Goal: Information Seeking & Learning: Learn about a topic

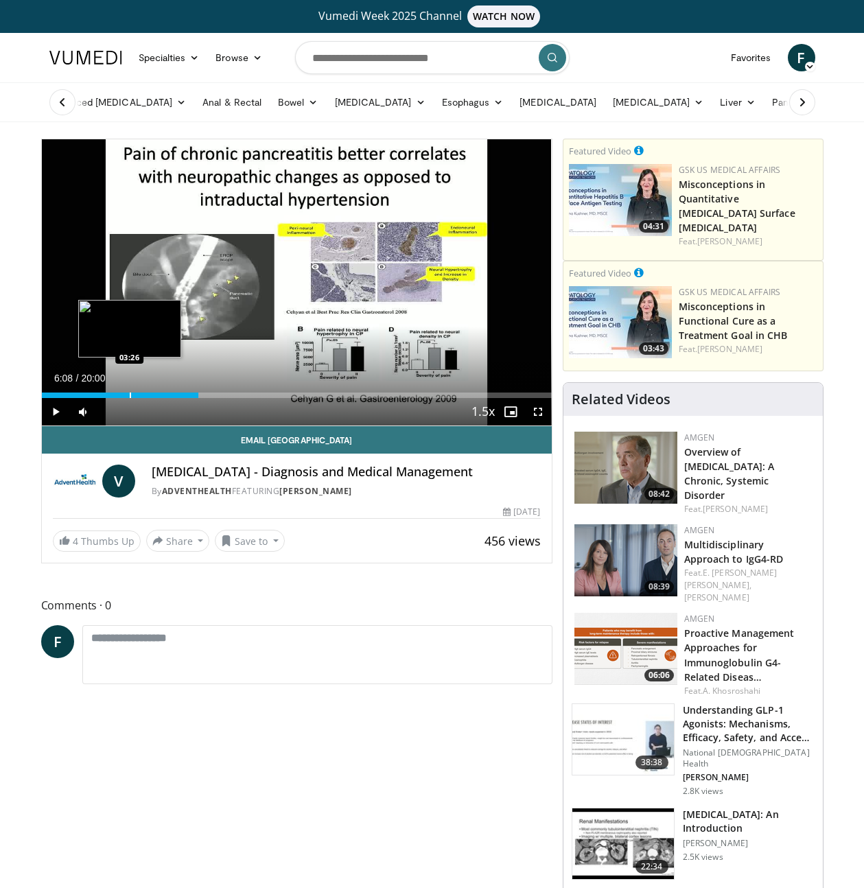
click at [130, 395] on div "Progress Bar" at bounding box center [130, 394] width 1 height 5
click at [111, 395] on div "Loaded : 14.05% 02:46 02:46" at bounding box center [297, 394] width 510 height 5
click at [99, 397] on div "Progress Bar" at bounding box center [99, 394] width 1 height 5
click at [94, 397] on div "Progress Bar" at bounding box center [94, 394] width 1 height 5
click at [88, 395] on div "Progress Bar" at bounding box center [88, 394] width 1 height 5
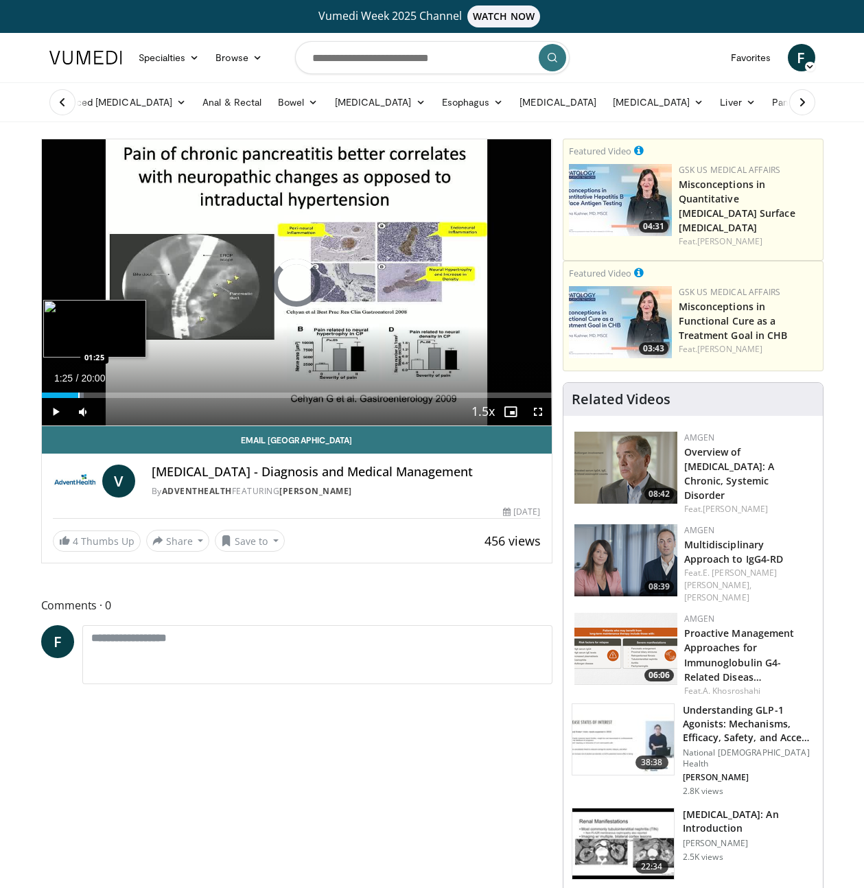
click at [78, 395] on div "Progress Bar" at bounding box center [78, 394] width 1 height 5
click at [75, 394] on div "Progress Bar" at bounding box center [75, 394] width 1 height 5
click at [70, 392] on div "Progress Bar" at bounding box center [70, 394] width 1 height 5
click at [62, 394] on div "Progress Bar" at bounding box center [62, 394] width 1 height 5
click at [64, 397] on div "Progress Bar" at bounding box center [64, 394] width 1 height 5
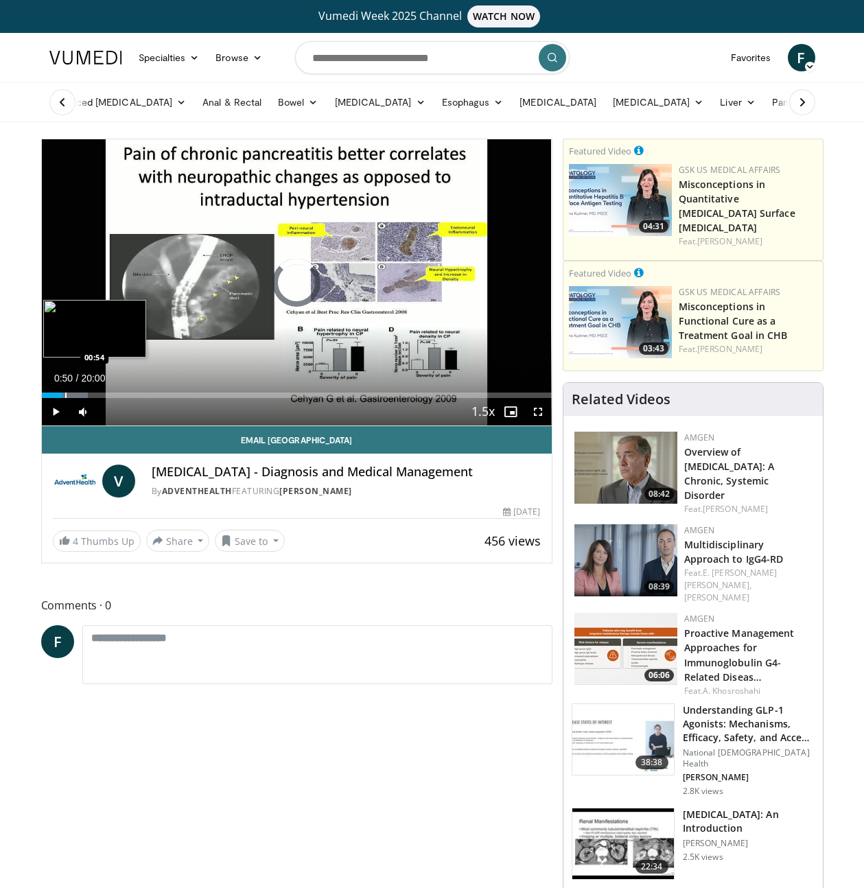
click at [65, 396] on div "Progress Bar" at bounding box center [65, 394] width 1 height 5
click at [71, 397] on div "Progress Bar" at bounding box center [71, 394] width 1 height 5
click at [79, 395] on div "Loaded : 9.09% 01:30 01:23" at bounding box center [297, 394] width 510 height 5
click at [84, 395] on div "Progress Bar" at bounding box center [84, 394] width 1 height 5
click at [89, 394] on div "Progress Bar" at bounding box center [89, 394] width 1 height 5
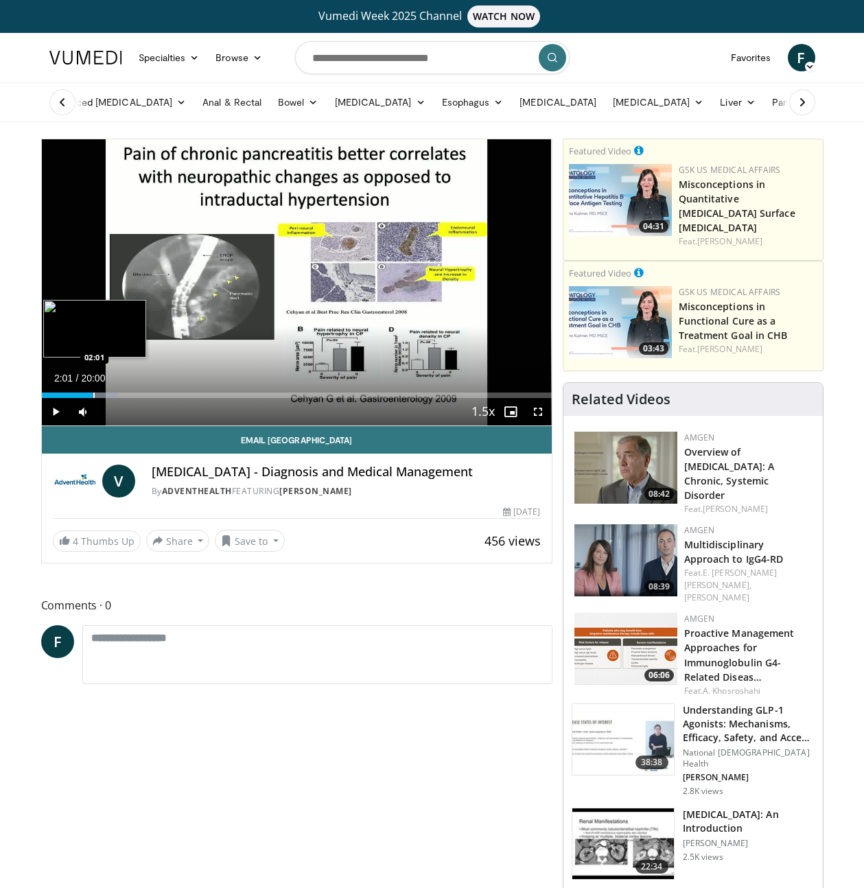
click at [93, 391] on div "Loaded : 14.87% 02:01 02:01" at bounding box center [297, 391] width 510 height 13
click at [96, 392] on div "Progress Bar" at bounding box center [96, 394] width 1 height 5
click at [104, 393] on div "Progress Bar" at bounding box center [104, 394] width 1 height 5
click at [114, 397] on div "Progress Bar" at bounding box center [114, 394] width 1 height 5
click at [119, 397] on div "Progress Bar" at bounding box center [119, 394] width 1 height 5
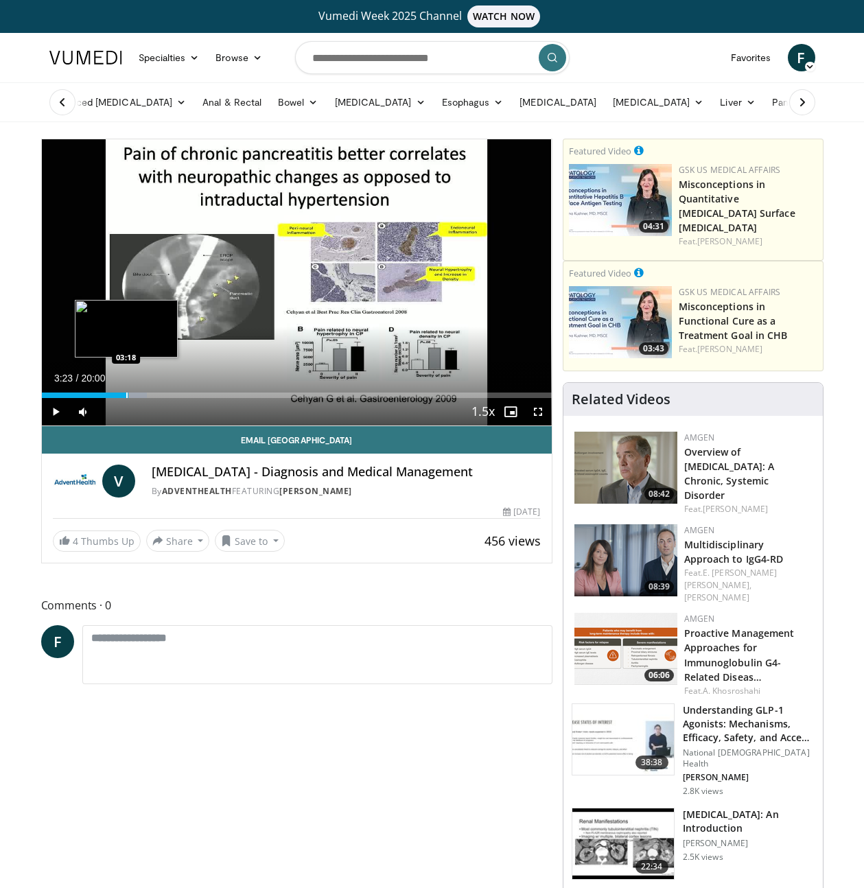
click at [128, 393] on div "Loaded : 20.66% 03:23 03:18" at bounding box center [297, 394] width 510 height 5
click at [132, 393] on div "Progress Bar" at bounding box center [132, 394] width 1 height 5
click at [144, 393] on div "Progress Bar" at bounding box center [144, 394] width 1 height 5
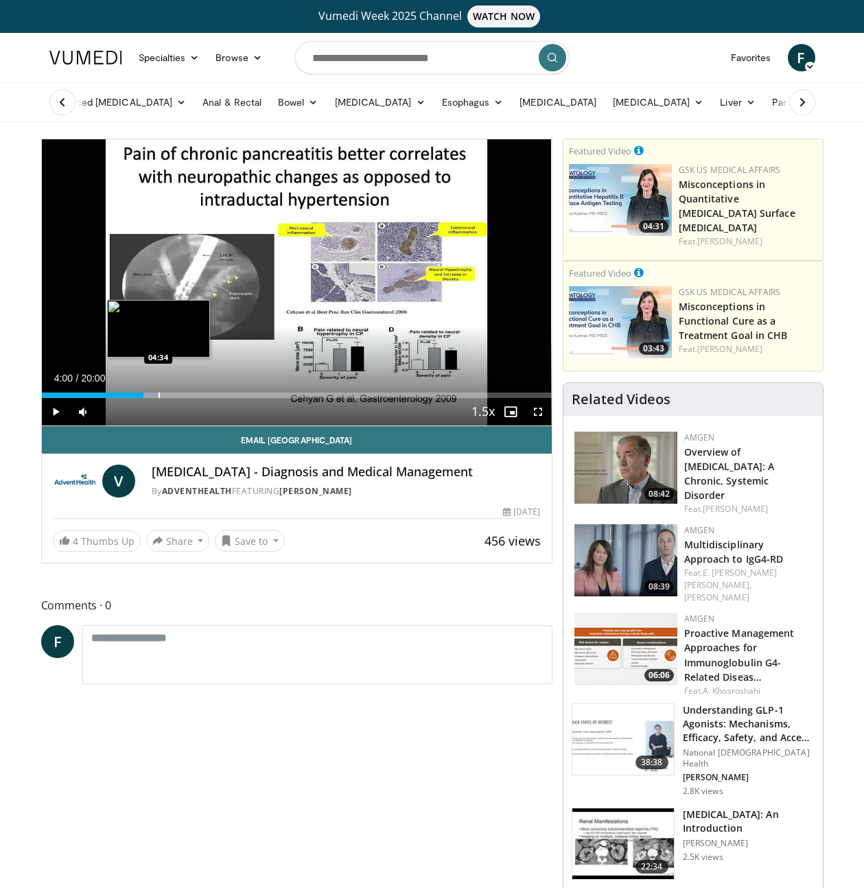
click at [158, 395] on div "Progress Bar" at bounding box center [158, 394] width 1 height 5
drag, startPoint x: 163, startPoint y: 393, endPoint x: 180, endPoint y: 394, distance: 17.2
click at [170, 394] on div "Loaded : 26.45% 04:45 04:45" at bounding box center [297, 394] width 510 height 5
click at [180, 394] on div "Progress Bar" at bounding box center [180, 394] width 1 height 5
click at [193, 394] on div "Progress Bar" at bounding box center [193, 394] width 1 height 5
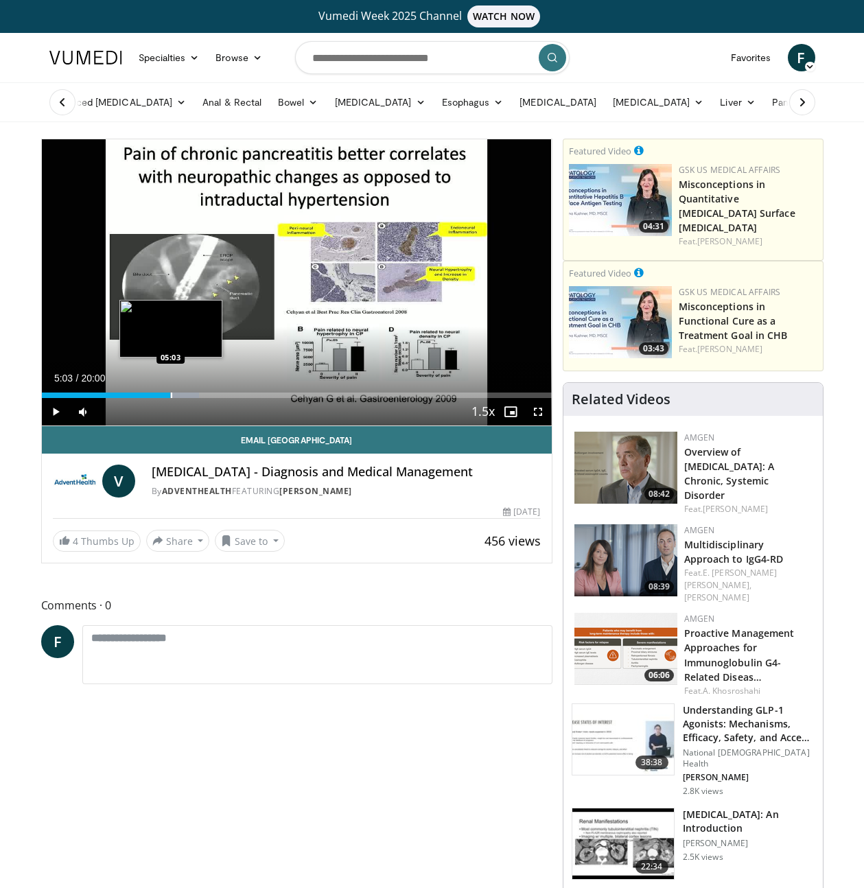
click at [171, 397] on div "Progress Bar" at bounding box center [171, 394] width 1 height 5
click at [180, 397] on div "Progress Bar" at bounding box center [179, 394] width 1 height 5
drag, startPoint x: 185, startPoint y: 397, endPoint x: 193, endPoint y: 397, distance: 8.2
click at [186, 397] on div "Progress Bar" at bounding box center [186, 394] width 1 height 5
click at [191, 395] on div "Progress Bar" at bounding box center [190, 394] width 1 height 5
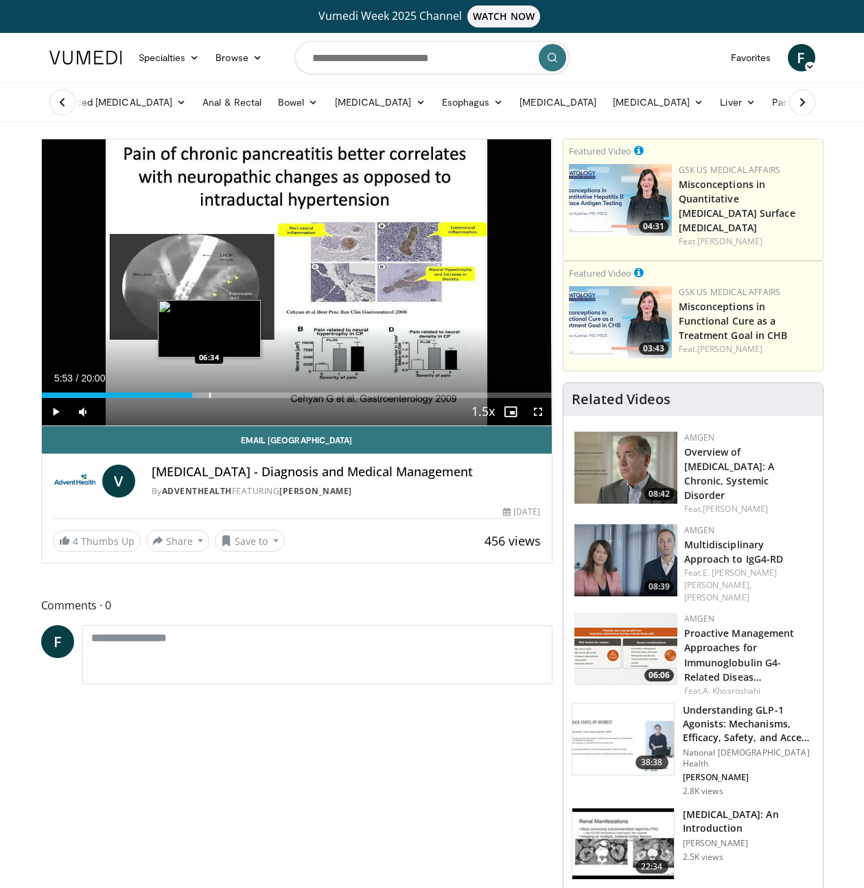
click at [209, 390] on div "Loaded : 30.83% 05:53 06:34" at bounding box center [297, 391] width 510 height 13
click at [222, 392] on div "Progress Bar" at bounding box center [222, 394] width 1 height 5
drag, startPoint x: 227, startPoint y: 392, endPoint x: 243, endPoint y: 394, distance: 15.8
click at [230, 392] on div "Loaded : 39.17% 07:17 07:17" at bounding box center [297, 394] width 510 height 5
click at [248, 394] on div "Progress Bar" at bounding box center [247, 394] width 1 height 5
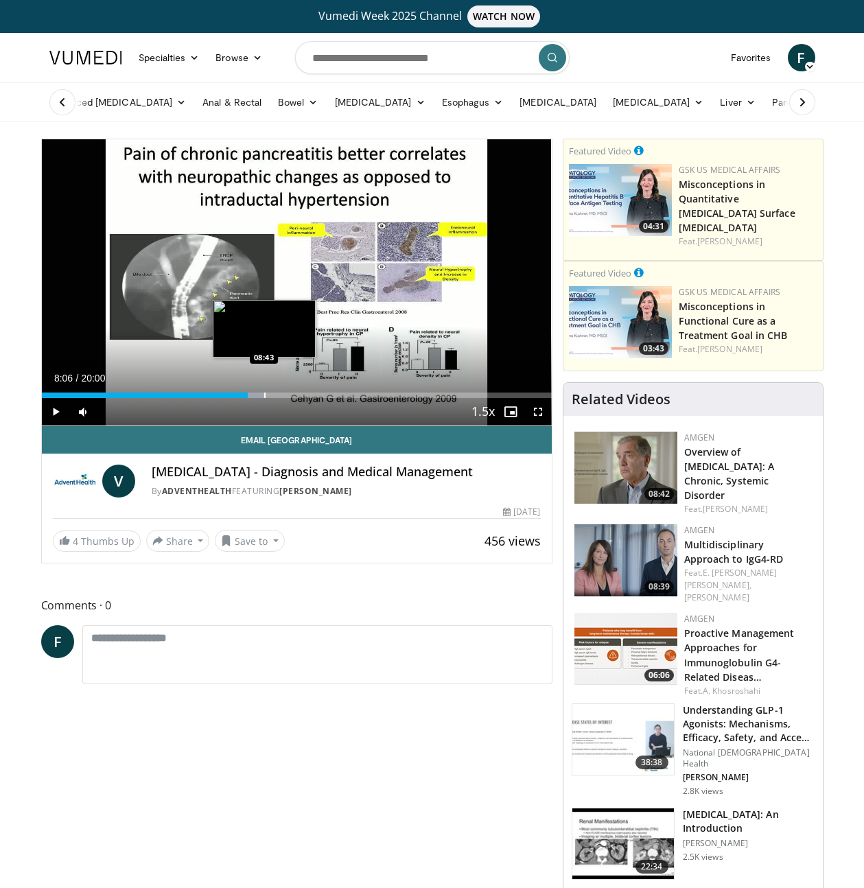
click at [264, 394] on div "Progress Bar" at bounding box center [264, 394] width 1 height 5
click at [270, 393] on div "Progress Bar" at bounding box center [270, 394] width 1 height 5
drag, startPoint x: 290, startPoint y: 397, endPoint x: 315, endPoint y: 396, distance: 24.7
click at [293, 397] on div "Loaded : 50.00% 09:46 09:46" at bounding box center [297, 394] width 510 height 5
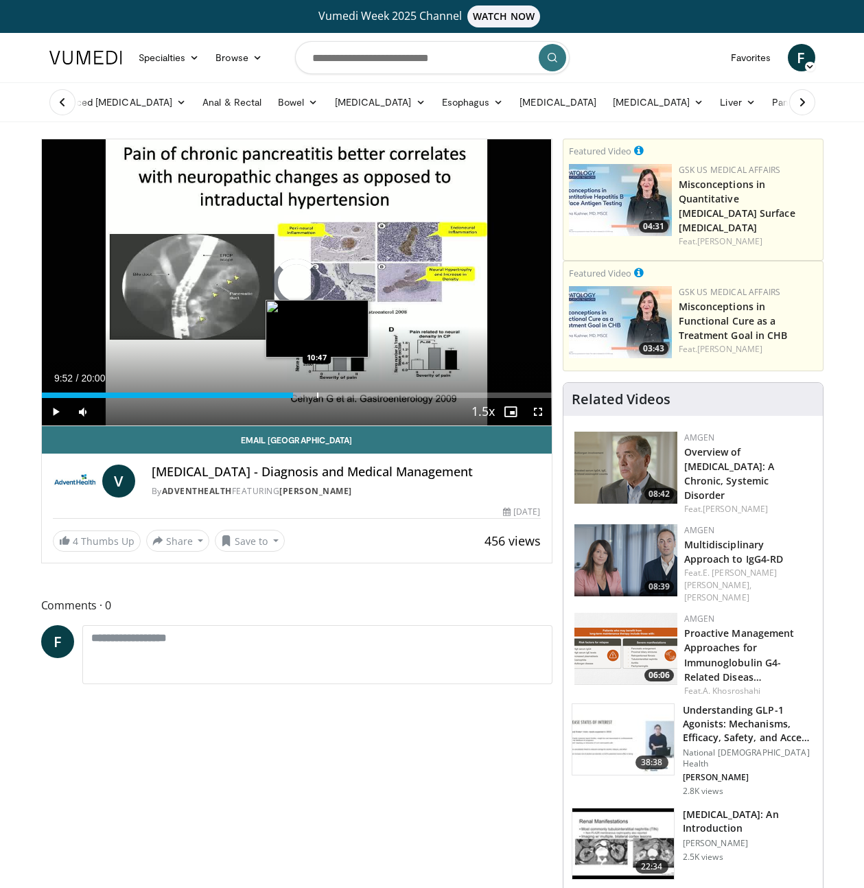
click at [317, 396] on div "Progress Bar" at bounding box center [317, 394] width 1 height 5
click at [334, 394] on div "Progress Bar" at bounding box center [334, 394] width 1 height 5
click at [343, 395] on div "Progress Bar" at bounding box center [343, 394] width 1 height 5
click at [356, 392] on div "Loaded : 59.17% 11:49 12:22" at bounding box center [297, 394] width 510 height 5
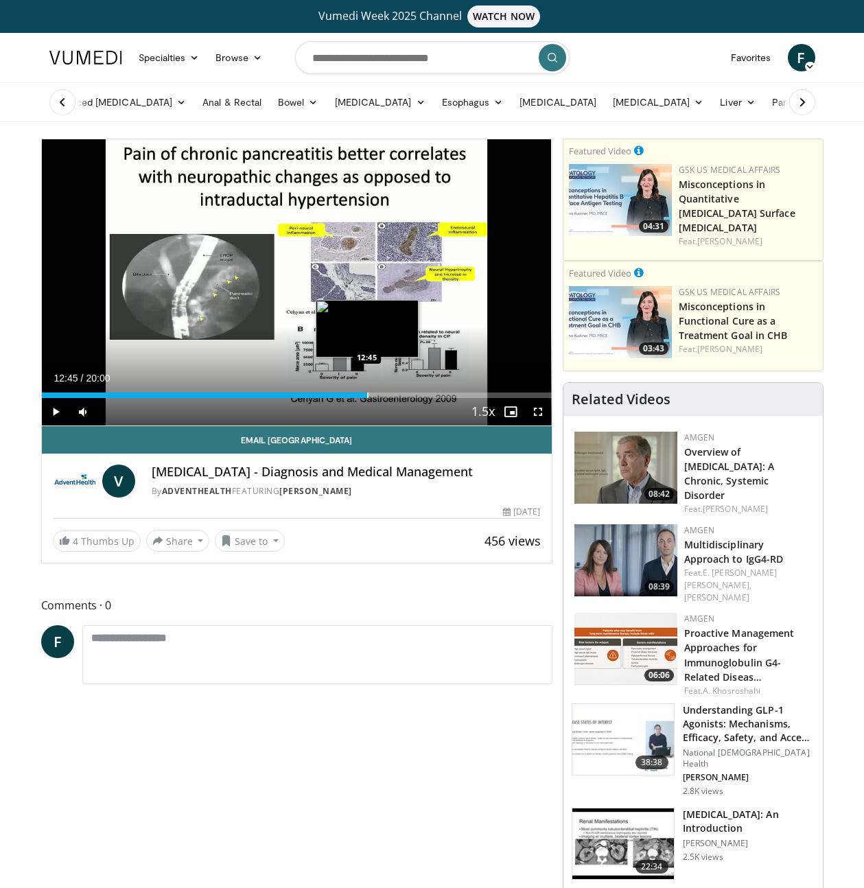
click at [367, 393] on div "Progress Bar" at bounding box center [367, 394] width 1 height 5
click at [346, 394] on div "Progress Bar" at bounding box center [346, 394] width 1 height 5
click at [360, 395] on div "Progress Bar" at bounding box center [360, 394] width 1 height 5
click at [371, 395] on div "Progress Bar" at bounding box center [371, 394] width 1 height 5
click at [379, 394] on div "Progress Bar" at bounding box center [379, 394] width 1 height 5
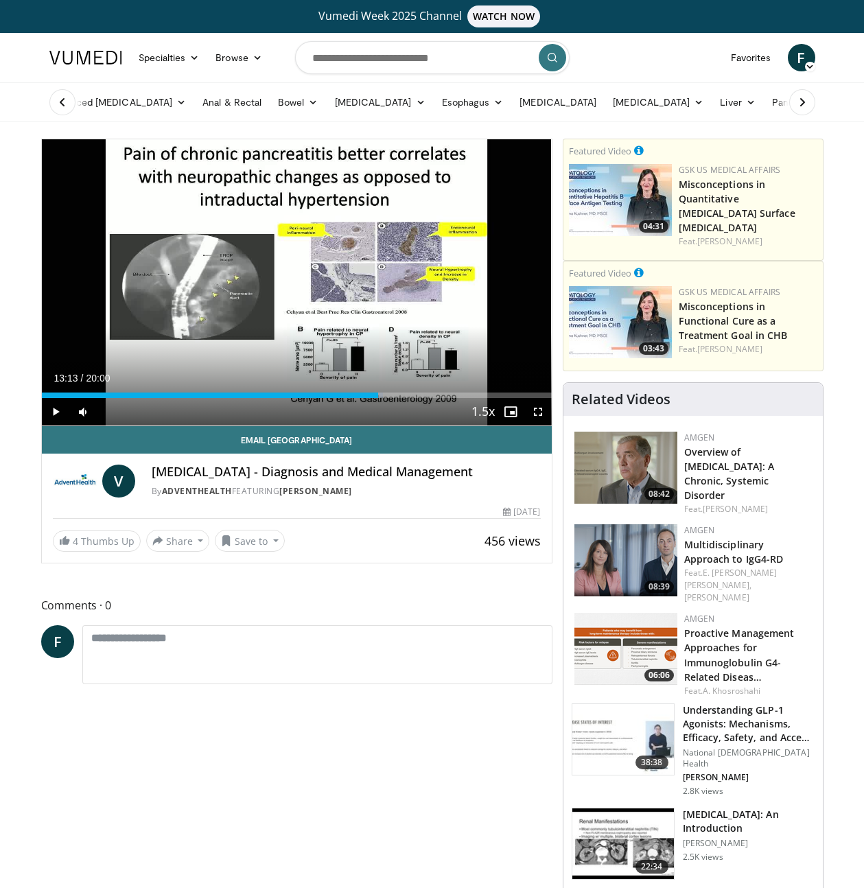
click at [397, 394] on div "Progress Bar" at bounding box center [397, 394] width 1 height 5
click at [408, 394] on div "Progress Bar" at bounding box center [408, 394] width 1 height 5
click at [420, 394] on div "Progress Bar" at bounding box center [420, 394] width 1 height 5
click at [430, 395] on div "Progress Bar" at bounding box center [430, 394] width 1 height 5
click at [443, 395] on div "Progress Bar" at bounding box center [443, 394] width 1 height 5
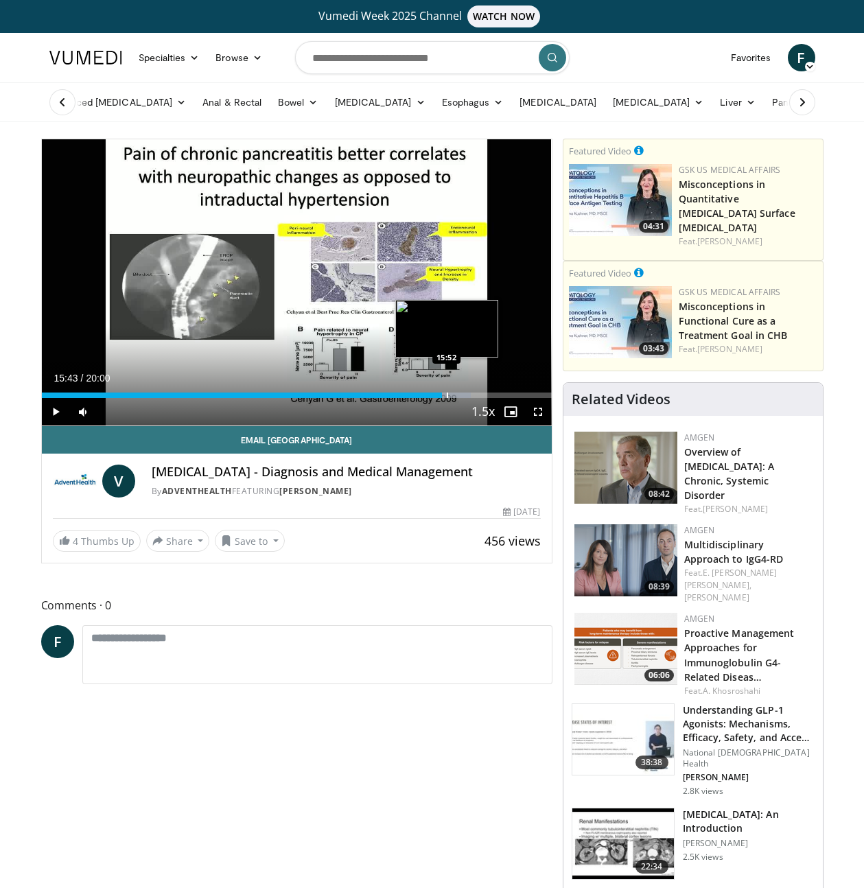
click at [447, 396] on div "Progress Bar" at bounding box center [447, 394] width 1 height 5
click at [456, 395] on div "Progress Bar" at bounding box center [456, 394] width 1 height 5
click at [463, 394] on div "Progress Bar" at bounding box center [463, 394] width 1 height 5
click at [470, 393] on div "Progress Bar" at bounding box center [470, 394] width 1 height 5
click at [486, 392] on div "Progress Bar" at bounding box center [486, 394] width 1 height 5
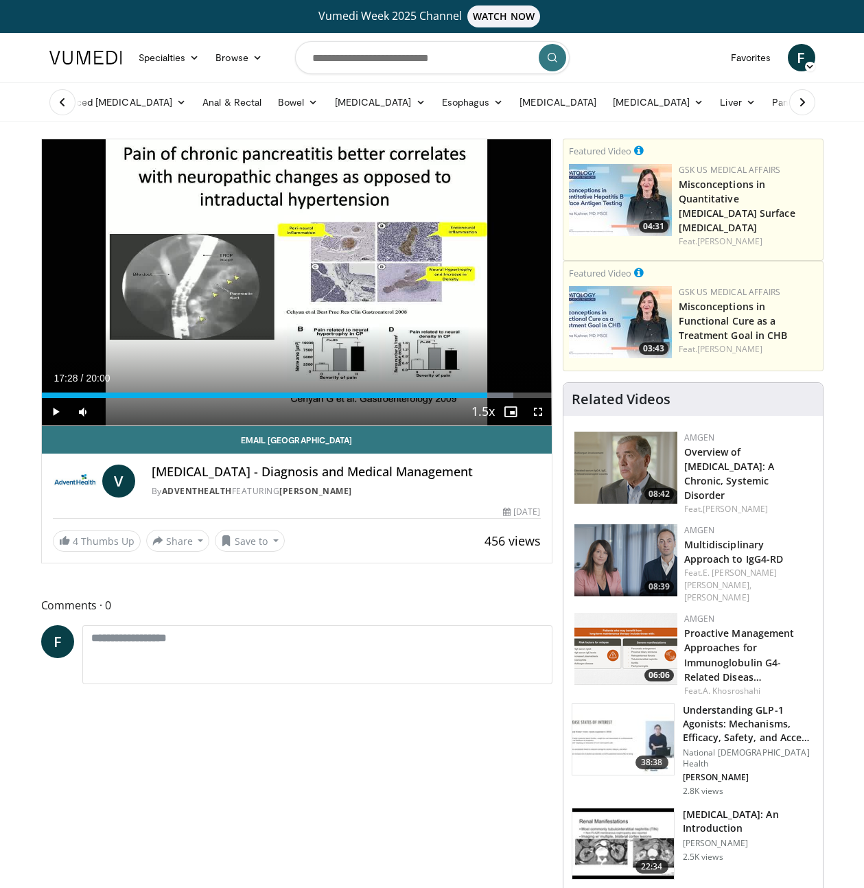
click at [494, 394] on div "Loaded : 92.50% 17:28 17:49" at bounding box center [297, 394] width 510 height 5
click at [501, 394] on div "Progress Bar" at bounding box center [501, 394] width 1 height 5
click at [513, 395] on div "Progress Bar" at bounding box center [513, 394] width 1 height 5
drag, startPoint x: 519, startPoint y: 395, endPoint x: 528, endPoint y: 395, distance: 8.9
click at [521, 395] on div "Loaded : 93.33% 18:29 18:44" at bounding box center [297, 394] width 510 height 5
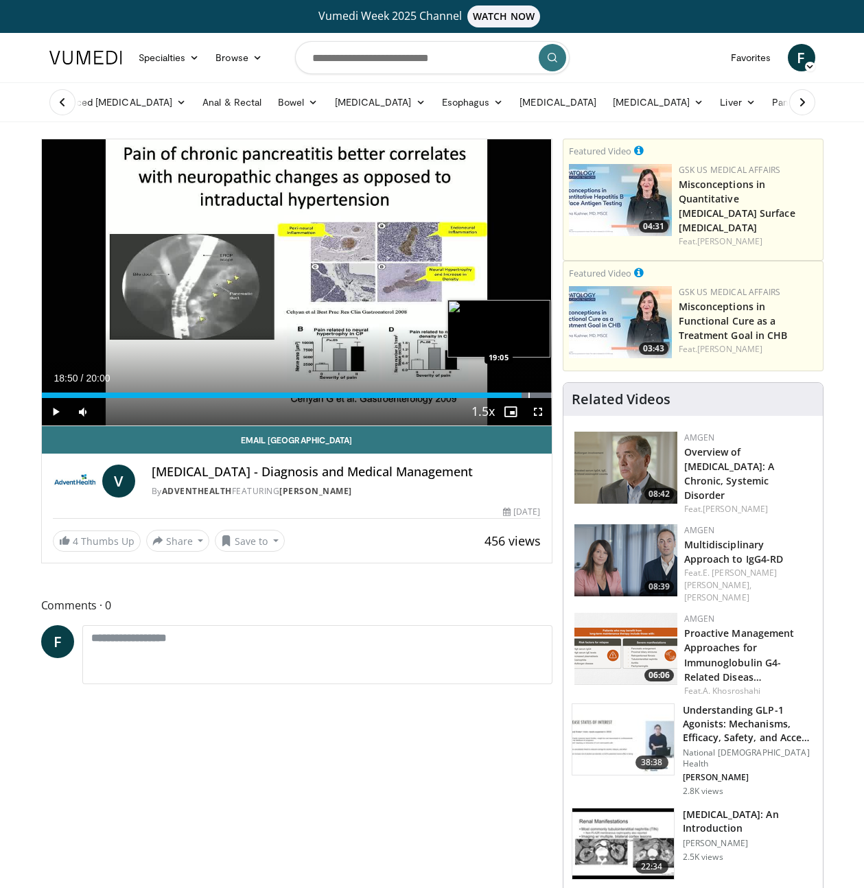
click at [530, 398] on div "Progress Bar" at bounding box center [528, 394] width 1 height 5
click at [539, 396] on div "Progress Bar" at bounding box center [539, 394] width 1 height 5
click at [488, 392] on div "19:29" at bounding box center [290, 394] width 497 height 5
click at [439, 392] on div "Progress Bar" at bounding box center [439, 394] width 1 height 5
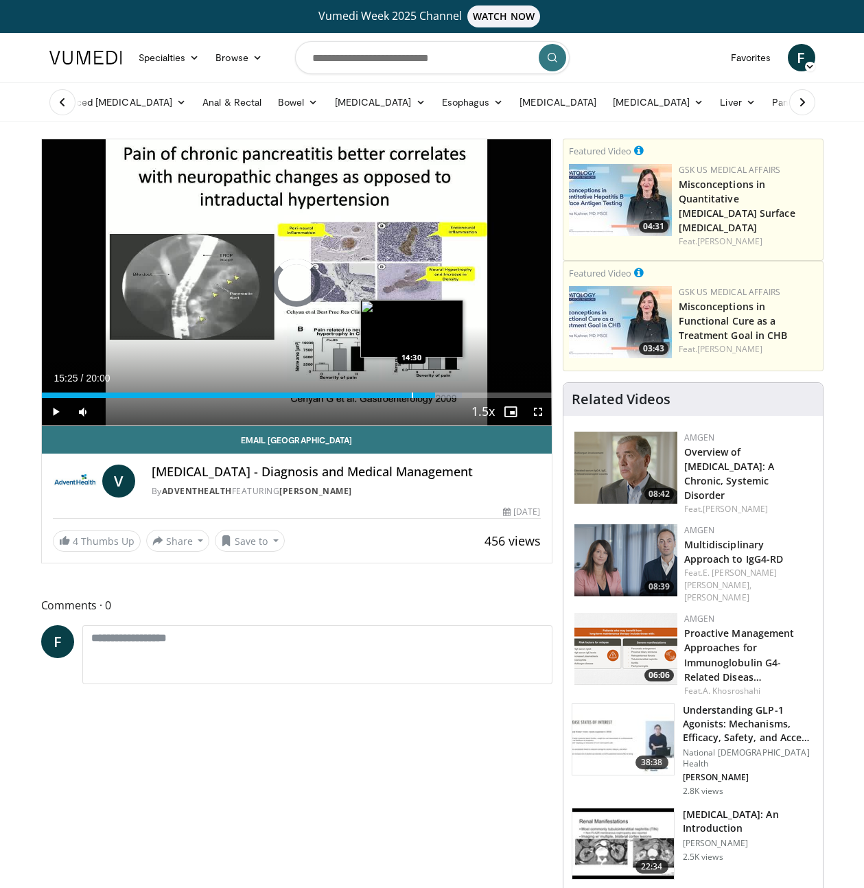
click at [411, 392] on div "Loaded : 82.50% 15:25 14:30" at bounding box center [297, 391] width 510 height 13
click at [389, 389] on div "Loaded : 74.17% 14:30 13:45" at bounding box center [297, 391] width 510 height 13
click at [373, 391] on div "Loaded : 65.30% 13:00 13:01" at bounding box center [297, 391] width 510 height 13
click at [336, 391] on div "Loaded : 65.30% 13:00 11:34" at bounding box center [297, 391] width 510 height 13
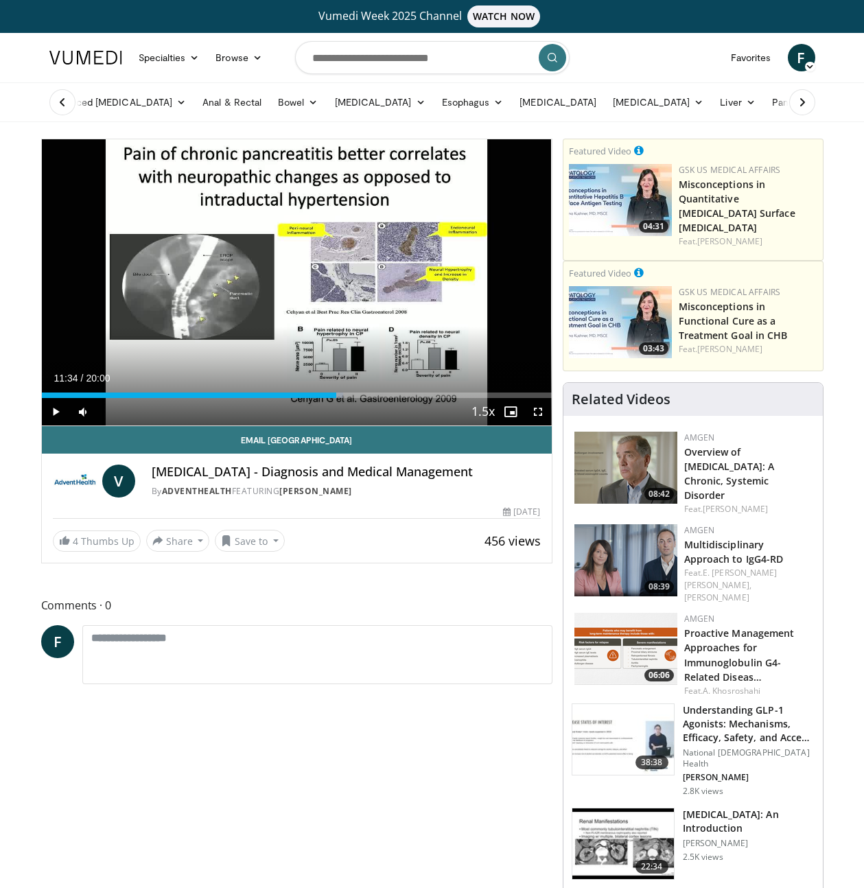
click at [295, 389] on div "Loaded : 59.17% 11:34 09:57" at bounding box center [297, 391] width 510 height 13
click at [123, 384] on div "Current Time 9:57 / Duration 20:00" at bounding box center [297, 378] width 510 height 12
click at [120, 392] on div "Loaded : 50.83% 09:57 03:07" at bounding box center [297, 391] width 510 height 13
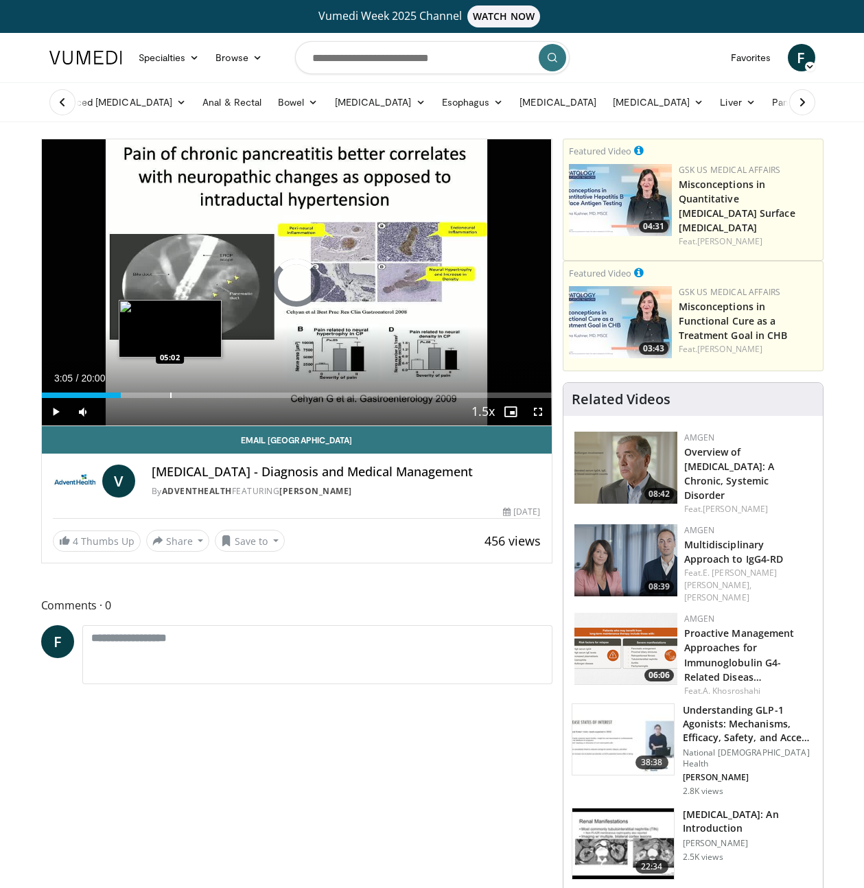
drag, startPoint x: 170, startPoint y: 392, endPoint x: 209, endPoint y: 389, distance: 38.6
click at [172, 392] on div "Progress Bar" at bounding box center [170, 394] width 1 height 5
click at [211, 390] on div "Loaded : 26.67% 05:19 06:37" at bounding box center [297, 391] width 510 height 13
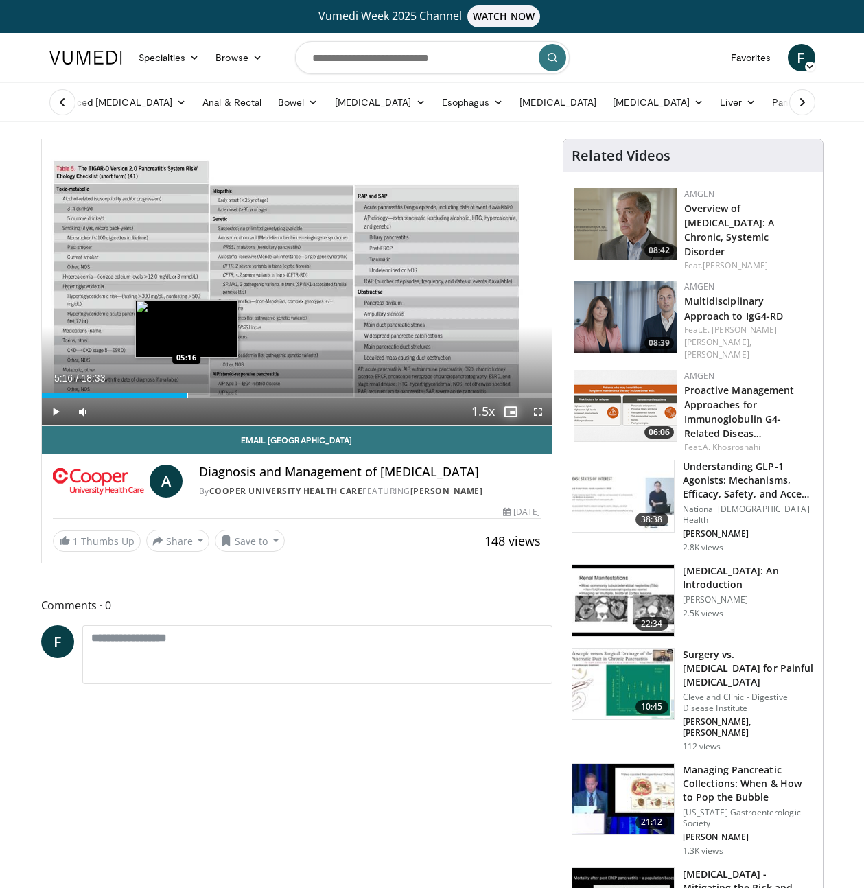
click at [187, 397] on div "Progress Bar" at bounding box center [187, 394] width 1 height 5
click at [174, 397] on div "Progress Bar" at bounding box center [174, 394] width 1 height 5
click at [167, 397] on div "Progress Bar" at bounding box center [167, 394] width 1 height 5
click at [152, 399] on div "Current Time 4:17 / Duration 18:33 Play Skip Backward Skip Forward Mute Loaded …" at bounding box center [297, 411] width 510 height 27
click at [150, 397] on div "Progress Bar" at bounding box center [150, 394] width 1 height 5
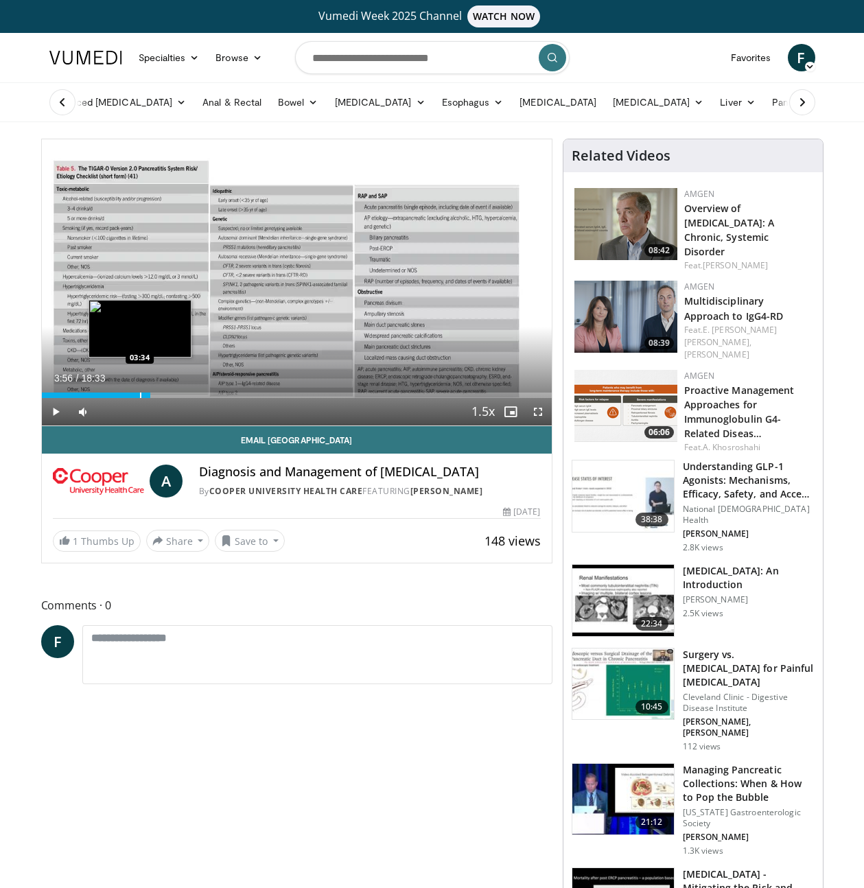
click at [140, 396] on div "Progress Bar" at bounding box center [140, 394] width 1 height 5
click at [122, 394] on div "Progress Bar" at bounding box center [122, 394] width 1 height 5
click at [115, 395] on div "Progress Bar" at bounding box center [115, 394] width 1 height 5
click at [85, 395] on div "02:40" at bounding box center [78, 394] width 73 height 5
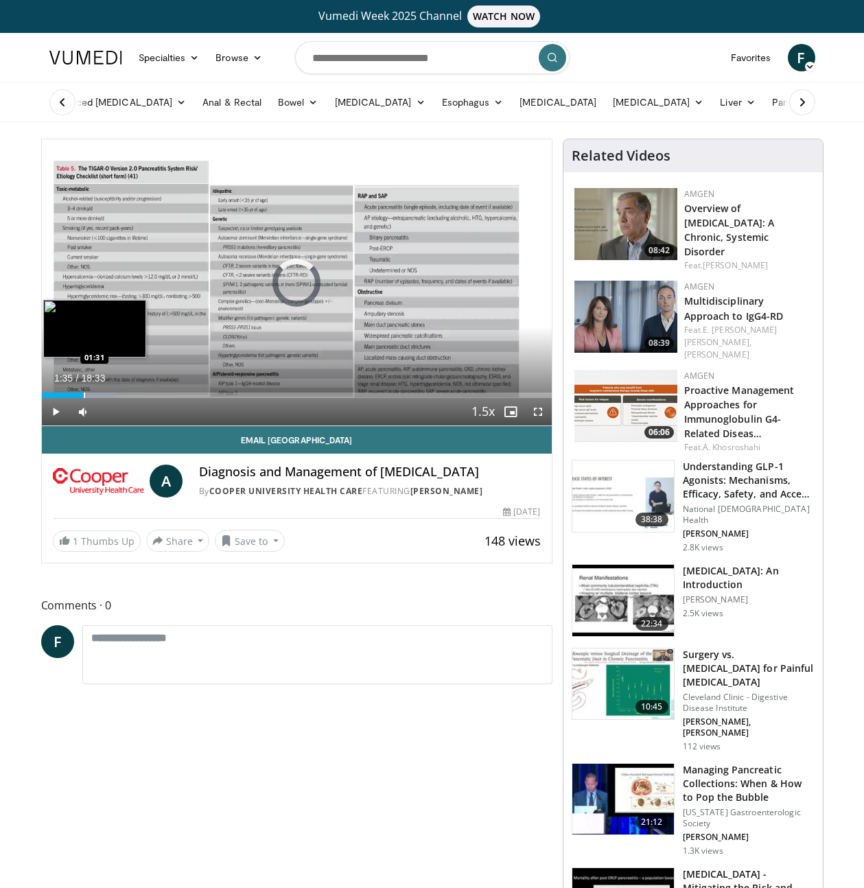
click at [84, 394] on div "Progress Bar" at bounding box center [84, 394] width 1 height 5
click at [73, 394] on div "Progress Bar" at bounding box center [73, 394] width 1 height 5
click at [64, 394] on div "Progress Bar" at bounding box center [64, 394] width 1 height 5
drag, startPoint x: 125, startPoint y: 393, endPoint x: 154, endPoint y: 391, distance: 29.6
click at [126, 392] on div "Progress Bar" at bounding box center [126, 394] width 1 height 5
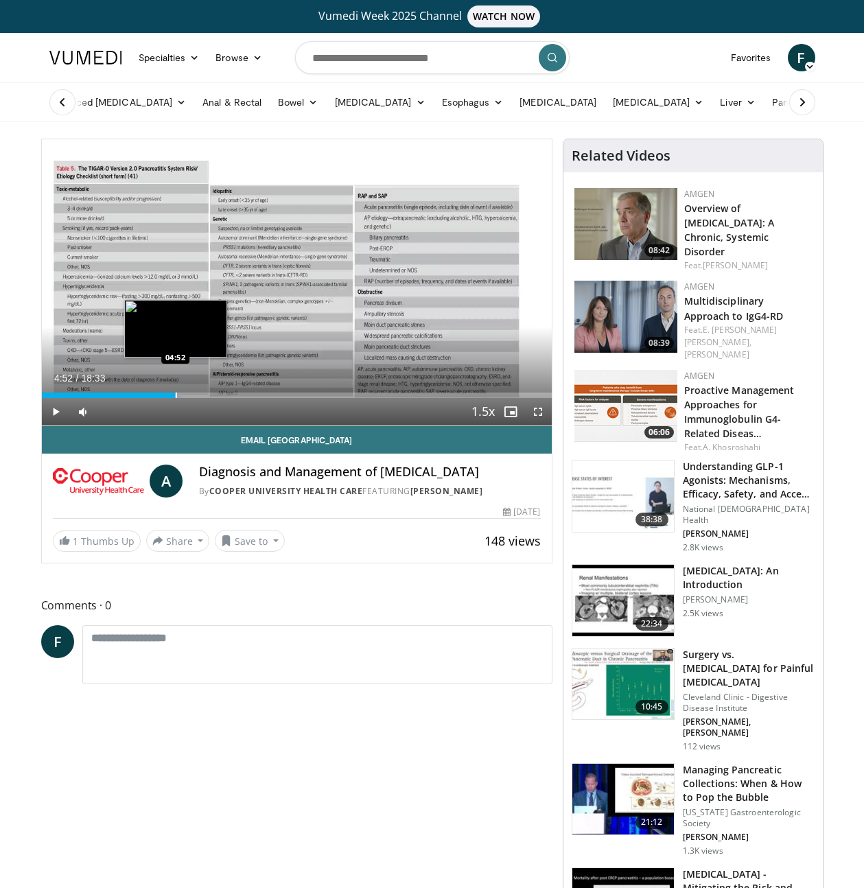
drag, startPoint x: 175, startPoint y: 391, endPoint x: 206, endPoint y: 390, distance: 30.9
click at [176, 390] on div "Loaded : 27.60% 04:52 04:52" at bounding box center [297, 391] width 510 height 13
drag, startPoint x: 212, startPoint y: 390, endPoint x: 236, endPoint y: 388, distance: 24.1
click at [217, 390] on div "Loaded : 27.60% 04:53 06:11" at bounding box center [297, 391] width 510 height 13
drag, startPoint x: 203, startPoint y: 393, endPoint x: 259, endPoint y: 394, distance: 56.3
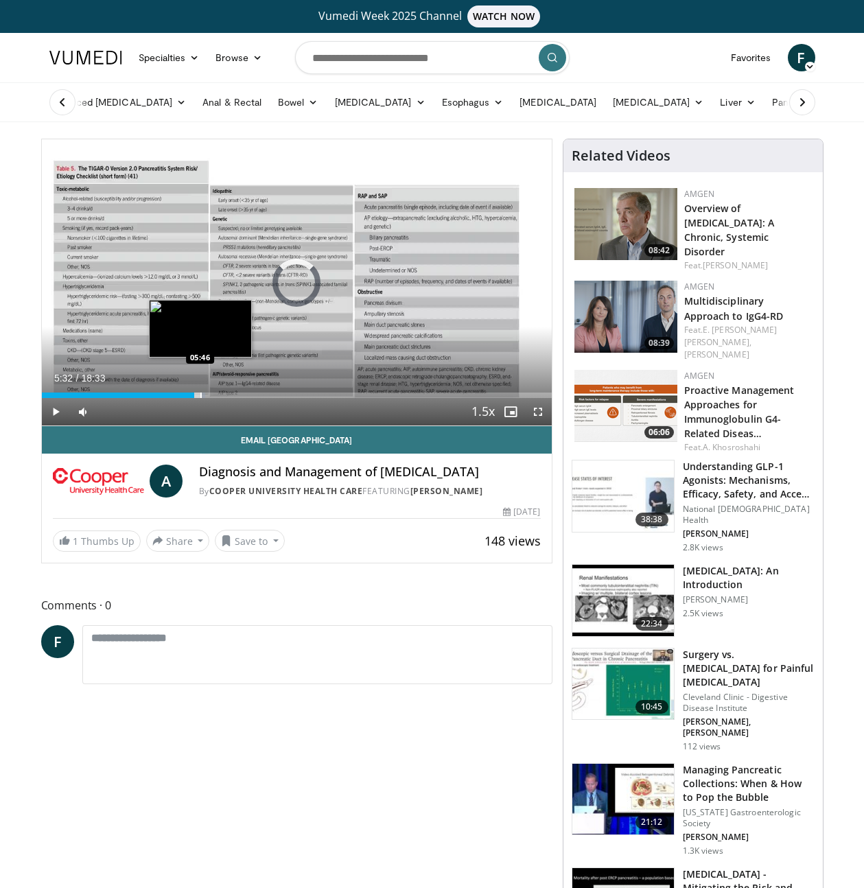
click at [236, 395] on div "Loaded : 32.06% 05:32 05:46" at bounding box center [297, 394] width 510 height 5
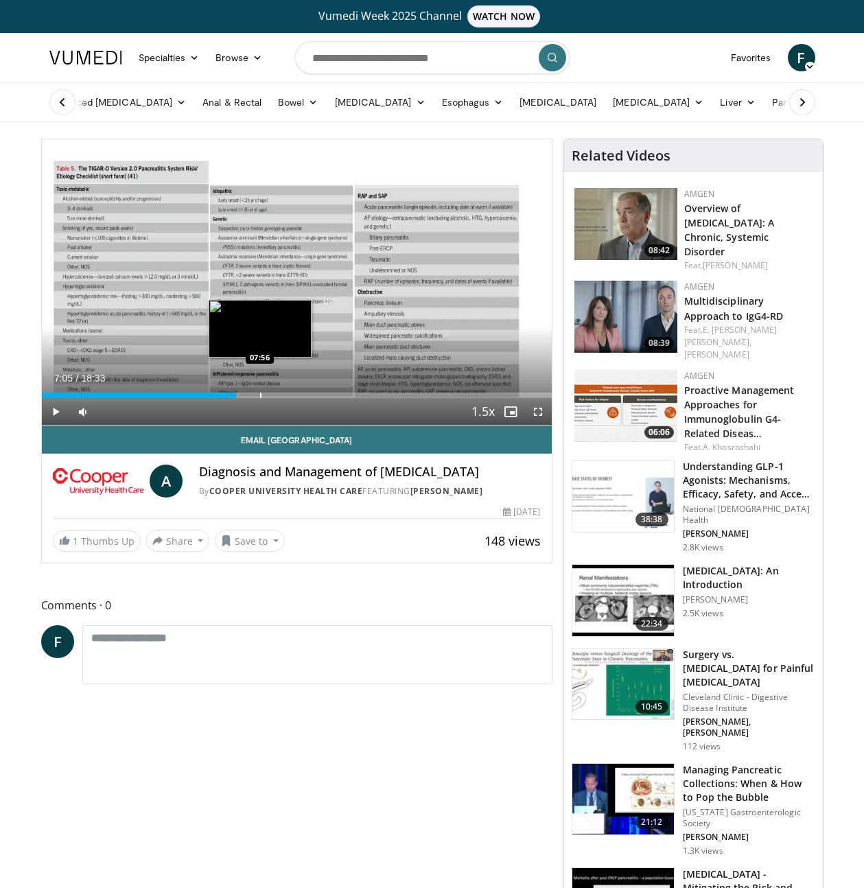
click at [260, 394] on div "Progress Bar" at bounding box center [260, 394] width 1 height 5
drag, startPoint x: 297, startPoint y: 392, endPoint x: 337, endPoint y: 388, distance: 40.1
click at [306, 392] on div "Loaded : 50.33% 09:19 09:19" at bounding box center [297, 394] width 510 height 5
click at [272, 392] on div "Progress Bar" at bounding box center [272, 394] width 1 height 5
click at [263, 395] on div "Progress Bar" at bounding box center [263, 394] width 1 height 5
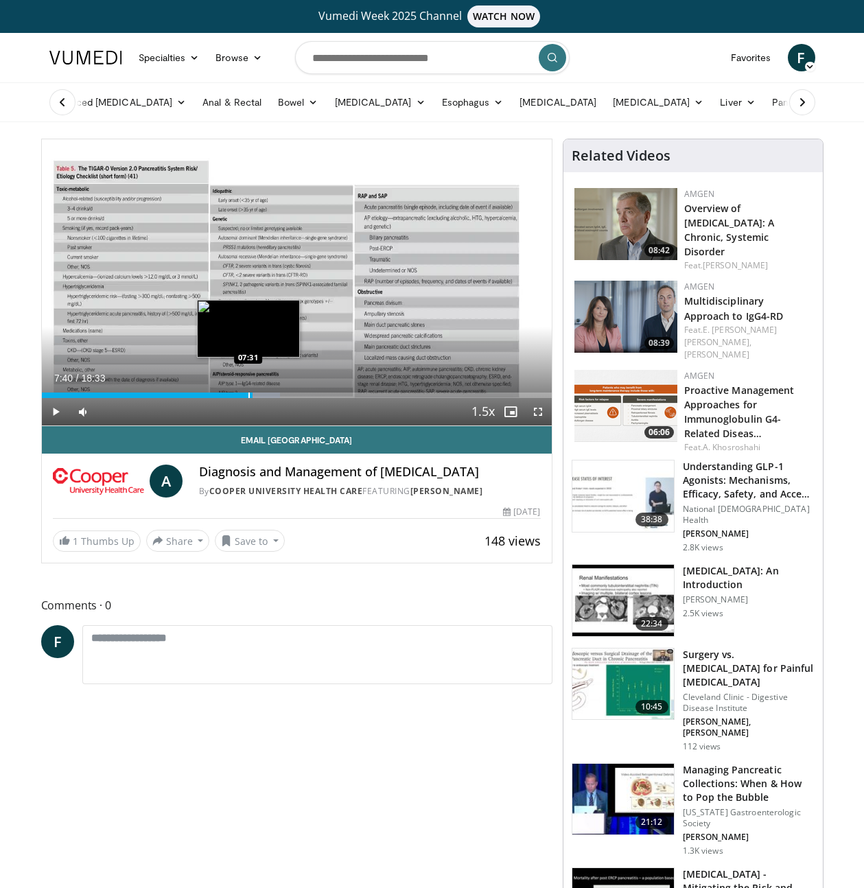
click at [248, 397] on div "Progress Bar" at bounding box center [248, 394] width 1 height 5
click at [237, 398] on div "Current Time 7:29 / Duration 18:33 Play Skip Backward Skip Forward Mute Loaded …" at bounding box center [297, 411] width 510 height 27
click at [238, 396] on div "Progress Bar" at bounding box center [238, 394] width 1 height 5
click at [235, 395] on div "Progress Bar" at bounding box center [235, 394] width 1 height 5
click at [218, 395] on div "Loaded : 40.80% 06:47 06:37" at bounding box center [297, 394] width 510 height 5
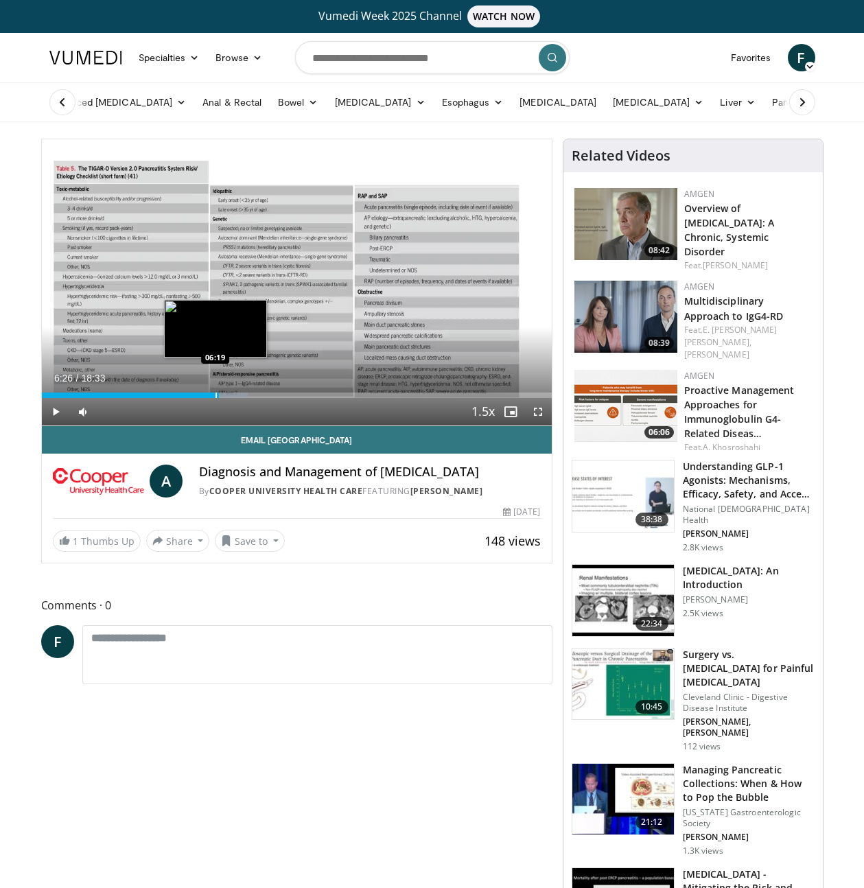
drag, startPoint x: 214, startPoint y: 395, endPoint x: 202, endPoint y: 395, distance: 11.7
click at [203, 395] on div "Loaded : 40.44% 06:26 06:19" at bounding box center [297, 394] width 510 height 5
click at [202, 395] on div "Progress Bar" at bounding box center [202, 394] width 1 height 5
click at [195, 395] on div "Progress Bar" at bounding box center [195, 394] width 1 height 5
click at [189, 395] on div "Progress Bar" at bounding box center [189, 394] width 1 height 5
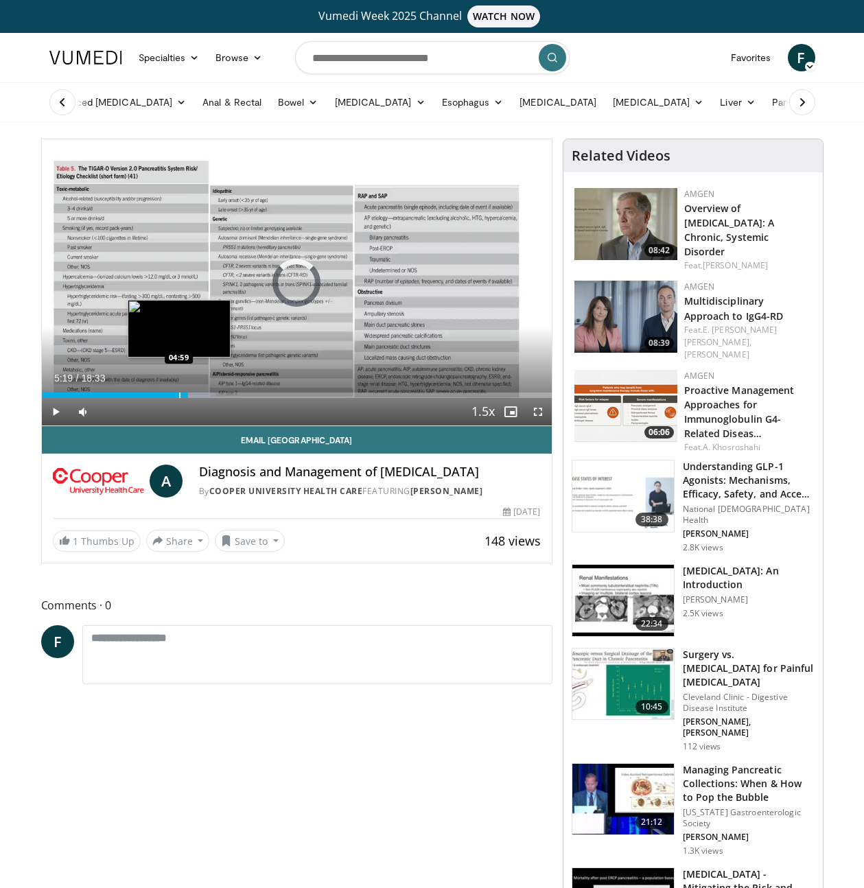
click at [178, 392] on div "Loaded : 34.15% 05:19 04:59" at bounding box center [297, 391] width 510 height 13
click at [169, 394] on div "Progress Bar" at bounding box center [169, 394] width 1 height 5
click at [161, 392] on div "Progress Bar" at bounding box center [161, 394] width 1 height 5
click at [184, 393] on div "Progress Bar" at bounding box center [184, 394] width 1 height 5
click at [191, 392] on div "Progress Bar" at bounding box center [191, 394] width 1 height 5
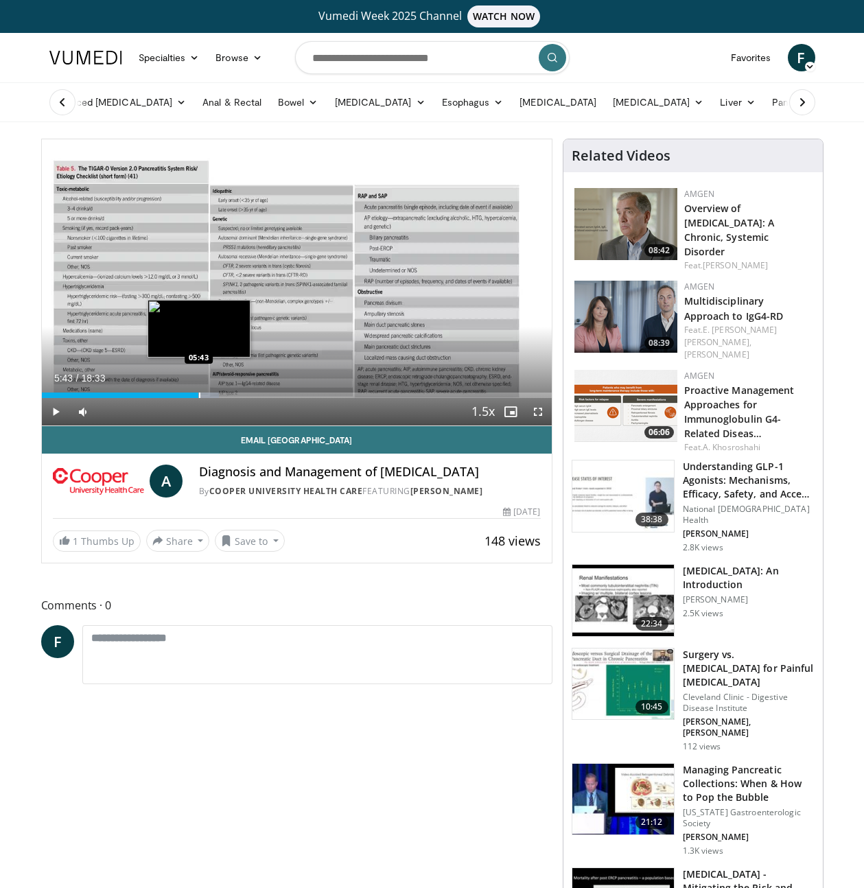
click at [199, 397] on div "Progress Bar" at bounding box center [199, 394] width 1 height 5
click at [217, 398] on div "Current Time 5:43 / Duration 18:33 Play Skip Backward Skip Forward Mute Loaded …" at bounding box center [297, 411] width 510 height 27
click at [220, 397] on div "Progress Bar" at bounding box center [220, 394] width 1 height 5
drag, startPoint x: 223, startPoint y: 392, endPoint x: 233, endPoint y: 393, distance: 10.3
click at [228, 392] on div "Loaded : 36.51% 06:17 06:37" at bounding box center [297, 394] width 510 height 5
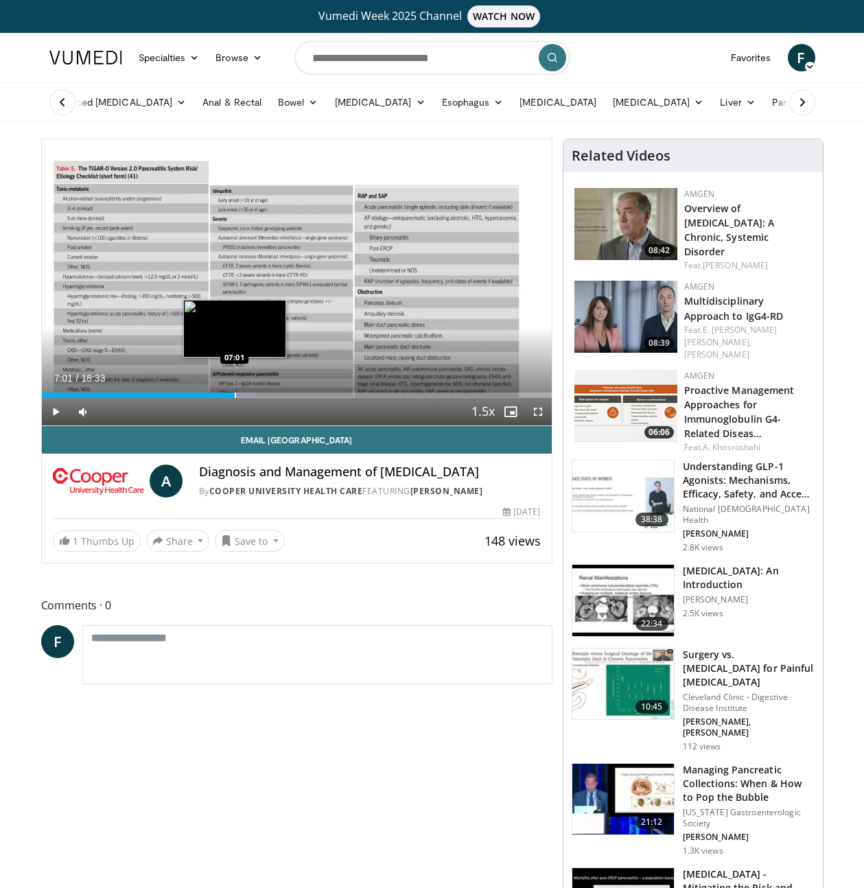
drag, startPoint x: 234, startPoint y: 393, endPoint x: 245, endPoint y: 392, distance: 11.0
click at [236, 393] on div "Progress Bar" at bounding box center [235, 394] width 1 height 5
click at [541, 416] on span "Video Player" at bounding box center [537, 411] width 27 height 27
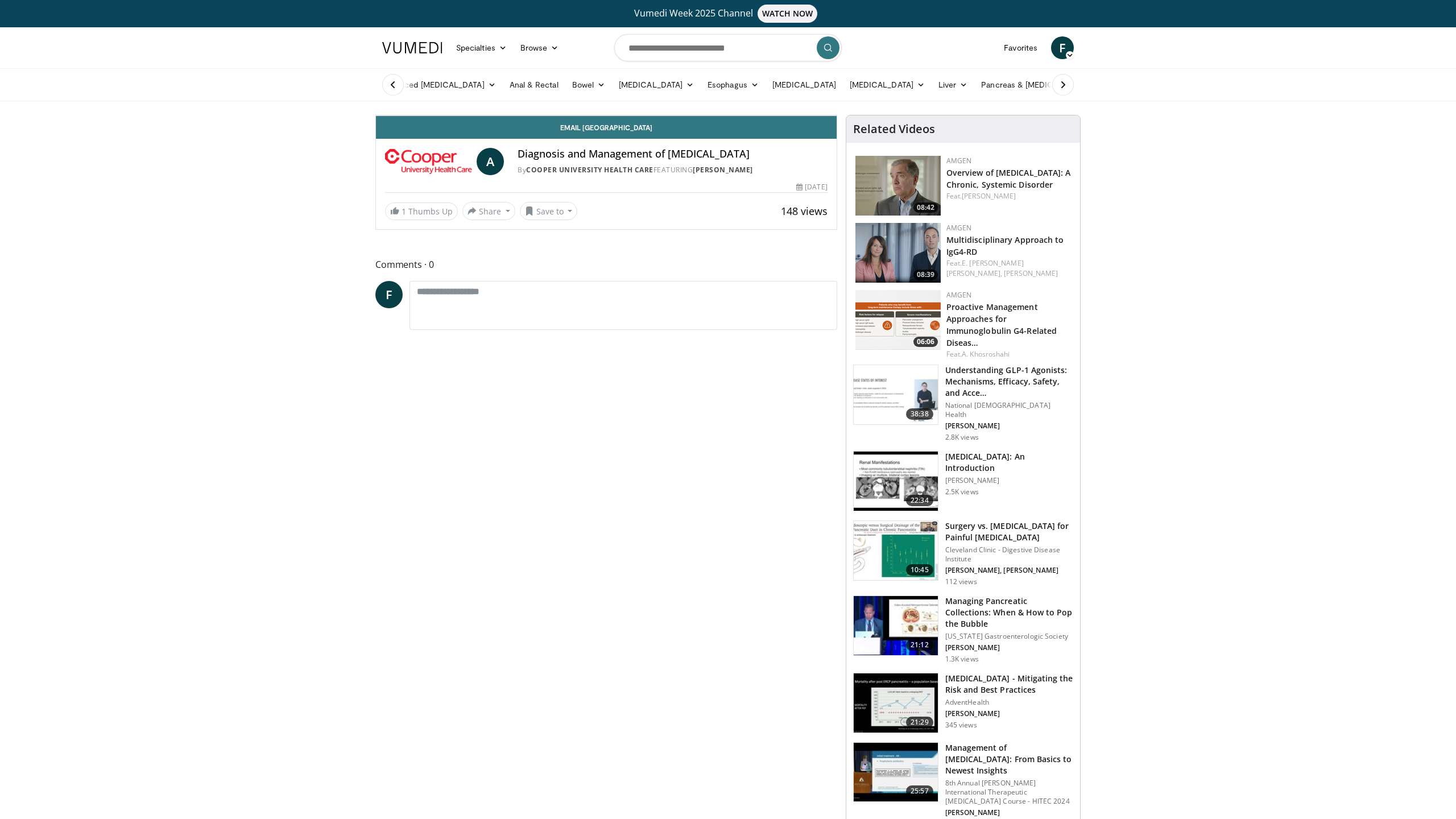
click at [574, 93] on div "Loaded : 44.94% 07:17 07:18" at bounding box center [607, 87] width 461 height 11
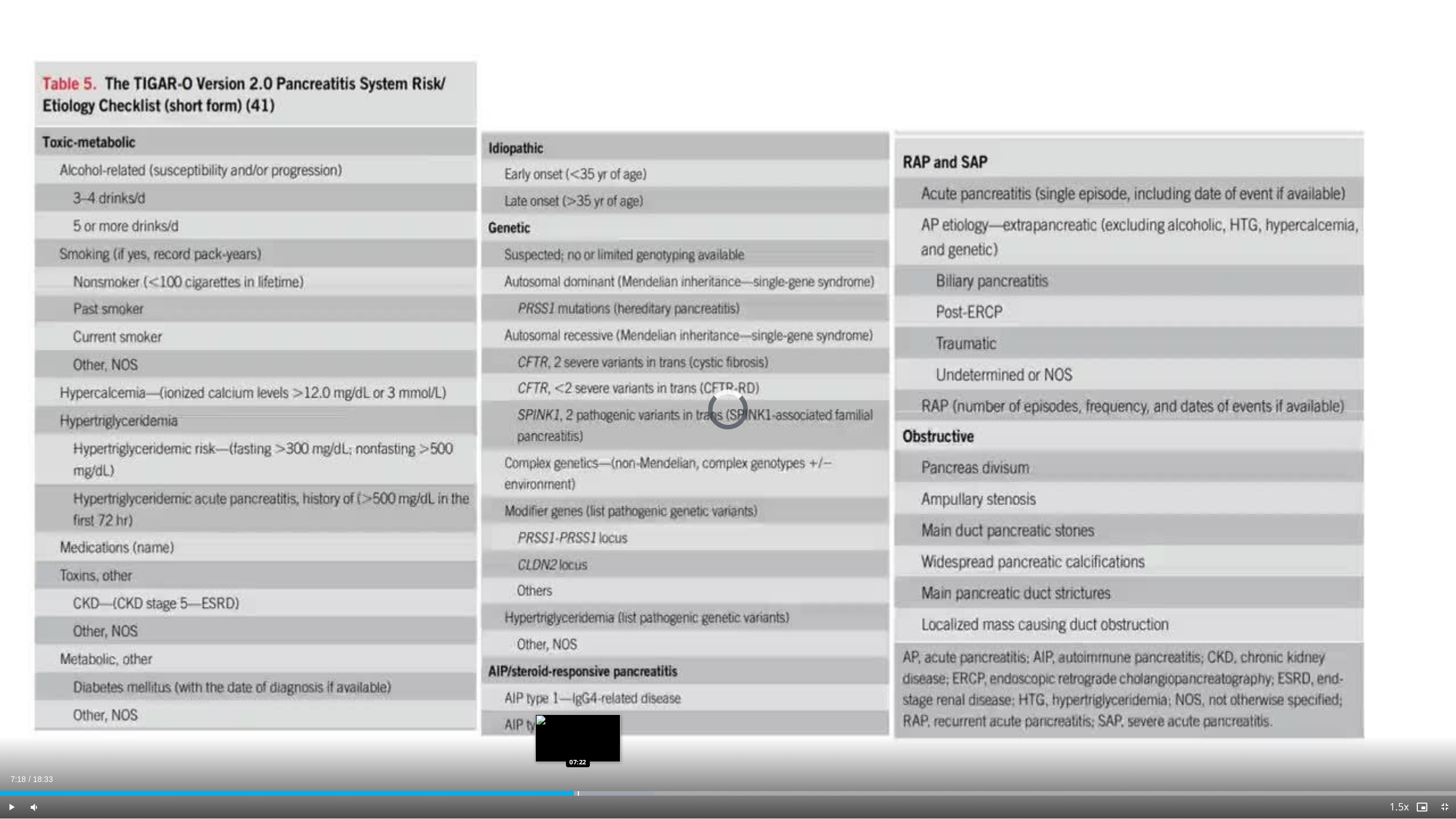
click at [578, 735] on div "Progress Bar" at bounding box center [578, 792] width 1 height 4
click at [590, 735] on div "Loaded : 45.42% 07:22 07:29" at bounding box center [728, 790] width 1456 height 11
click at [594, 735] on div "Loaded : 46.31% 07:31 07:34" at bounding box center [728, 790] width 1456 height 11
click at [600, 735] on div "Loaded : 46.31% 07:39 07:39" at bounding box center [728, 790] width 1456 height 11
click at [607, 735] on div "Progress Bar" at bounding box center [606, 792] width 1 height 4
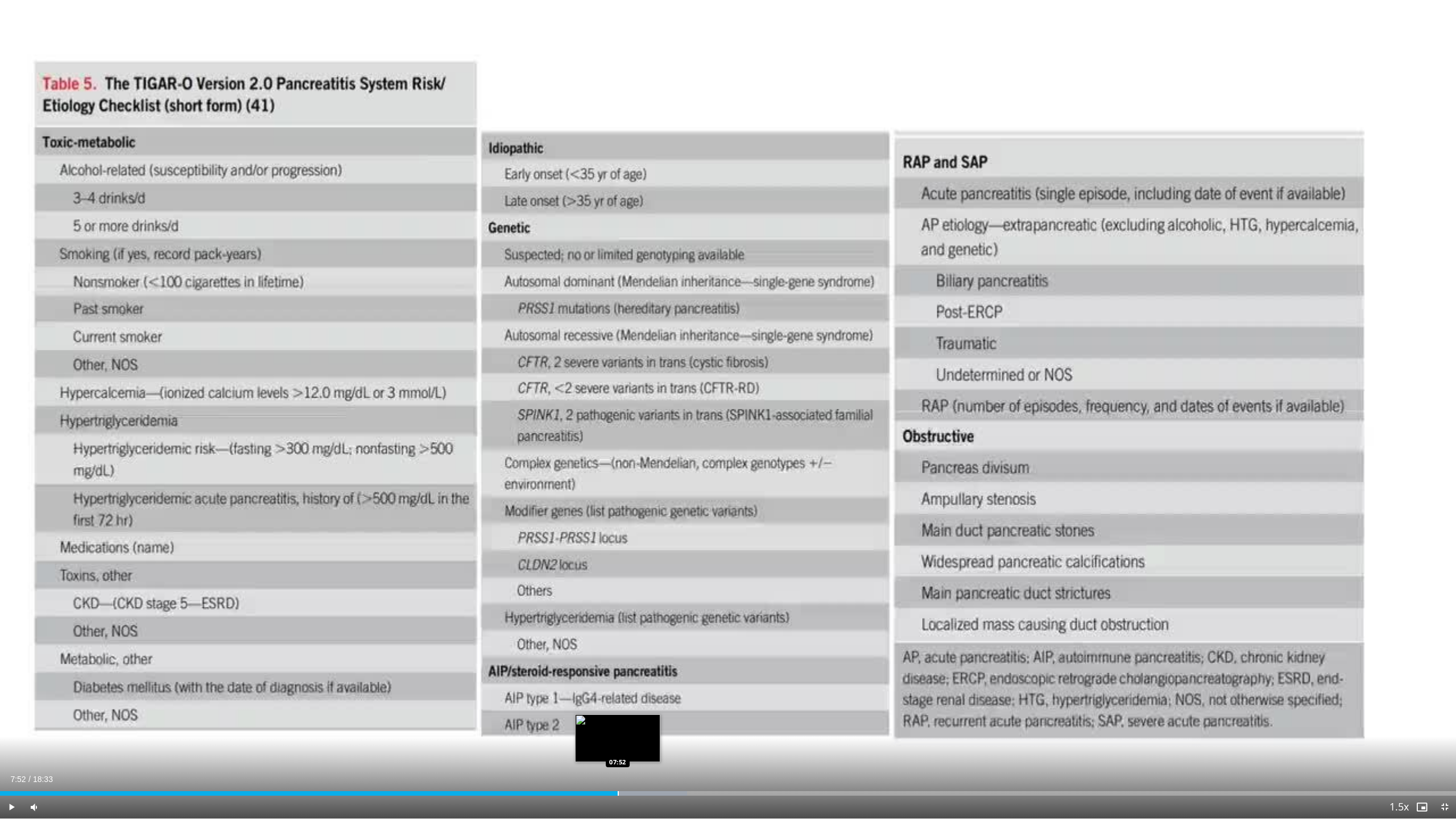
click at [618, 735] on div "Progress Bar" at bounding box center [618, 792] width 1 height 4
click at [716, 735] on span "Video Player" at bounding box center [1444, 807] width 22 height 22
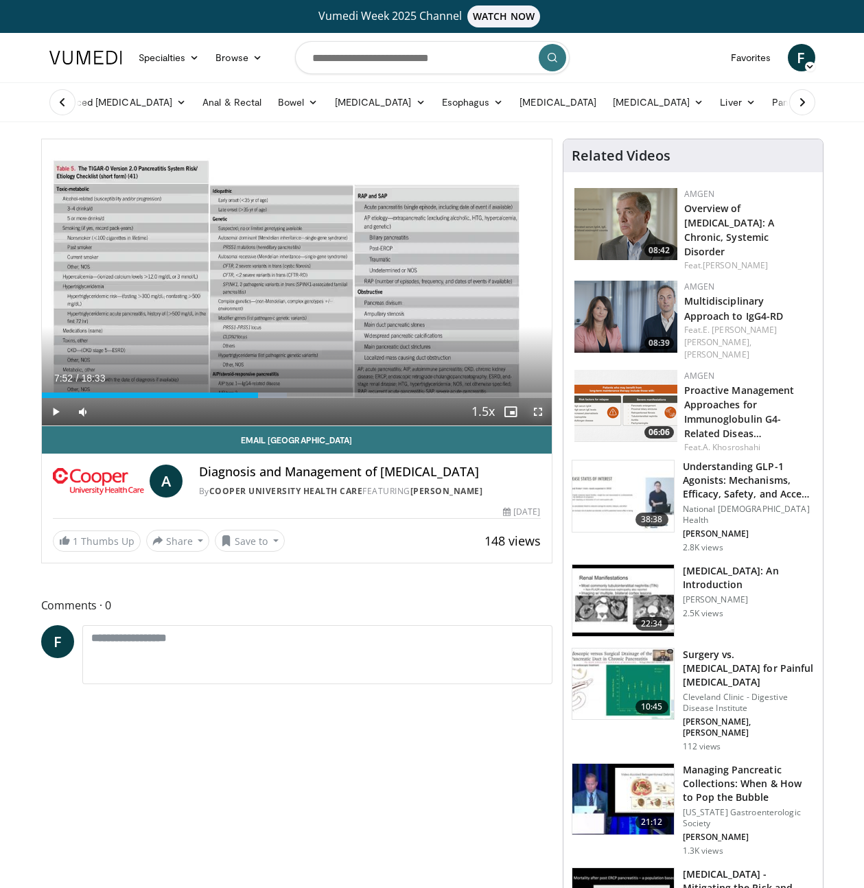
click at [539, 415] on span "Video Player" at bounding box center [537, 411] width 27 height 27
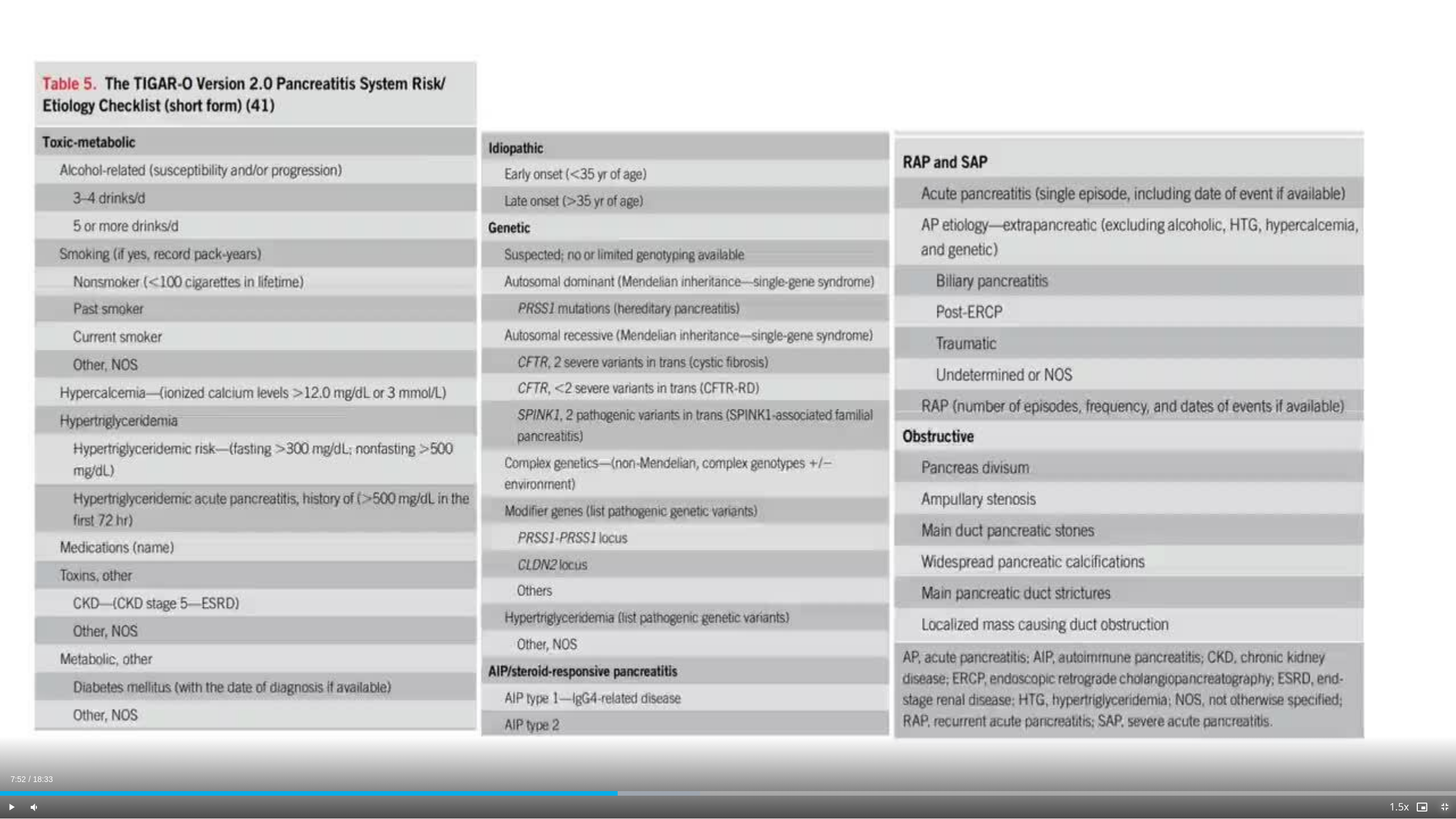
click at [716, 735] on span "Video Player" at bounding box center [1444, 807] width 22 height 22
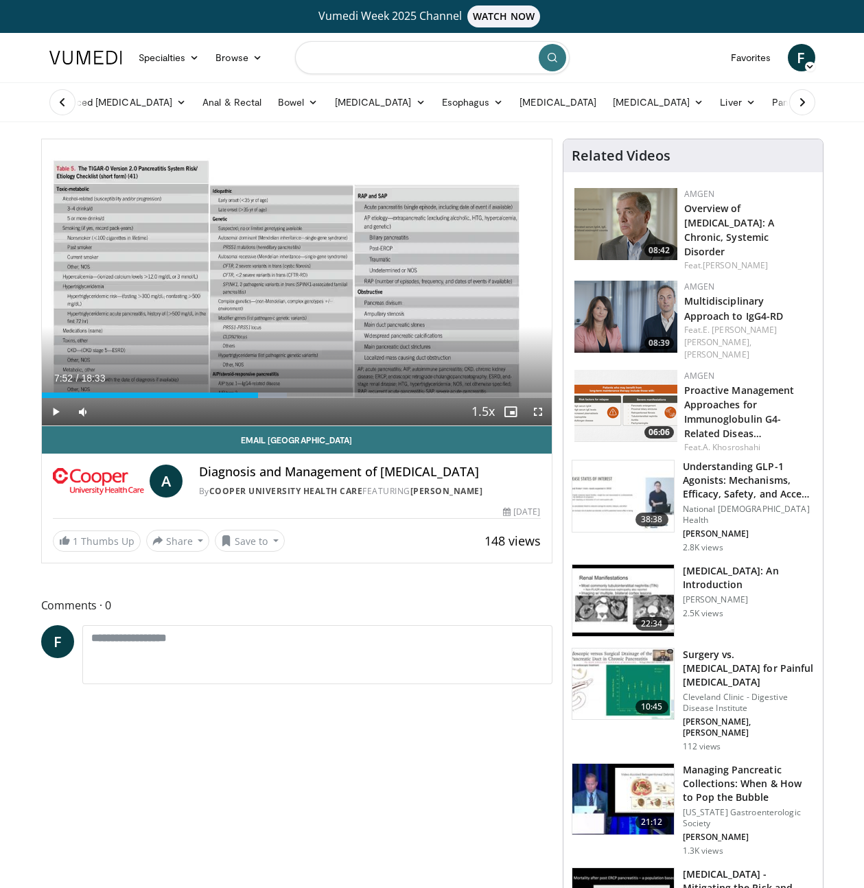
click at [378, 58] on input "Search topics, interventions" at bounding box center [432, 57] width 274 height 33
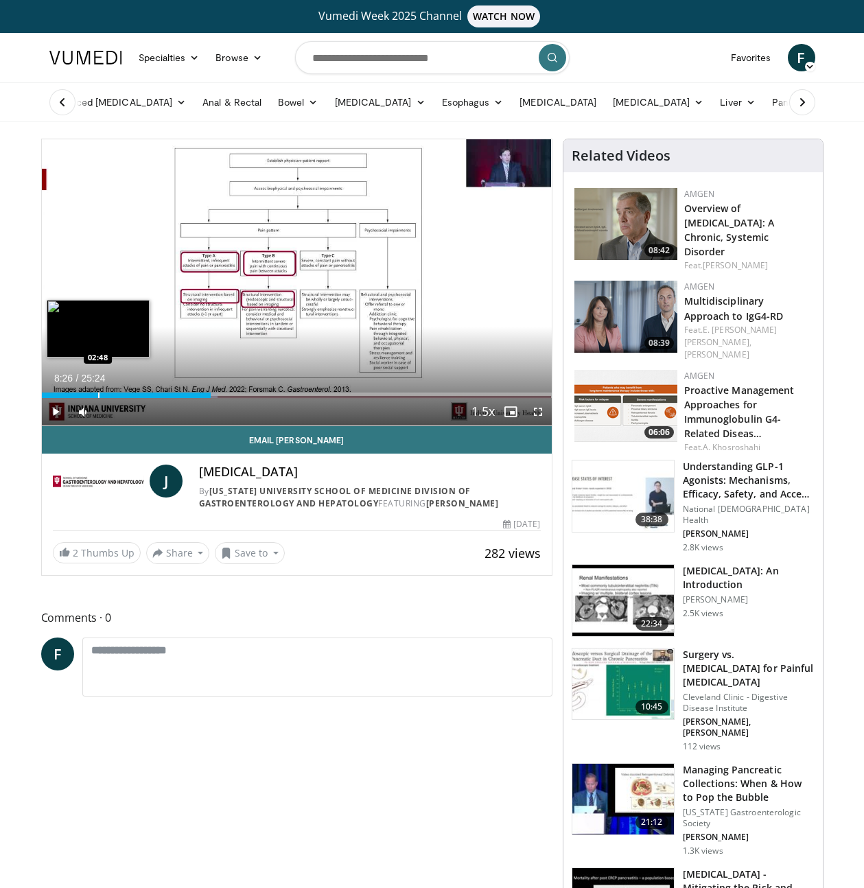
click at [97, 391] on div "Loaded : 34.49% 08:26 02:48" at bounding box center [297, 391] width 510 height 13
click at [75, 392] on div "Progress Bar" at bounding box center [75, 394] width 1 height 5
click at [69, 394] on div "Progress Bar" at bounding box center [69, 394] width 1 height 5
click at [58, 395] on div "Progress Bar" at bounding box center [58, 394] width 1 height 5
click at [72, 394] on div "Progress Bar" at bounding box center [72, 394] width 1 height 5
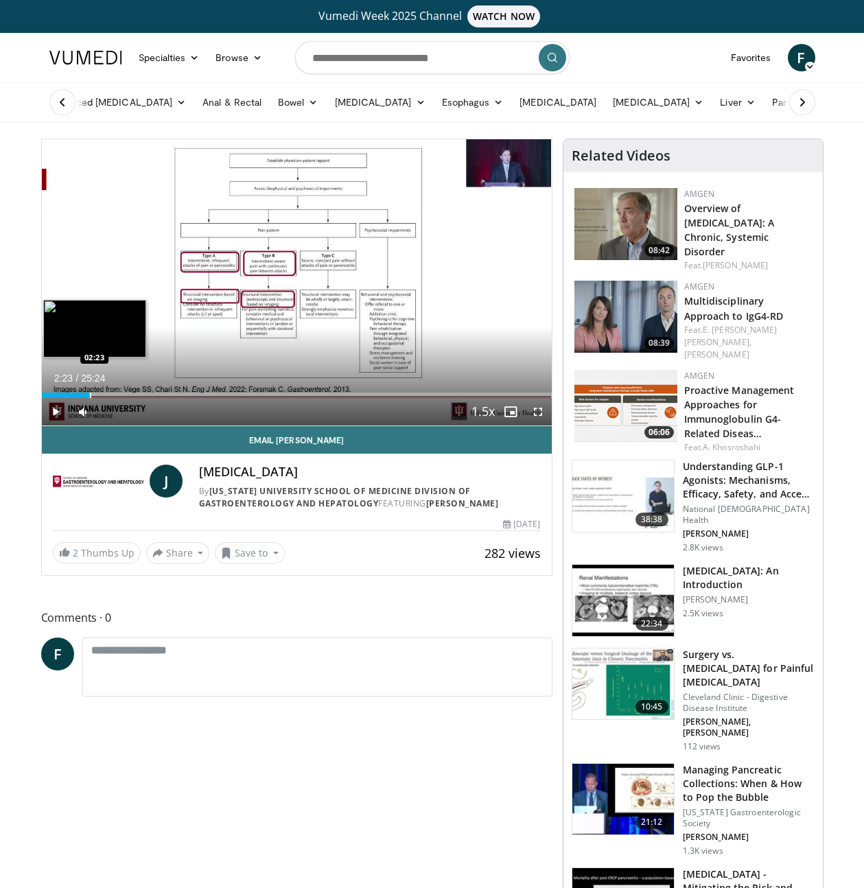
click at [90, 395] on div "Progress Bar" at bounding box center [90, 394] width 1 height 5
click at [102, 395] on div "Progress Bar" at bounding box center [102, 394] width 1 height 5
click at [108, 395] on div "Progress Bar" at bounding box center [108, 394] width 1 height 5
drag, startPoint x: 115, startPoint y: 394, endPoint x: 123, endPoint y: 394, distance: 7.5
click at [117, 394] on div "Progress Bar" at bounding box center [115, 394] width 1 height 5
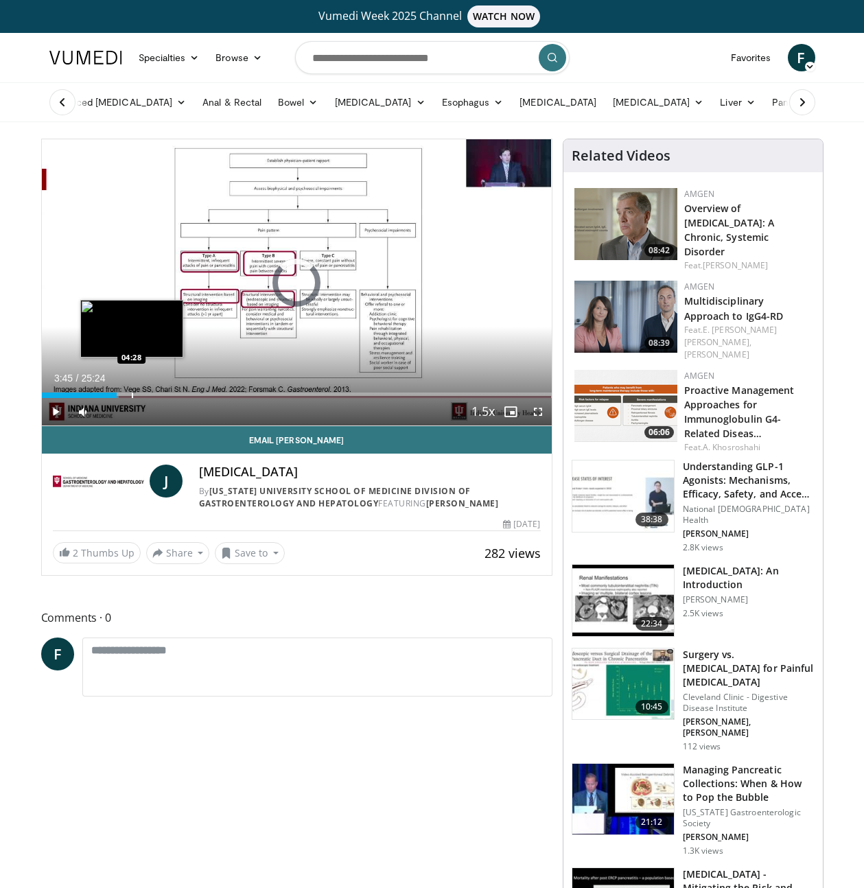
click at [133, 394] on div "Progress Bar" at bounding box center [132, 394] width 1 height 5
drag, startPoint x: 144, startPoint y: 392, endPoint x: 174, endPoint y: 395, distance: 29.6
click at [147, 392] on div "Loaded : 0.00% 04:45 05:07" at bounding box center [297, 394] width 510 height 5
drag, startPoint x: 167, startPoint y: 392, endPoint x: 175, endPoint y: 393, distance: 7.6
click at [168, 393] on div "Progress Bar" at bounding box center [168, 394] width 1 height 5
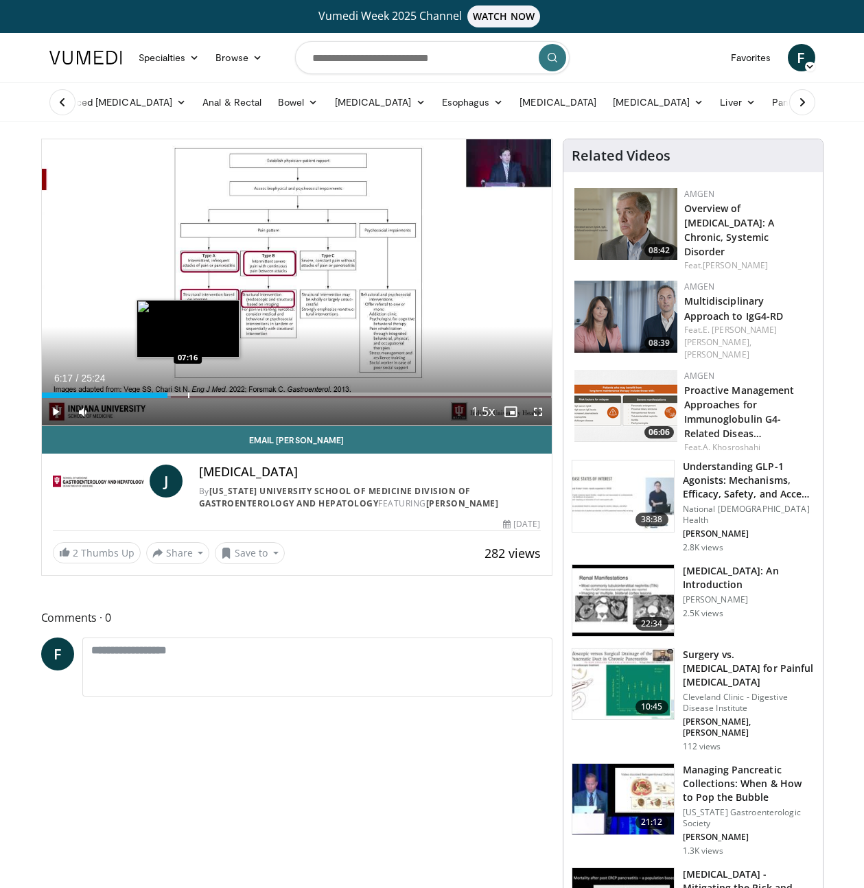
click at [188, 392] on div "Progress Bar" at bounding box center [188, 394] width 1 height 5
click at [150, 393] on div "Progress Bar" at bounding box center [150, 394] width 1 height 5
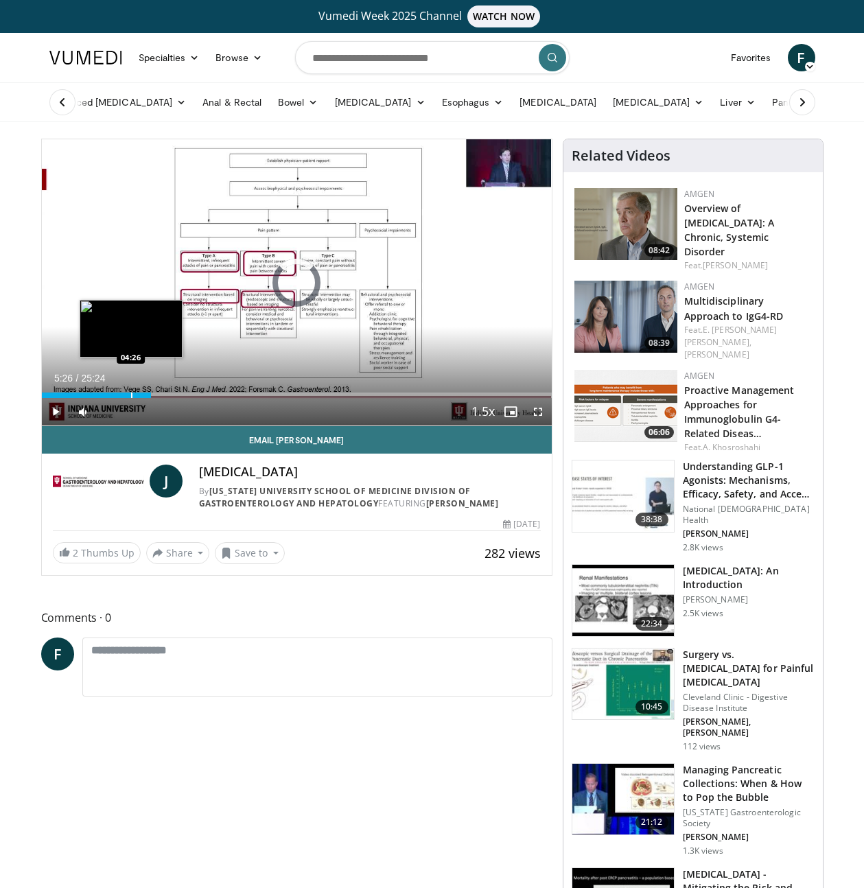
click at [131, 392] on div "Progress Bar" at bounding box center [131, 394] width 1 height 5
click at [113, 393] on div "Progress Bar" at bounding box center [113, 394] width 1 height 5
click at [93, 395] on div "Progress Bar" at bounding box center [93, 394] width 1 height 5
click at [86, 397] on div "Progress Bar" at bounding box center [86, 394] width 1 height 5
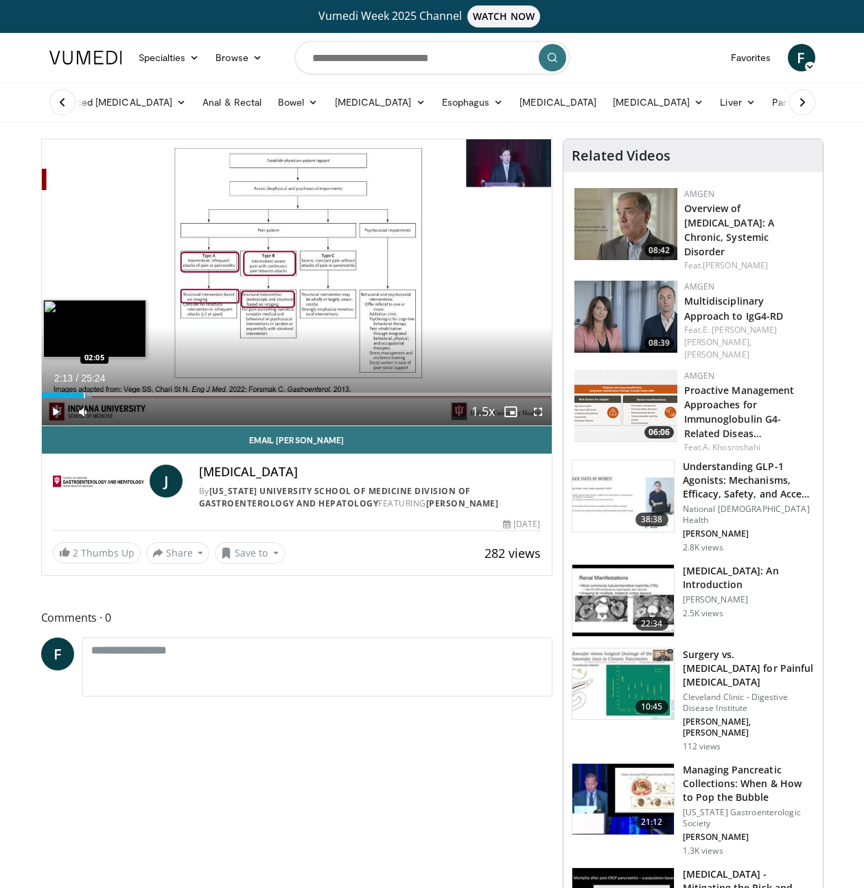
click at [82, 395] on div "02:13" at bounding box center [64, 394] width 45 height 5
click at [78, 395] on div "Progress Bar" at bounding box center [78, 394] width 1 height 5
click at [74, 395] on div "Progress Bar" at bounding box center [74, 394] width 1 height 5
click at [71, 395] on div "Progress Bar" at bounding box center [71, 394] width 1 height 5
click at [64, 395] on div "Progress Bar" at bounding box center [64, 394] width 1 height 5
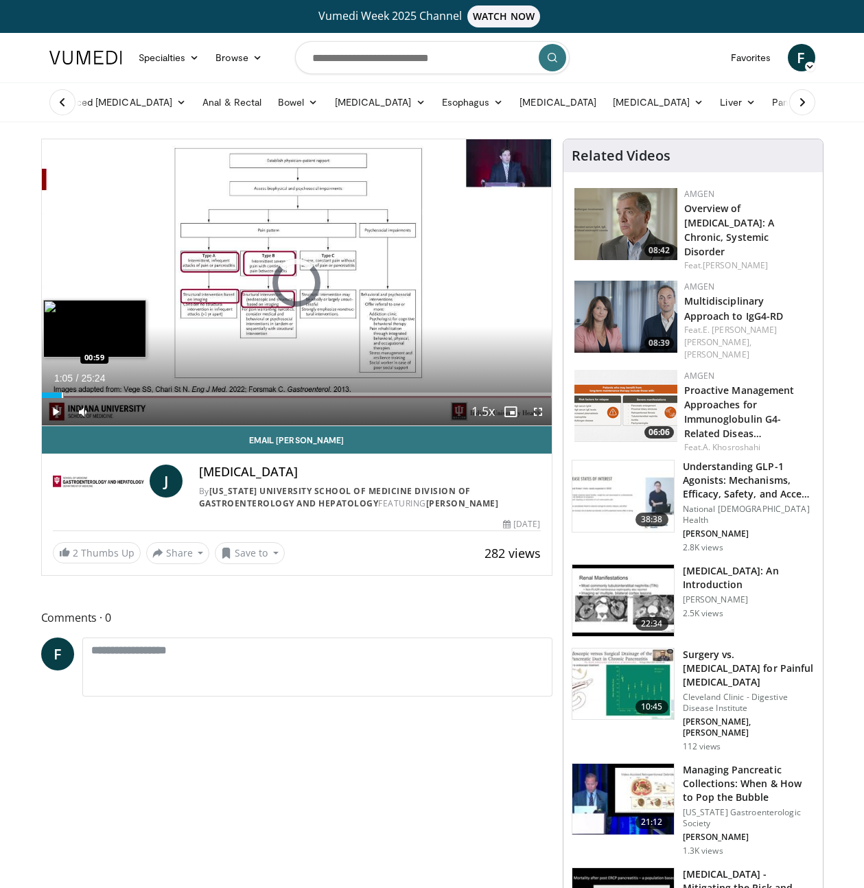
click at [60, 395] on div "Loaded : 0.00% 01:05 00:59" at bounding box center [297, 394] width 510 height 5
click at [71, 394] on div "Progress Bar" at bounding box center [71, 394] width 1 height 5
click at [78, 394] on div "Progress Bar" at bounding box center [77, 394] width 1 height 5
click at [89, 394] on div "Progress Bar" at bounding box center [89, 394] width 1 height 5
click at [100, 393] on div "Progress Bar" at bounding box center [100, 394] width 1 height 5
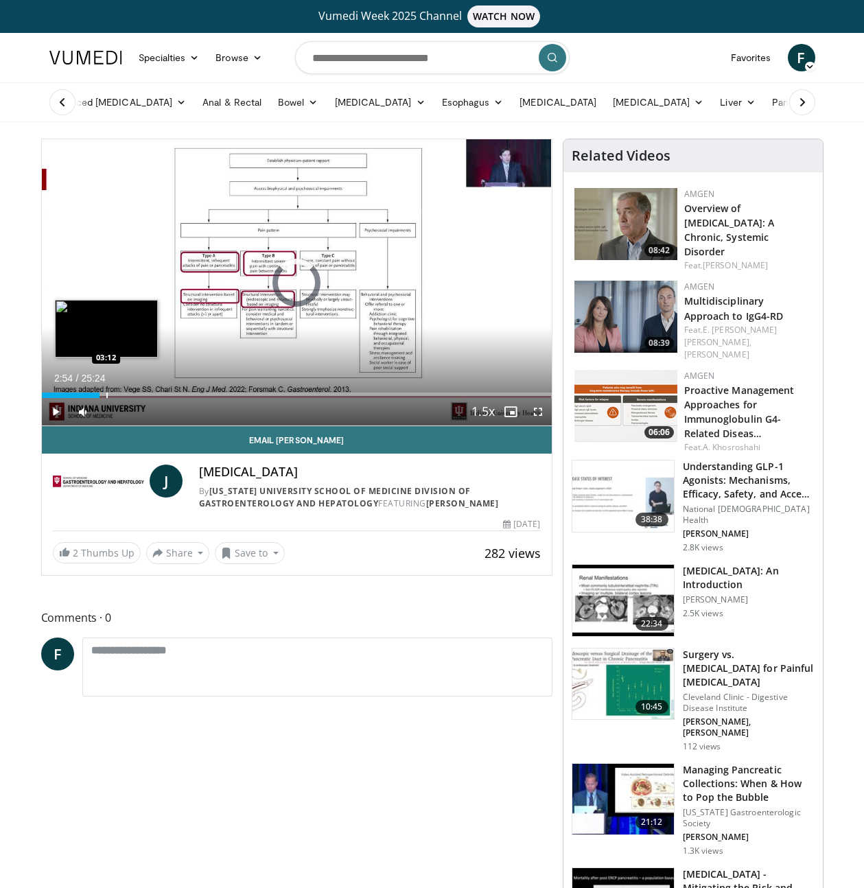
click at [106, 395] on div "Progress Bar" at bounding box center [106, 394] width 1 height 5
click at [112, 395] on div "Progress Bar" at bounding box center [112, 394] width 1 height 5
drag, startPoint x: 115, startPoint y: 395, endPoint x: 126, endPoint y: 394, distance: 10.3
click at [117, 395] on div "Progress Bar" at bounding box center [116, 394] width 1 height 5
drag, startPoint x: 126, startPoint y: 394, endPoint x: 139, endPoint y: 392, distance: 13.1
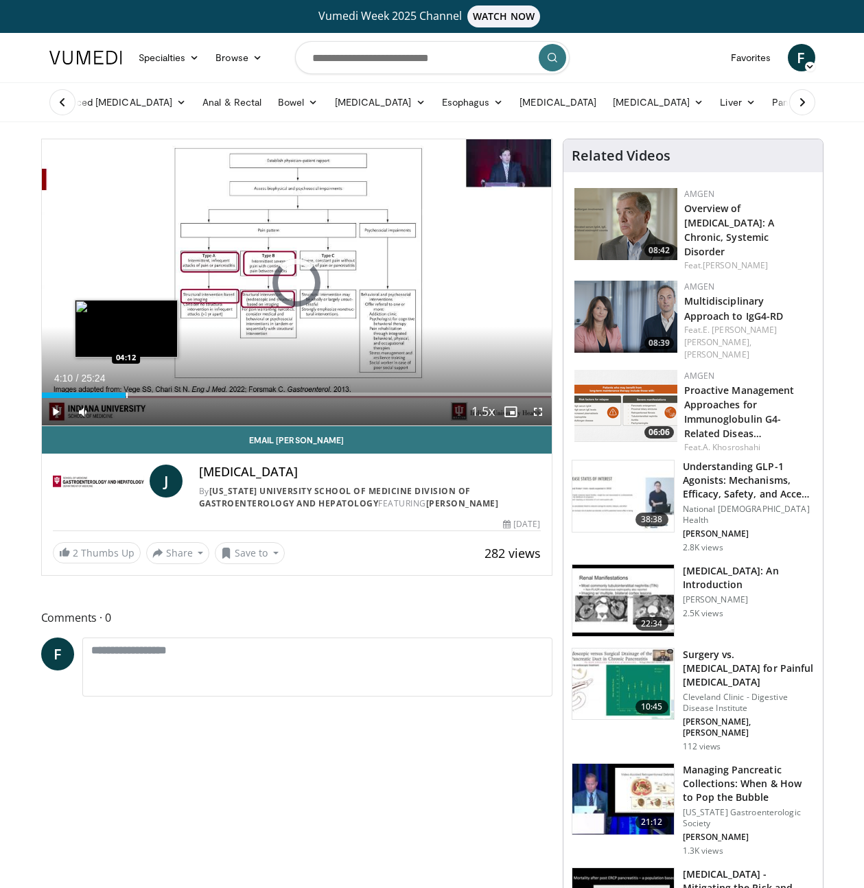
click at [128, 394] on div "Progress Bar" at bounding box center [126, 394] width 1 height 5
click at [139, 392] on div "Progress Bar" at bounding box center [139, 394] width 1 height 5
click at [146, 392] on div "Loaded : 0.00% 04:51 05:11" at bounding box center [297, 391] width 510 height 13
click at [149, 392] on div "Progress Bar" at bounding box center [148, 394] width 1 height 5
drag, startPoint x: 165, startPoint y: 392, endPoint x: 189, endPoint y: 394, distance: 24.1
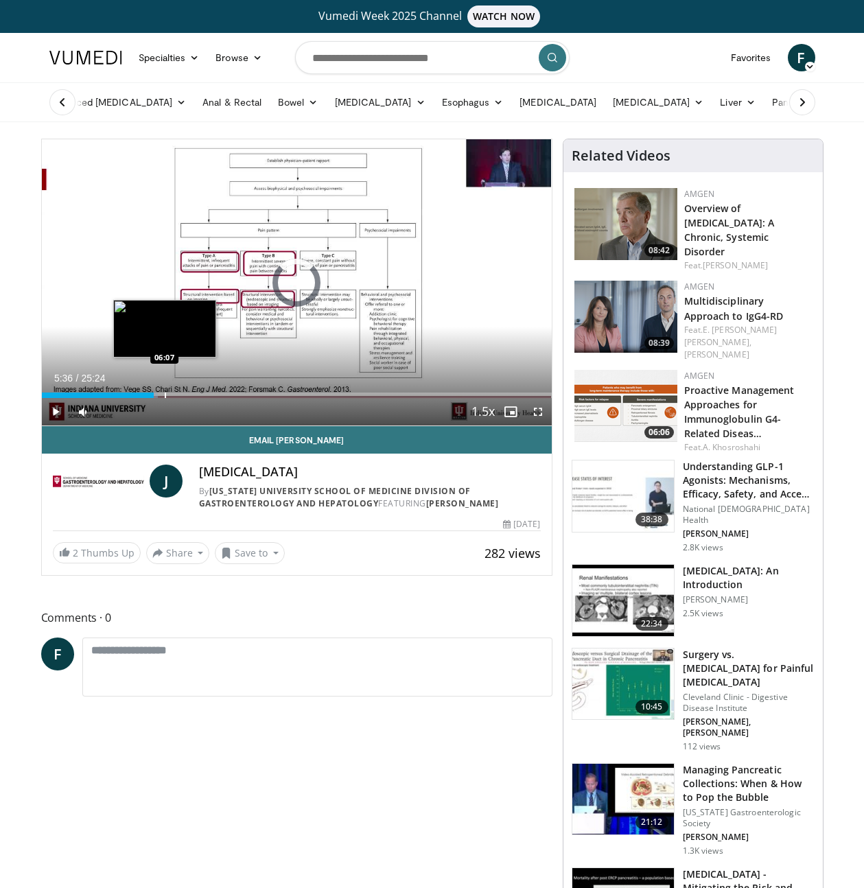
click at [165, 392] on div "Progress Bar" at bounding box center [165, 394] width 1 height 5
click at [212, 393] on div "Progress Bar" at bounding box center [211, 394] width 1 height 5
click at [548, 408] on span "Video Player" at bounding box center [537, 411] width 27 height 27
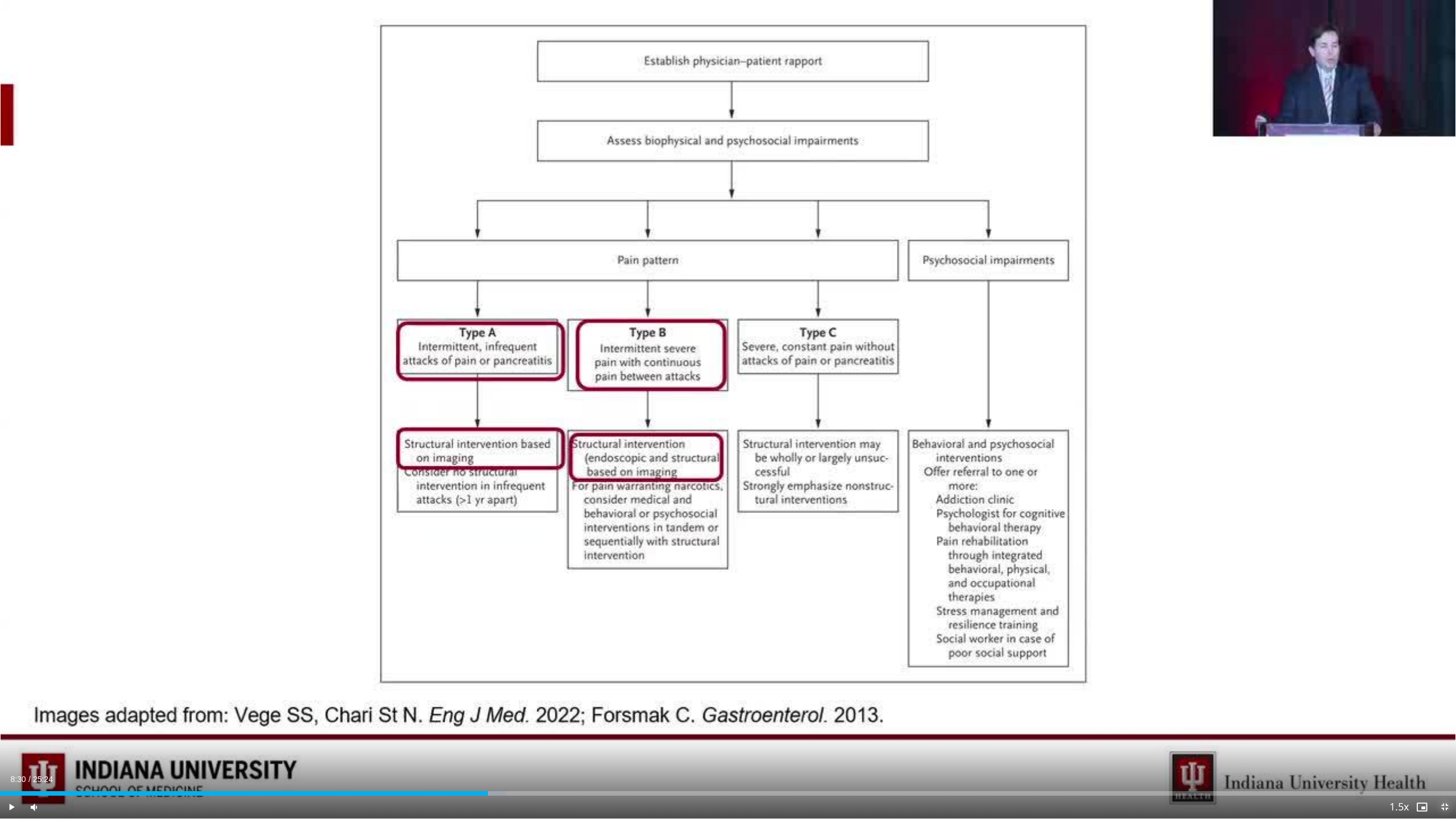
click at [716, 735] on span "Video Player" at bounding box center [1444, 807] width 22 height 22
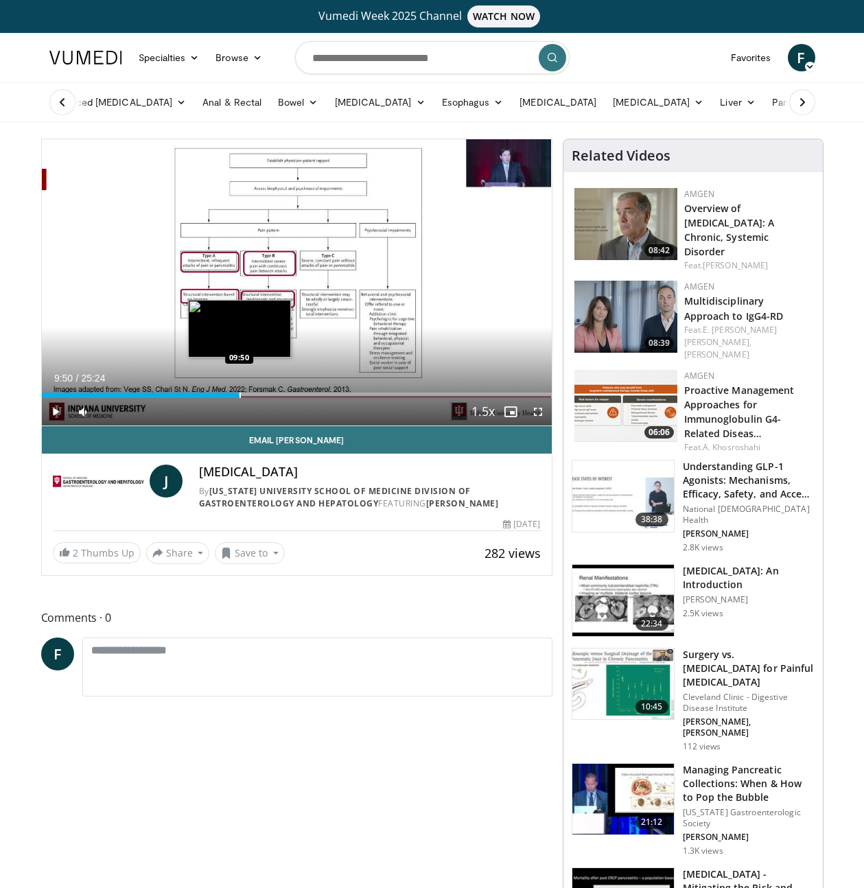
click at [239, 396] on div "Progress Bar" at bounding box center [239, 394] width 1 height 5
click at [296, 395] on div "Progress Bar" at bounding box center [296, 394] width 1 height 5
click at [531, 412] on span "Video Player" at bounding box center [537, 411] width 27 height 27
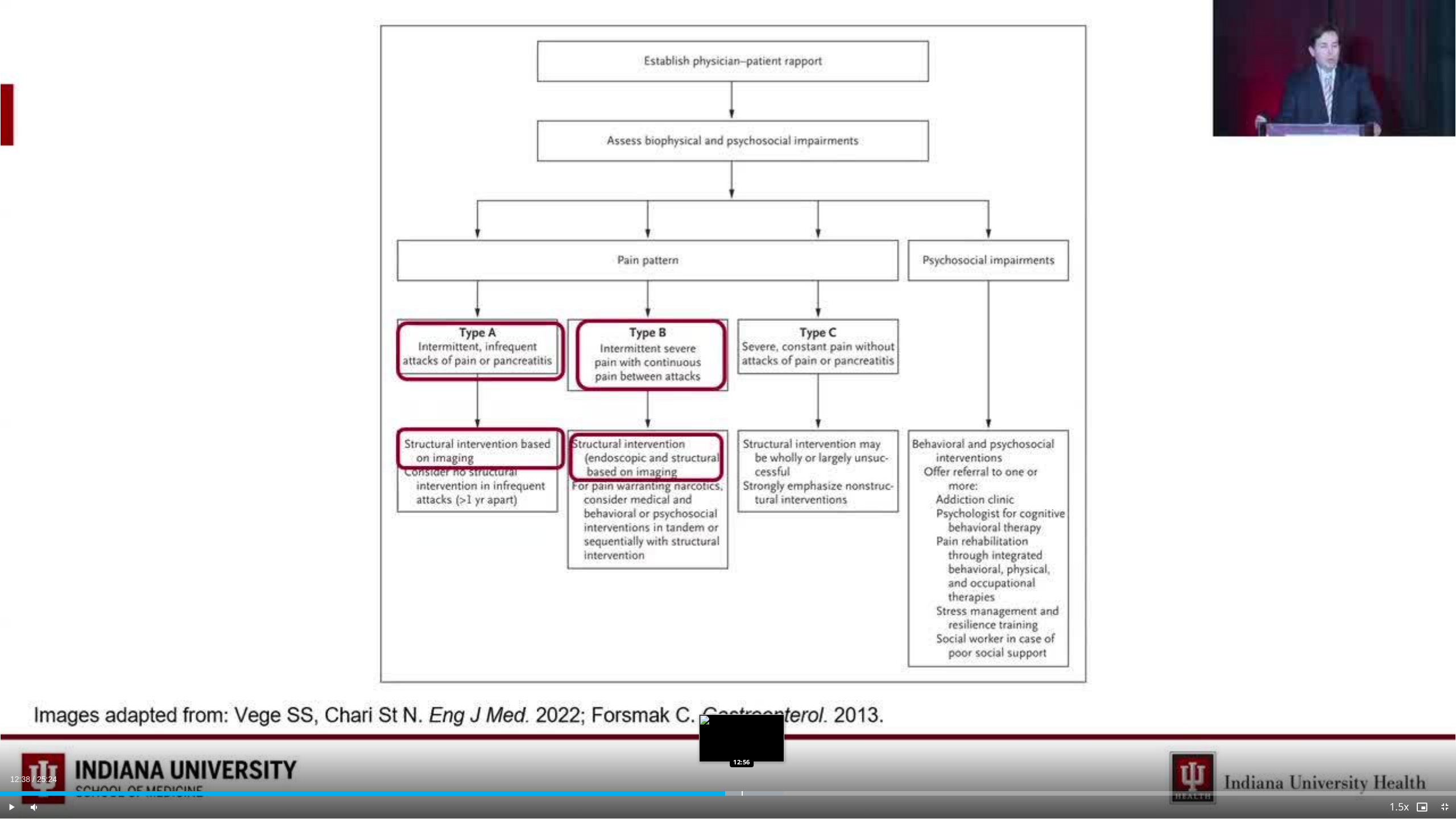
click at [716, 735] on div "Progress Bar" at bounding box center [742, 792] width 1 height 4
click at [716, 735] on div "12:56" at bounding box center [371, 792] width 742 height 4
click at [716, 735] on div "Loaded : 55.12% 12:43 13:17" at bounding box center [728, 792] width 1456 height 4
drag, startPoint x: 786, startPoint y: 792, endPoint x: 831, endPoint y: 792, distance: 45.0
click at [716, 735] on div "Loaded : 55.12% 13:43 13:43" at bounding box center [728, 792] width 1456 height 4
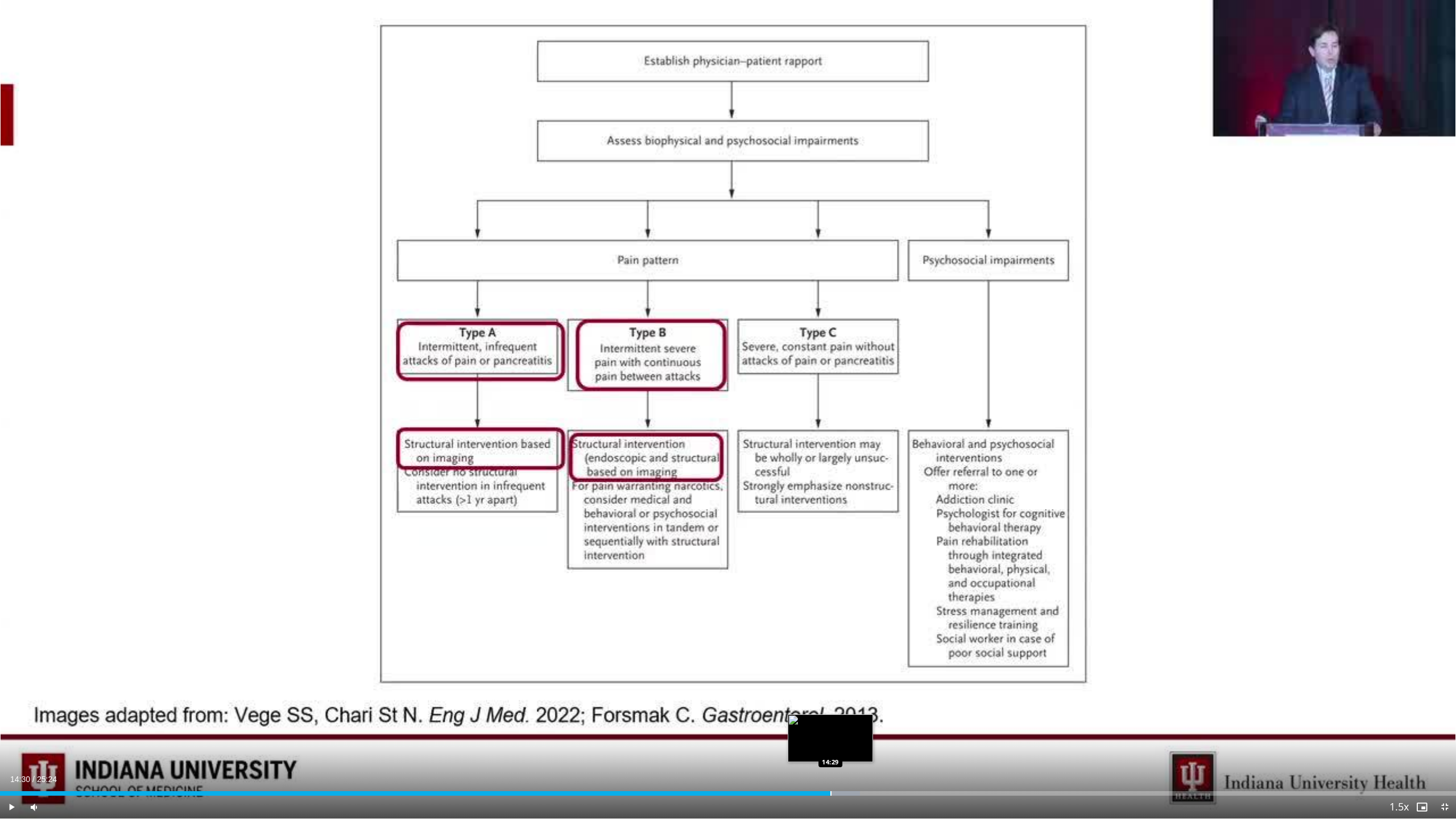
drag, startPoint x: 831, startPoint y: 792, endPoint x: 876, endPoint y: 793, distance: 45.0
click at [716, 735] on div "Loaded : 59.06% 14:30 14:29" at bounding box center [728, 792] width 1456 height 4
drag, startPoint x: 876, startPoint y: 793, endPoint x: 887, endPoint y: 794, distance: 11.0
click at [716, 735] on div "Loaded : 61.83% 14:41 15:16" at bounding box center [728, 792] width 1456 height 4
drag, startPoint x: 902, startPoint y: 794, endPoint x: 921, endPoint y: 792, distance: 19.1
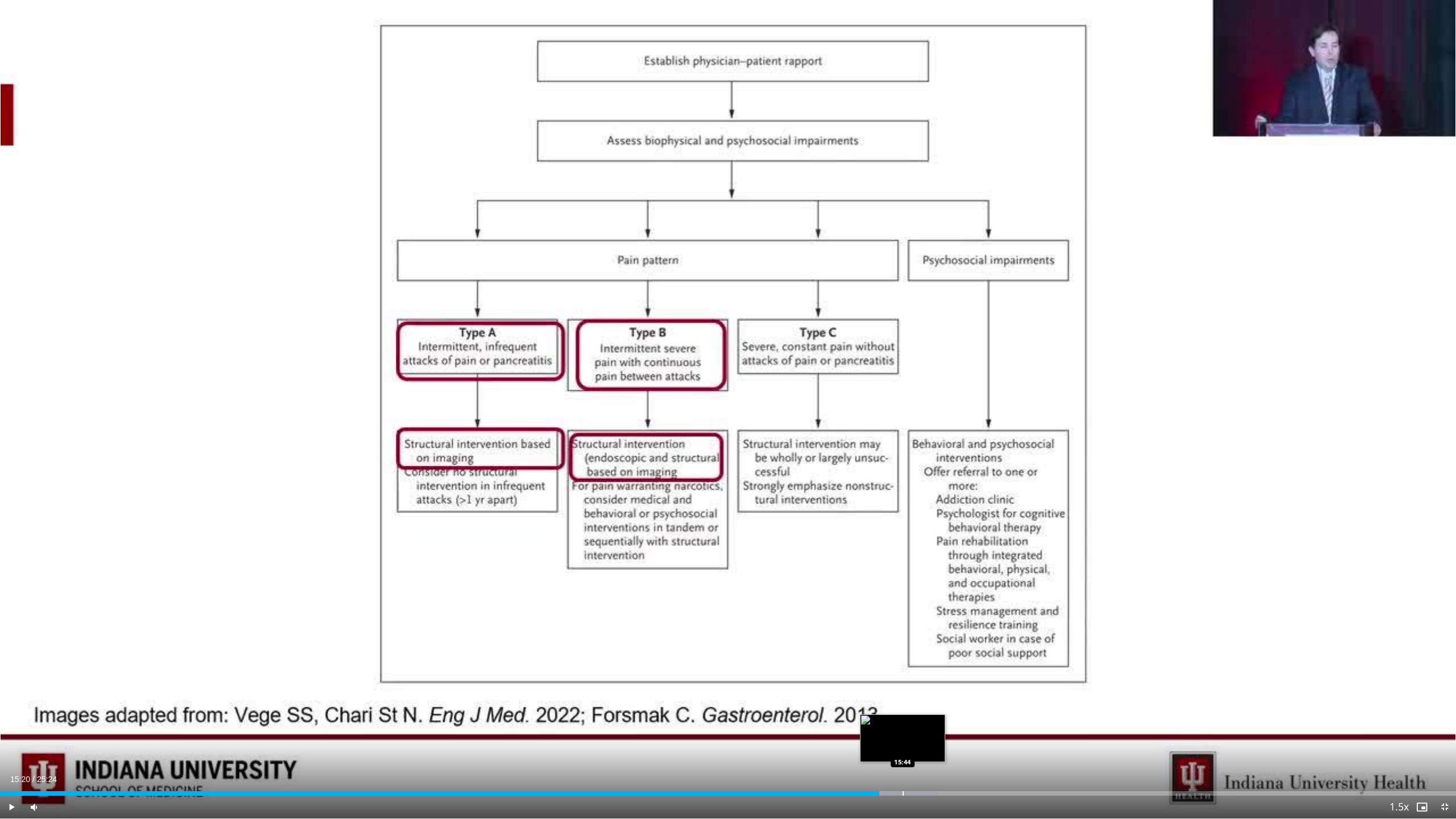
click at [716, 735] on div "Progress Bar" at bounding box center [903, 792] width 1 height 4
click at [716, 735] on div "Progress Bar" at bounding box center [921, 792] width 1 height 4
drag, startPoint x: 933, startPoint y: 786, endPoint x: 945, endPoint y: 789, distance: 12.4
click at [716, 735] on div "Loaded : 67.59% 16:02 16:19" at bounding box center [728, 790] width 1456 height 11
drag, startPoint x: 952, startPoint y: 790, endPoint x: 958, endPoint y: 791, distance: 6.1
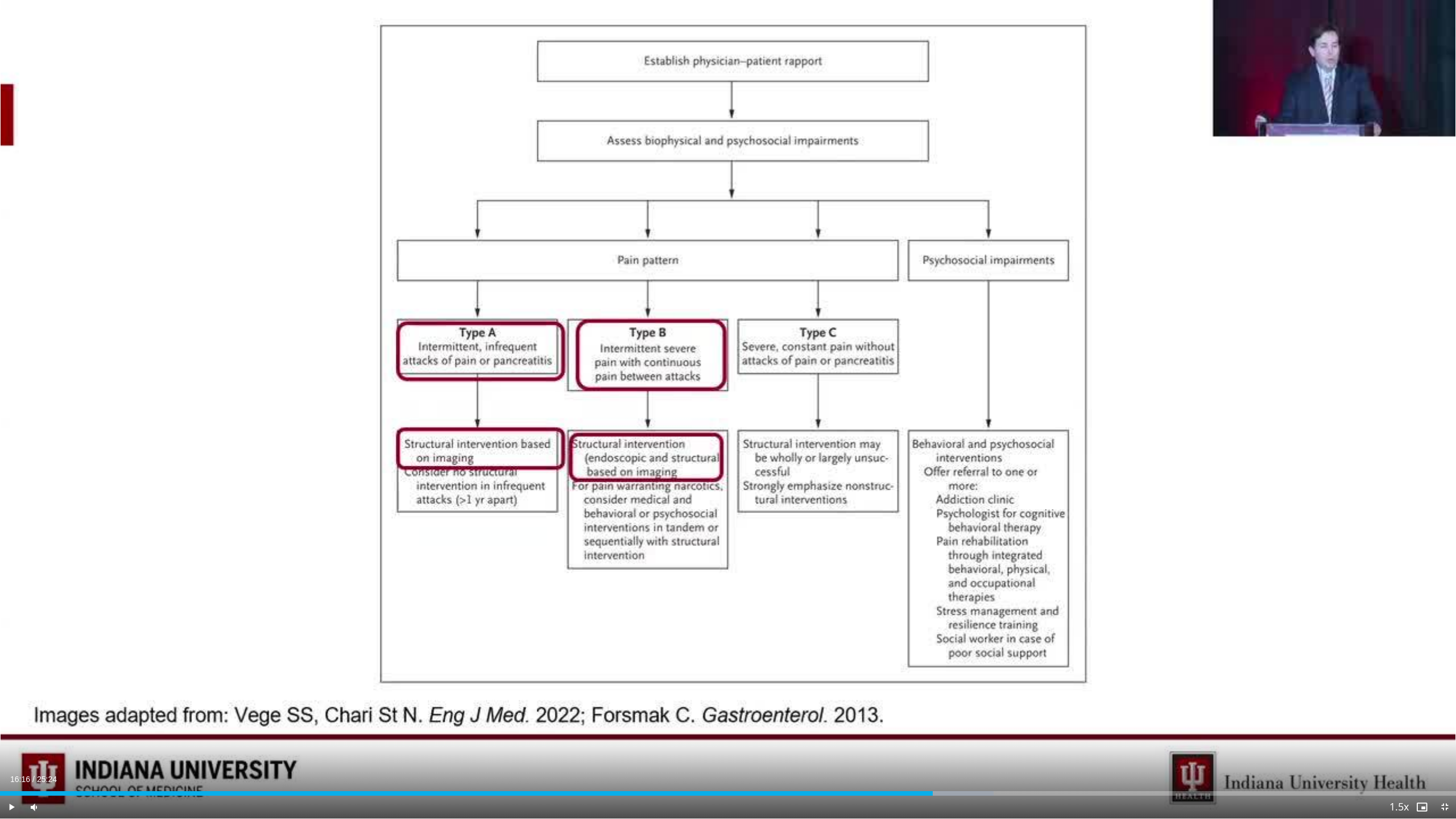
click at [716, 735] on div "Loaded : 68.24% 16:16 16:28" at bounding box center [728, 790] width 1456 height 11
drag, startPoint x: 996, startPoint y: 790, endPoint x: 1036, endPoint y: 794, distance: 40.2
click at [716, 735] on div "Loaded : 69.55% 16:37 17:21" at bounding box center [728, 790] width 1456 height 11
drag, startPoint x: 1038, startPoint y: 794, endPoint x: 1088, endPoint y: 793, distance: 50.0
click at [716, 735] on div "Progress Bar" at bounding box center [1039, 792] width 1 height 4
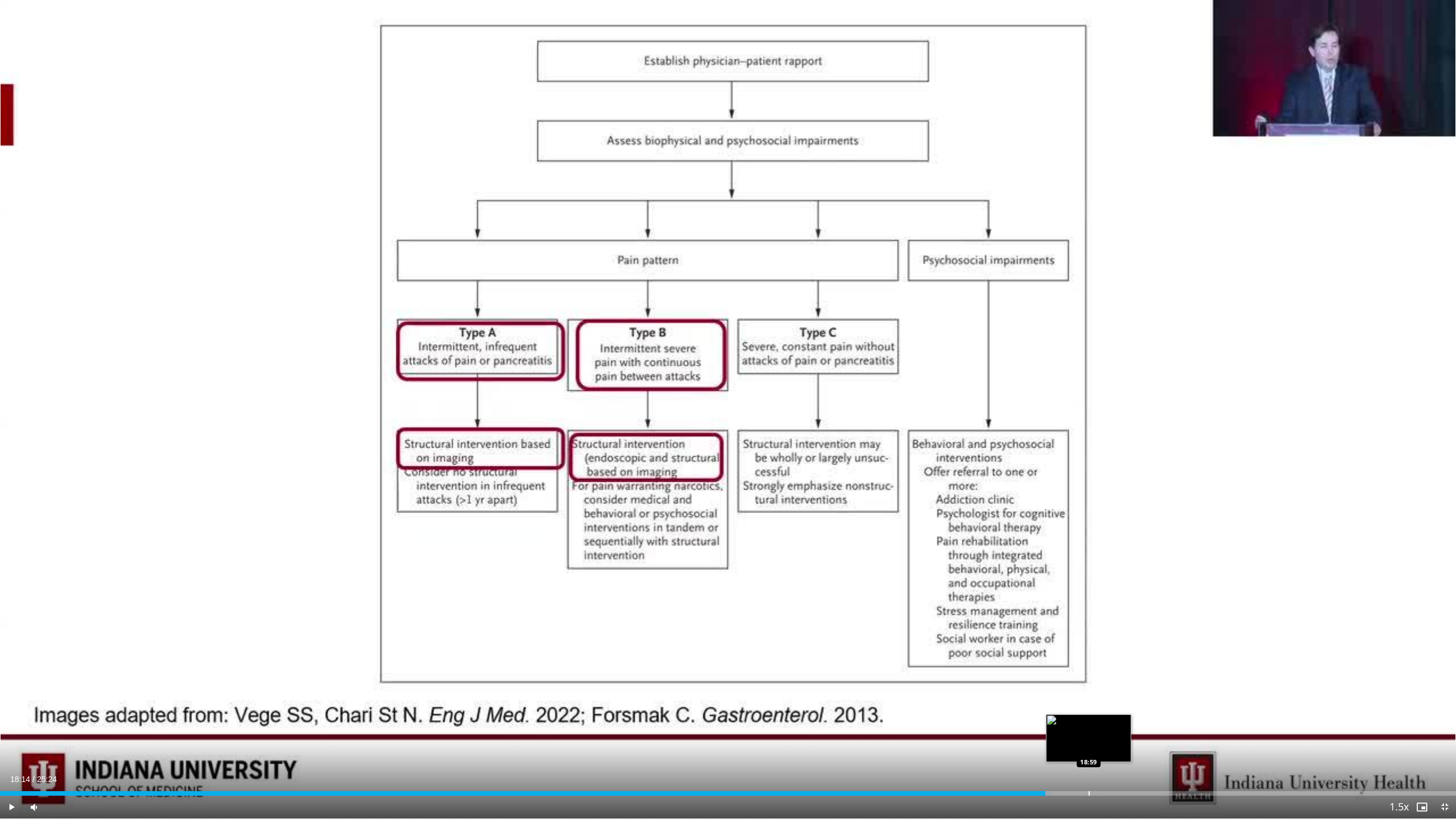
click at [716, 735] on div "Progress Bar" at bounding box center [1089, 792] width 1 height 4
drag, startPoint x: 1112, startPoint y: 786, endPoint x: 1144, endPoint y: 791, distance: 32.4
click at [716, 735] on div "Loaded : 74.85% 18:59 19:24" at bounding box center [728, 790] width 1456 height 11
drag, startPoint x: 1153, startPoint y: 788, endPoint x: 1162, endPoint y: 788, distance: 9.0
click at [716, 735] on div "Loaded : 77.43% 19:28 20:07" at bounding box center [728, 790] width 1456 height 11
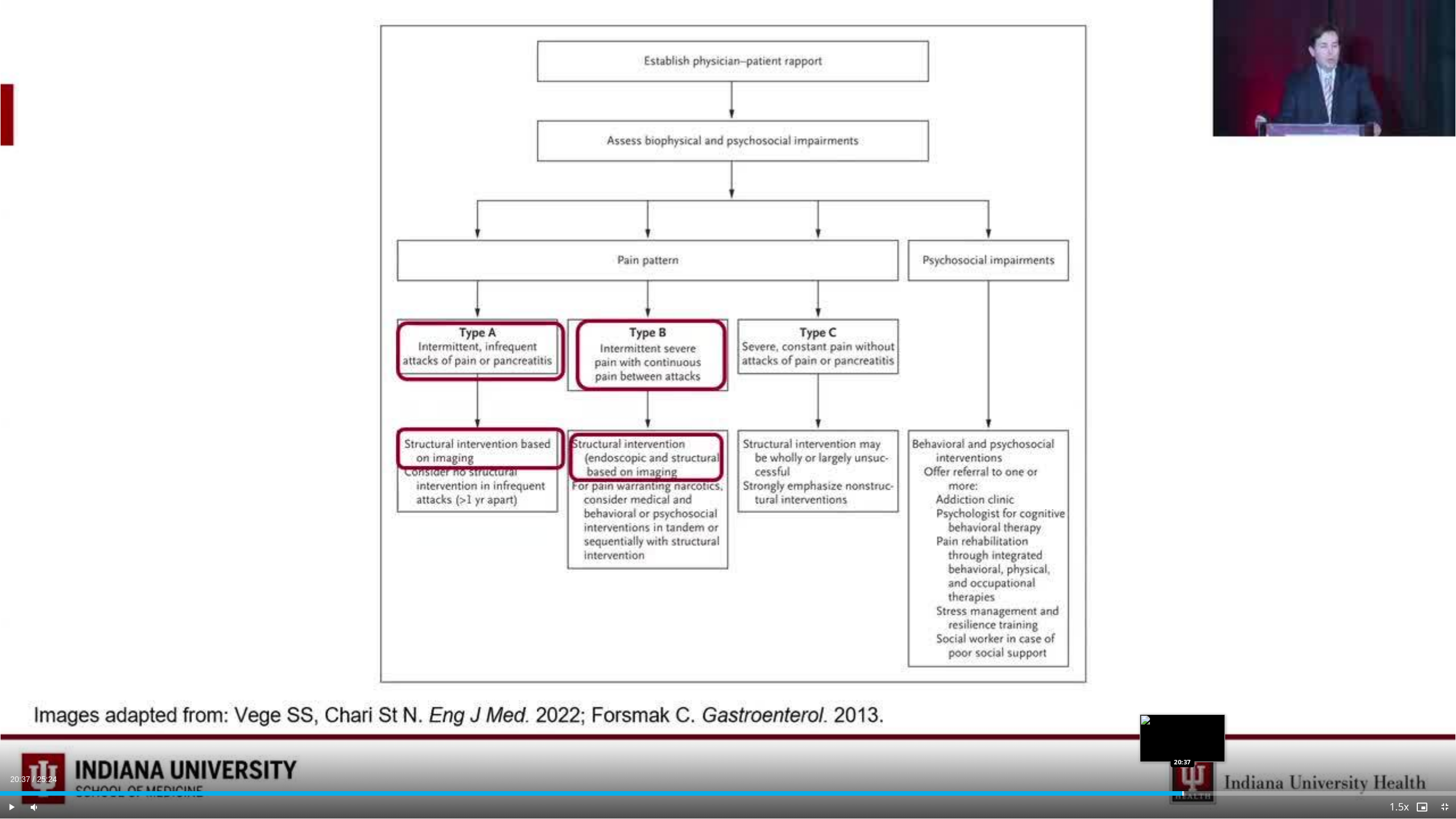
click at [716, 735] on div "Loaded : 81.36% 20:37 20:37" at bounding box center [728, 790] width 1456 height 11
click at [716, 735] on div "Loaded : 85.27% 20:12 20:12" at bounding box center [728, 790] width 1456 height 11
click at [716, 735] on div "Loaded : 85.27% 20:12 23:58" at bounding box center [728, 790] width 1456 height 11
click at [716, 735] on div "Current Time 24:00 / Duration 25:24" at bounding box center [728, 779] width 1456 height 10
click at [716, 735] on span "Video Player" at bounding box center [1444, 807] width 22 height 22
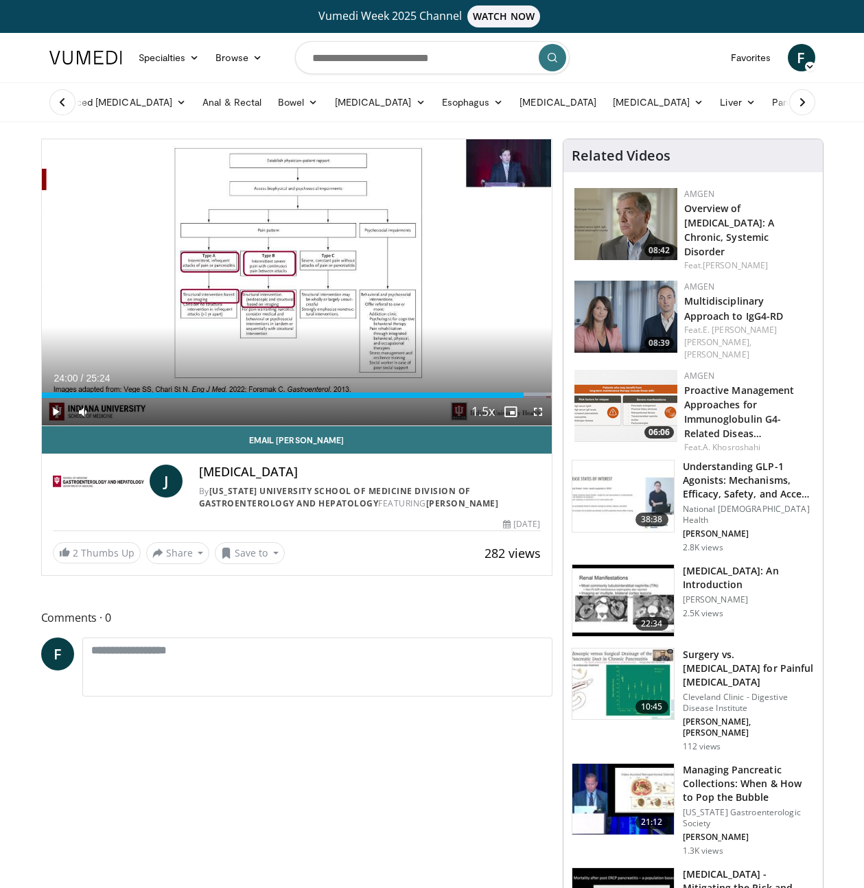
click at [123, 390] on div "Loaded : 98.93% 24:00 04:04" at bounding box center [297, 391] width 510 height 13
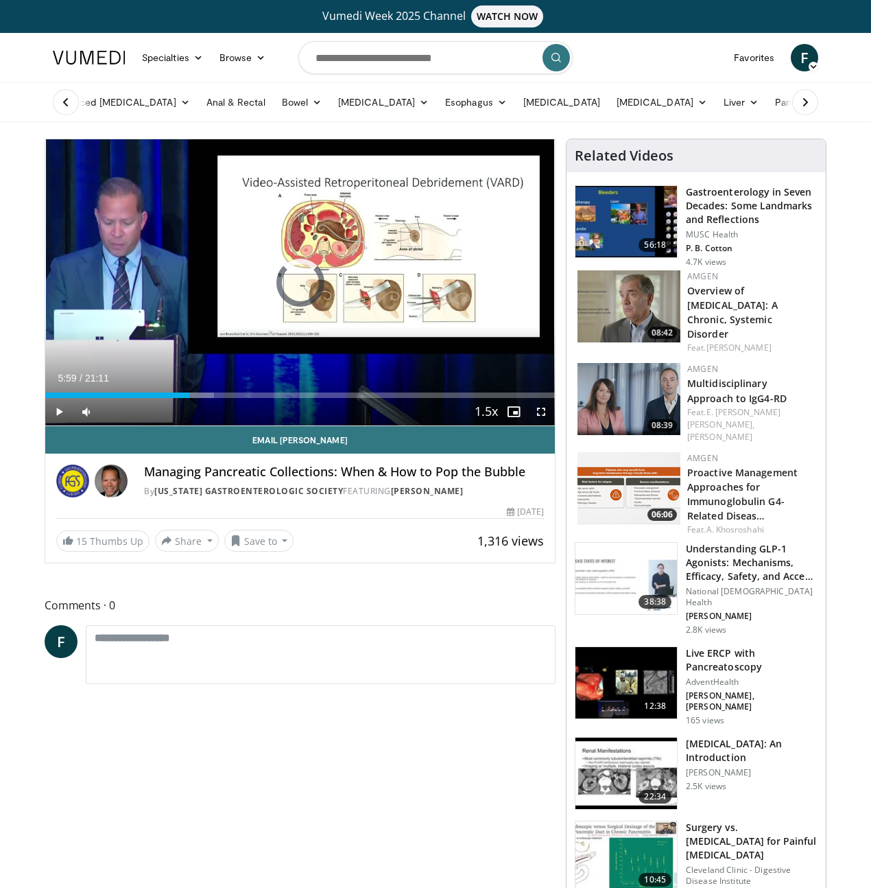
drag, startPoint x: 362, startPoint y: 420, endPoint x: 495, endPoint y: 423, distance: 132.5
click at [381, 398] on div "Loaded : 33.08% 05:59 13:23" at bounding box center [300, 394] width 510 height 5
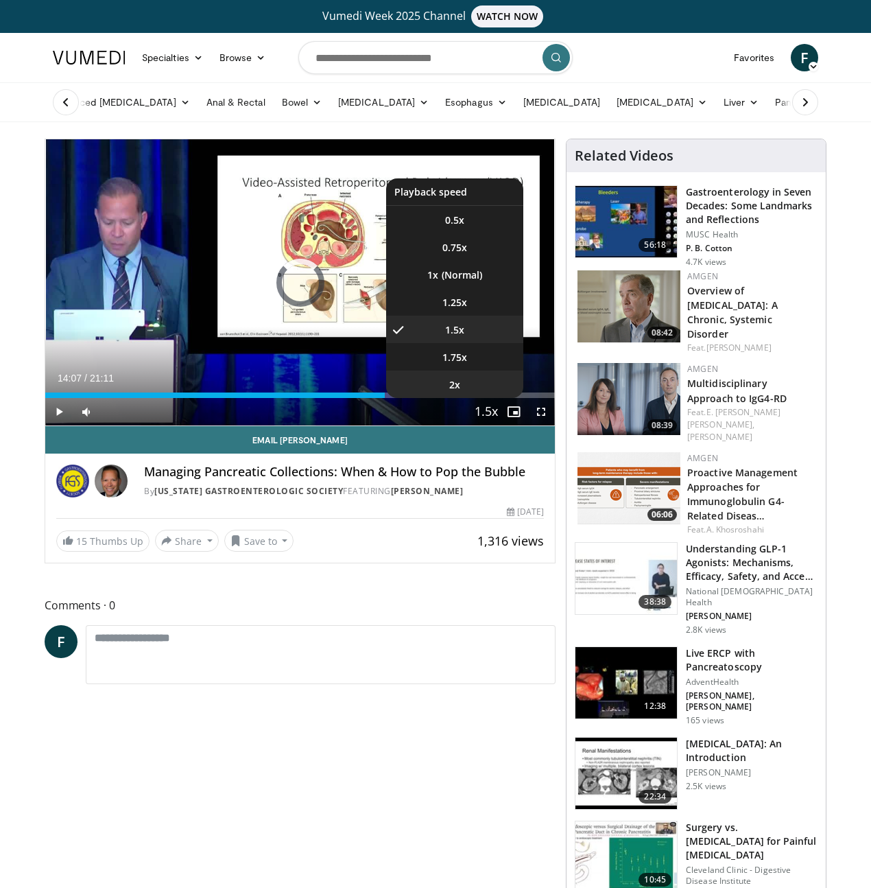
click at [496, 398] on li "2x" at bounding box center [454, 383] width 137 height 27
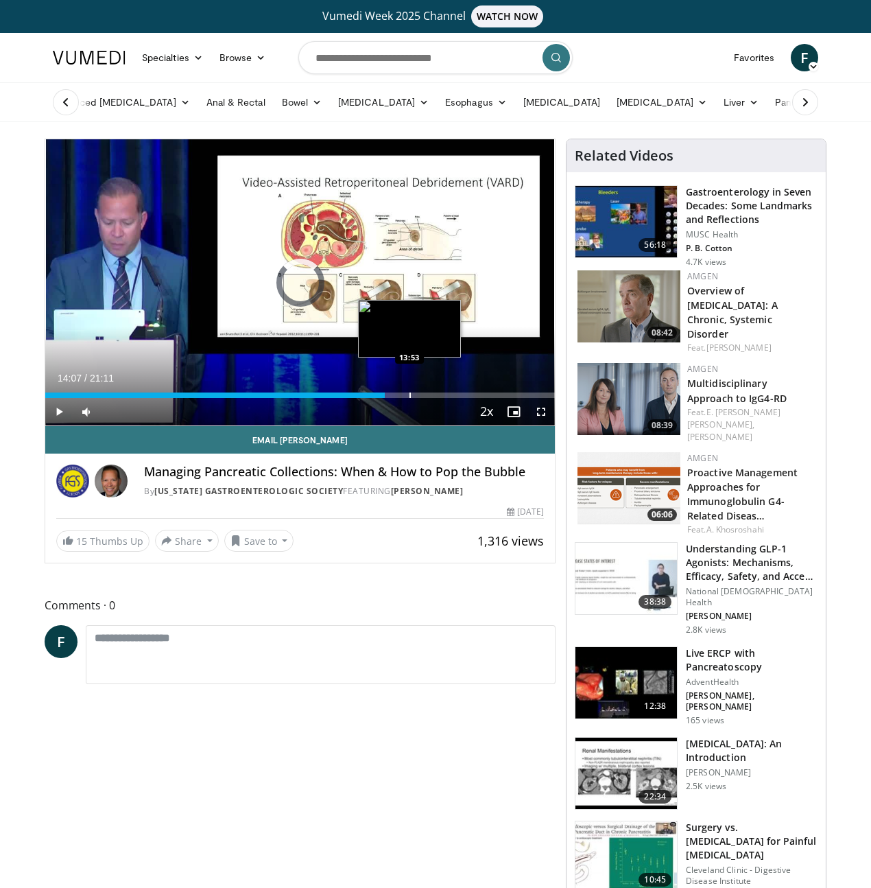
drag, startPoint x: 375, startPoint y: 419, endPoint x: 462, endPoint y: 419, distance: 86.5
click at [377, 398] on div "Loaded : 0.00% 13:53 13:53" at bounding box center [300, 394] width 510 height 5
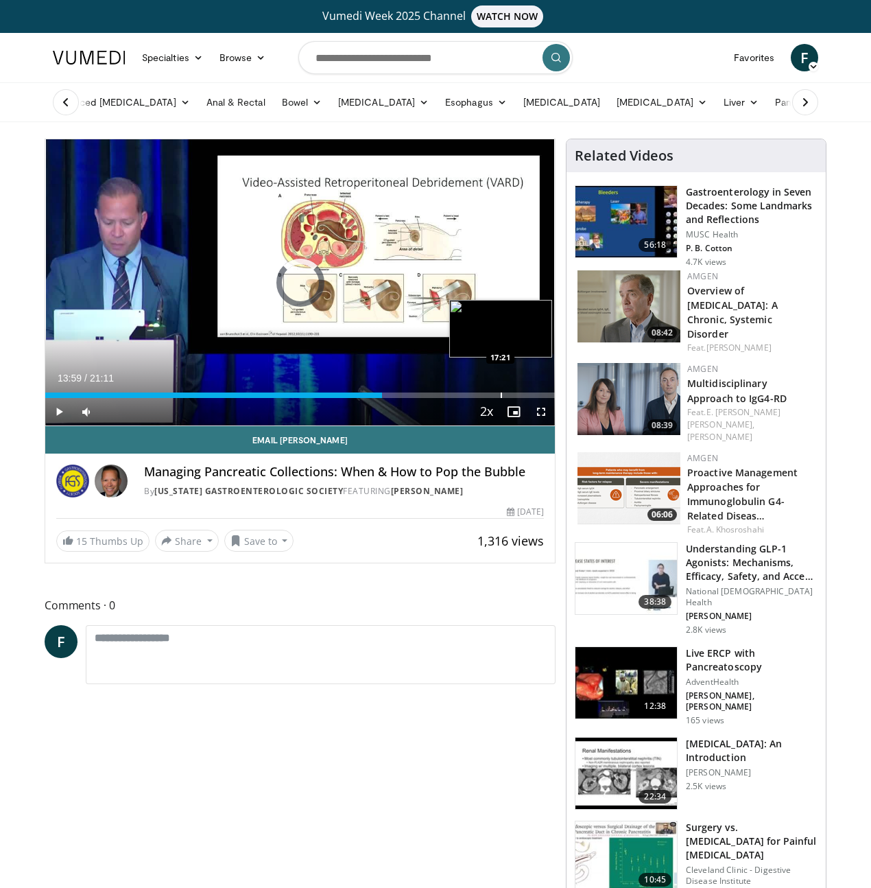
click at [501, 398] on div "Progress Bar" at bounding box center [501, 394] width 1 height 5
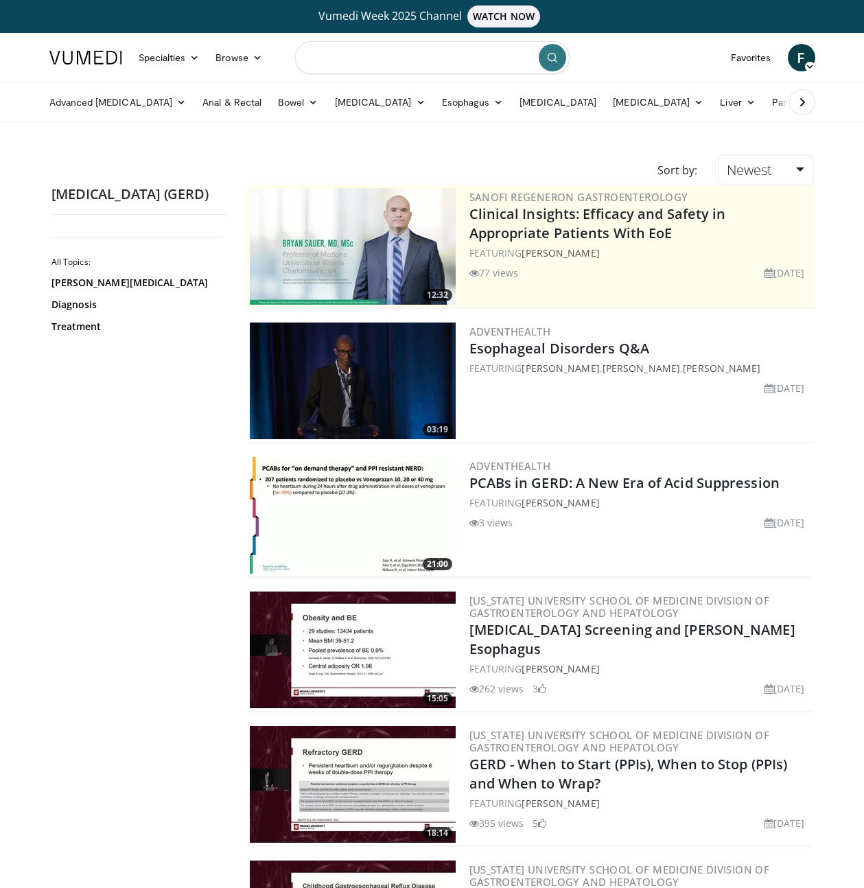
click at [401, 73] on form at bounding box center [432, 57] width 274 height 49
click at [374, 46] on input "Search topics, interventions" at bounding box center [432, 57] width 274 height 33
type input "**********"
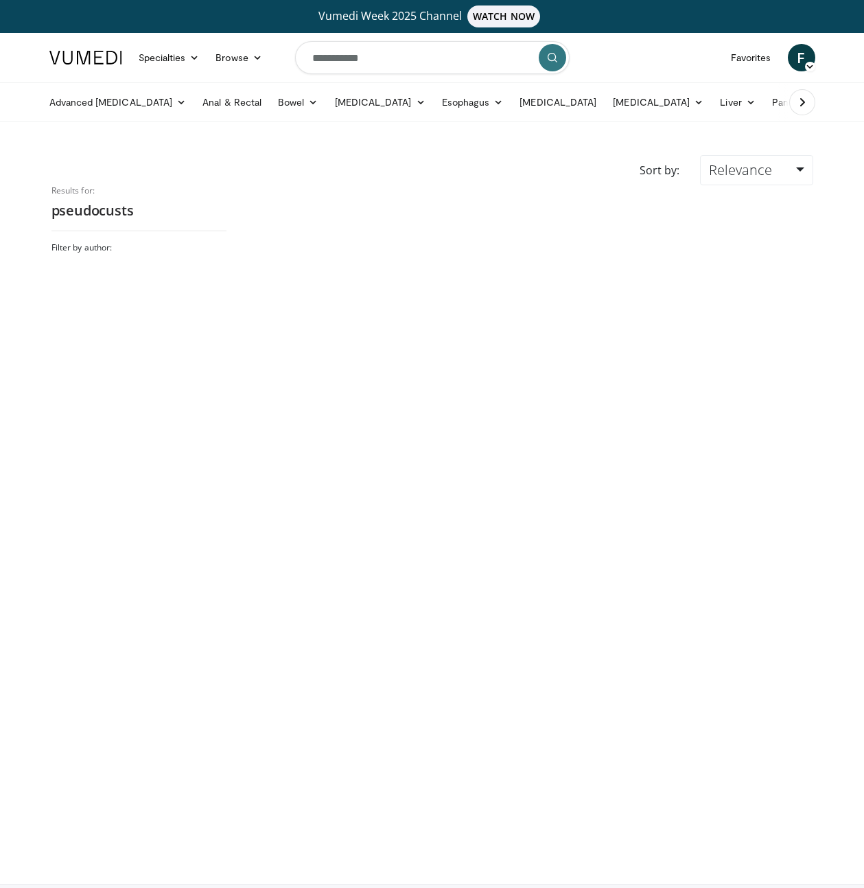
click at [401, 62] on input "**********" at bounding box center [432, 57] width 274 height 33
click at [354, 58] on input "**********" at bounding box center [432, 57] width 274 height 33
drag, startPoint x: 395, startPoint y: 53, endPoint x: 395, endPoint y: 65, distance: 12.3
click at [395, 53] on input "**********" at bounding box center [432, 57] width 274 height 33
type input "**********"
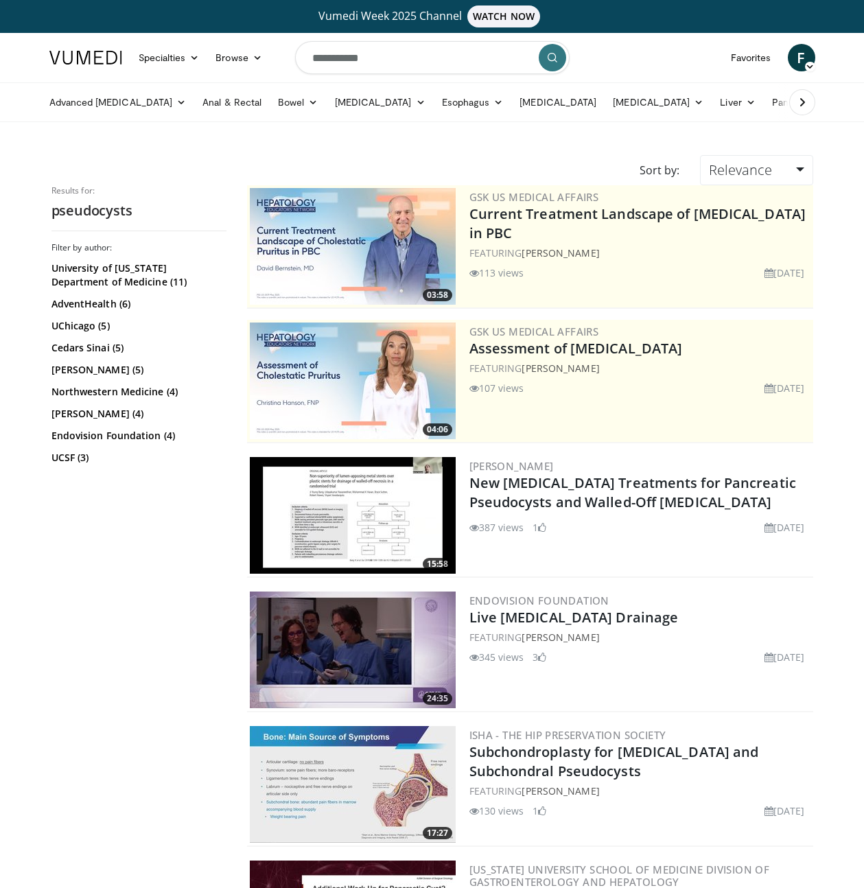
click at [355, 510] on img at bounding box center [353, 515] width 206 height 117
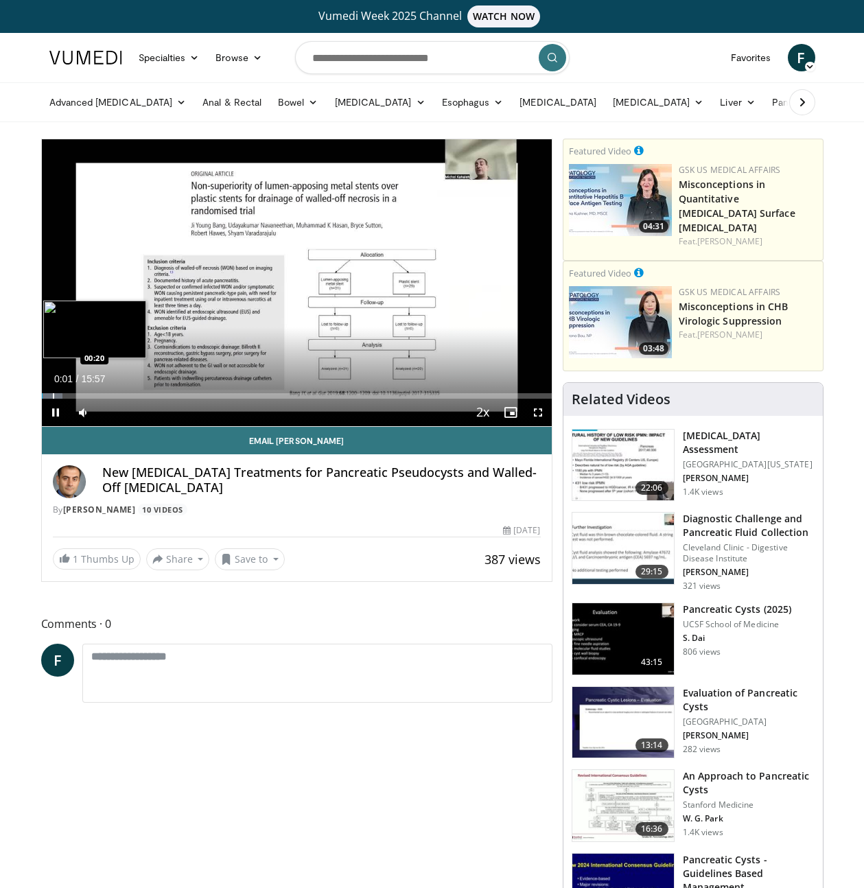
click at [53, 395] on div "Progress Bar" at bounding box center [53, 395] width 1 height 5
click at [60, 397] on div "Progress Bar" at bounding box center [60, 395] width 1 height 5
click at [52, 393] on div "Progress Bar" at bounding box center [52, 395] width 1 height 5
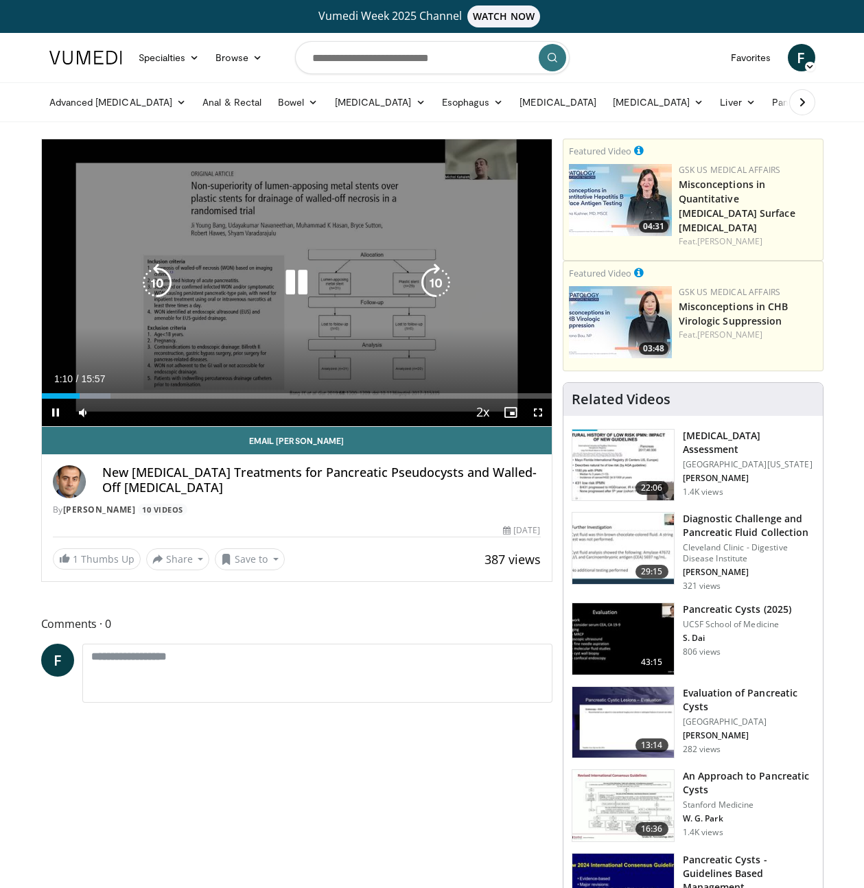
click at [97, 259] on div "10 seconds Tap to unmute" at bounding box center [297, 282] width 510 height 287
click at [286, 270] on icon "Video Player" at bounding box center [296, 282] width 38 height 38
click at [261, 301] on div "10 seconds Tap to unmute" at bounding box center [297, 282] width 510 height 287
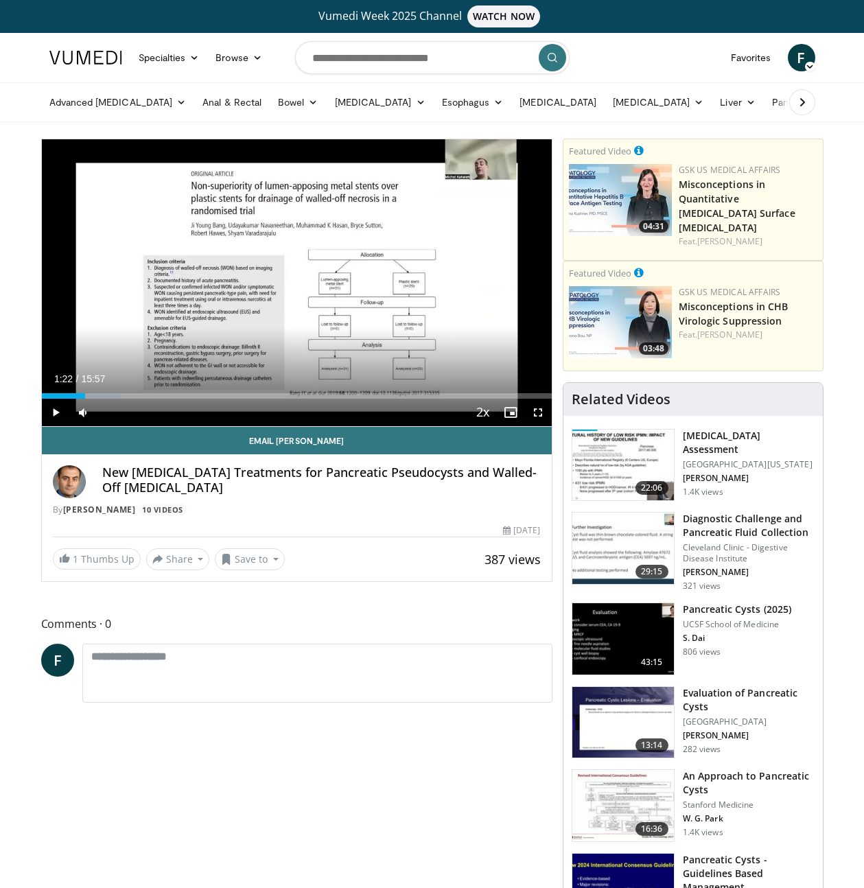
click at [308, 335] on div "10 seconds Tap to unmute" at bounding box center [297, 282] width 510 height 287
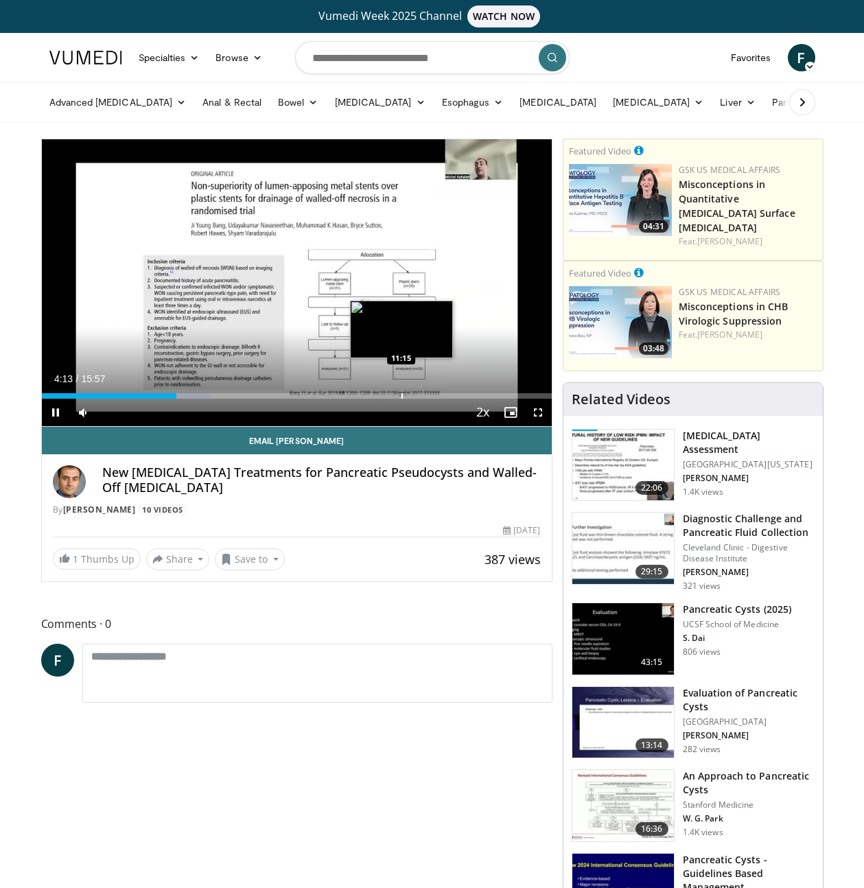
click at [401, 390] on div "10 seconds Tap to unmute" at bounding box center [297, 282] width 510 height 287
click at [397, 393] on div "Loaded : 33.17% 04:13 11:04" at bounding box center [297, 395] width 510 height 5
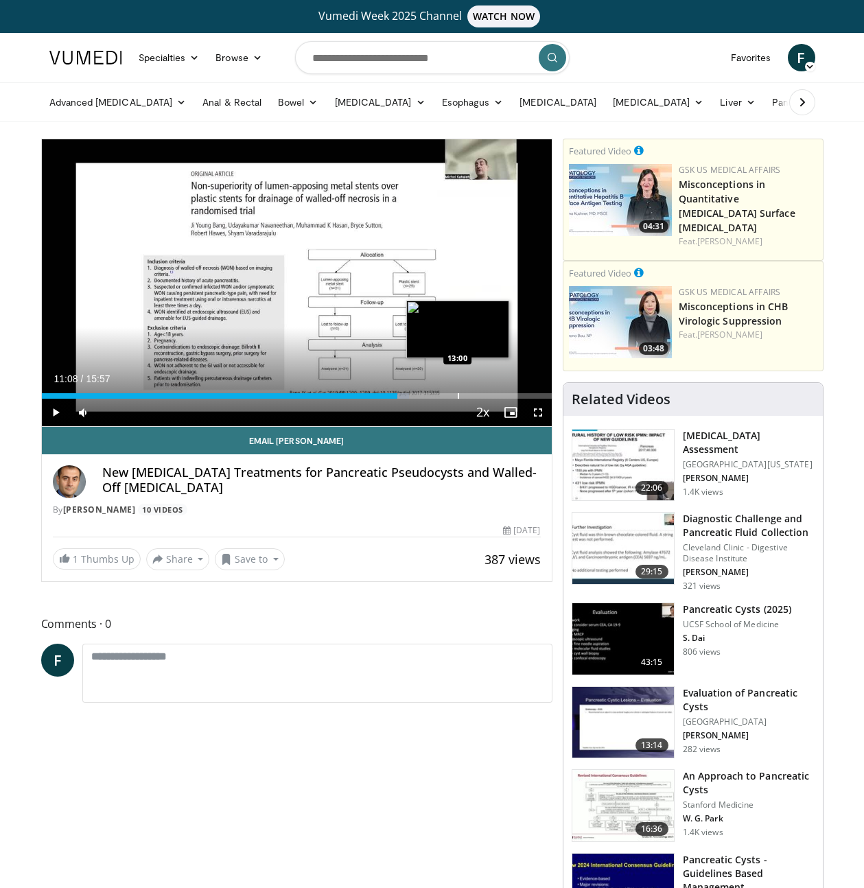
click at [458, 395] on div "Progress Bar" at bounding box center [458, 395] width 1 height 5
drag, startPoint x: 460, startPoint y: 390, endPoint x: 470, endPoint y: 392, distance: 10.5
click at [465, 392] on div "Loaded : 88.10% 13:00 13:05" at bounding box center [297, 392] width 510 height 13
drag, startPoint x: 470, startPoint y: 392, endPoint x: 487, endPoint y: 390, distance: 17.4
click at [485, 390] on div "Loaded : 88.10% 13:16 13:25" at bounding box center [297, 392] width 510 height 13
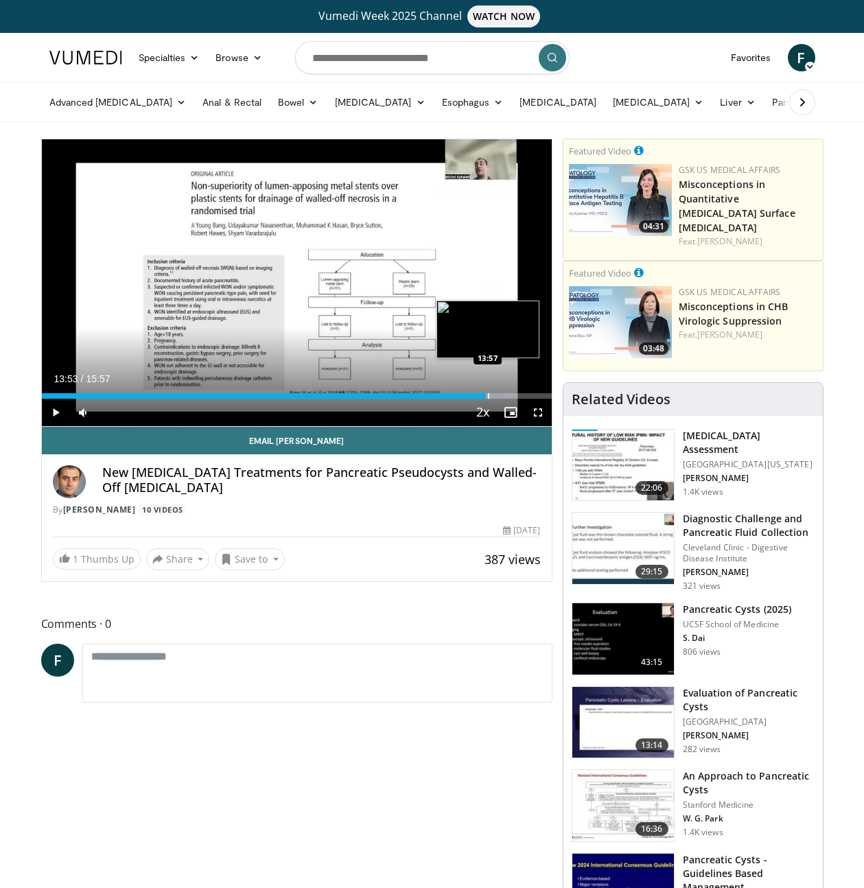
click at [487, 390] on div "Loaded : 90.90% 13:53 13:57" at bounding box center [297, 392] width 510 height 13
click at [473, 392] on div "Loaded : 94.03% 13:35 13:34" at bounding box center [297, 392] width 510 height 13
drag, startPoint x: 468, startPoint y: 393, endPoint x: 460, endPoint y: 394, distance: 7.6
click at [461, 394] on div "Progress Bar" at bounding box center [461, 395] width 1 height 5
click at [457, 395] on div "Progress Bar" at bounding box center [457, 395] width 1 height 5
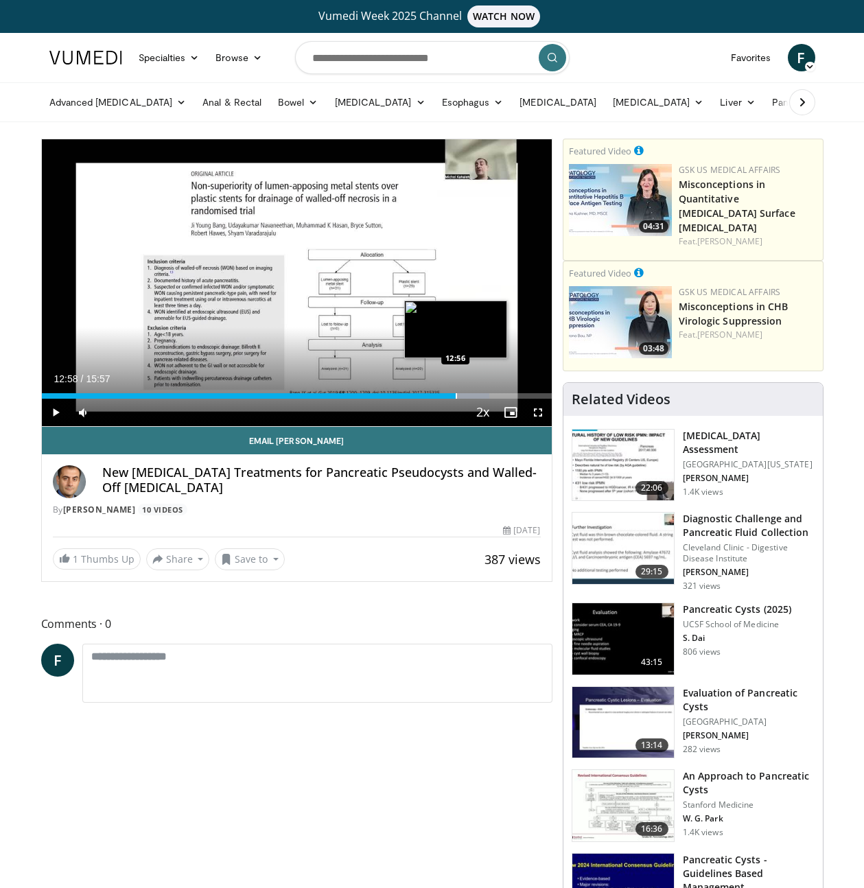
click at [456, 395] on div "Progress Bar" at bounding box center [456, 395] width 1 height 5
click at [448, 395] on div "Loaded : 87.76% 12:56 12:46" at bounding box center [297, 395] width 510 height 5
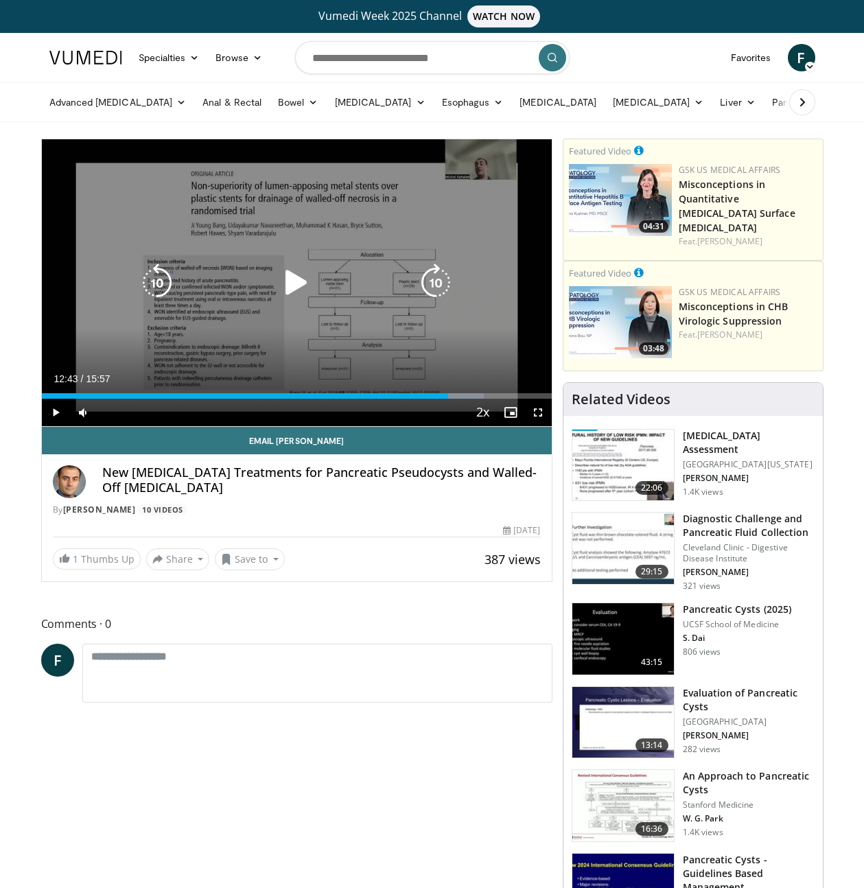
drag, startPoint x: 261, startPoint y: 277, endPoint x: 299, endPoint y: 284, distance: 38.5
click at [267, 279] on div "Video Player" at bounding box center [296, 282] width 306 height 27
click at [299, 284] on icon "Video Player" at bounding box center [296, 282] width 38 height 38
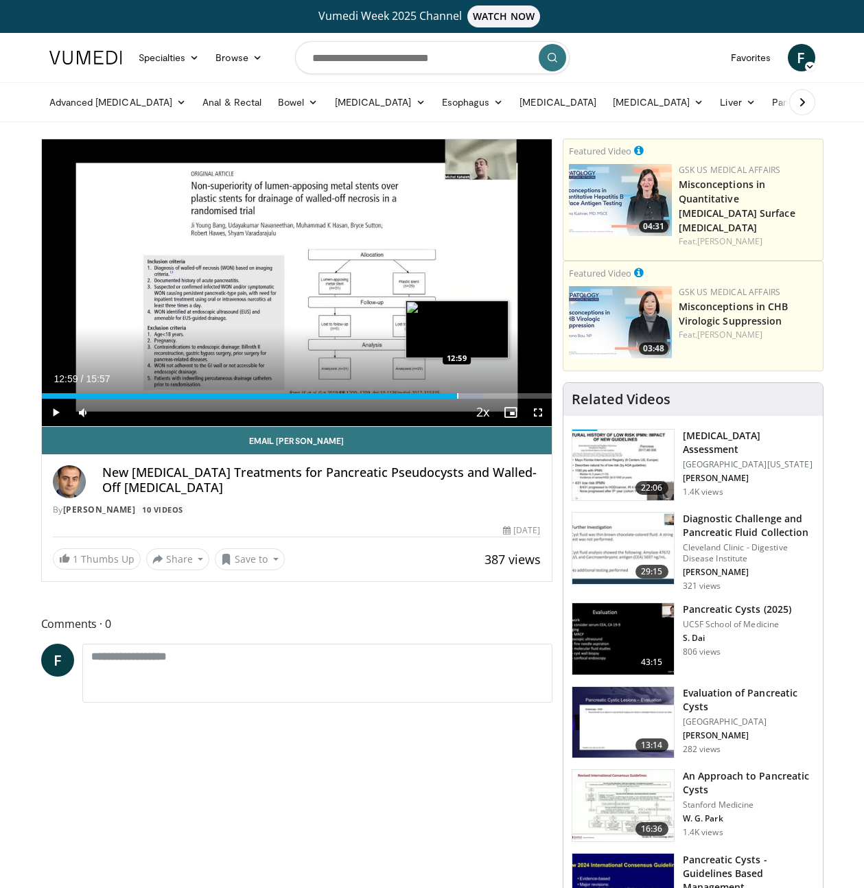
click at [457, 397] on div "Progress Bar" at bounding box center [457, 395] width 1 height 5
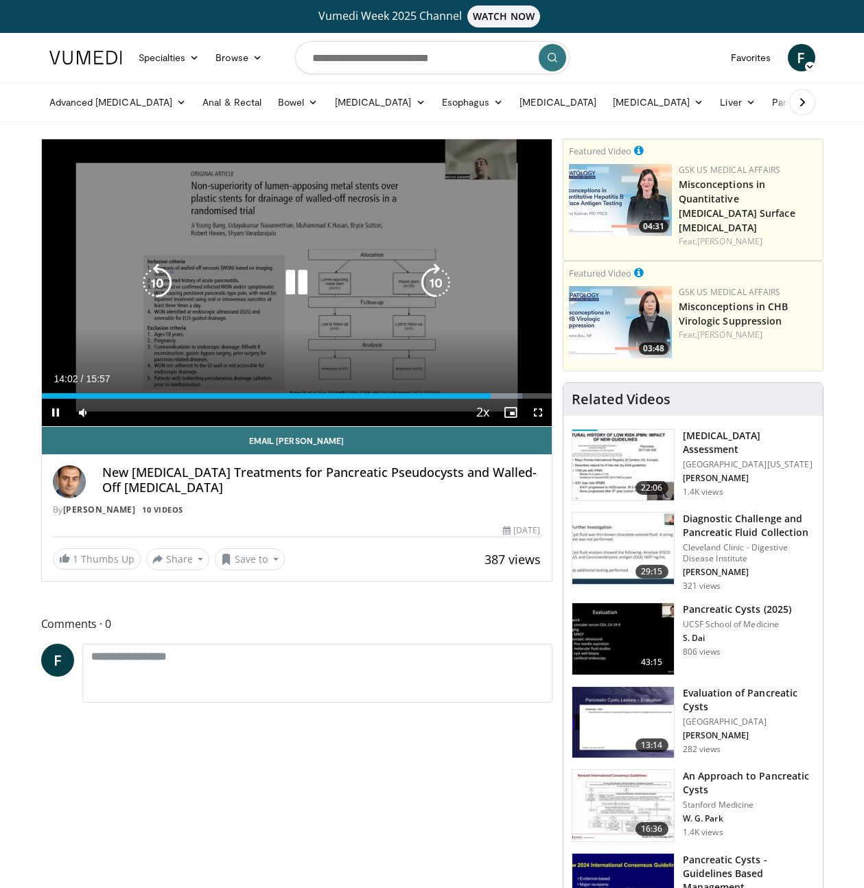
click at [293, 279] on icon "Video Player" at bounding box center [296, 282] width 38 height 38
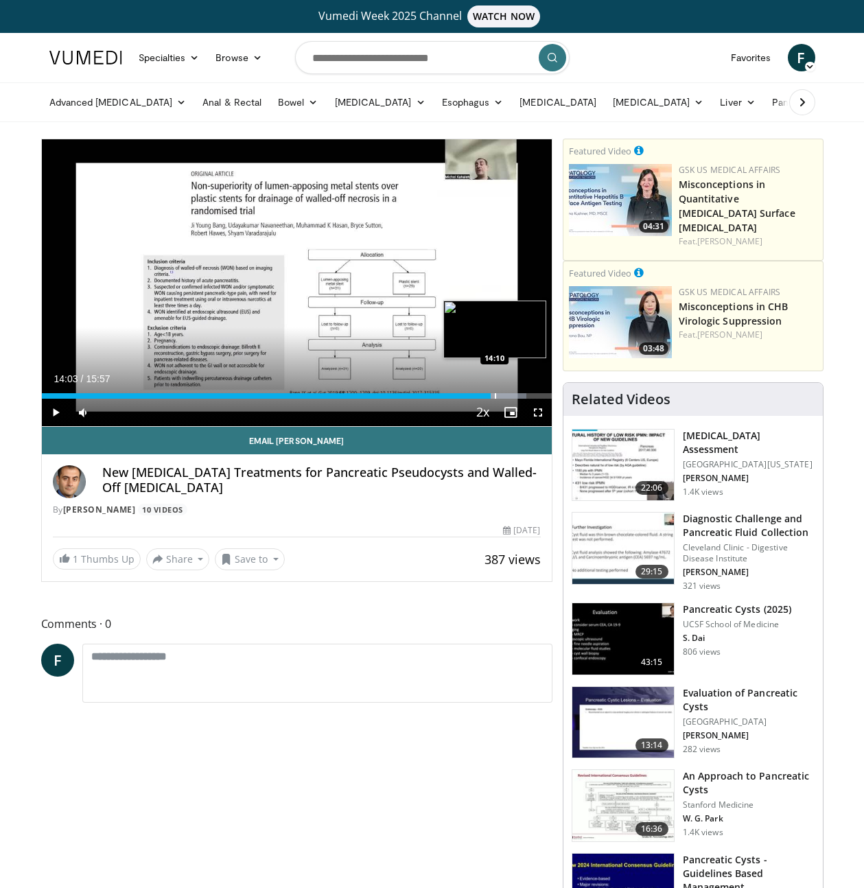
click at [495, 391] on div "Loaded : 95.08% 14:03 14:10" at bounding box center [297, 392] width 510 height 13
click at [502, 391] on div "Loaded : 95.35% 14:24 14:24" at bounding box center [297, 392] width 510 height 13
click at [521, 388] on div "Loaded : 97.17% 14:24 14:59" at bounding box center [297, 392] width 510 height 13
click at [530, 395] on div "Progress Bar" at bounding box center [530, 395] width 1 height 5
click at [617, 522] on img at bounding box center [623, 548] width 102 height 71
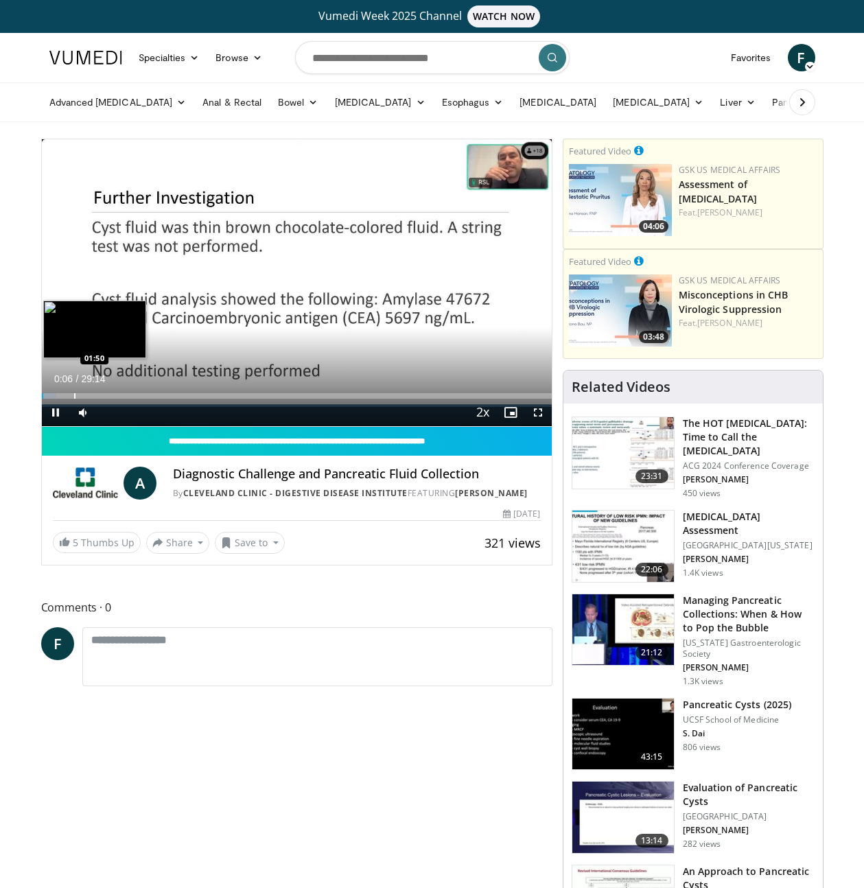
click at [73, 391] on div "Loaded : 2.85% 00:06 01:50" at bounding box center [297, 392] width 510 height 13
click at [95, 391] on div "Loaded : 9.11% 03:06 03:06" at bounding box center [297, 392] width 510 height 13
click at [109, 394] on div "Progress Bar" at bounding box center [109, 395] width 1 height 5
click at [127, 395] on div "Progress Bar" at bounding box center [126, 395] width 1 height 5
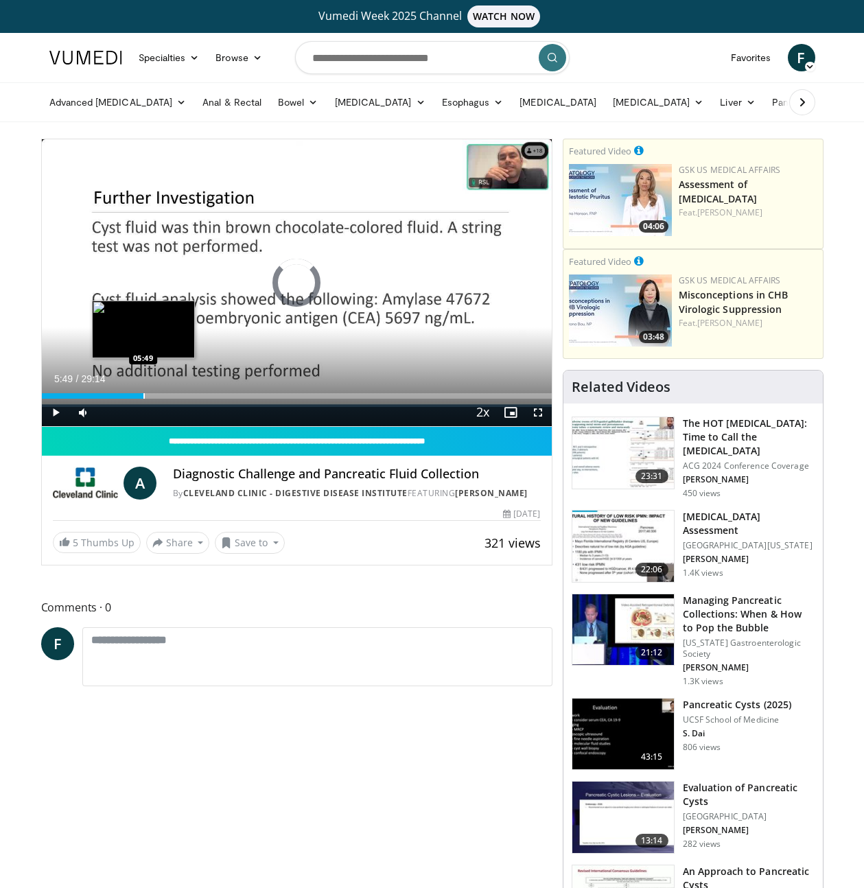
click at [143, 395] on div "Progress Bar" at bounding box center [143, 395] width 1 height 5
click at [161, 395] on div "Progress Bar" at bounding box center [161, 395] width 1 height 5
click at [185, 395] on div "Progress Bar" at bounding box center [185, 395] width 1 height 5
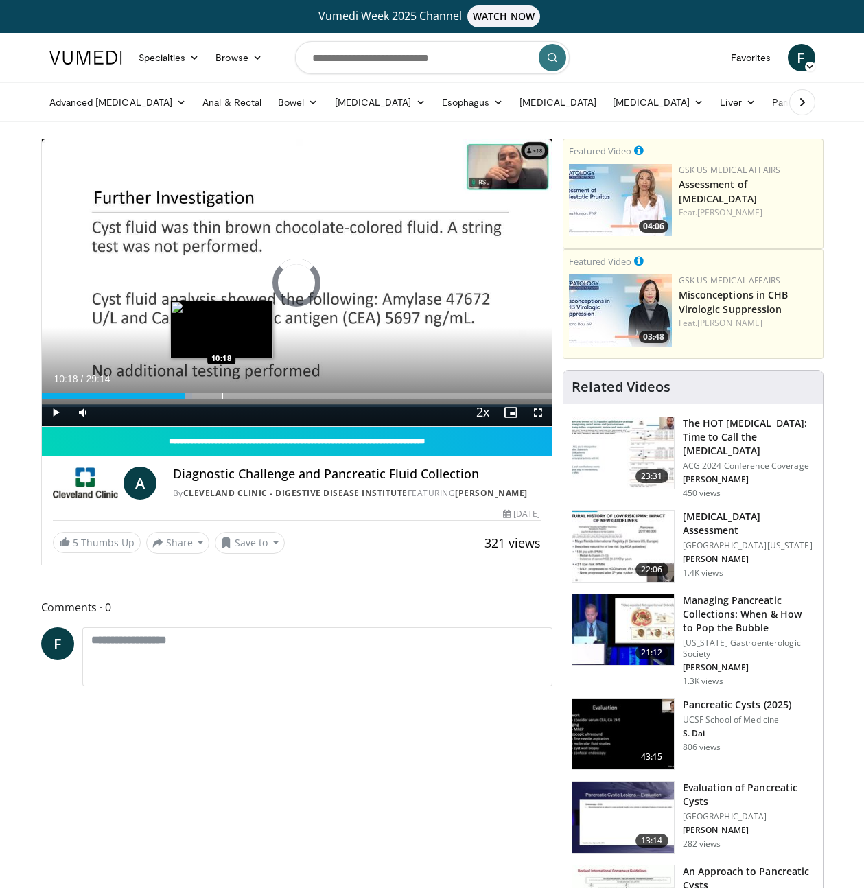
drag, startPoint x: 221, startPoint y: 391, endPoint x: 253, endPoint y: 389, distance: 32.3
click at [222, 390] on div "Loaded : 29.60% 08:13 10:18" at bounding box center [297, 392] width 510 height 13
click at [266, 389] on div "Loaded : 38.14% 12:54 12:54" at bounding box center [297, 392] width 510 height 13
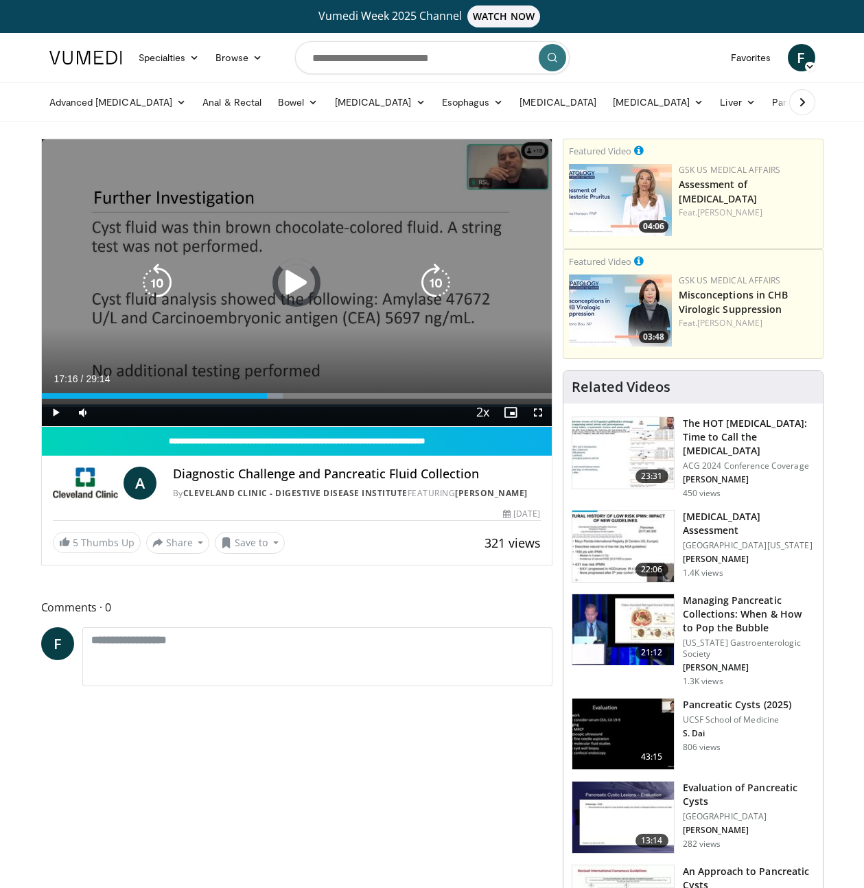
drag, startPoint x: 342, startPoint y: 387, endPoint x: 416, endPoint y: 392, distance: 74.3
click at [355, 390] on div "Loaded : 47.32% 17:16 17:16" at bounding box center [297, 392] width 510 height 13
drag, startPoint x: 417, startPoint y: 392, endPoint x: 436, endPoint y: 392, distance: 19.2
click at [427, 392] on div "Loaded : 63.76% 18:02 21:33" at bounding box center [297, 392] width 510 height 13
click at [490, 393] on div "Loaded : 78.11% 22:09 21:38" at bounding box center [297, 395] width 510 height 5
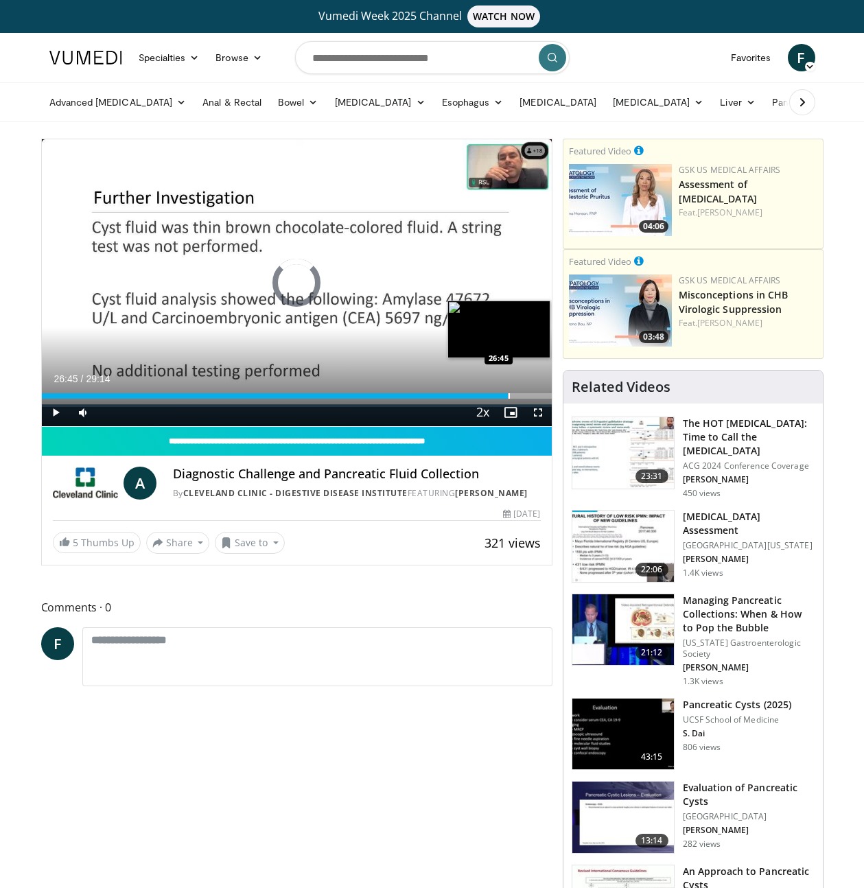
click at [508, 393] on div "Progress Bar" at bounding box center [508, 395] width 1 height 5
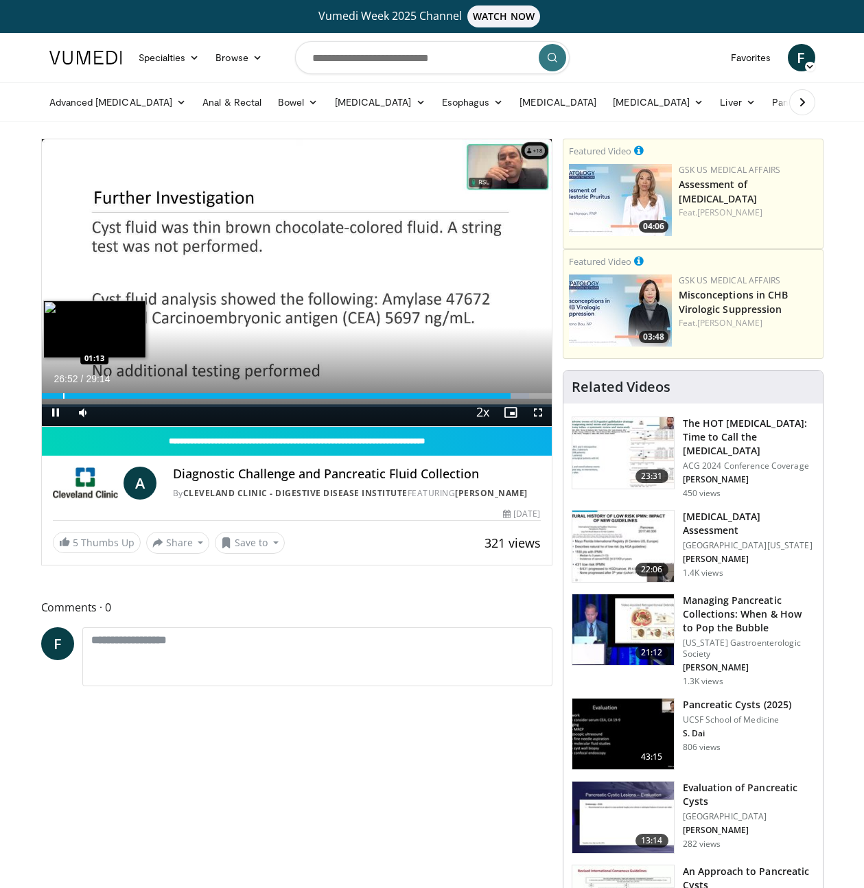
click at [63, 394] on div "Progress Bar" at bounding box center [63, 395] width 1 height 5
click at [53, 395] on div "Progress Bar" at bounding box center [53, 395] width 1 height 5
click at [62, 392] on div "Loaded : 6.26% 01:10 01:10" at bounding box center [297, 392] width 510 height 13
click at [73, 392] on div "Loaded : 7.97% 01:50 01:50" at bounding box center [297, 392] width 510 height 13
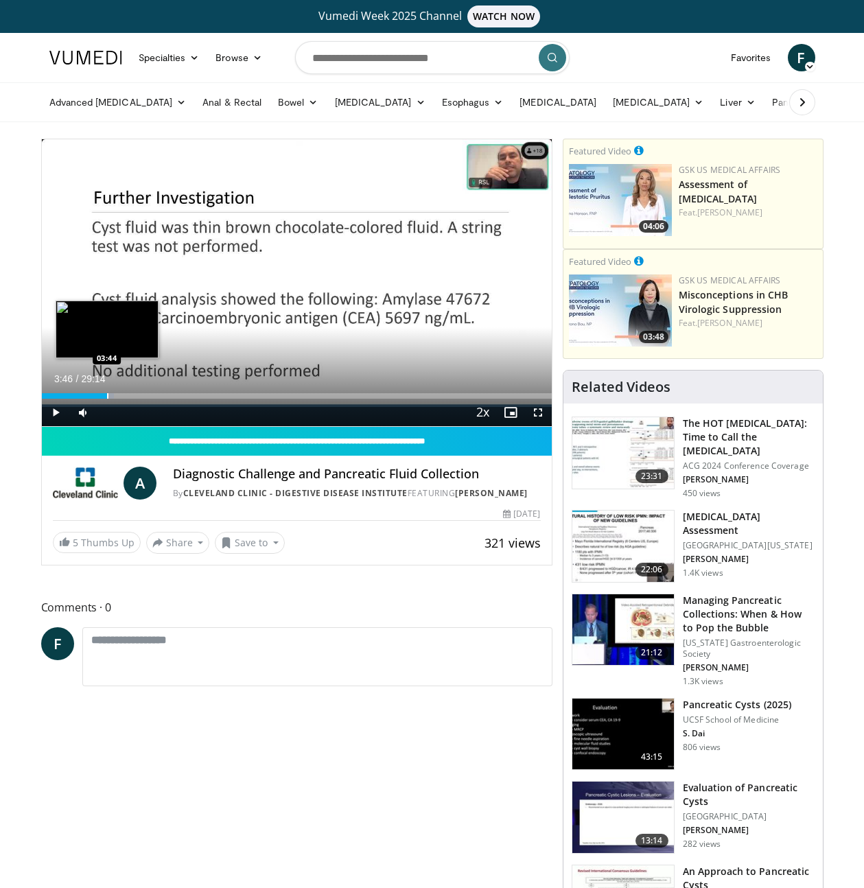
drag, startPoint x: 107, startPoint y: 394, endPoint x: 119, endPoint y: 394, distance: 12.3
click at [109, 394] on div "Loaded : 14.23% 03:46 03:44" at bounding box center [297, 395] width 510 height 5
drag, startPoint x: 123, startPoint y: 395, endPoint x: 144, endPoint y: 393, distance: 20.6
click at [134, 394] on div "Loaded : 17.65% 04:43 04:43" at bounding box center [297, 395] width 510 height 5
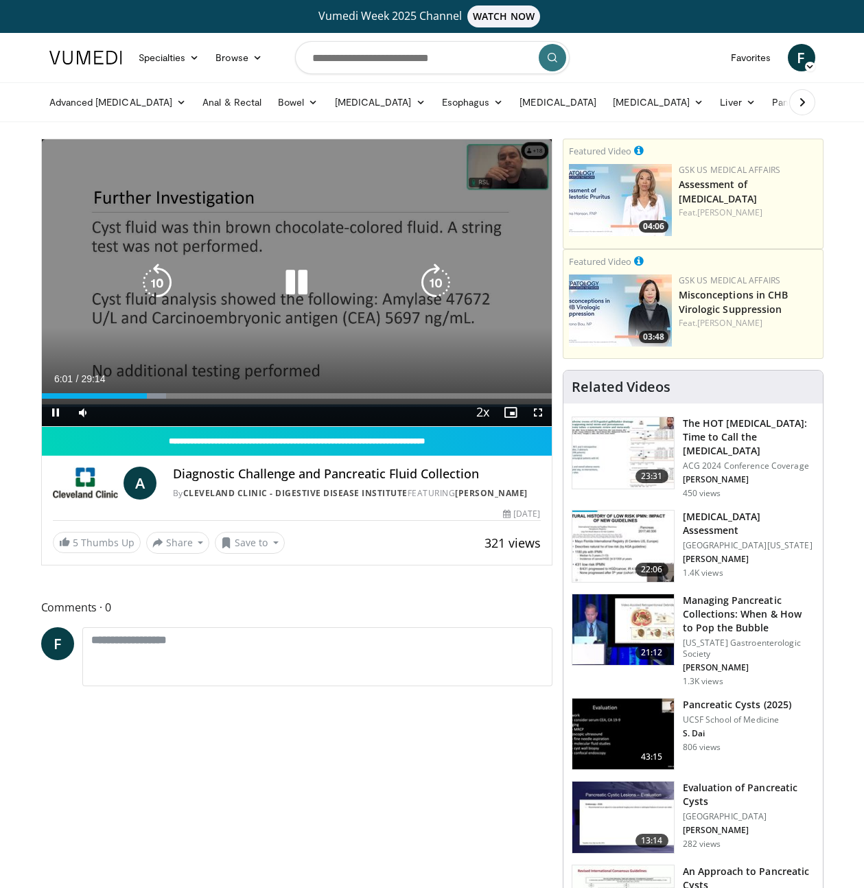
click at [379, 318] on div "10 seconds Tap to unmute" at bounding box center [297, 282] width 510 height 287
click at [285, 283] on icon "Video Player" at bounding box center [296, 282] width 38 height 38
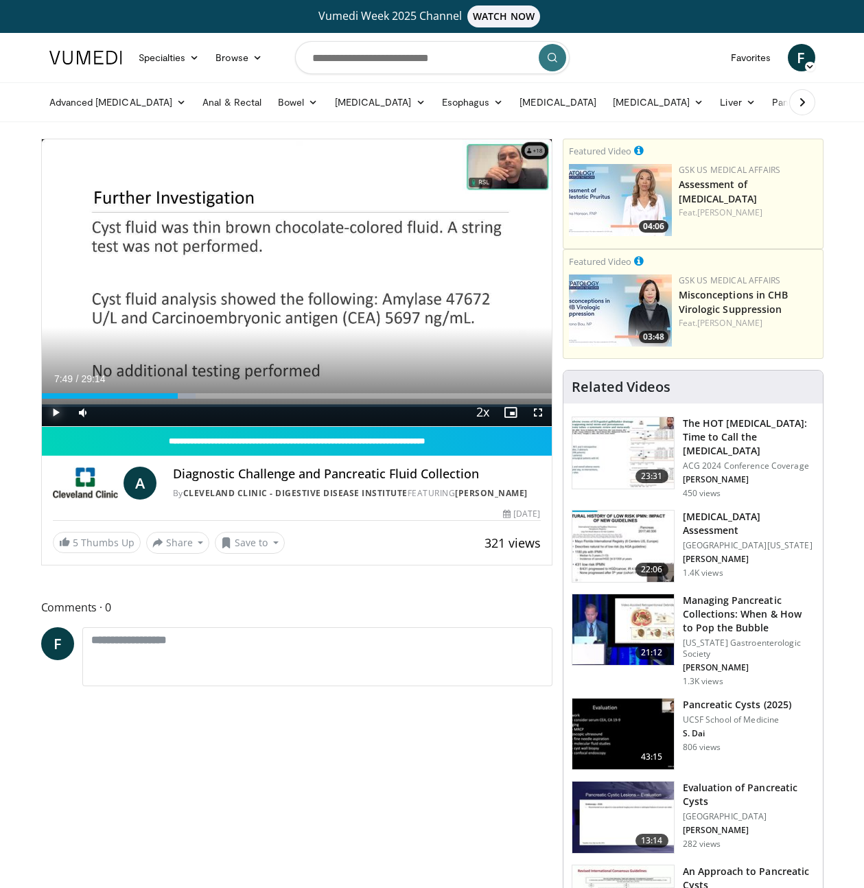
click at [55, 413] on span "Video Player" at bounding box center [55, 412] width 27 height 27
click at [133, 412] on div "84%" at bounding box center [119, 412] width 39 height 5
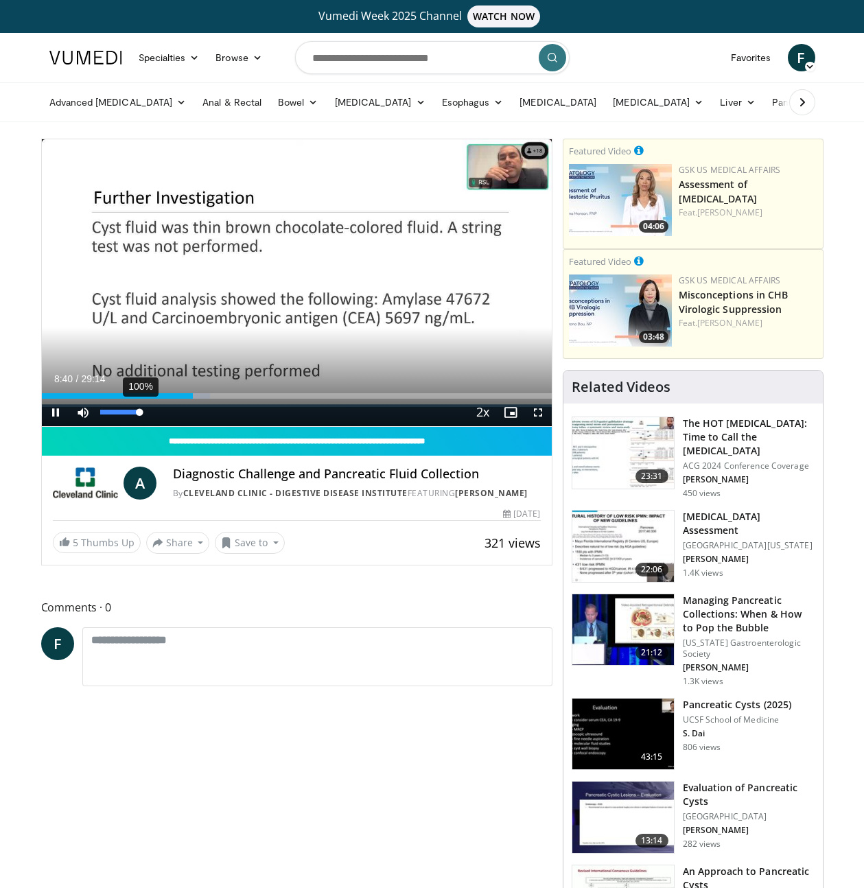
drag, startPoint x: 135, startPoint y: 413, endPoint x: 143, endPoint y: 413, distance: 7.5
click at [139, 413] on div "Volume Level" at bounding box center [119, 412] width 39 height 5
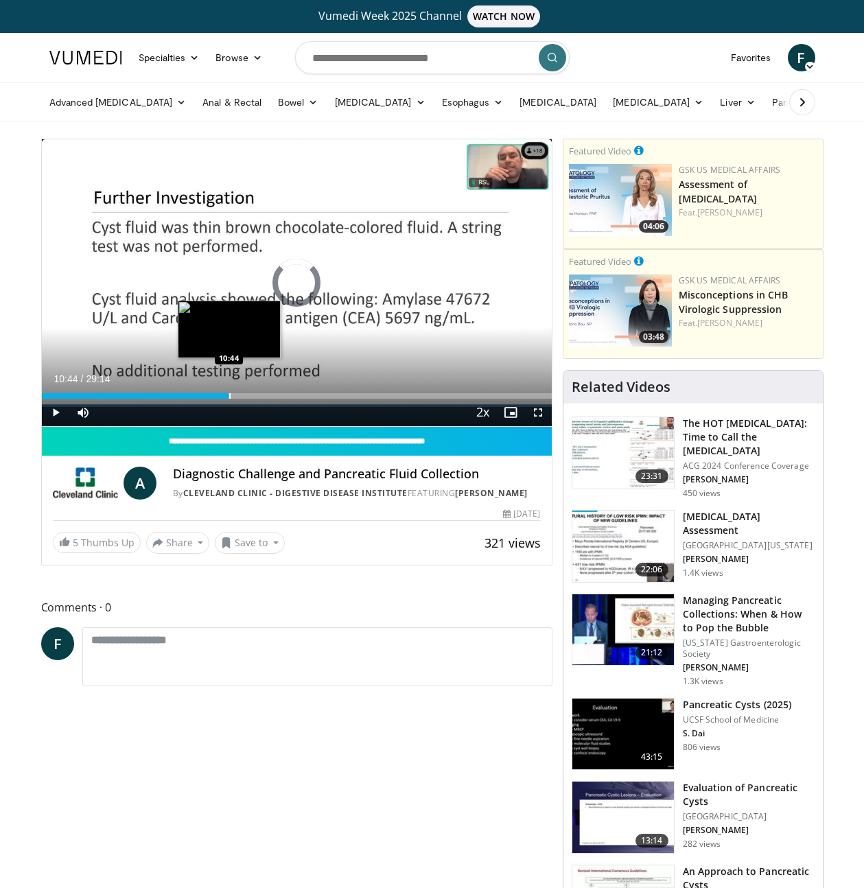
click at [229, 396] on div "Progress Bar" at bounding box center [229, 395] width 1 height 5
click at [243, 397] on div "Progress Bar" at bounding box center [243, 395] width 1 height 5
drag, startPoint x: 248, startPoint y: 395, endPoint x: 265, endPoint y: 395, distance: 16.5
click at [265, 395] on div "Loaded : 0.00% 12:18 12:42" at bounding box center [297, 395] width 510 height 5
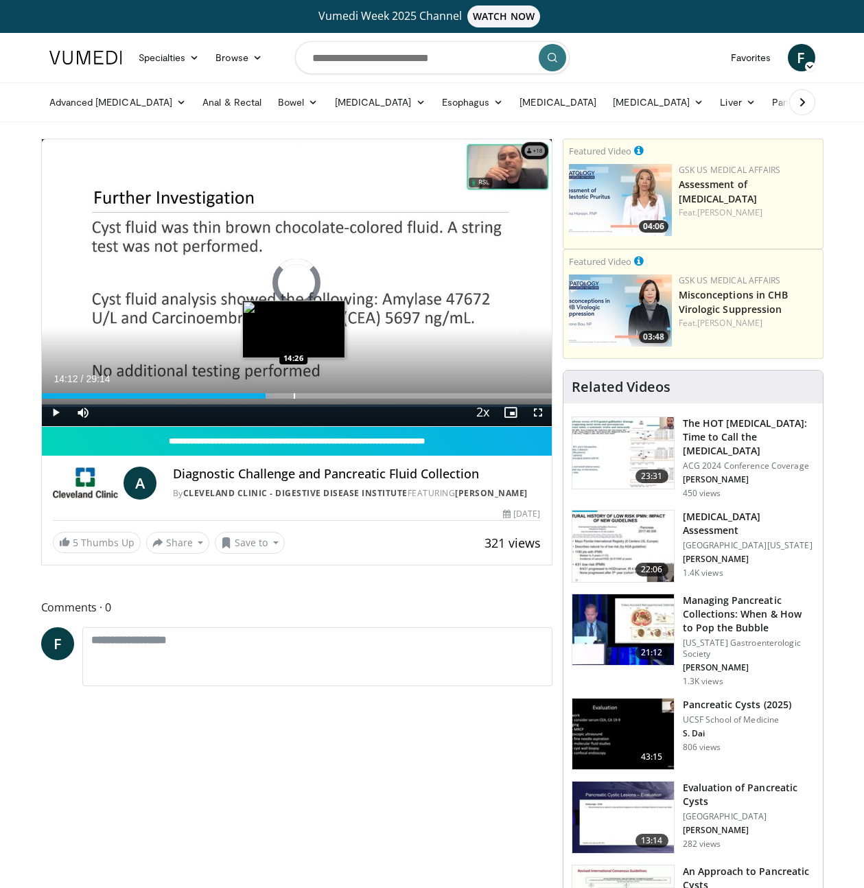
drag, startPoint x: 289, startPoint y: 395, endPoint x: 301, endPoint y: 395, distance: 11.7
click at [299, 395] on div "Loaded : 45.61% 14:12 14:26" at bounding box center [297, 395] width 510 height 5
click at [327, 396] on div "Loaded : 51.31% 14:48 15:49" at bounding box center [297, 395] width 510 height 5
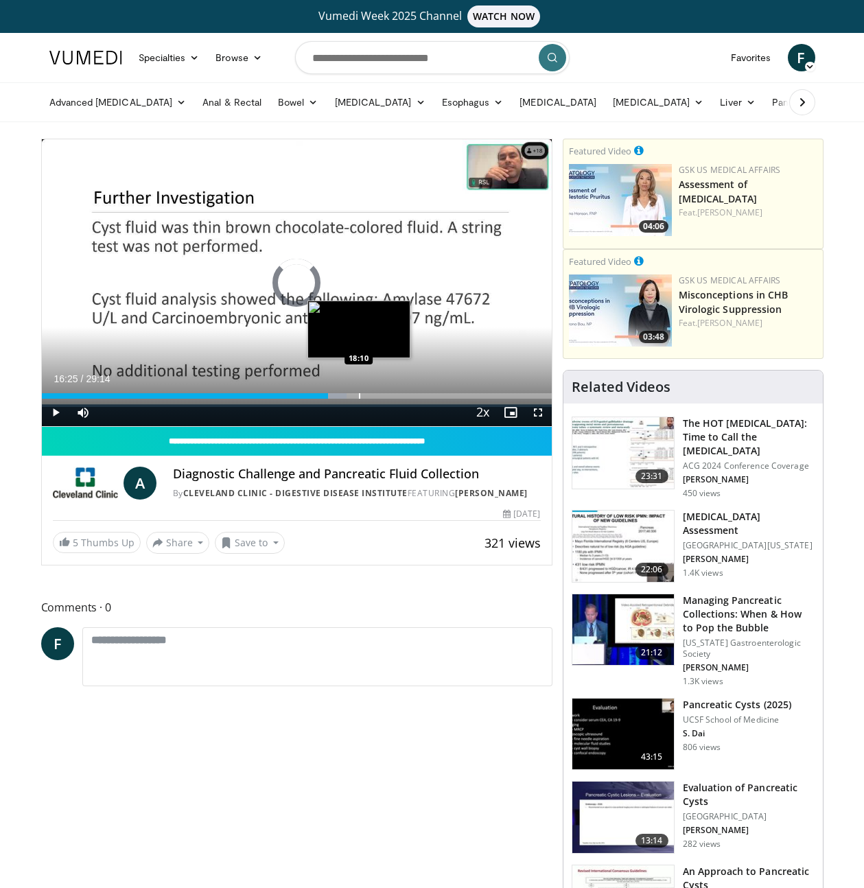
drag, startPoint x: 359, startPoint y: 395, endPoint x: 379, endPoint y: 395, distance: 20.6
click at [360, 395] on div "Progress Bar" at bounding box center [359, 395] width 1 height 5
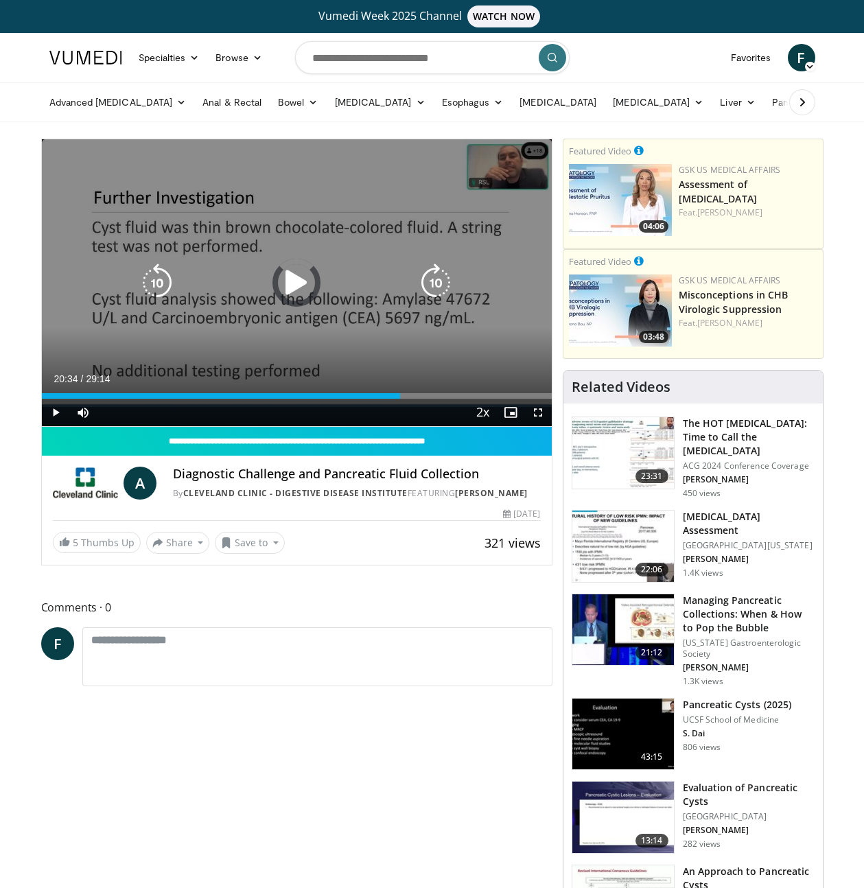
drag, startPoint x: 400, startPoint y: 392, endPoint x: 433, endPoint y: 391, distance: 32.9
click at [407, 391] on div "Loaded : 67.17% 20:37 20:39" at bounding box center [297, 392] width 510 height 13
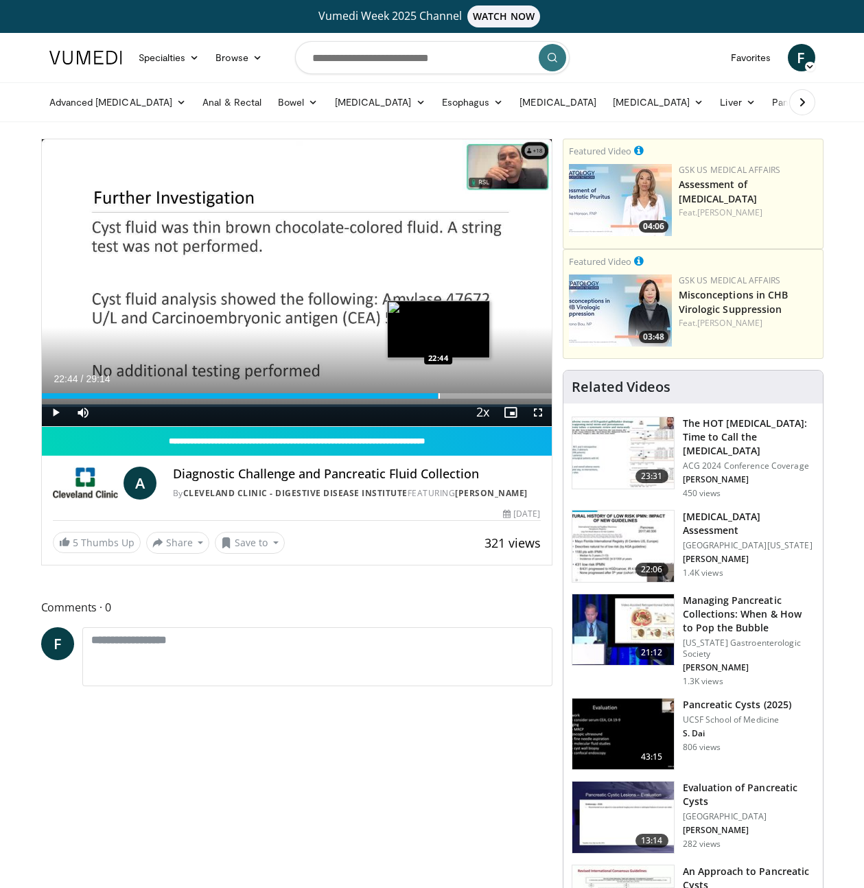
click at [442, 388] on div "Loaded : 78.11% 22:42 22:44" at bounding box center [297, 392] width 510 height 13
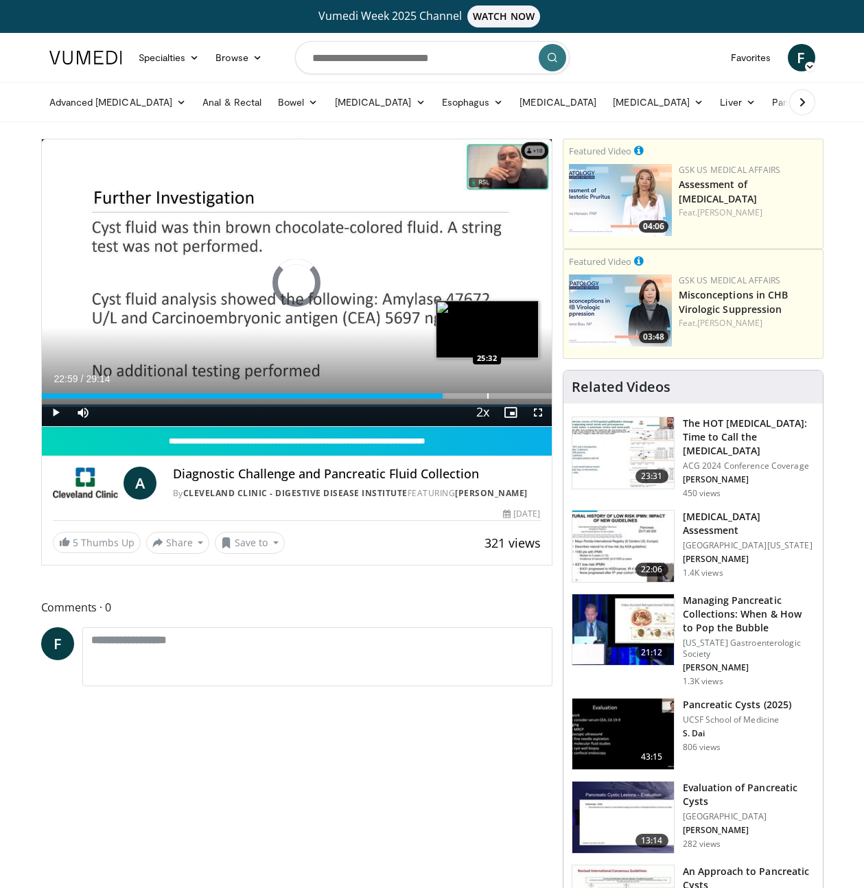
click at [488, 390] on div "Loaded : 79.25% 22:59 25:32" at bounding box center [297, 392] width 510 height 13
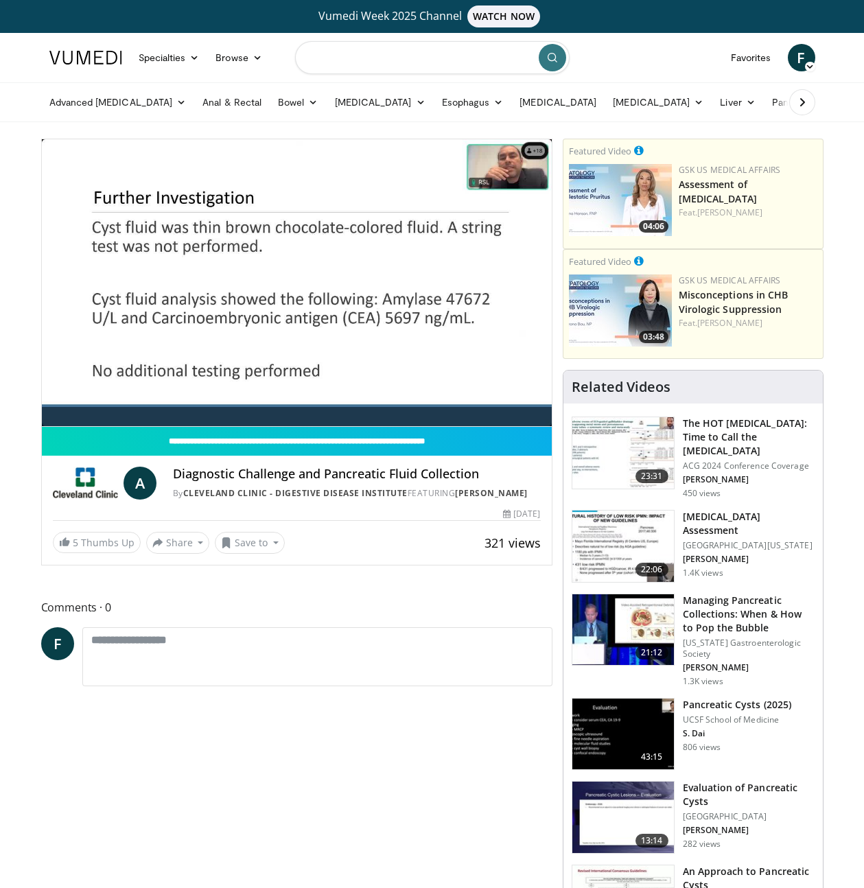
click at [356, 61] on input "Search topics, interventions" at bounding box center [432, 57] width 274 height 33
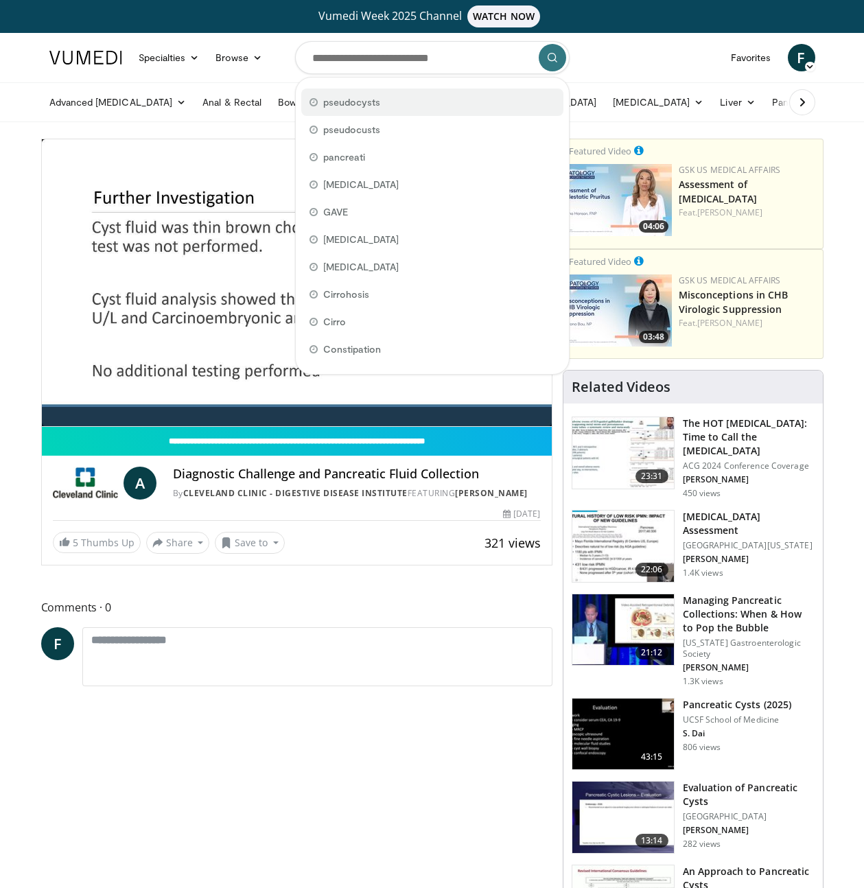
click at [346, 107] on span "pseudocysts" at bounding box center [352, 102] width 58 height 14
type input "**********"
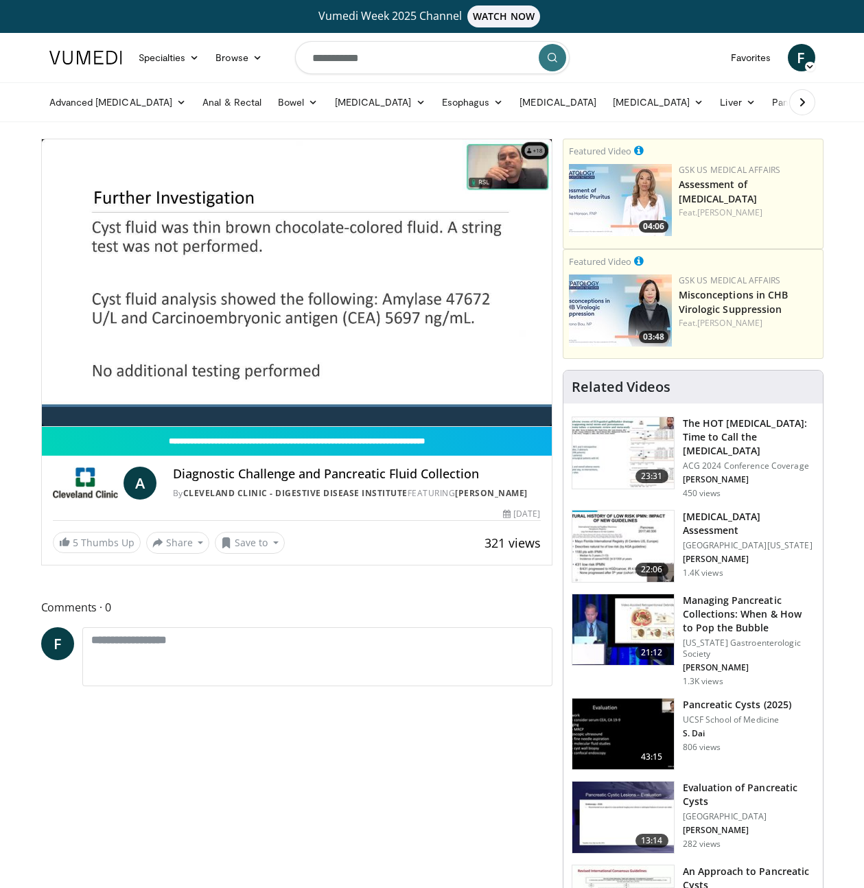
click at [552, 62] on icon "submit" at bounding box center [552, 57] width 11 height 11
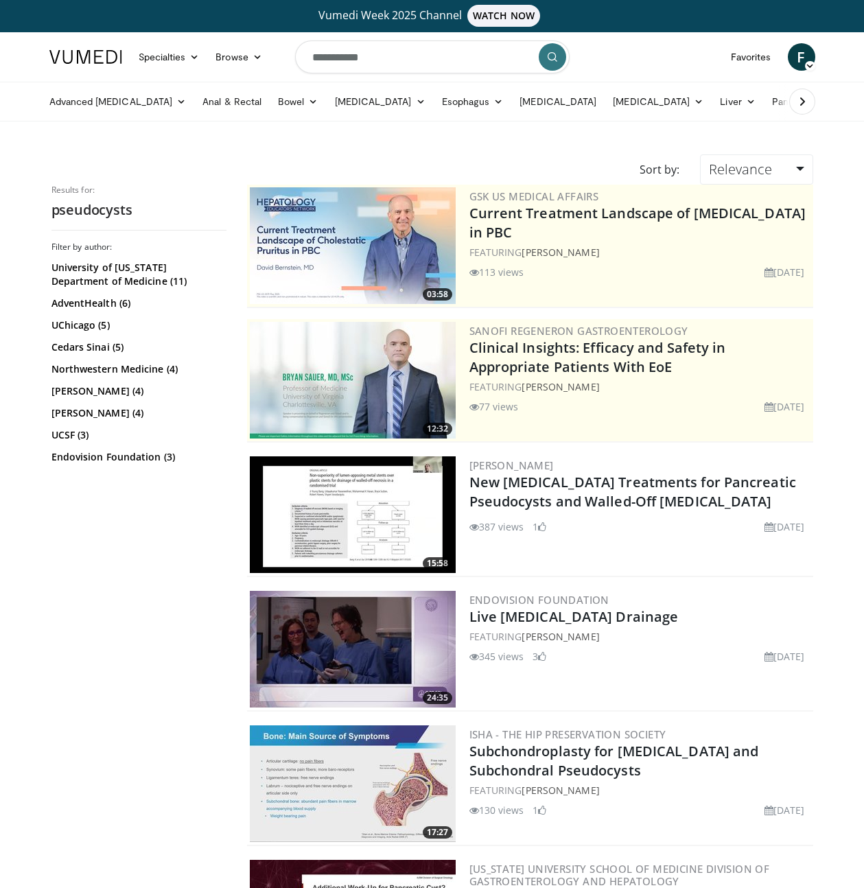
scroll to position [251, 0]
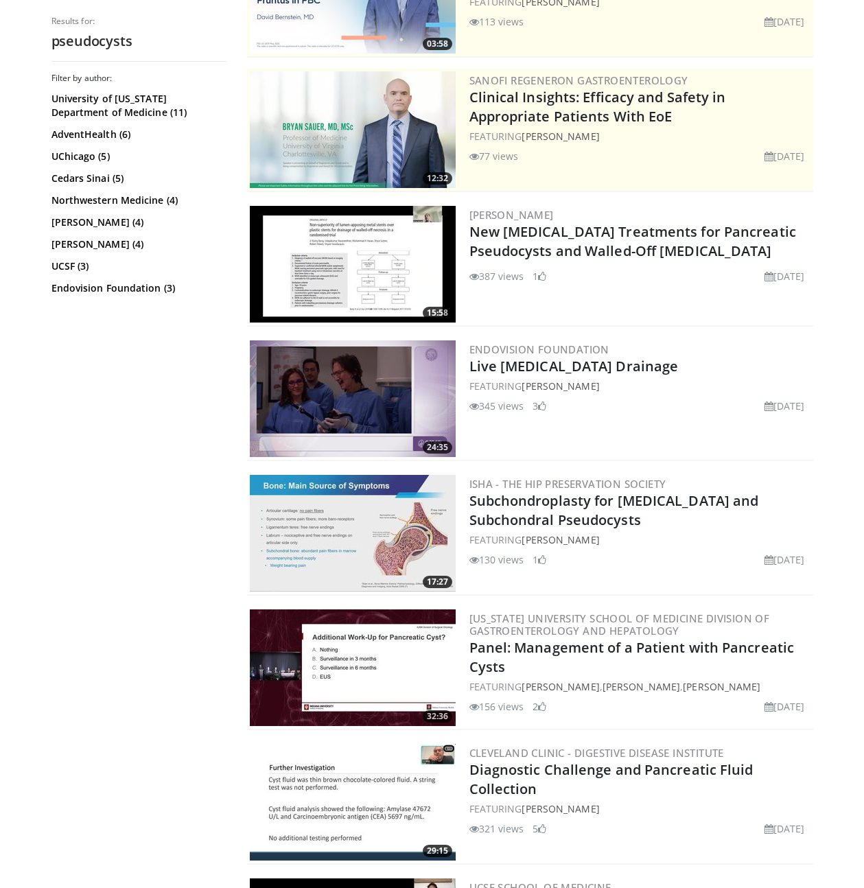
click at [357, 384] on img at bounding box center [353, 398] width 206 height 117
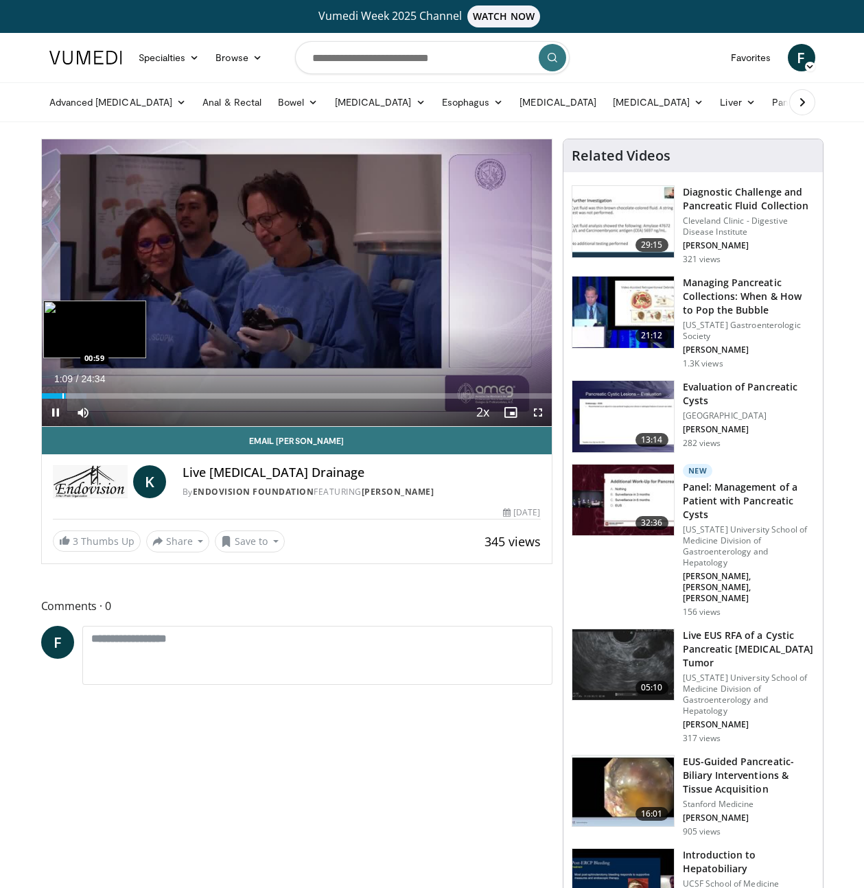
click at [62, 395] on div "Progress Bar" at bounding box center [62, 395] width 1 height 5
click at [59, 395] on div "Progress Bar" at bounding box center [59, 395] width 1 height 5
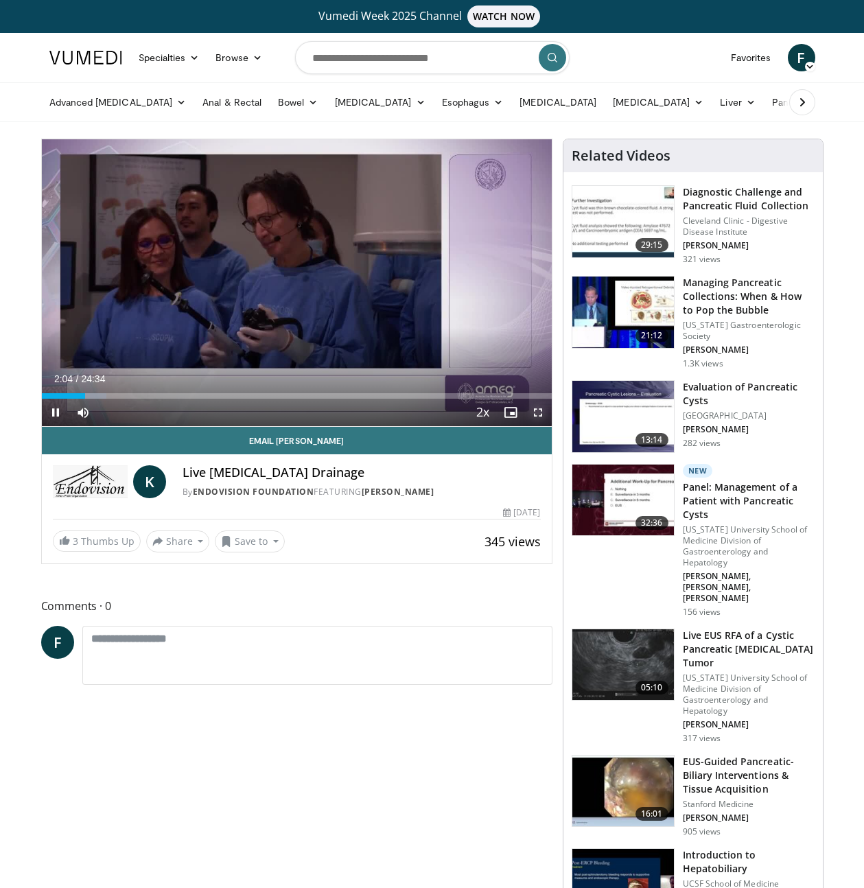
click at [534, 410] on span "Video Player" at bounding box center [537, 412] width 27 height 27
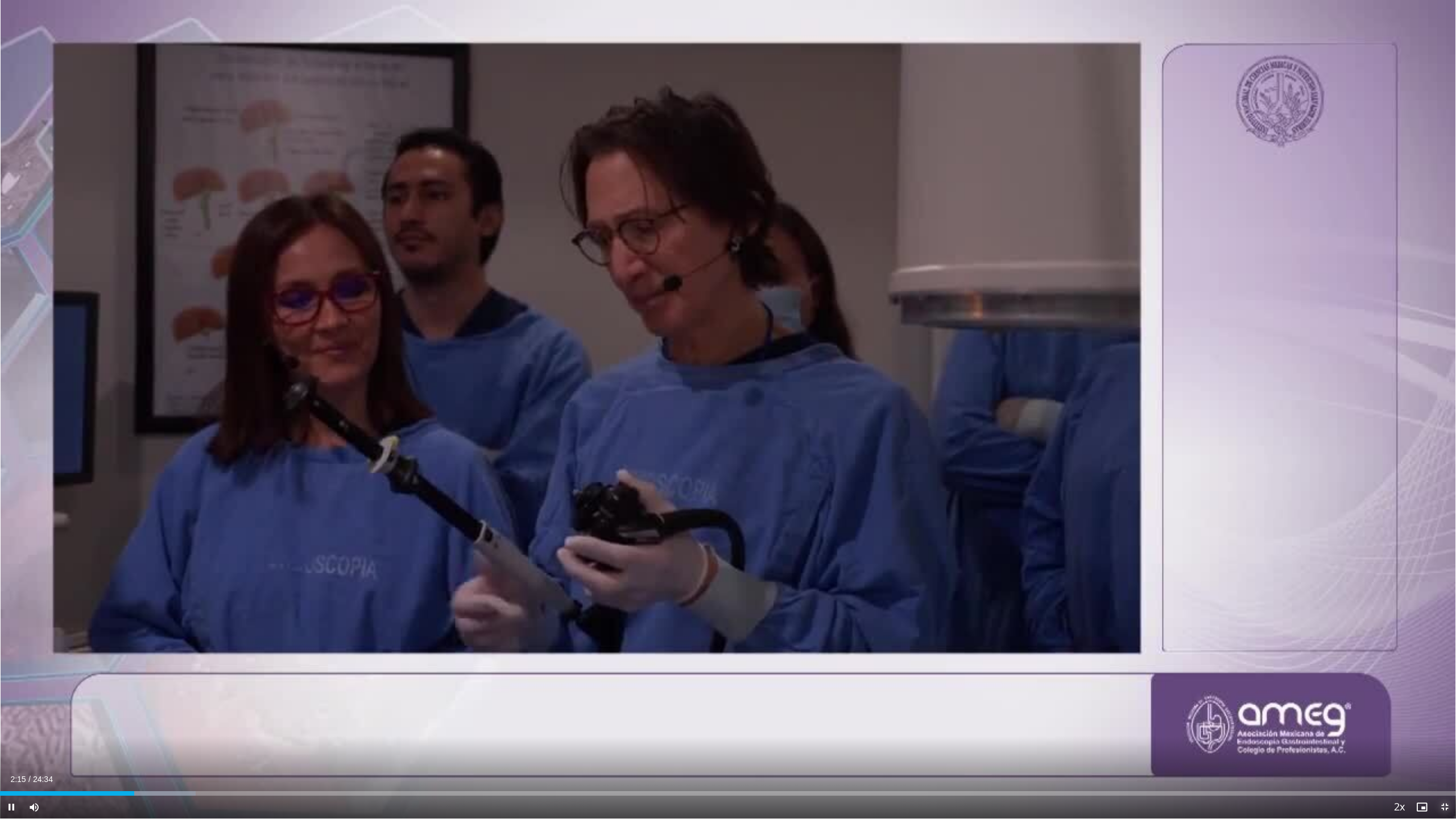
click at [724, 735] on span "Video Player" at bounding box center [1444, 807] width 22 height 22
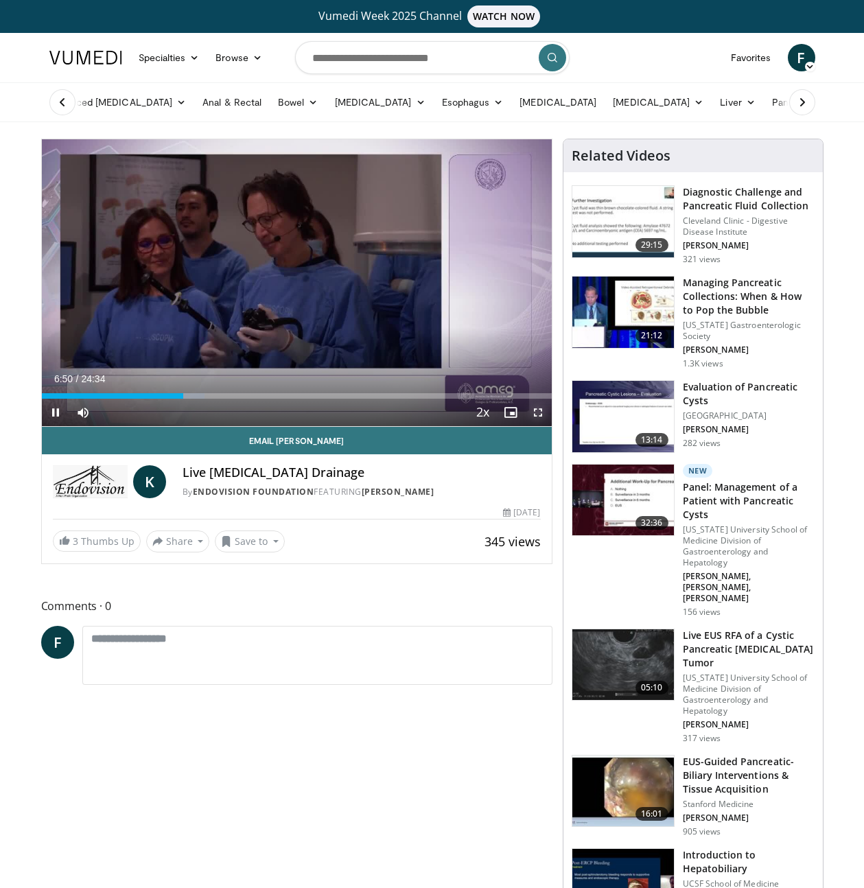
click at [536, 414] on span "Video Player" at bounding box center [537, 412] width 27 height 27
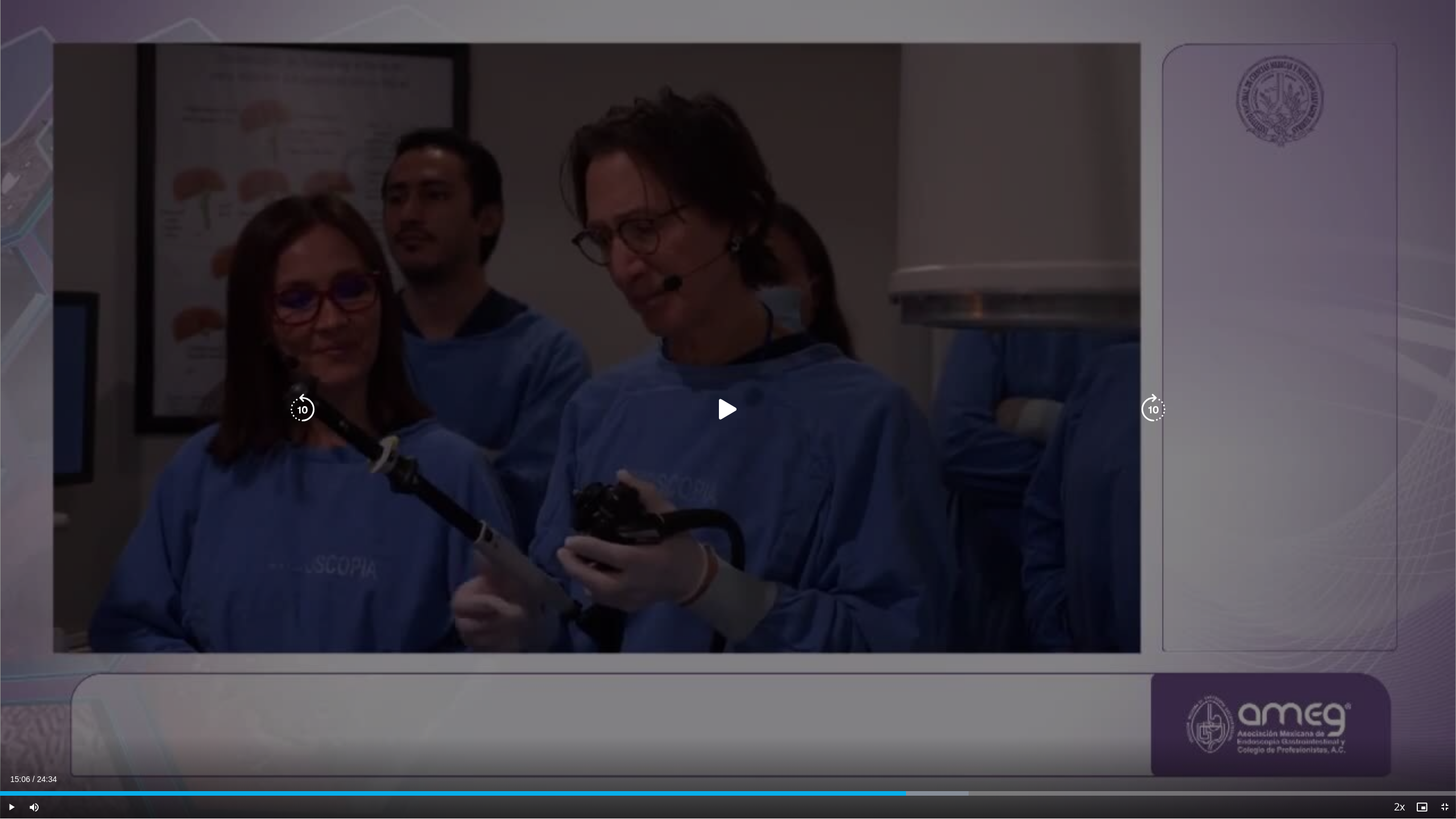
click at [724, 735] on div "Loaded : 66.52% 15:06 15:06" at bounding box center [728, 790] width 1456 height 11
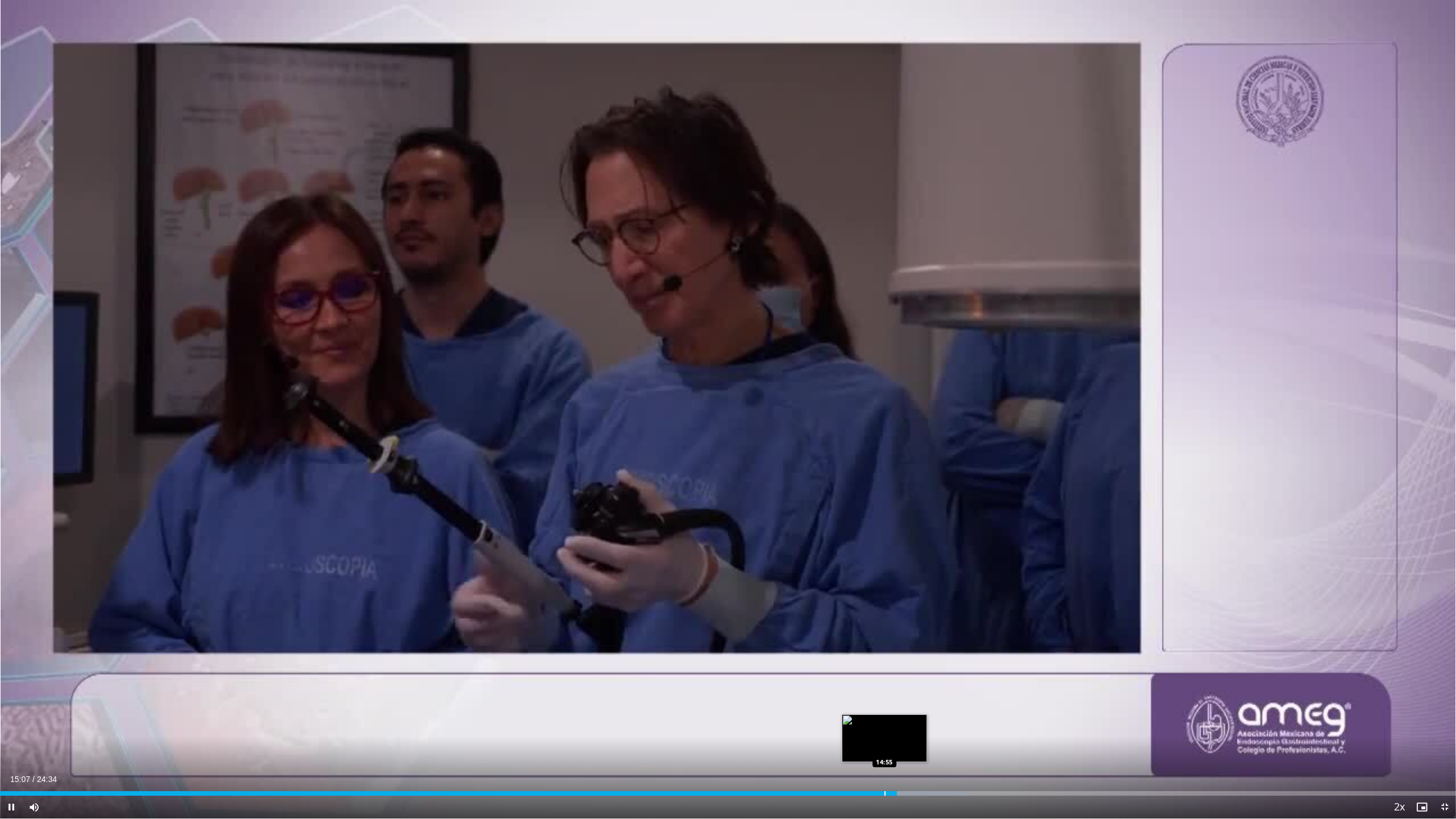
drag, startPoint x: 884, startPoint y: 794, endPoint x: 875, endPoint y: 792, distance: 9.2
click at [724, 735] on div "Progress Bar" at bounding box center [885, 792] width 1 height 4
click at [724, 735] on div "Progress Bar" at bounding box center [868, 792] width 1 height 4
click at [724, 735] on div "Progress Bar" at bounding box center [860, 792] width 1 height 4
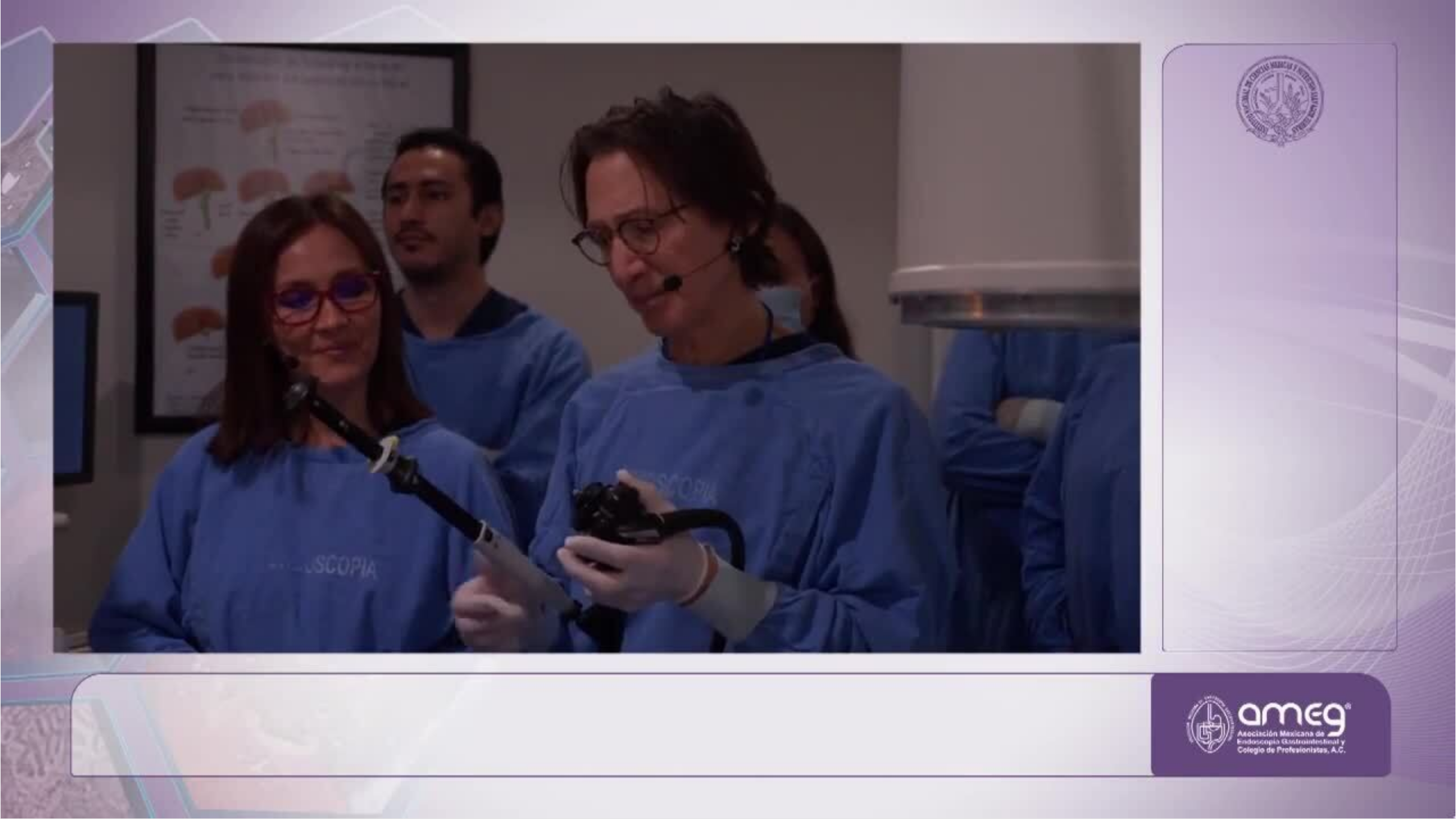
click at [724, 735] on div "10 seconds Tap to unmute" at bounding box center [728, 409] width 1456 height 818
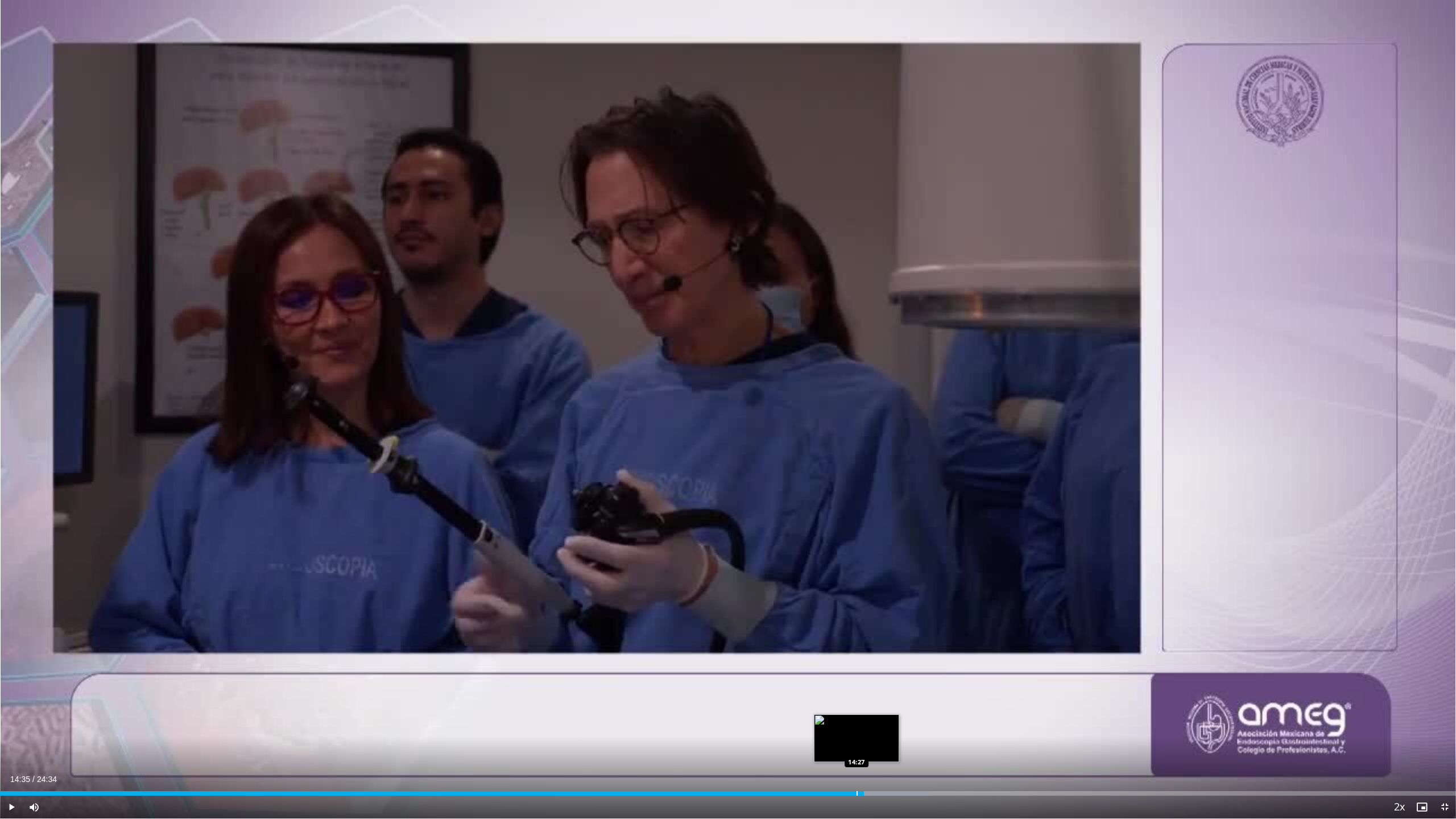
click at [724, 735] on div "Progress Bar" at bounding box center [857, 792] width 1 height 4
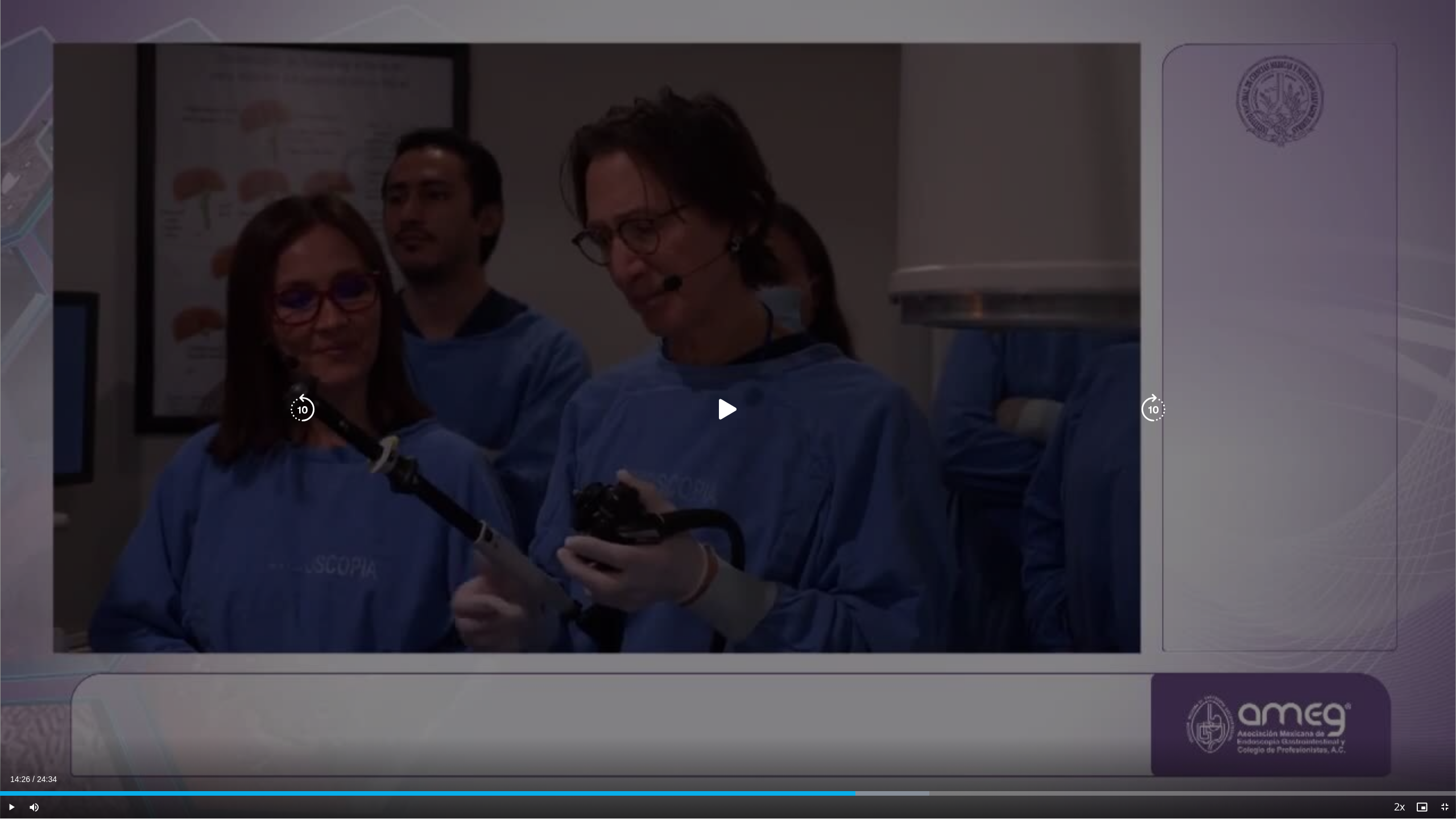
click at [724, 416] on icon "Video Player" at bounding box center [728, 410] width 32 height 32
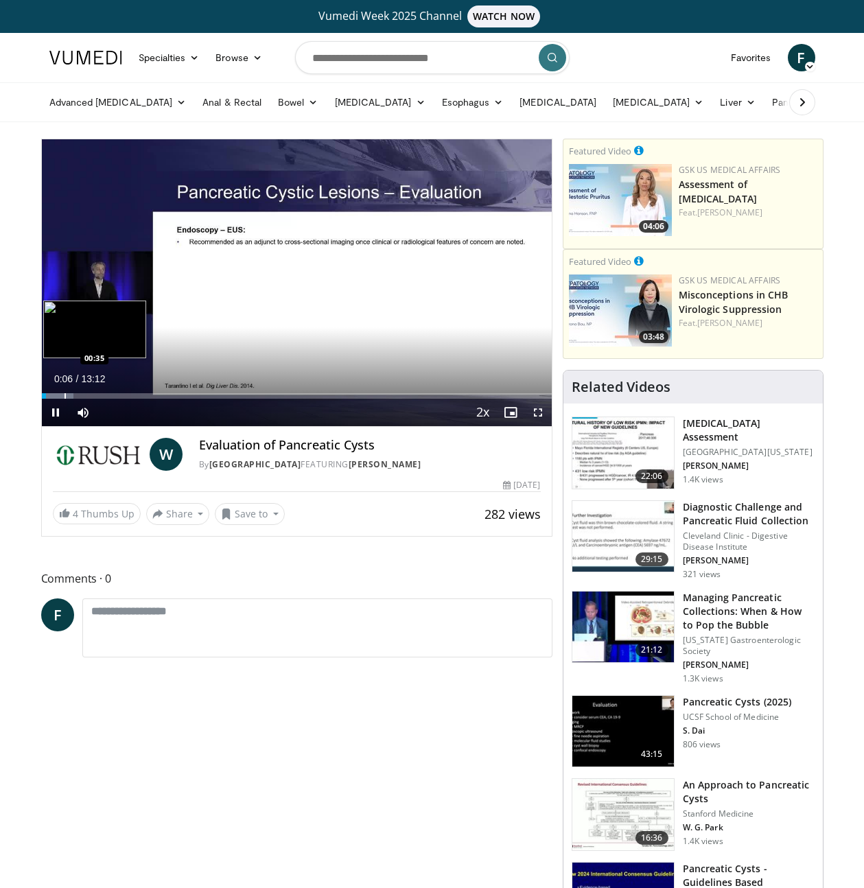
click at [64, 394] on div "Progress Bar" at bounding box center [64, 395] width 1 height 5
click at [84, 395] on div "Progress Bar" at bounding box center [84, 395] width 1 height 5
drag, startPoint x: 101, startPoint y: 394, endPoint x: 119, endPoint y: 393, distance: 18.5
click at [102, 394] on div "Progress Bar" at bounding box center [101, 395] width 1 height 5
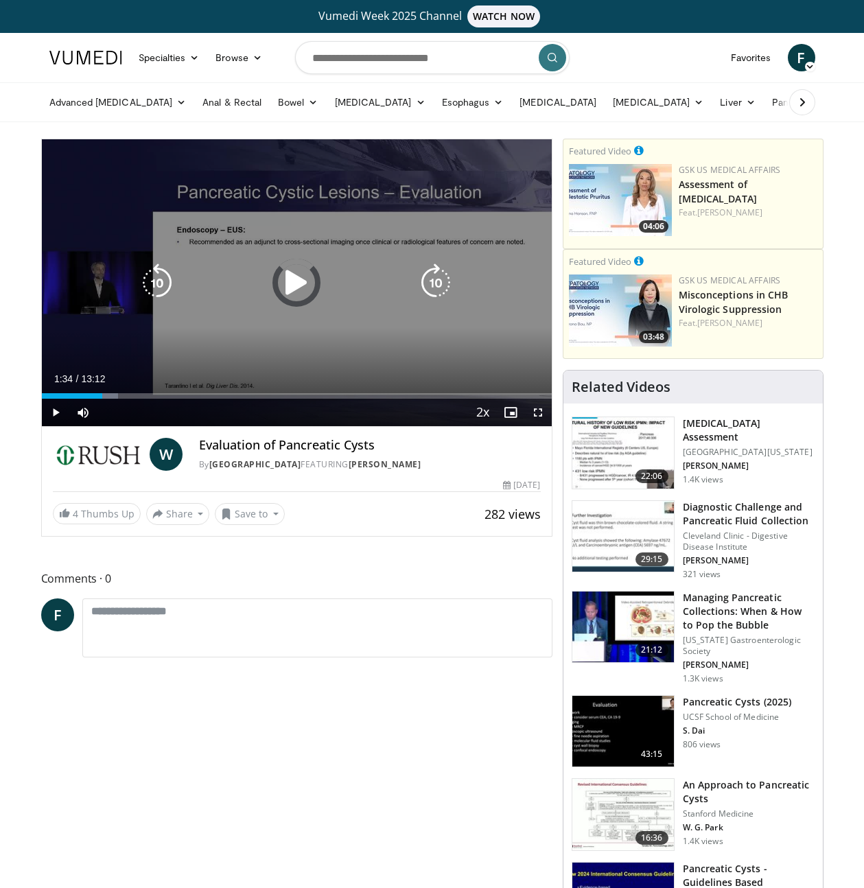
drag, startPoint x: 119, startPoint y: 393, endPoint x: 143, endPoint y: 395, distance: 23.4
click at [0, 0] on div "Progress Bar" at bounding box center [0, 0] width 0 height 0
click at [143, 395] on div "Progress Bar" at bounding box center [135, 395] width 32 height 5
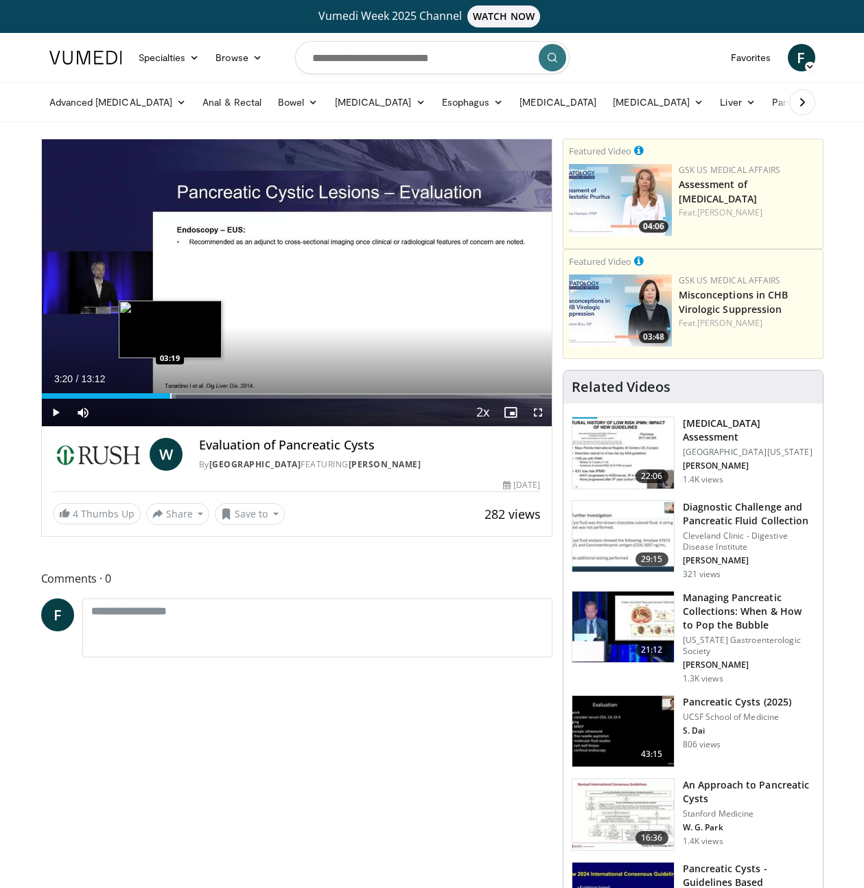
click at [170, 393] on div "Progress Bar" at bounding box center [170, 395] width 1 height 5
drag, startPoint x: 196, startPoint y: 392, endPoint x: 226, endPoint y: 394, distance: 30.9
click at [197, 393] on div "Progress Bar" at bounding box center [196, 395] width 1 height 5
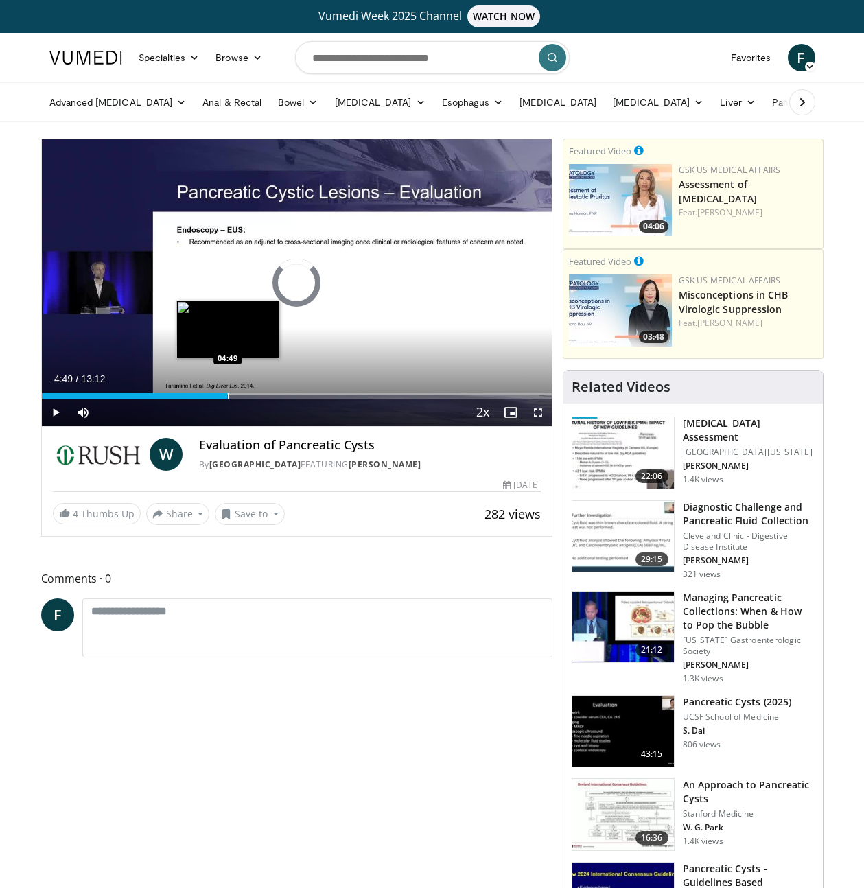
drag, startPoint x: 227, startPoint y: 394, endPoint x: 274, endPoint y: 394, distance: 46.7
click at [231, 394] on div "Loaded : 33.78% 04:02 04:49" at bounding box center [297, 395] width 510 height 5
click at [275, 394] on div "Progress Bar" at bounding box center [275, 395] width 1 height 5
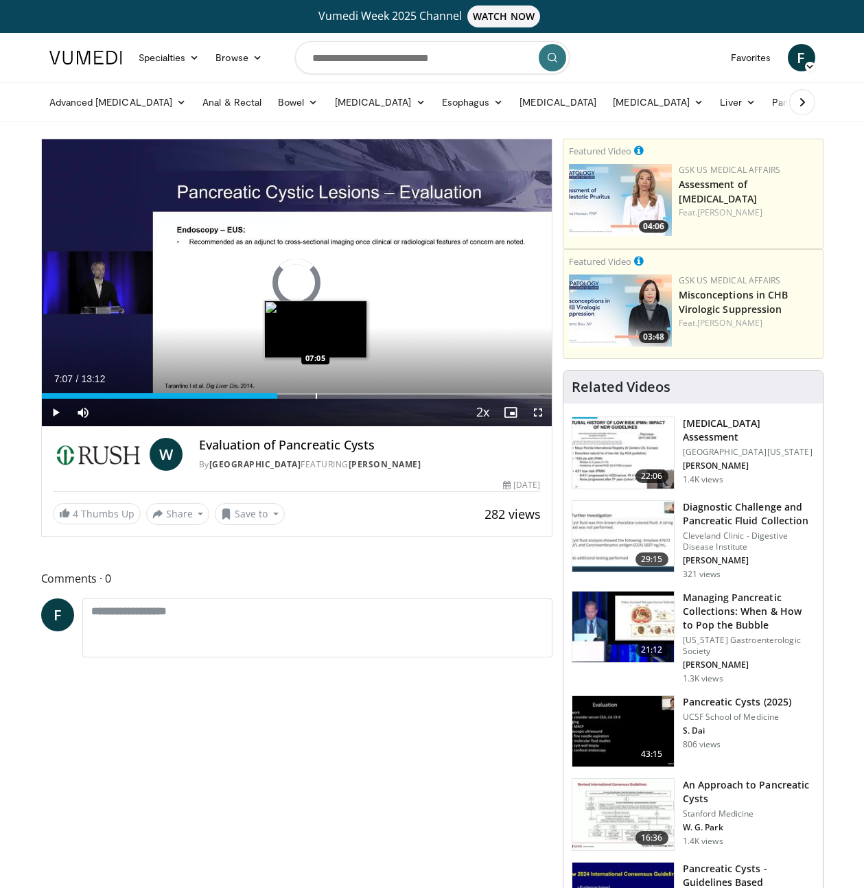
click at [316, 390] on div "Loaded : 0.00% 06:06 07:05" at bounding box center [297, 392] width 510 height 13
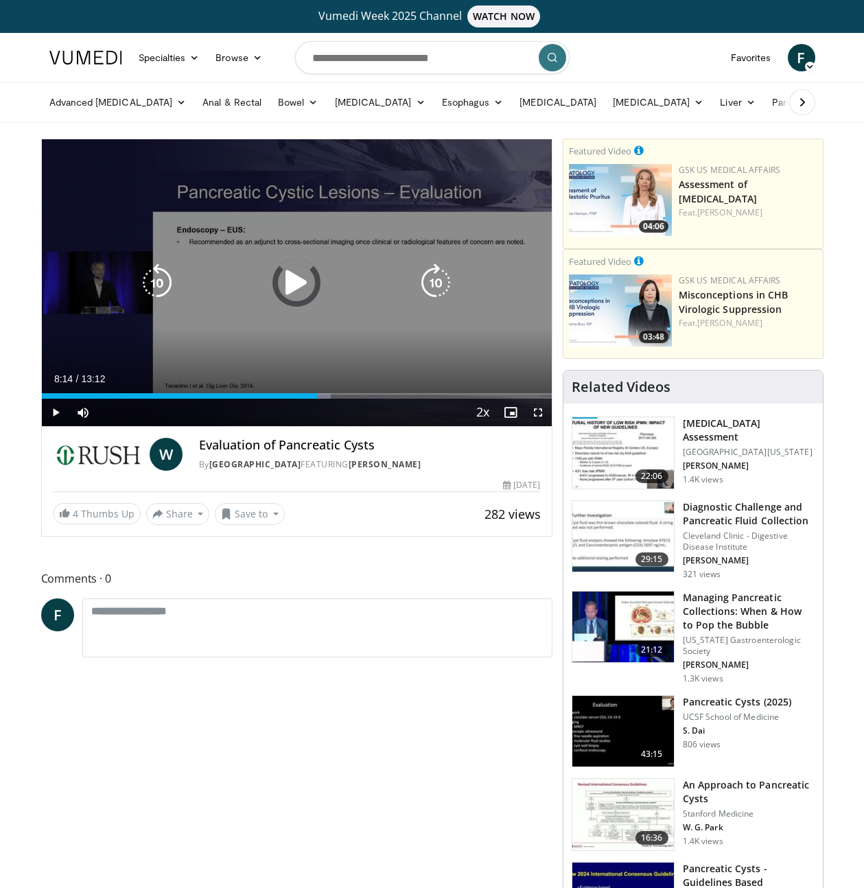
click at [359, 388] on div "Loaded : 56.75% 07:08 07:05" at bounding box center [297, 392] width 510 height 13
drag, startPoint x: 390, startPoint y: 383, endPoint x: 412, endPoint y: 382, distance: 22.0
click at [393, 383] on div "Current Time 8:14 / Duration 13:12" at bounding box center [297, 379] width 510 height 12
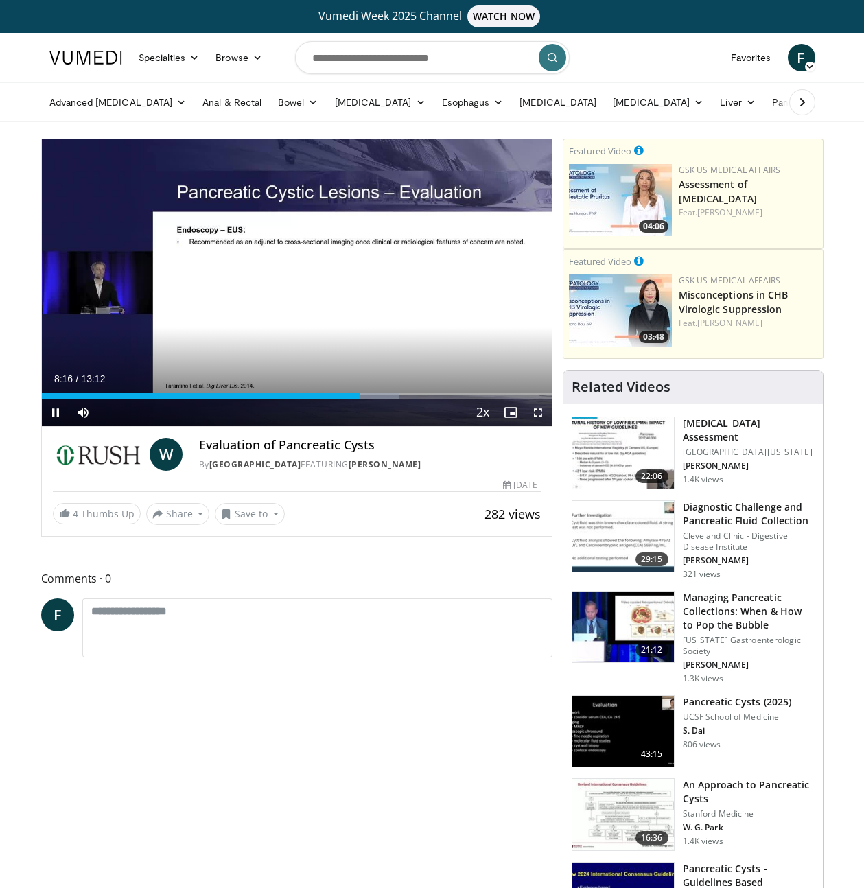
click at [415, 382] on div "Current Time 8:16 / Duration 13:12" at bounding box center [297, 379] width 510 height 12
drag, startPoint x: 420, startPoint y: 388, endPoint x: 436, endPoint y: 389, distance: 16.5
click at [421, 388] on div "Loaded : 70.62% 09:49 09:49" at bounding box center [297, 392] width 510 height 13
click at [447, 390] on div "Loaded : 76.93% 09:50 10:23" at bounding box center [297, 392] width 510 height 13
click at [493, 388] on div "Loaded : 83.23% 10:31 11:42" at bounding box center [297, 392] width 510 height 13
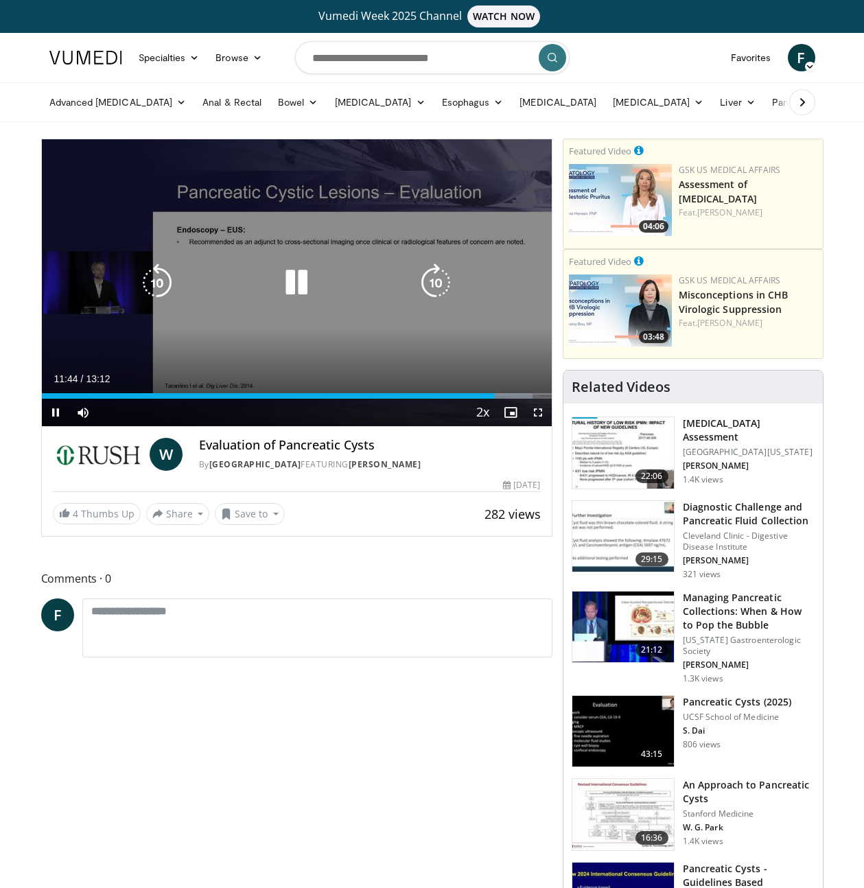
click at [302, 279] on icon "Video Player" at bounding box center [296, 282] width 38 height 38
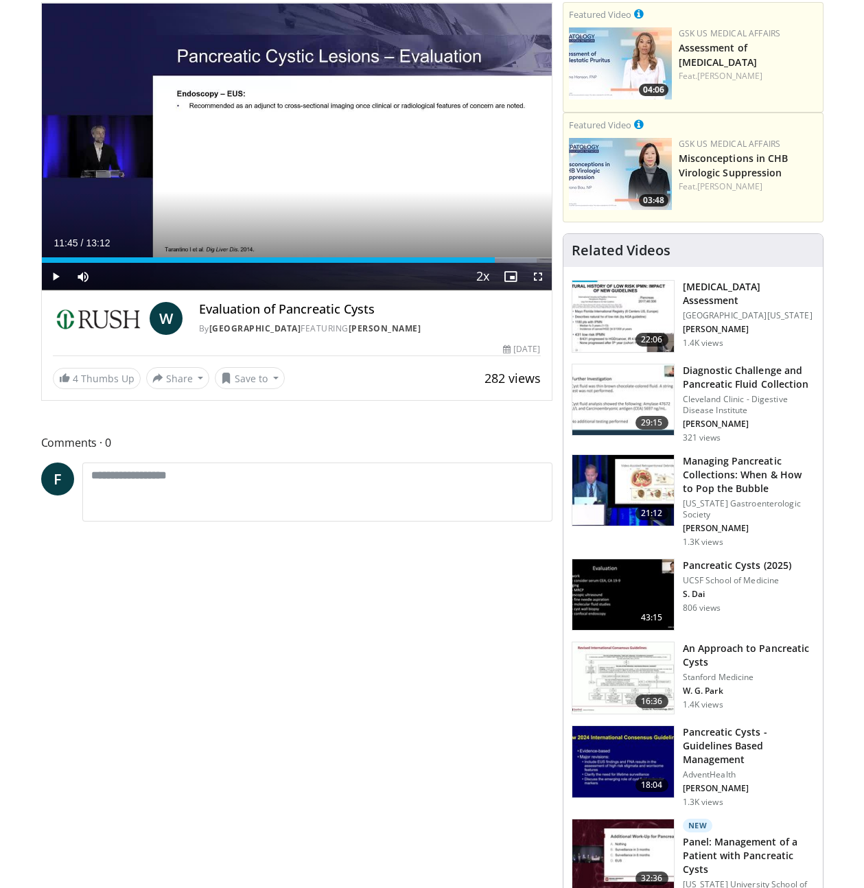
scroll to position [127, 0]
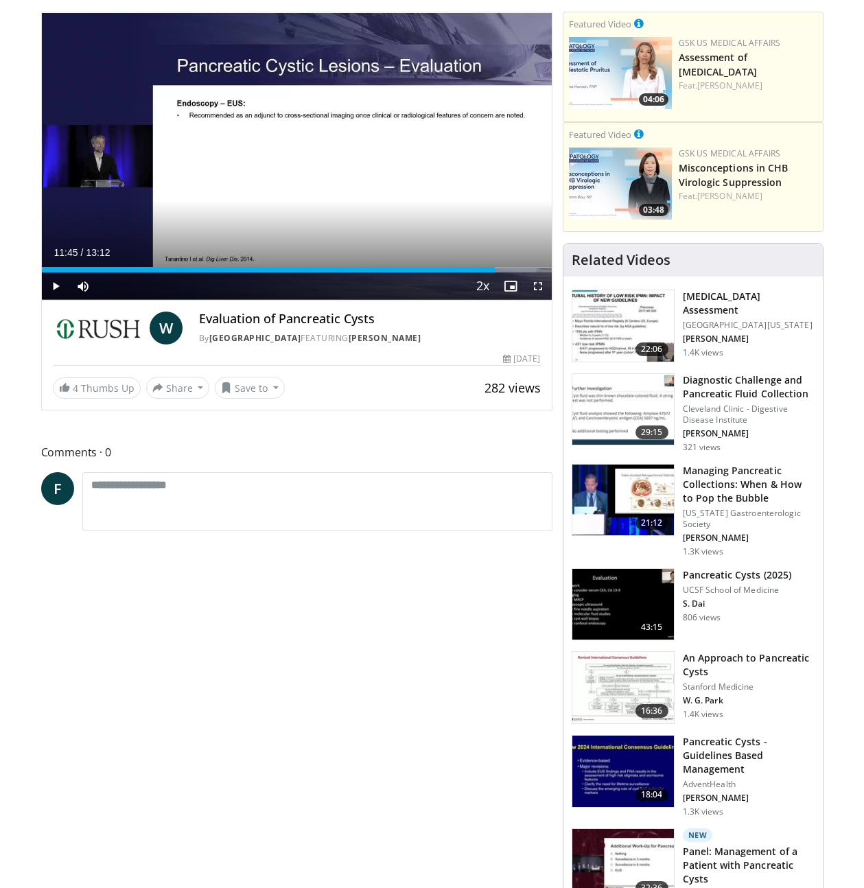
click at [615, 597] on img at bounding box center [623, 604] width 102 height 71
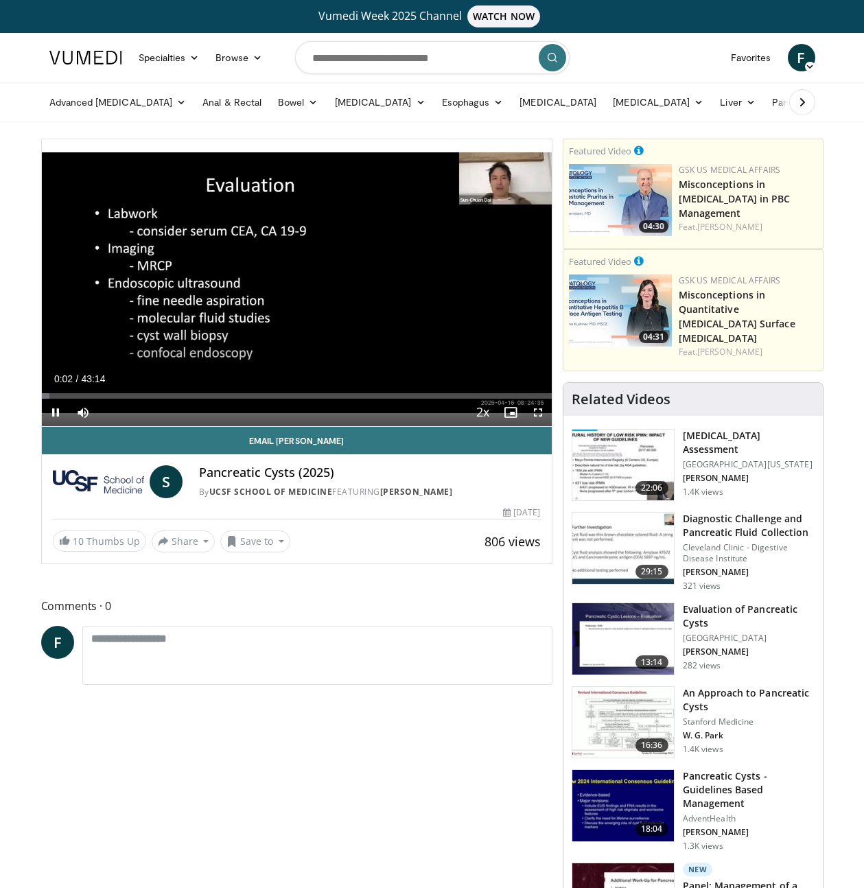
click at [62, 395] on div "Progress Bar" at bounding box center [62, 395] width 1 height 5
drag, startPoint x: 70, startPoint y: 395, endPoint x: 89, endPoint y: 395, distance: 19.2
click at [71, 395] on div "Loaded : 4.61% 01:41 02:26" at bounding box center [297, 395] width 510 height 5
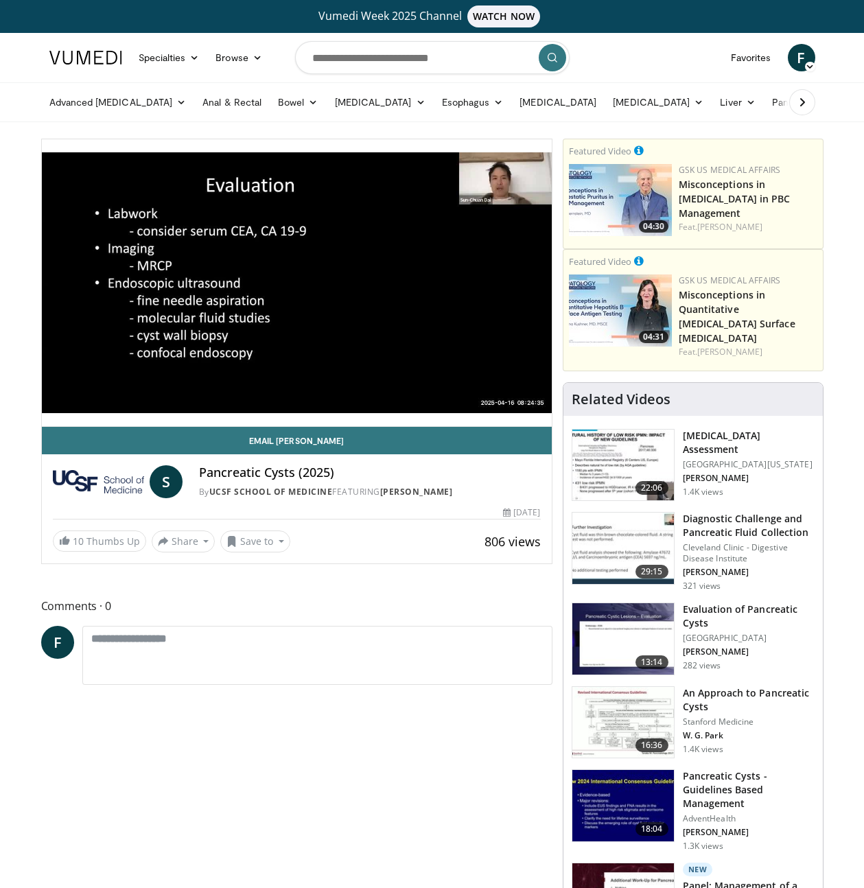
drag, startPoint x: 89, startPoint y: 395, endPoint x: 111, endPoint y: 396, distance: 22.0
click at [90, 395] on video-js "**********" at bounding box center [297, 282] width 510 height 287
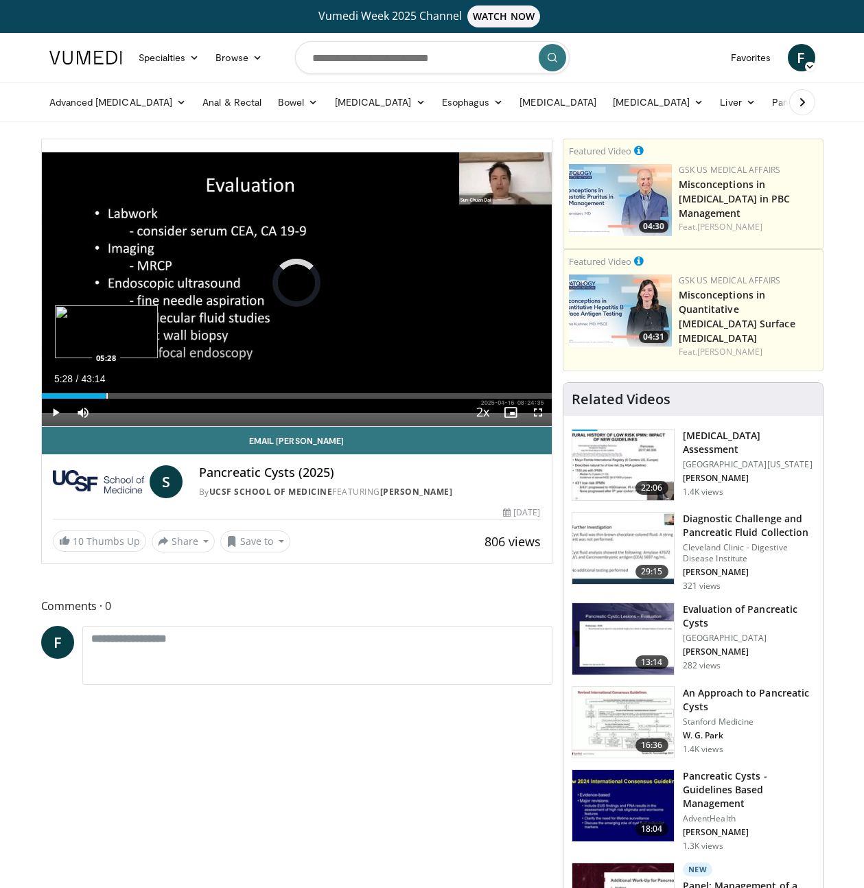
click at [106, 395] on div "Loaded : 8.46% 05:28 05:28" at bounding box center [297, 395] width 510 height 5
click at [119, 395] on div "Progress Bar" at bounding box center [119, 395] width 1 height 5
click at [139, 396] on div "Progress Bar" at bounding box center [139, 395] width 1 height 5
click at [104, 395] on div "Progress Bar" at bounding box center [104, 395] width 1 height 5
click at [86, 398] on div "Progress Bar" at bounding box center [86, 395] width 1 height 5
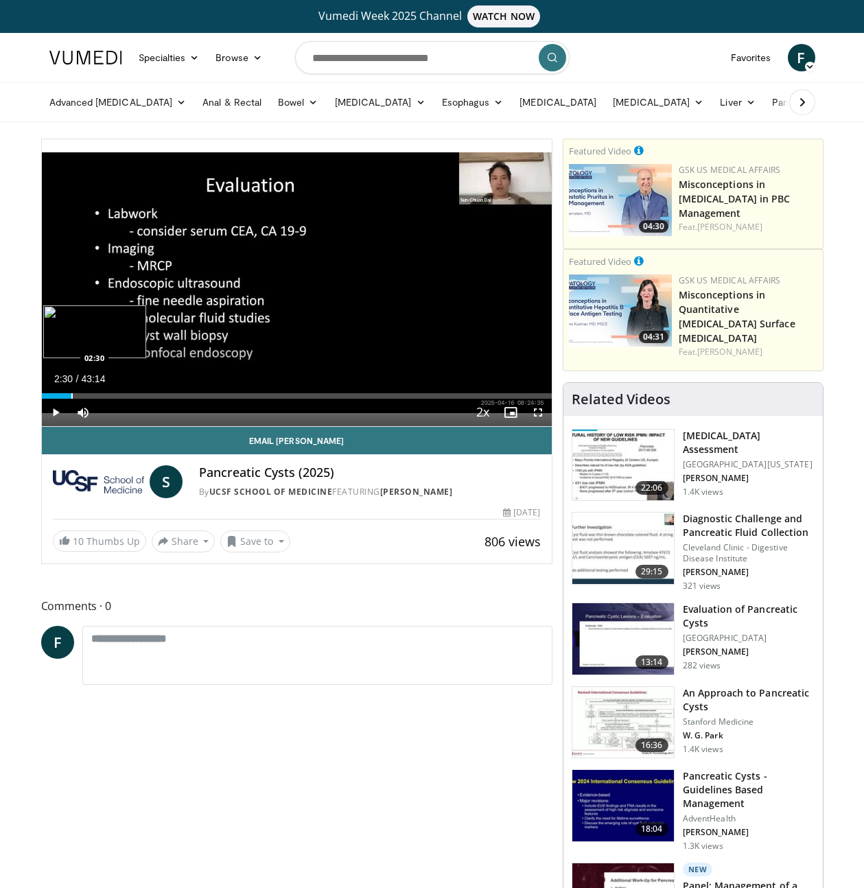
click at [71, 396] on div "Progress Bar" at bounding box center [71, 395] width 1 height 5
drag, startPoint x: 93, startPoint y: 396, endPoint x: 101, endPoint y: 397, distance: 7.6
click at [94, 397] on div "Progress Bar" at bounding box center [94, 395] width 1 height 5
click at [116, 396] on div "Progress Bar" at bounding box center [116, 395] width 1 height 5
drag, startPoint x: 127, startPoint y: 397, endPoint x: 147, endPoint y: 397, distance: 19.9
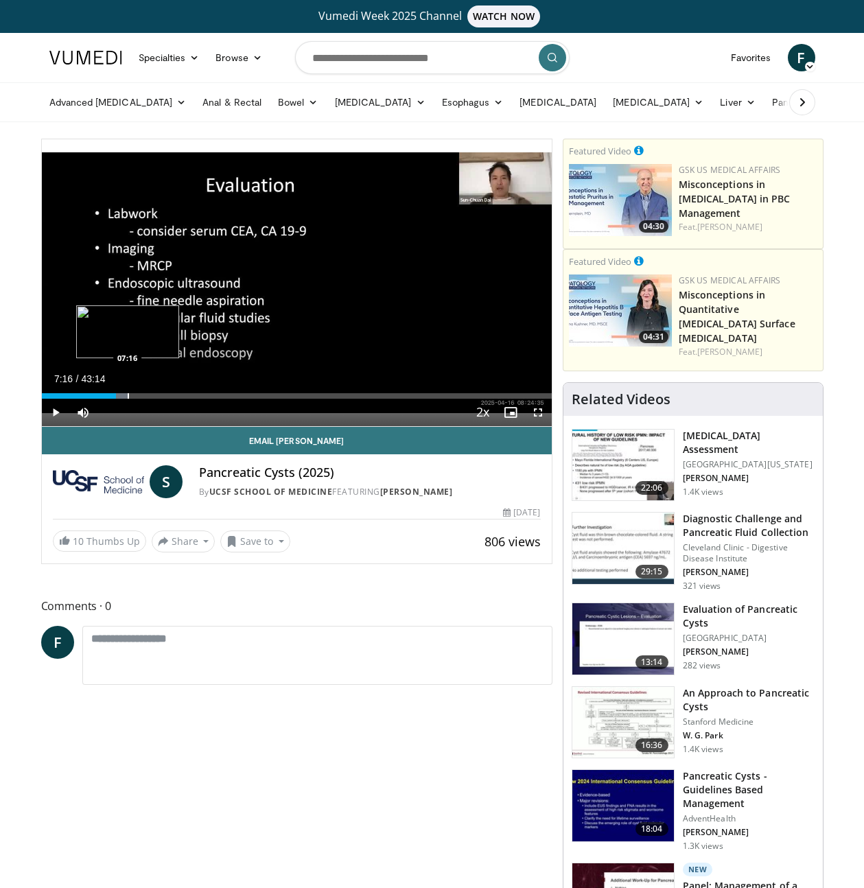
click at [130, 396] on div "Loaded : 16.93% 07:16 07:16" at bounding box center [297, 395] width 510 height 5
click at [147, 397] on div "Progress Bar" at bounding box center [147, 395] width 1 height 5
click at [159, 396] on div "Progress Bar" at bounding box center [159, 395] width 1 height 5
click at [192, 395] on div "Progress Bar" at bounding box center [192, 395] width 1 height 5
click at [222, 392] on div "Loaded : 30.78% 12:45 15:18" at bounding box center [297, 392] width 510 height 13
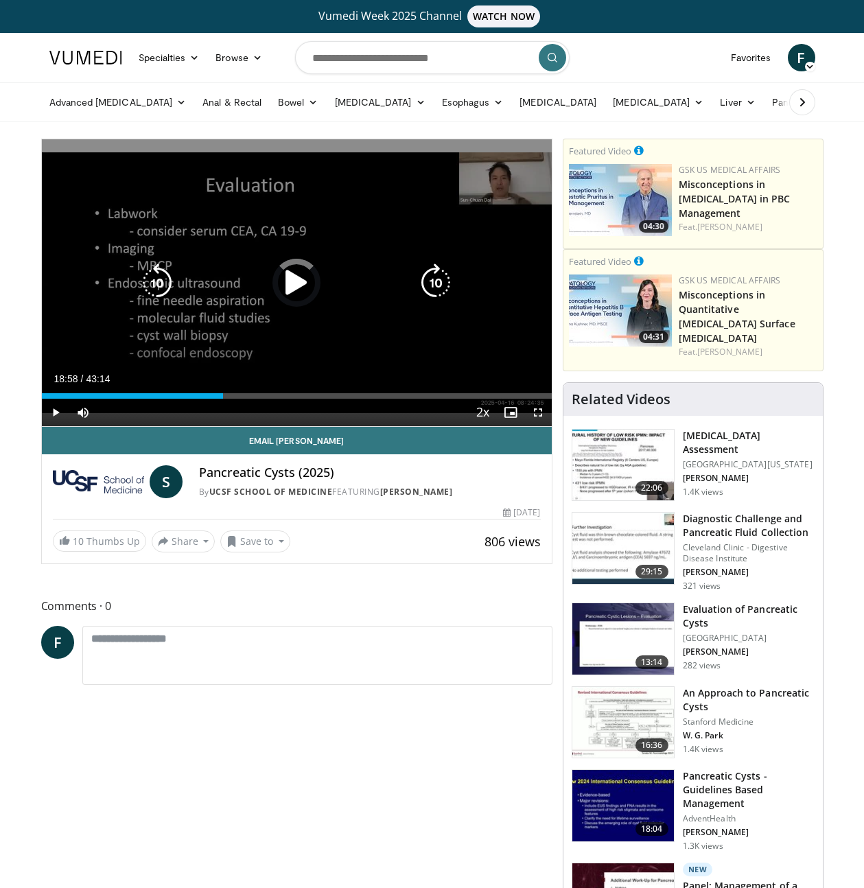
click at [265, 390] on div "Loaded : 0.00% 15:22 15:18" at bounding box center [297, 392] width 510 height 13
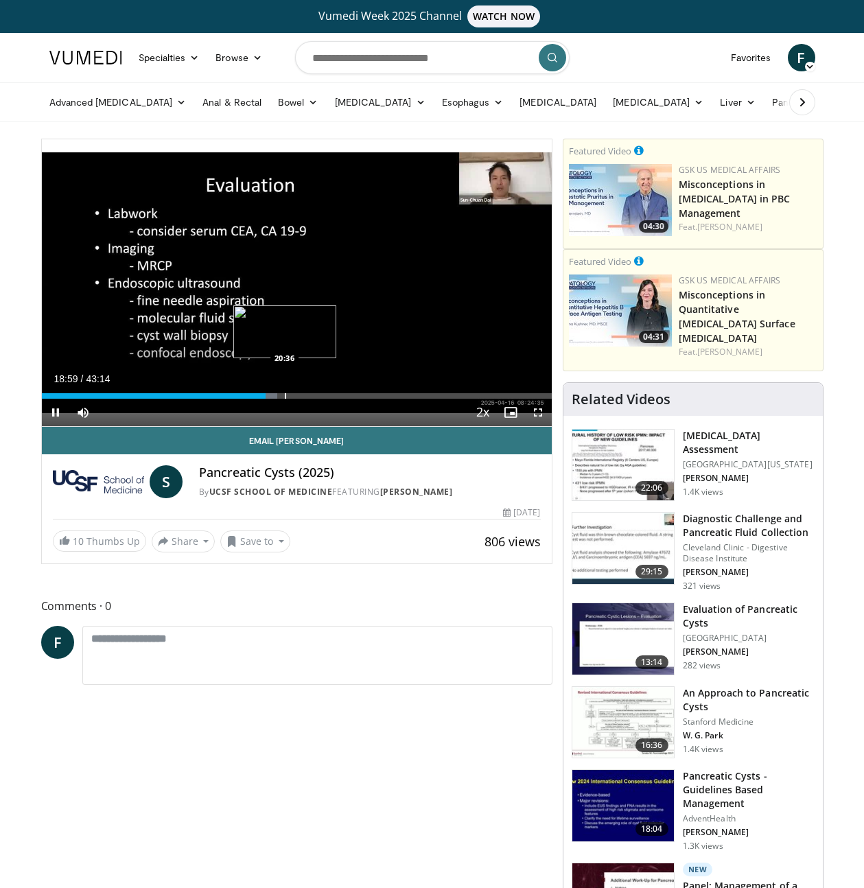
click at [294, 389] on div "Loaded : 46.25% 18:59 20:36" at bounding box center [297, 392] width 510 height 13
click at [338, 389] on div "Loaded : 58.48% 25:12 25:12" at bounding box center [297, 392] width 510 height 13
click at [397, 389] on div "Loaded : 70.03% 30:12 30:09" at bounding box center [297, 392] width 510 height 13
click at [430, 388] on div "Loaded : 0.00% 30:13 33:00" at bounding box center [297, 392] width 510 height 13
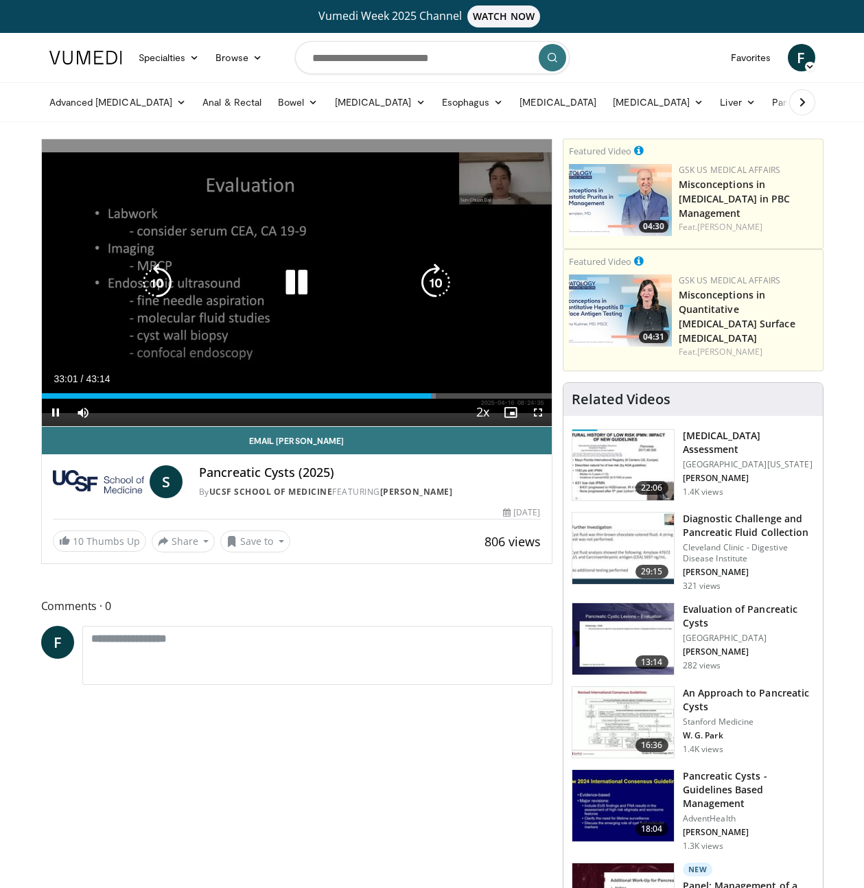
drag, startPoint x: 298, startPoint y: 282, endPoint x: 293, endPoint y: 314, distance: 31.9
click at [298, 282] on icon "Video Player" at bounding box center [296, 282] width 38 height 38
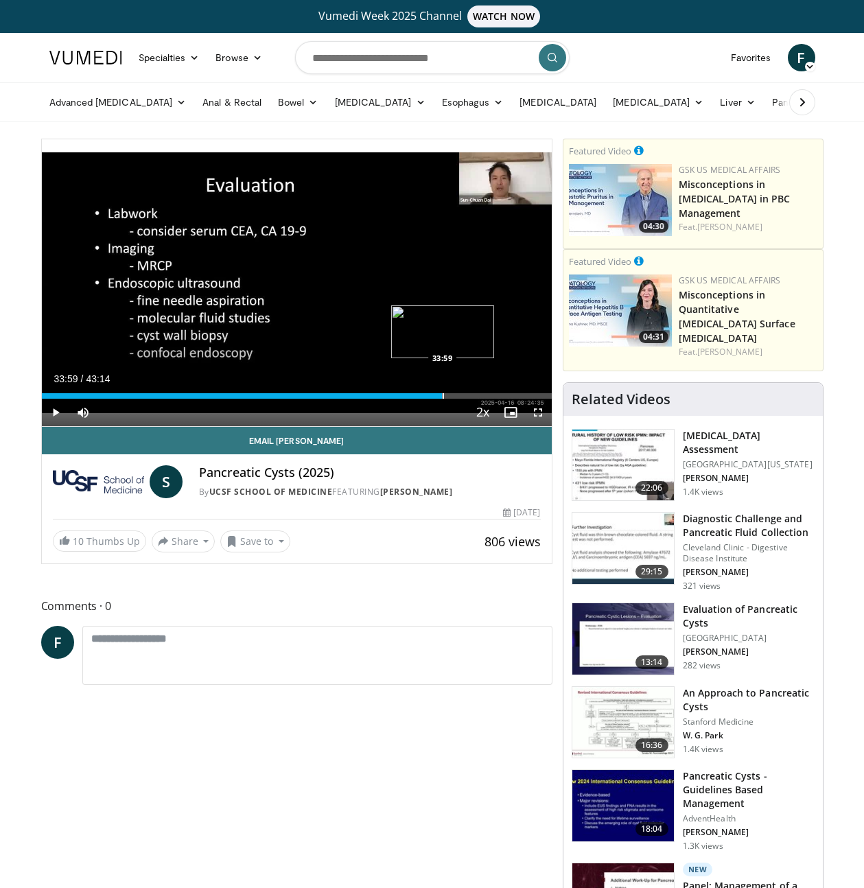
click at [443, 396] on div "Progress Bar" at bounding box center [443, 395] width 1 height 5
click at [449, 395] on div "Progress Bar" at bounding box center [447, 395] width 1 height 5
drag, startPoint x: 477, startPoint y: 388, endPoint x: 515, endPoint y: 390, distance: 37.8
click at [478, 388] on div "Loaded : 83.24% 34:58 36:57" at bounding box center [297, 392] width 510 height 13
click at [515, 390] on div "Loaded : 86.19% 37:01 40:09" at bounding box center [297, 392] width 510 height 13
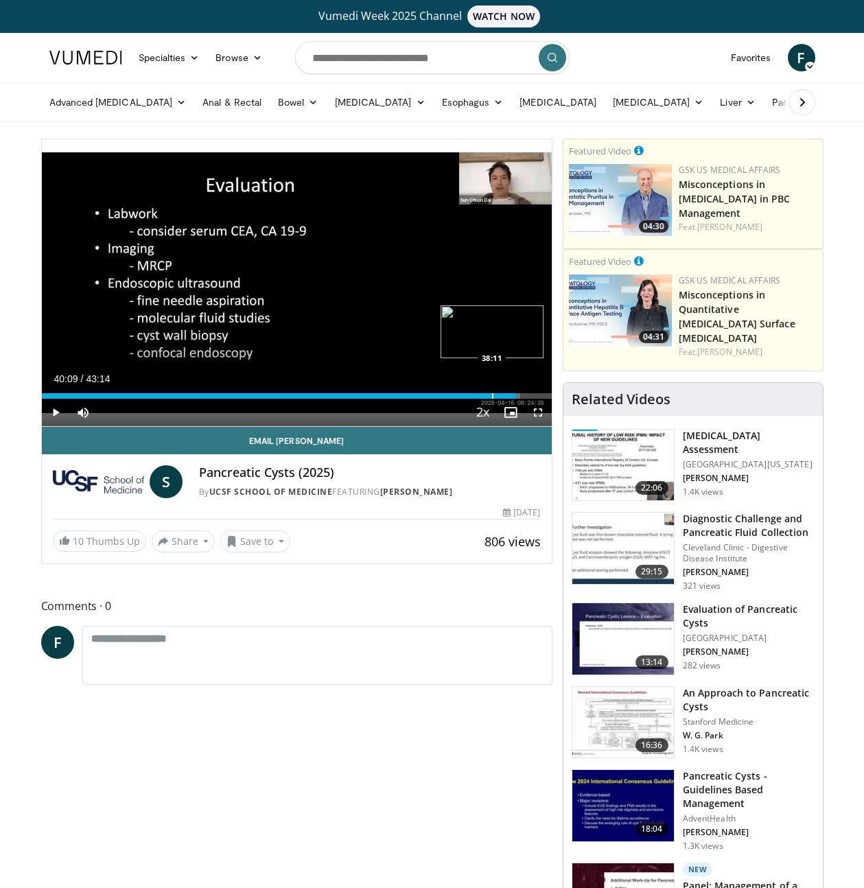
click at [492, 394] on div "Progress Bar" at bounding box center [492, 395] width 1 height 5
click at [502, 394] on div "Progress Bar" at bounding box center [502, 395] width 1 height 5
click at [96, 392] on div "Loaded : 92.73% 39:03 04:39" at bounding box center [297, 392] width 510 height 13
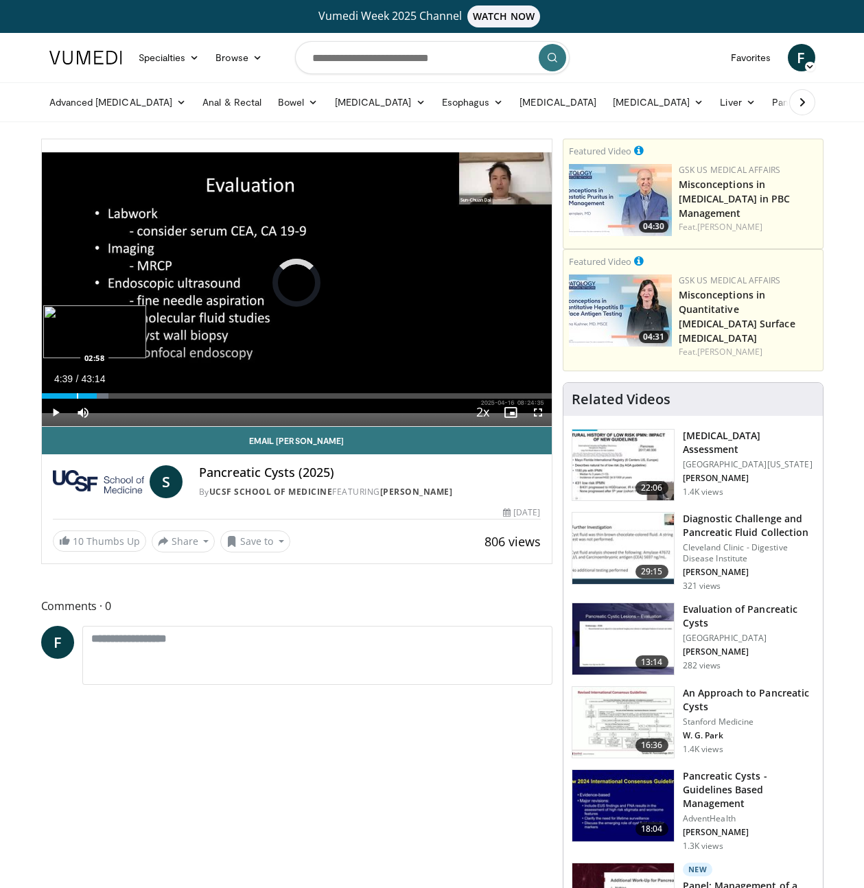
click at [75, 392] on div "Loaded : 13.08% 04:39 02:58" at bounding box center [297, 392] width 510 height 13
click at [71, 393] on div "Progress Bar" at bounding box center [71, 395] width 1 height 5
click at [62, 394] on div "Progress Bar" at bounding box center [62, 395] width 1 height 5
click at [68, 397] on div "Progress Bar" at bounding box center [68, 395] width 1 height 5
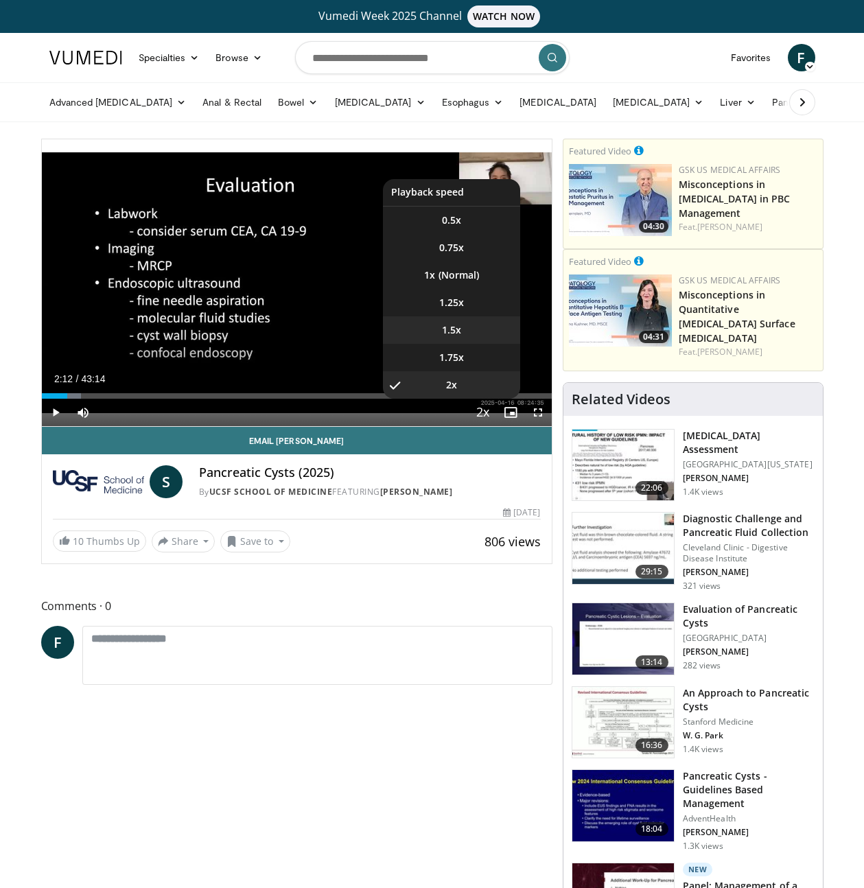
click at [481, 336] on li "1.5x" at bounding box center [451, 329] width 137 height 27
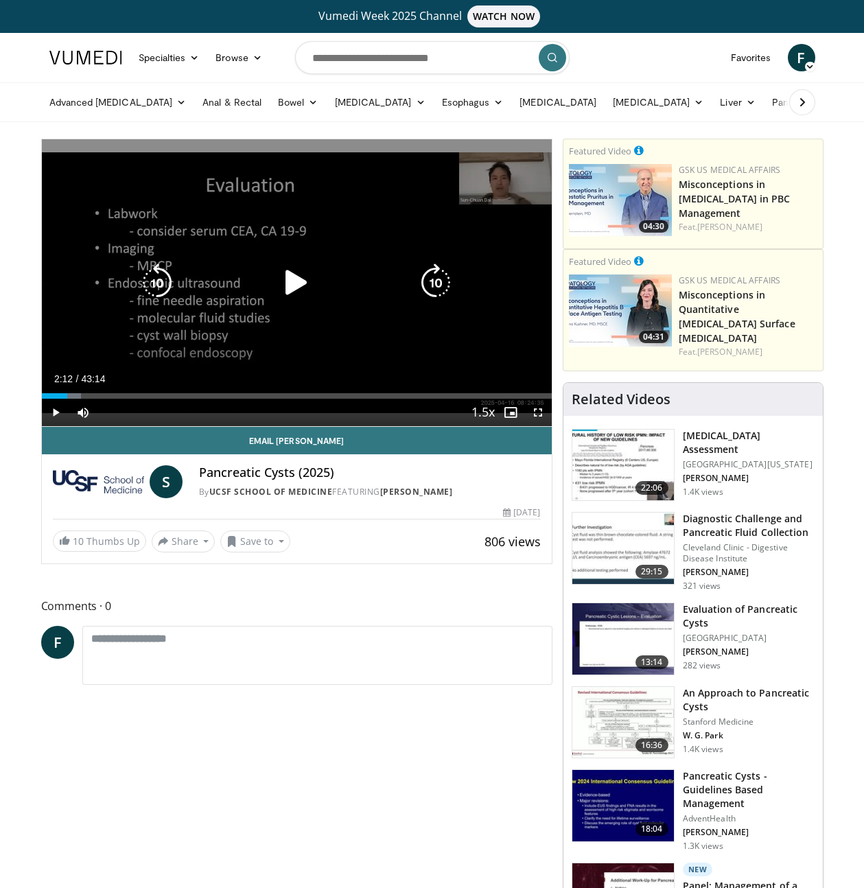
click at [217, 336] on div "10 seconds Tap to unmute" at bounding box center [297, 282] width 510 height 287
click at [260, 355] on div "10 seconds Tap to unmute" at bounding box center [297, 282] width 510 height 287
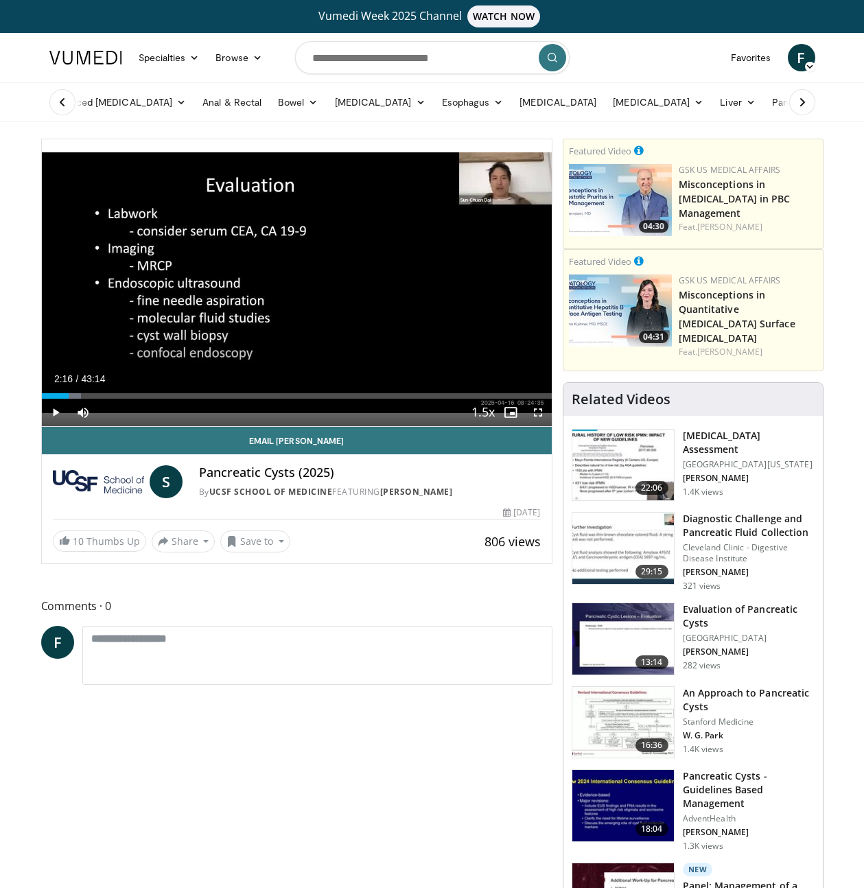
drag, startPoint x: 852, startPoint y: 211, endPoint x: 840, endPoint y: 215, distance: 12.4
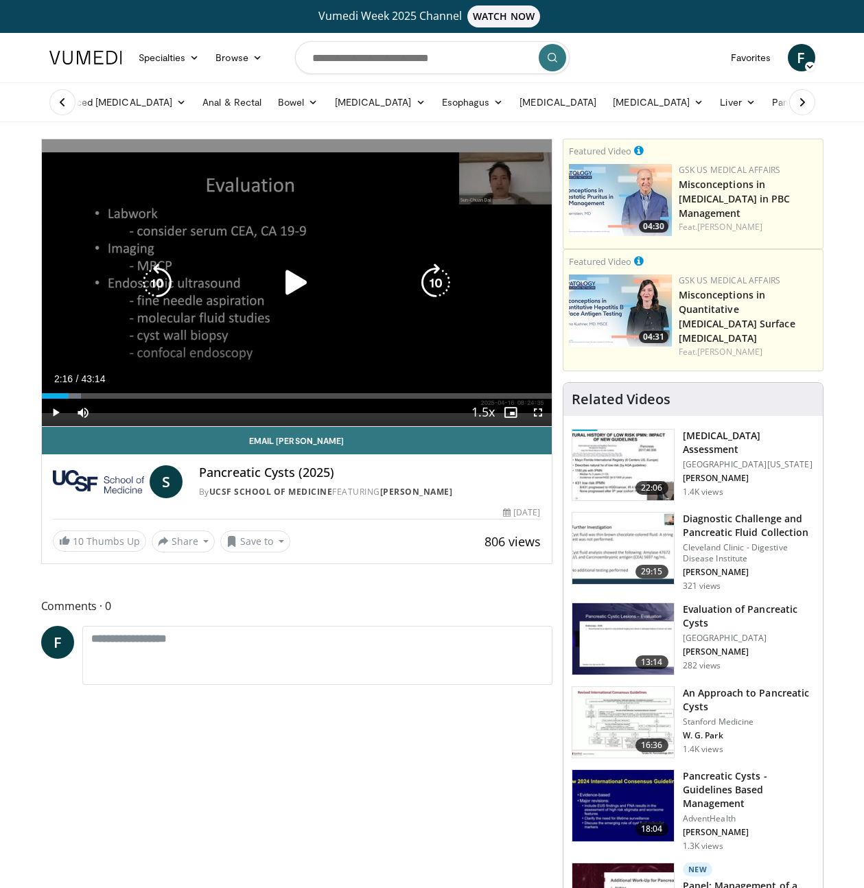
click at [220, 286] on div "Video Player" at bounding box center [296, 282] width 306 height 27
click at [314, 277] on icon "Video Player" at bounding box center [296, 282] width 38 height 38
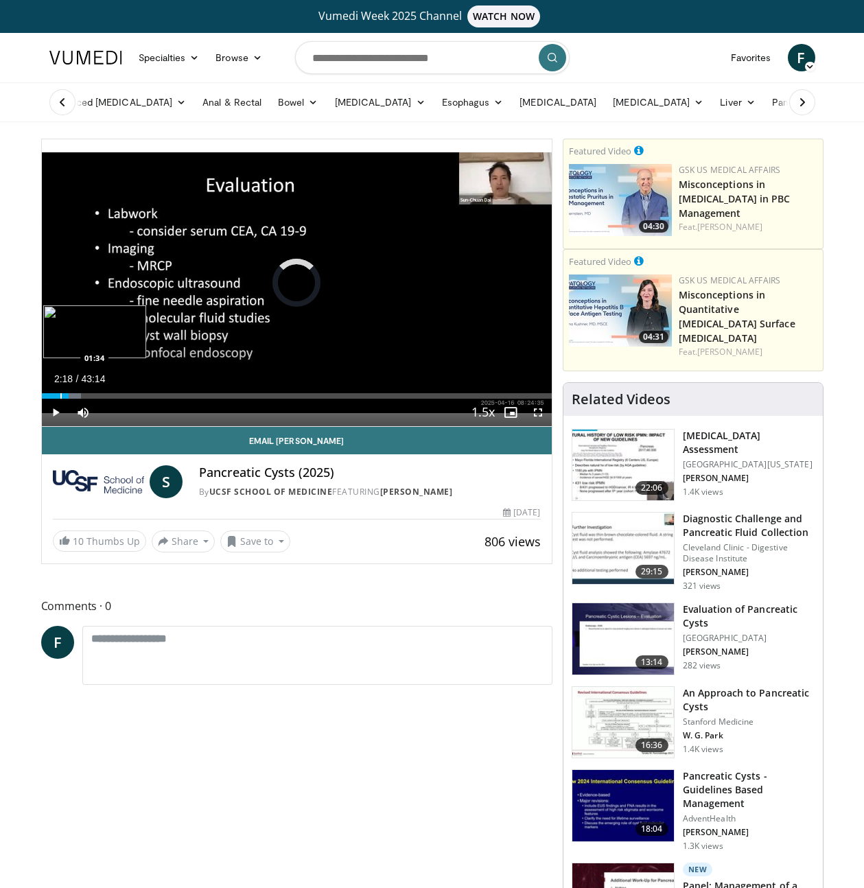
click at [60, 396] on div "Progress Bar" at bounding box center [60, 395] width 1 height 5
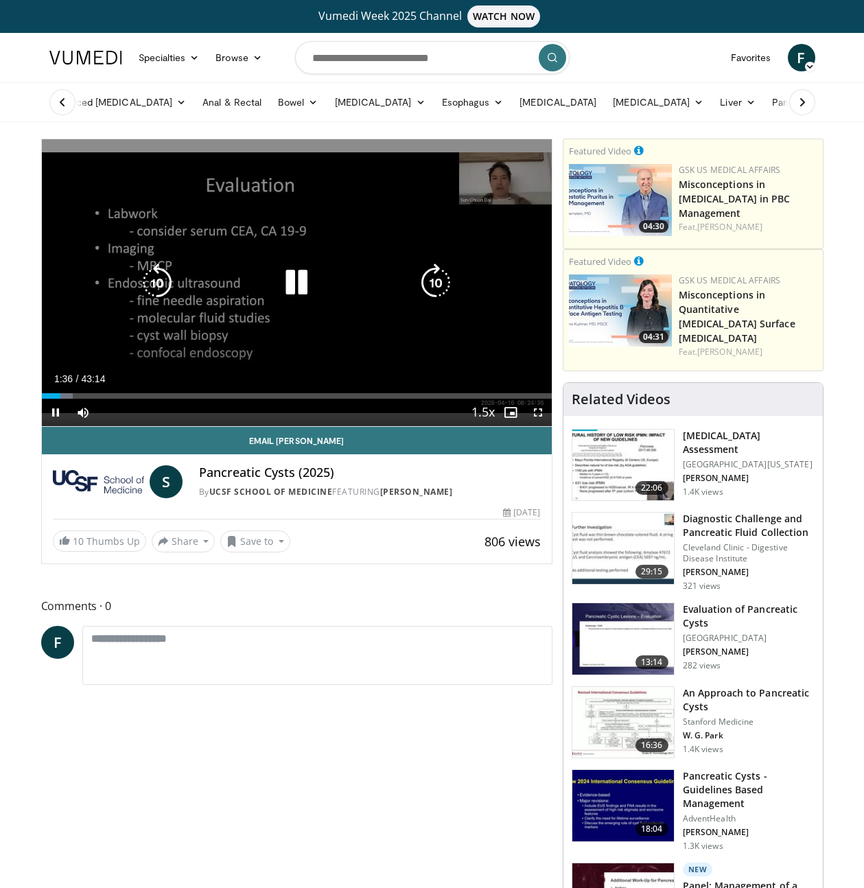
click at [305, 272] on icon "Video Player" at bounding box center [296, 282] width 38 height 38
click at [299, 279] on icon "Video Player" at bounding box center [296, 282] width 38 height 38
click at [294, 196] on div "10 seconds Tap to unmute" at bounding box center [297, 282] width 510 height 287
click at [291, 287] on icon "Video Player" at bounding box center [296, 282] width 38 height 38
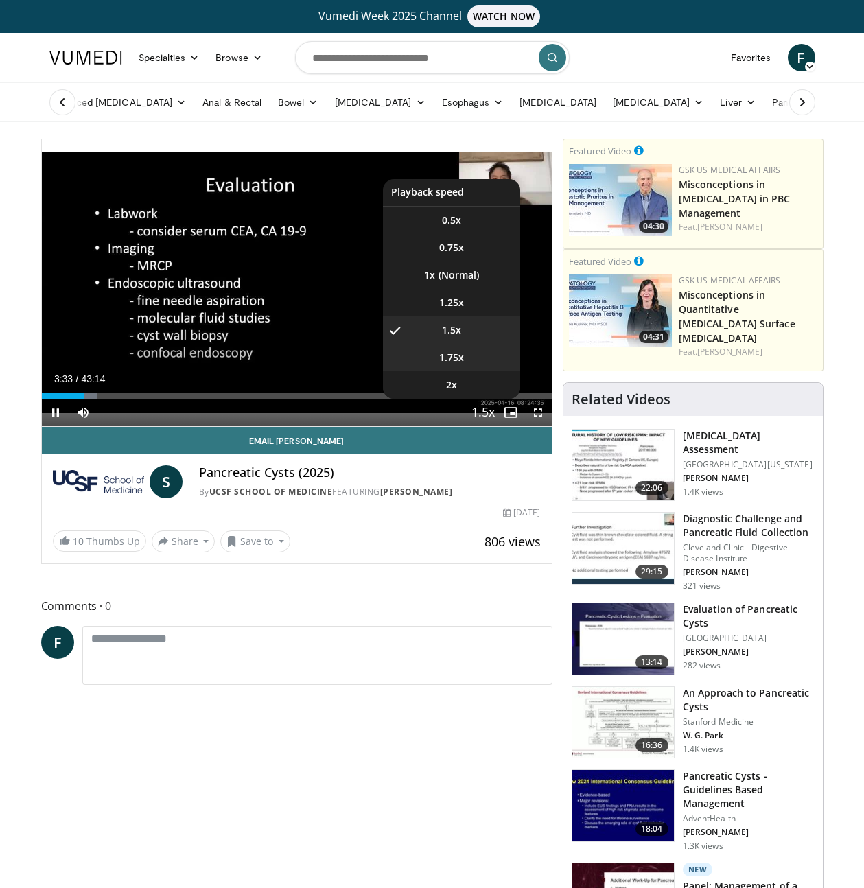
click at [451, 359] on span "1.75x" at bounding box center [451, 358] width 25 height 14
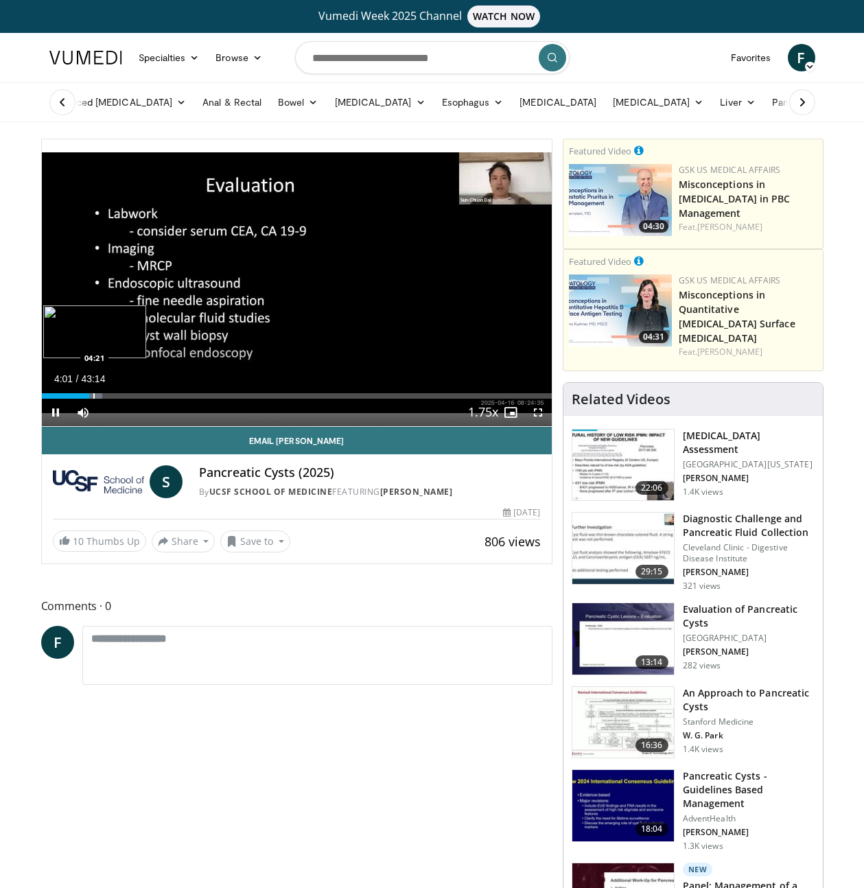
click at [93, 397] on div "Progress Bar" at bounding box center [93, 395] width 1 height 5
click at [101, 397] on div "Progress Bar" at bounding box center [101, 395] width 1 height 5
click at [106, 397] on div "Progress Bar" at bounding box center [106, 395] width 1 height 5
click at [115, 397] on div "10 seconds Tap to unmute" at bounding box center [297, 282] width 510 height 287
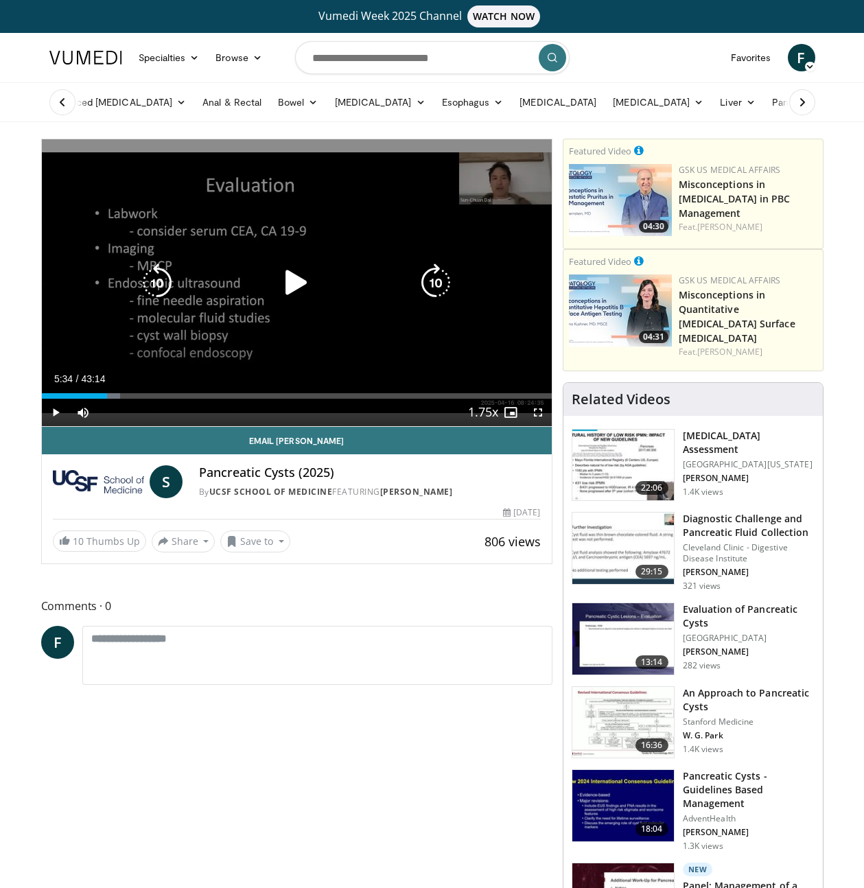
click at [130, 239] on div "10 seconds Tap to unmute" at bounding box center [297, 282] width 510 height 287
click at [478, 309] on div "10 seconds Tap to unmute" at bounding box center [297, 282] width 510 height 287
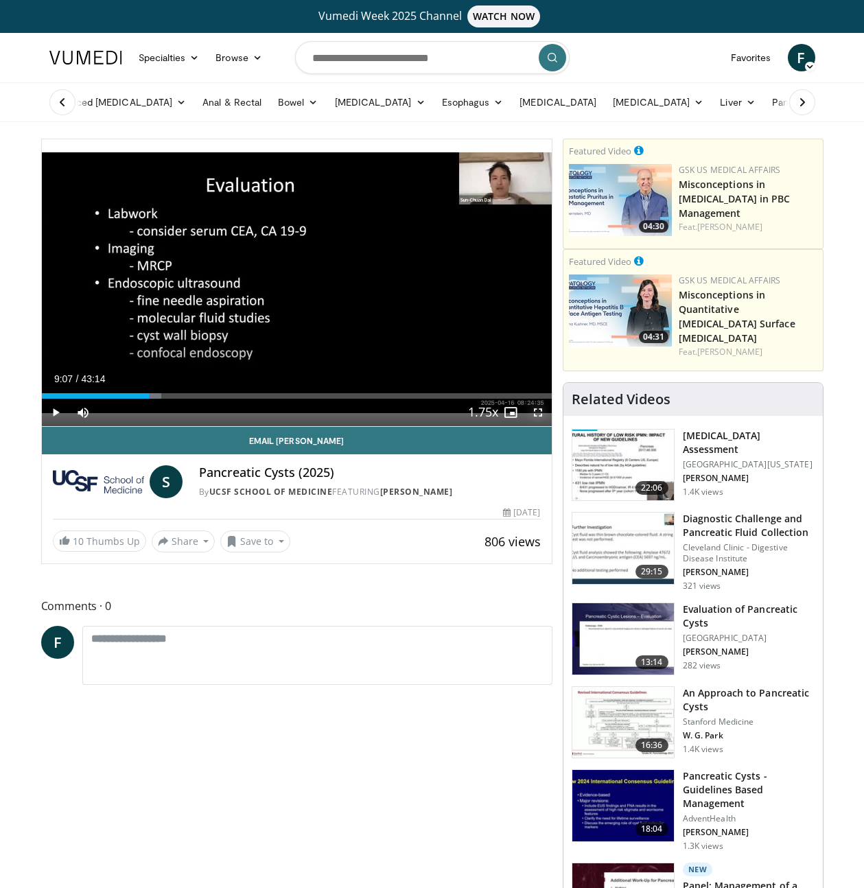
click at [541, 412] on span "Video Player" at bounding box center [537, 412] width 27 height 27
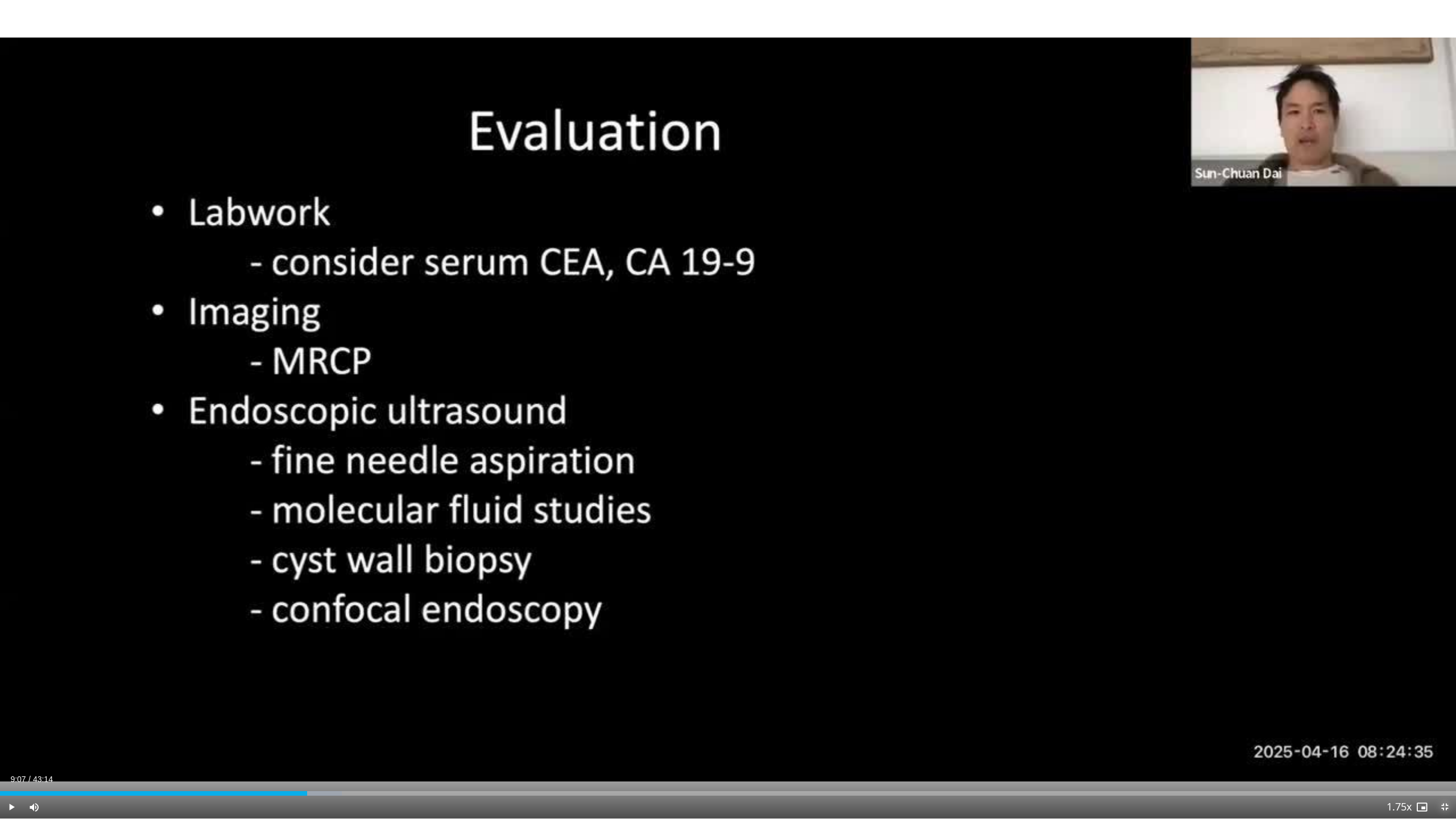
click at [716, 735] on span "Video Player" at bounding box center [1444, 807] width 22 height 22
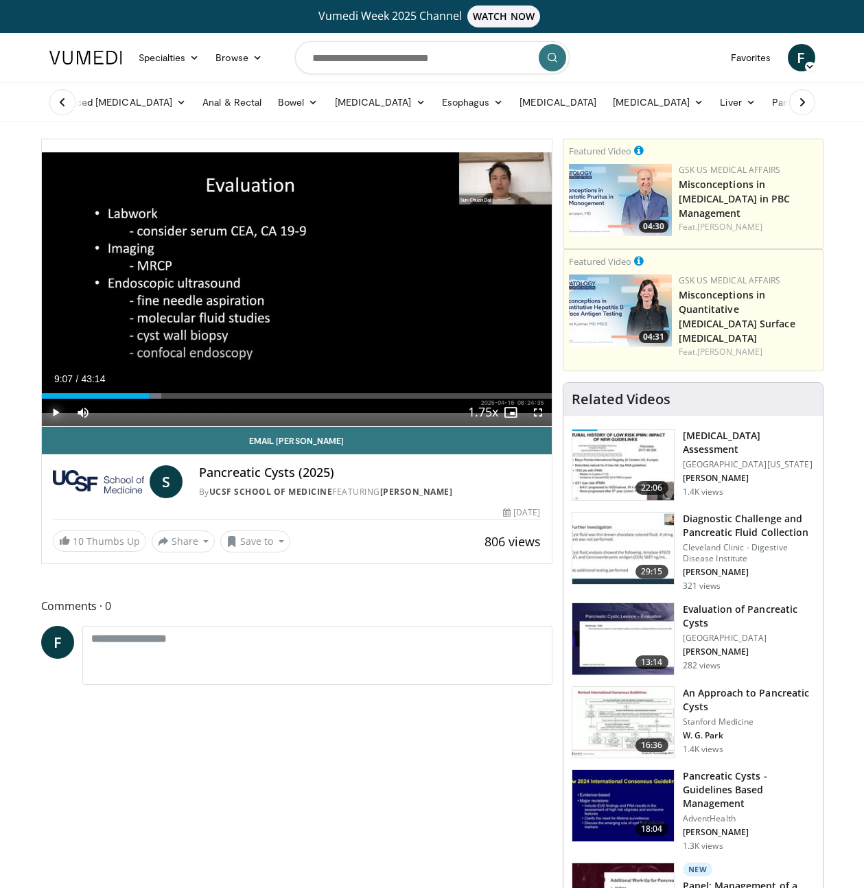
click at [58, 410] on span "Video Player" at bounding box center [55, 412] width 27 height 27
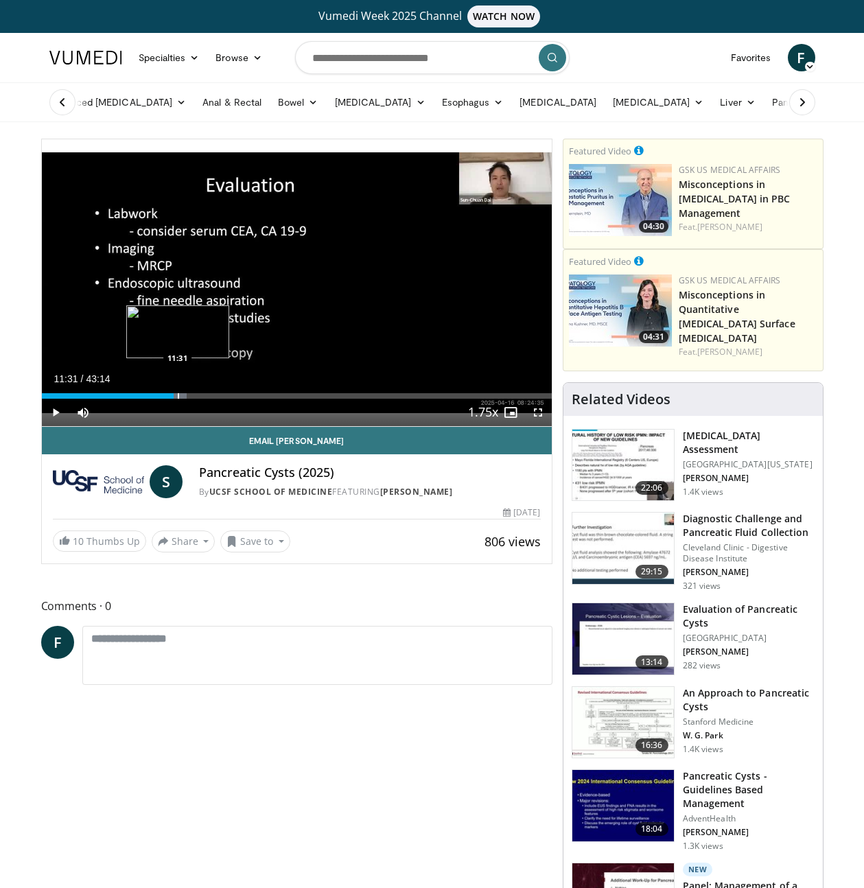
click at [178, 395] on div "Progress Bar" at bounding box center [178, 395] width 1 height 5
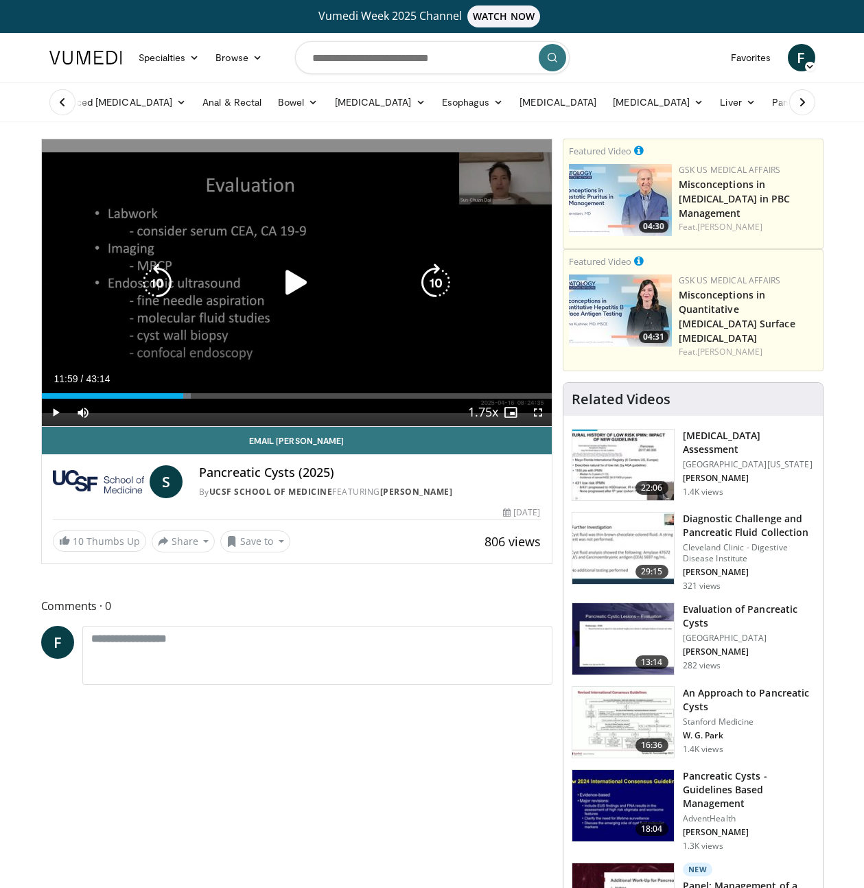
drag, startPoint x: 183, startPoint y: 395, endPoint x: 195, endPoint y: 395, distance: 12.4
click at [187, 395] on div "Loaded : 29.24% 11:32 11:59" at bounding box center [297, 395] width 510 height 5
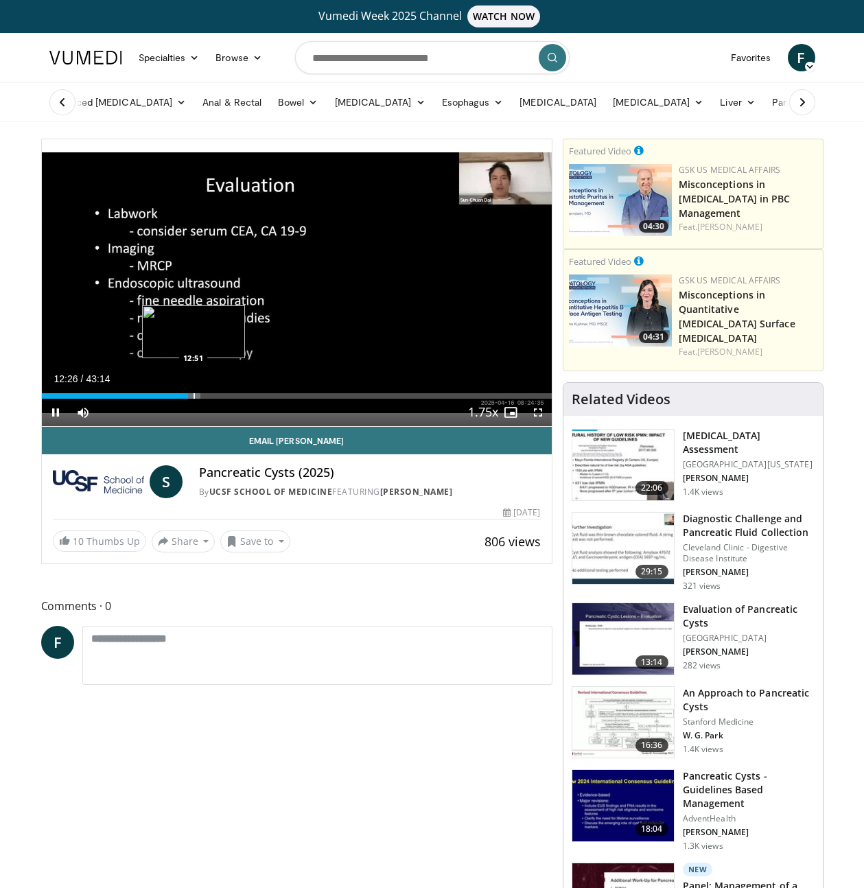
click at [193, 393] on div "Progress Bar" at bounding box center [193, 395] width 1 height 5
click at [224, 392] on div "Loaded : 32.32% 12:52 15:32" at bounding box center [297, 392] width 510 height 13
click at [246, 390] on div "Loaded : 36.94% 15:29 17:20" at bounding box center [297, 392] width 510 height 13
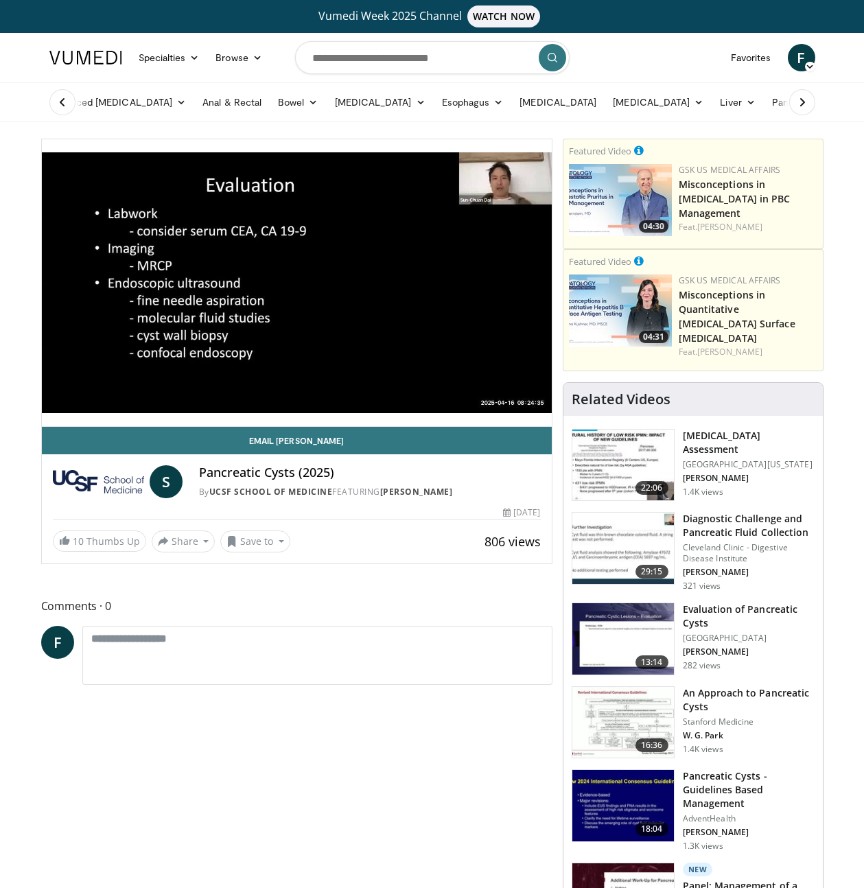
click at [257, 392] on div "10 seconds Tap to unmute" at bounding box center [297, 282] width 510 height 287
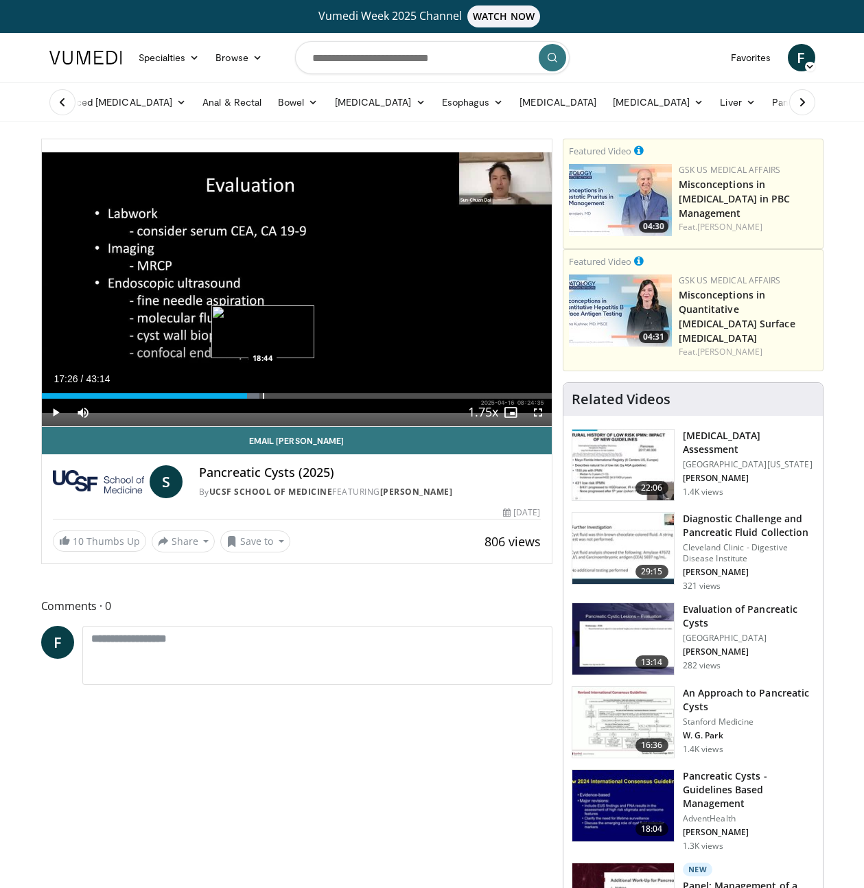
click at [263, 393] on div "Progress Bar" at bounding box center [263, 395] width 1 height 5
click at [267, 393] on div "Progress Bar" at bounding box center [267, 395] width 1 height 5
click at [272, 391] on div "Loaded : 46.56% 19:29 19:29" at bounding box center [297, 392] width 510 height 13
drag, startPoint x: 280, startPoint y: 390, endPoint x: 292, endPoint y: 390, distance: 12.4
click at [280, 390] on div "Loaded : 0.00% 19:36 20:11" at bounding box center [297, 392] width 510 height 13
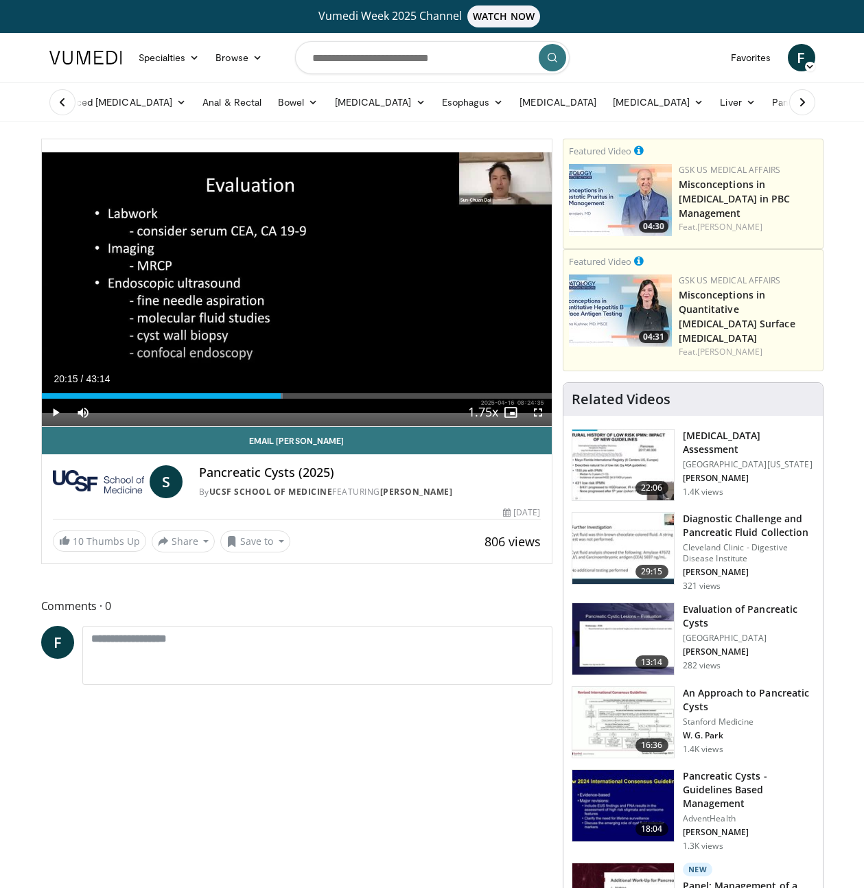
click at [292, 390] on div "Loaded : 47.33% 20:15 21:11" at bounding box center [297, 392] width 510 height 13
click at [310, 392] on div "Loaded : 51.64% 21:18 22:45" at bounding box center [297, 392] width 510 height 13
click at [306, 395] on div "Progress Bar" at bounding box center [306, 395] width 1 height 5
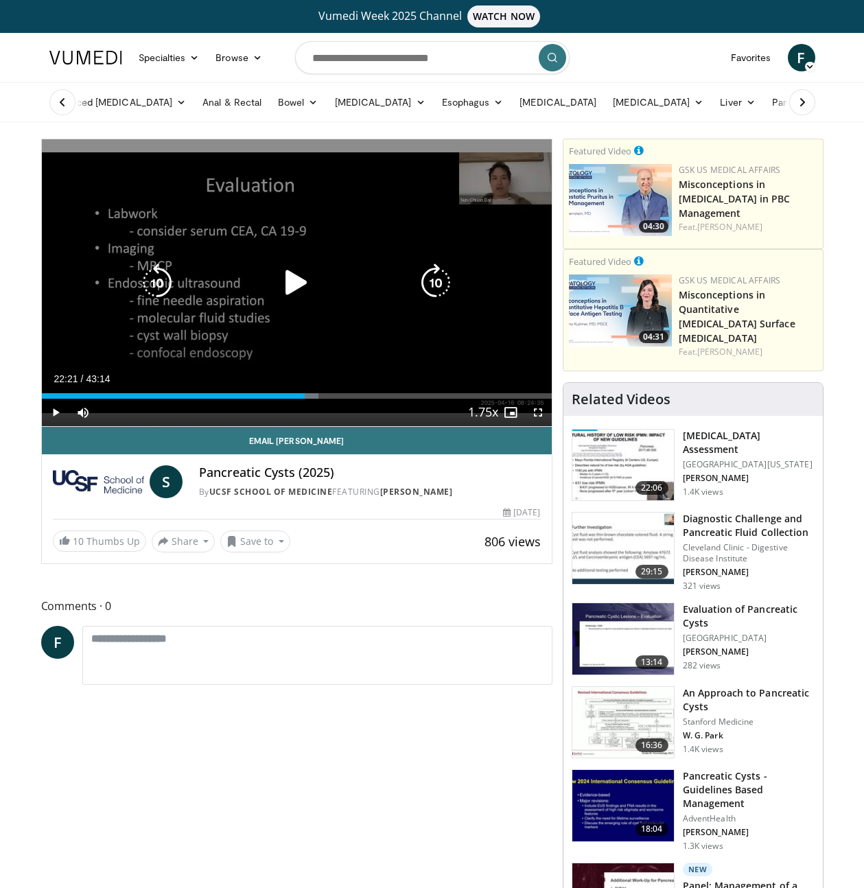
click at [295, 286] on icon "Video Player" at bounding box center [296, 282] width 38 height 38
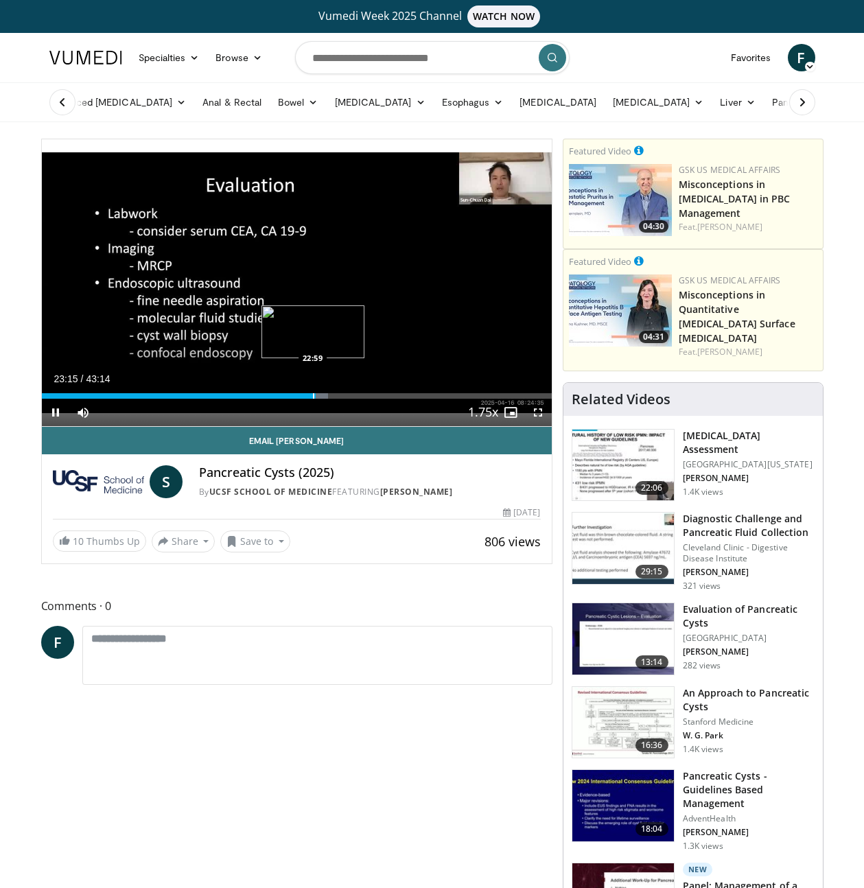
click at [313, 395] on div "Progress Bar" at bounding box center [313, 395] width 1 height 5
click at [310, 395] on div "Progress Bar" at bounding box center [310, 395] width 1 height 5
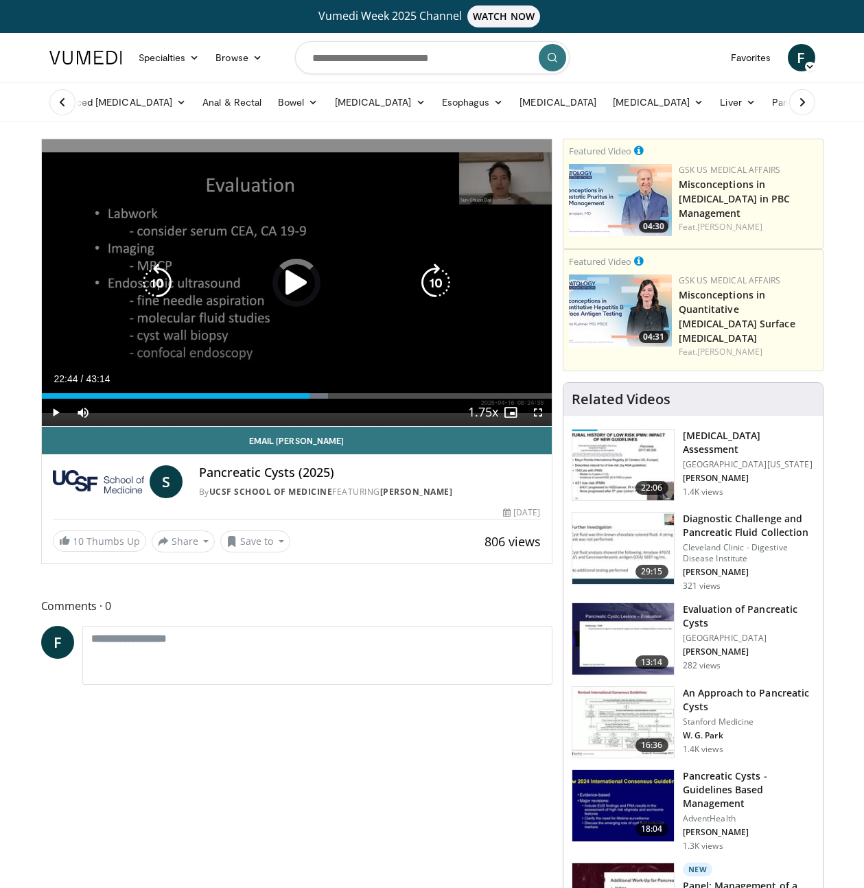
click at [0, 0] on div "Progress Bar" at bounding box center [0, 0] width 0 height 0
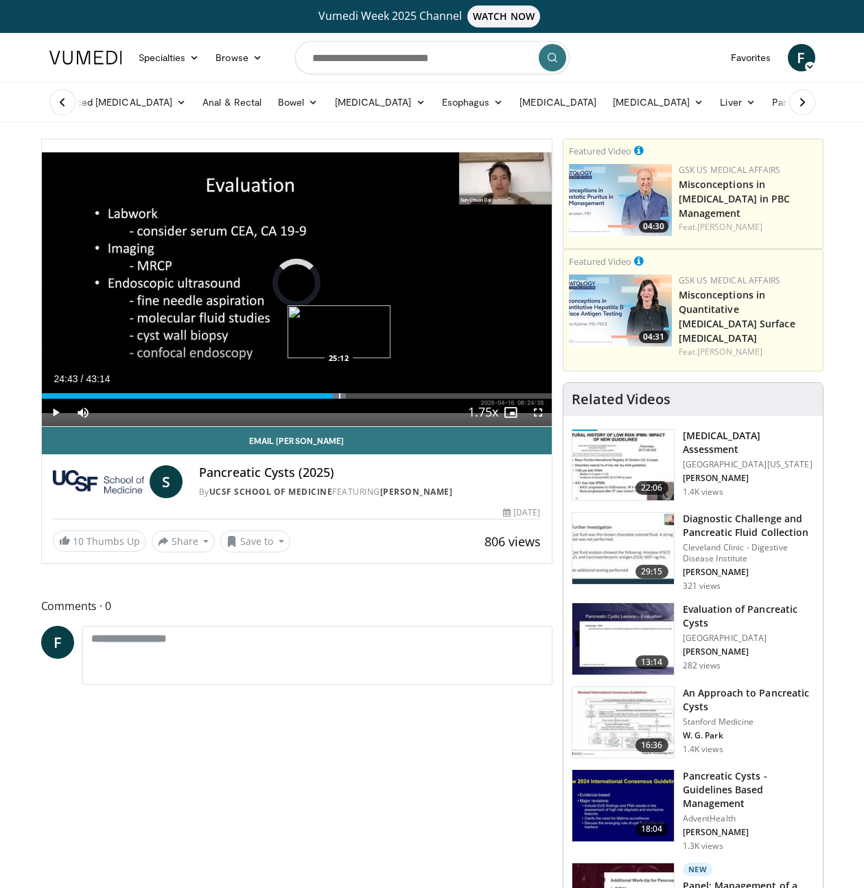
click at [339, 398] on div "Progress Bar" at bounding box center [339, 395] width 1 height 5
click at [349, 397] on div "Progress Bar" at bounding box center [349, 395] width 1 height 5
click at [373, 395] on div "Progress Bar" at bounding box center [373, 395] width 1 height 5
drag, startPoint x: 403, startPoint y: 395, endPoint x: 426, endPoint y: 392, distance: 22.9
click at [404, 395] on div "Progress Bar" at bounding box center [404, 395] width 1 height 5
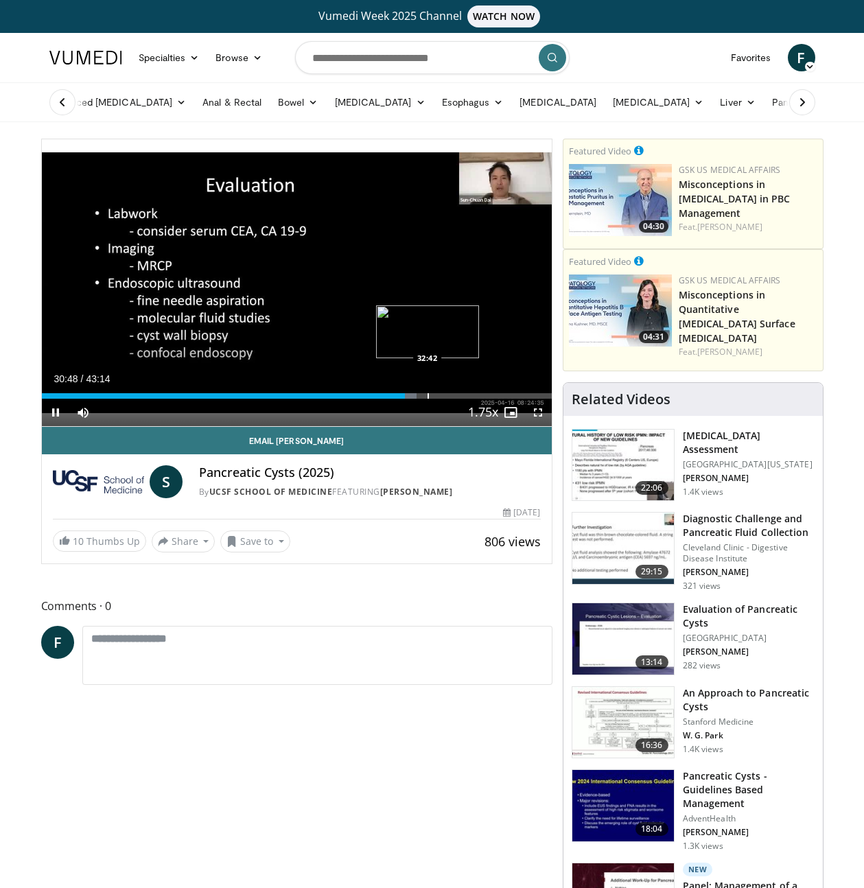
click at [436, 392] on div "Loaded : 73.61% 30:48 32:42" at bounding box center [297, 392] width 510 height 13
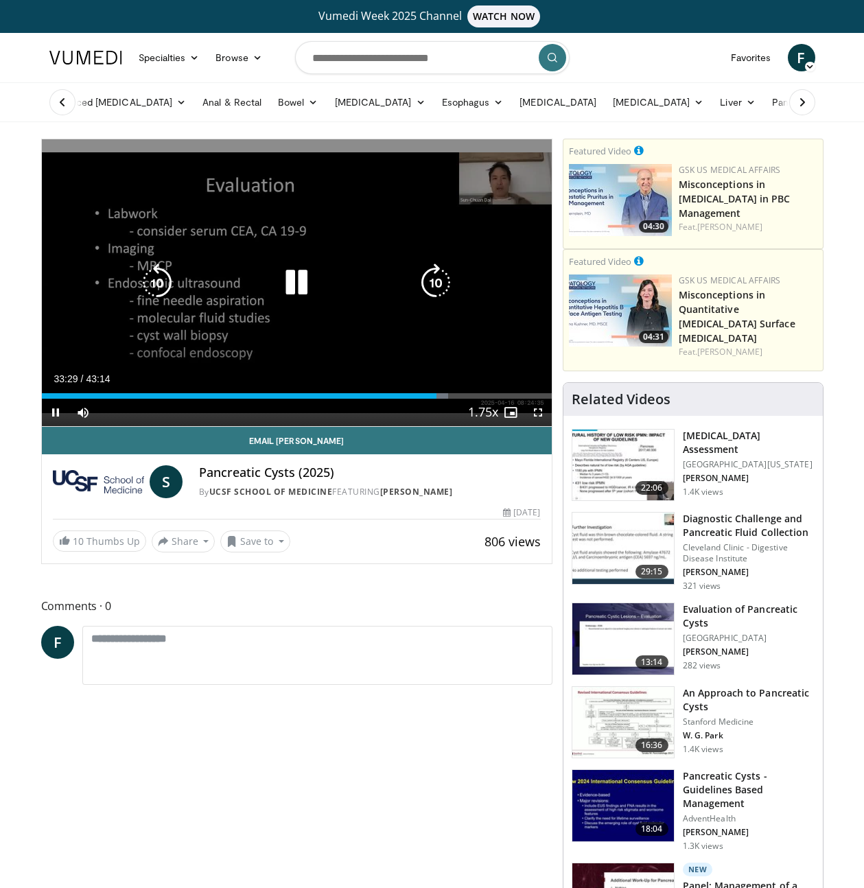
drag, startPoint x: 471, startPoint y: 390, endPoint x: 511, endPoint y: 390, distance: 40.5
click at [471, 390] on div "Loaded : 79.77% 33:29 36:19" at bounding box center [297, 392] width 510 height 13
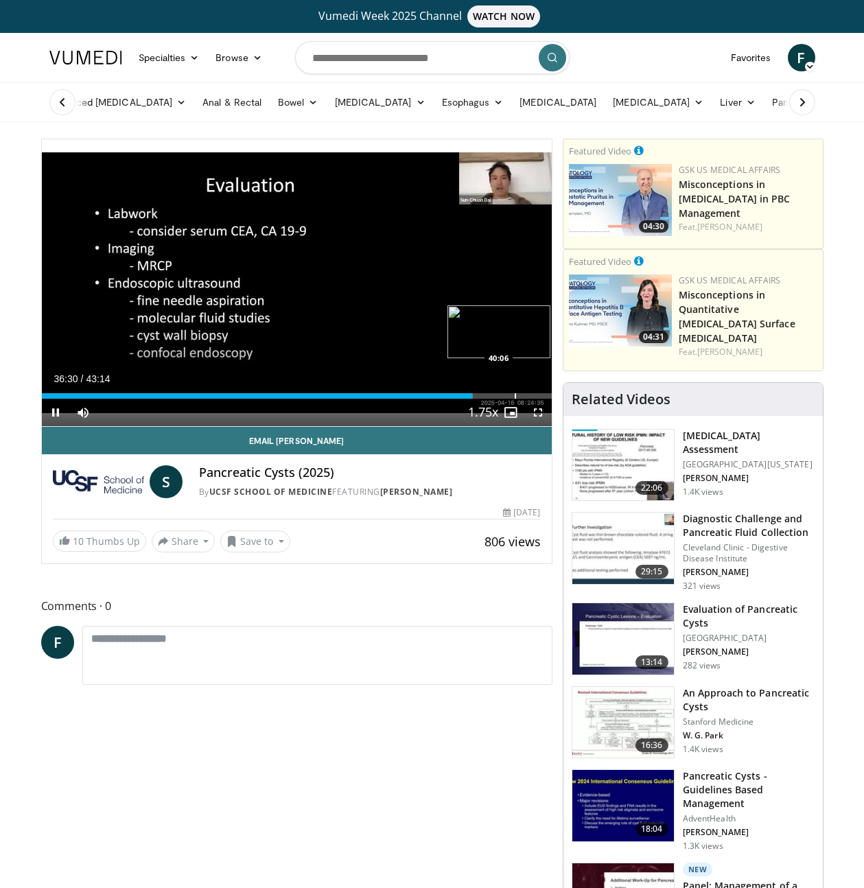
click at [513, 391] on div "Loaded : 84.65% 36:30 40:06" at bounding box center [297, 392] width 510 height 13
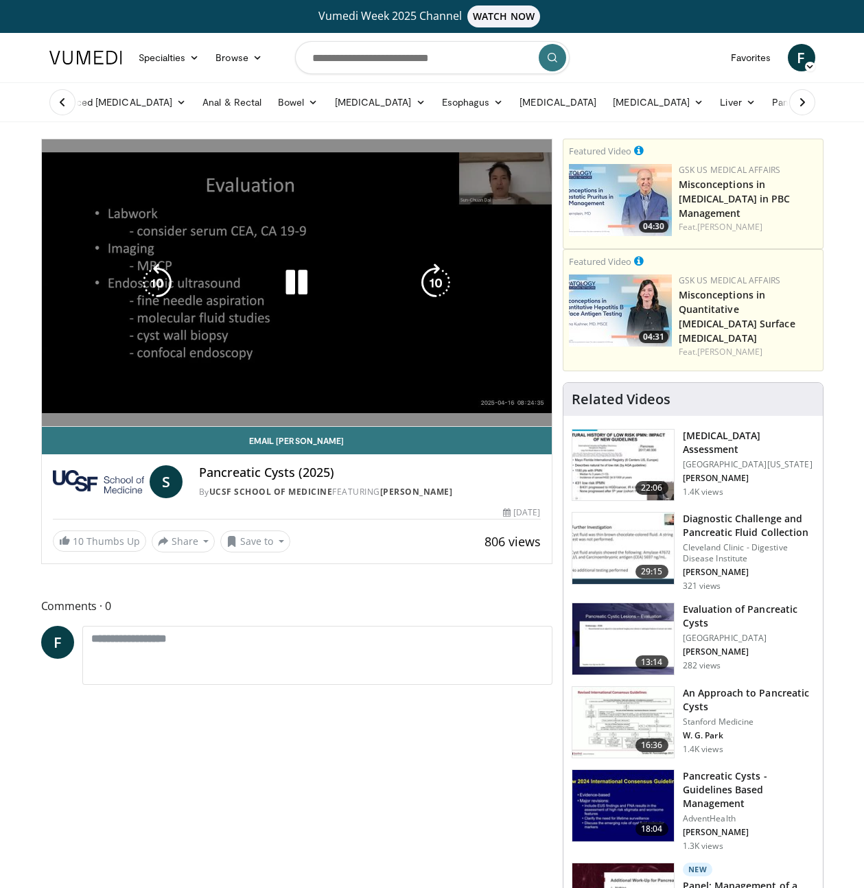
click at [515, 413] on div "Loaded : 95.04% 40:02 40:02" at bounding box center [297, 419] width 510 height 13
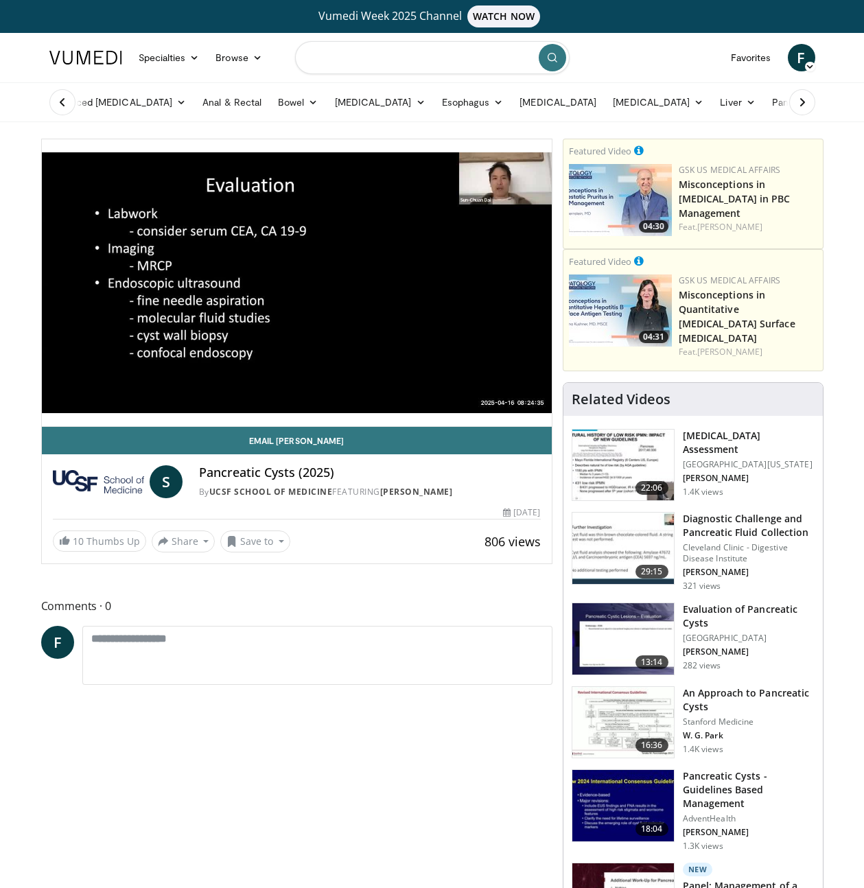
click at [413, 49] on input "Search topics, interventions" at bounding box center [432, 57] width 274 height 33
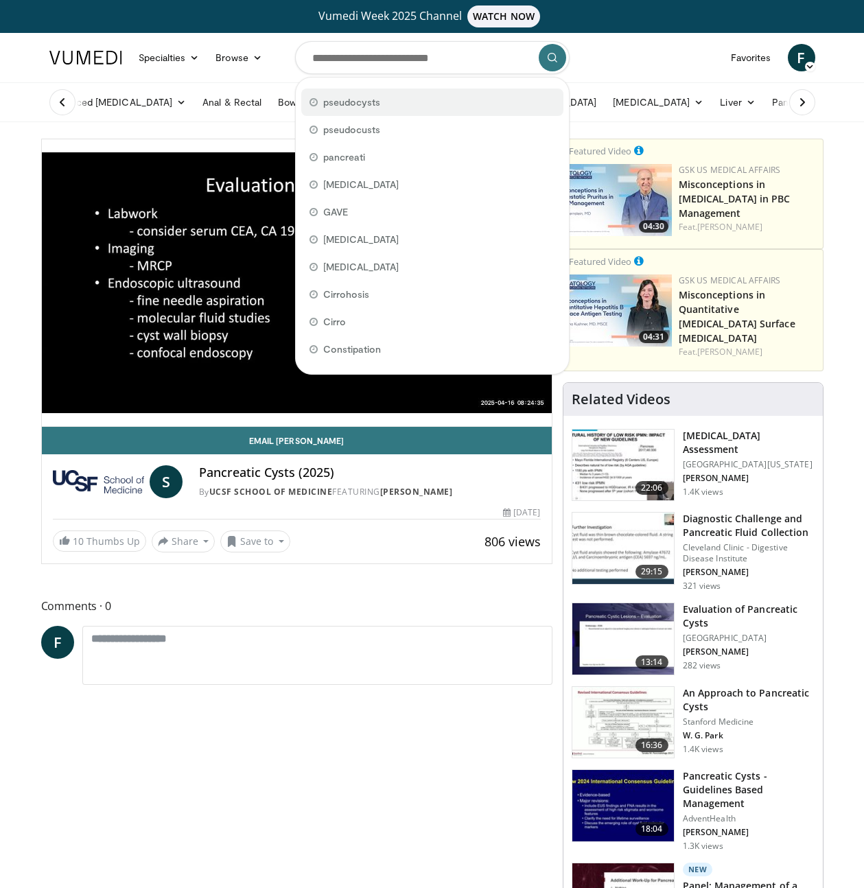
click at [365, 101] on span "pseudocysts" at bounding box center [352, 102] width 58 height 14
type input "**********"
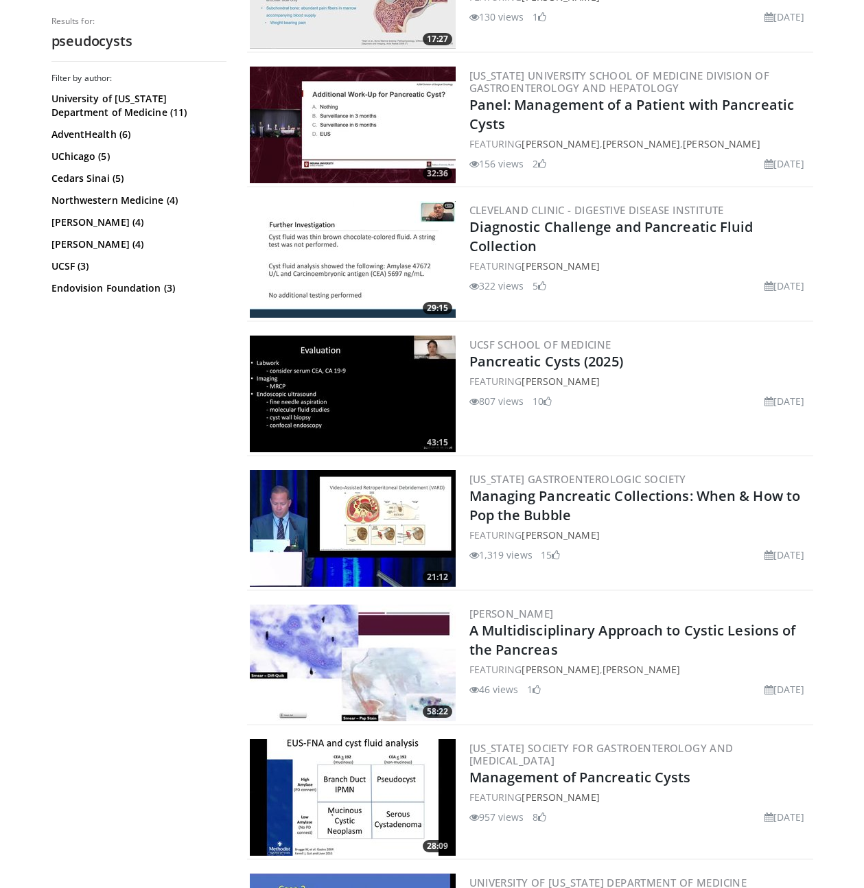
scroll to position [1032, 0]
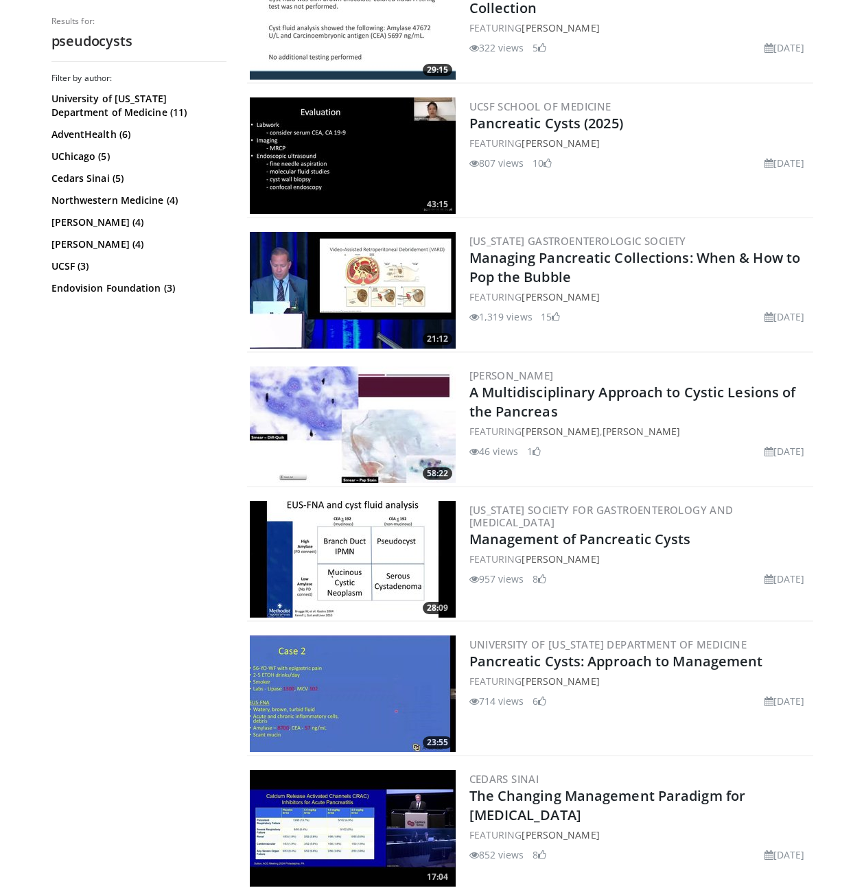
click at [333, 549] on img at bounding box center [353, 559] width 206 height 117
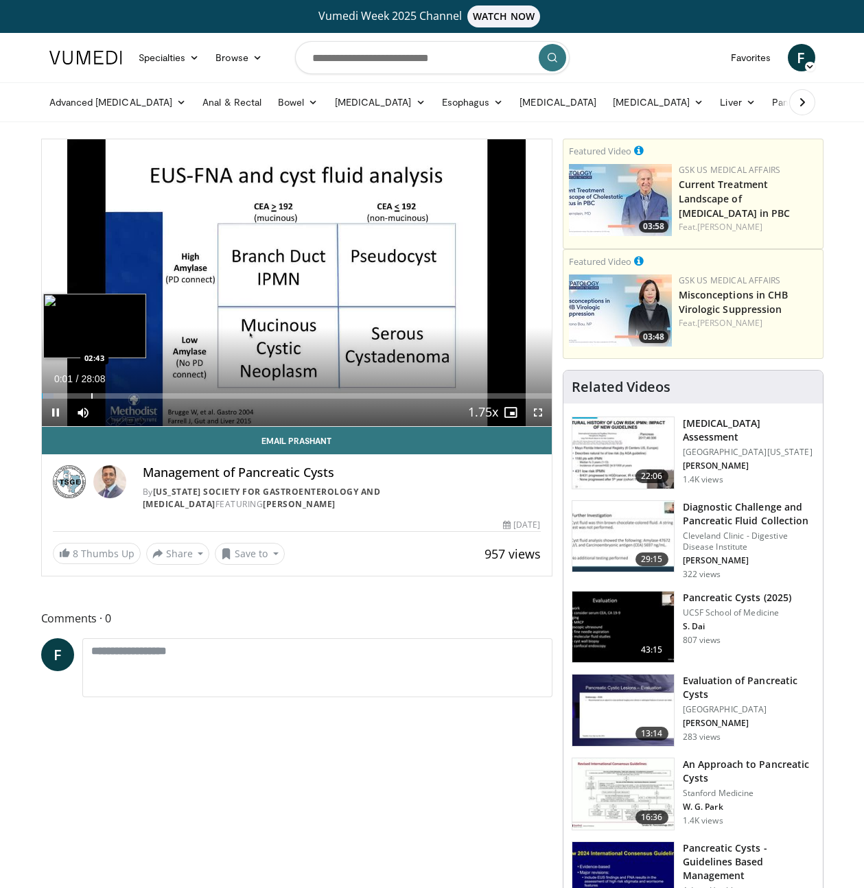
click at [91, 395] on div "Progress Bar" at bounding box center [91, 395] width 1 height 5
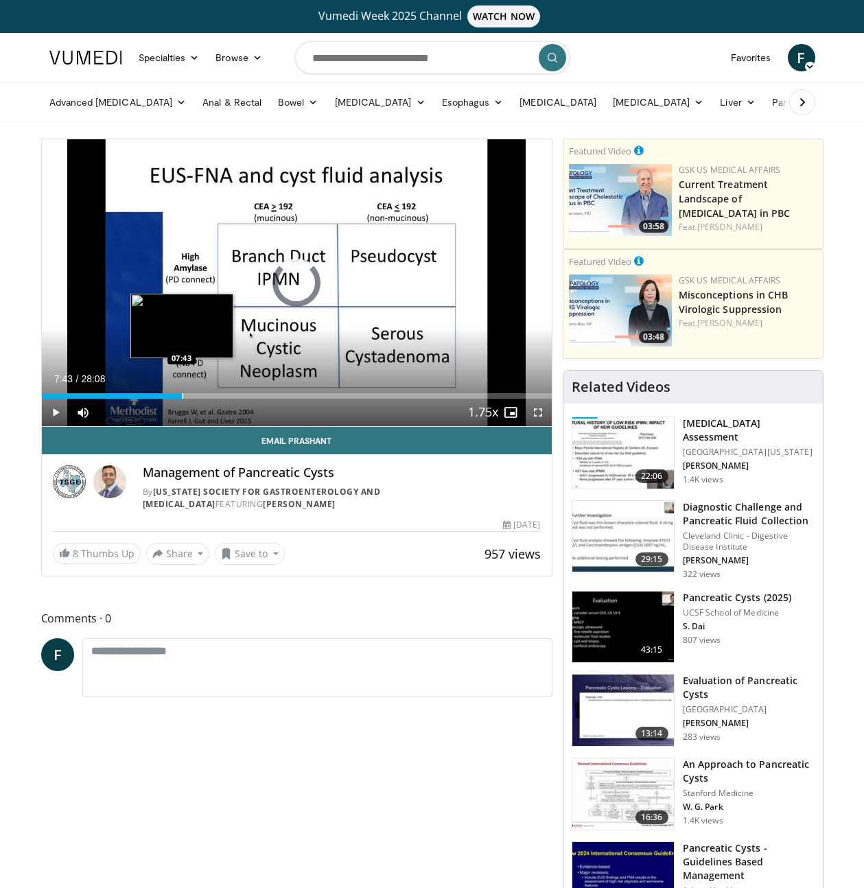
click at [182, 393] on div "Progress Bar" at bounding box center [182, 395] width 1 height 5
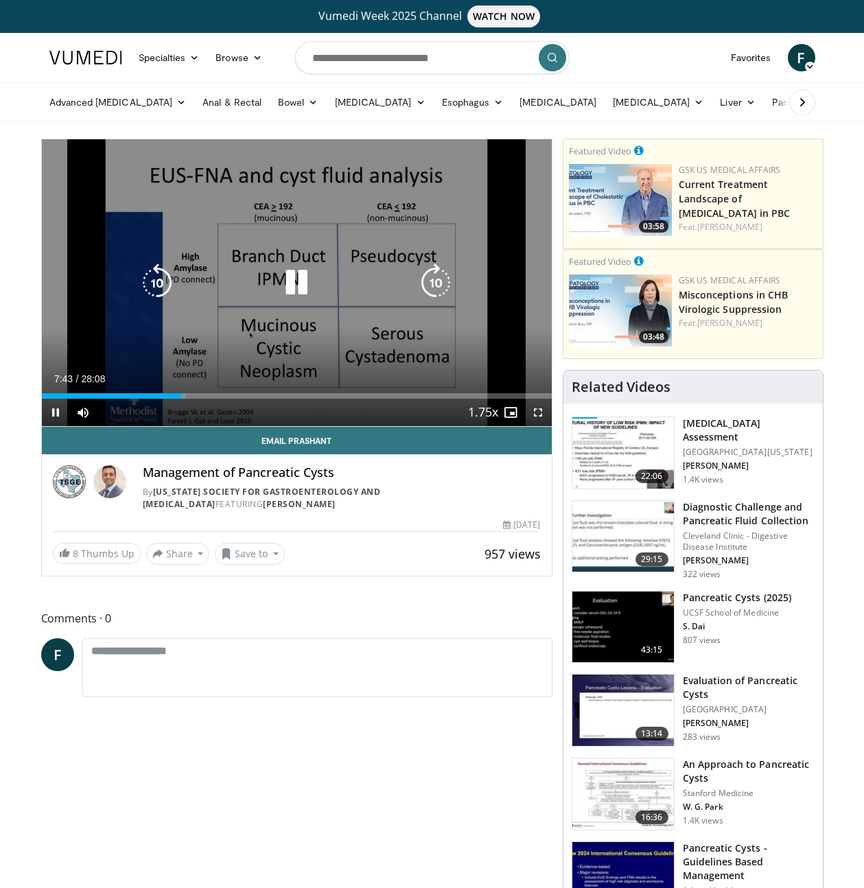
drag, startPoint x: 274, startPoint y: 392, endPoint x: 288, endPoint y: 392, distance: 13.7
click at [281, 392] on div "Loaded : 28.21% 07:43 12:50" at bounding box center [297, 392] width 510 height 13
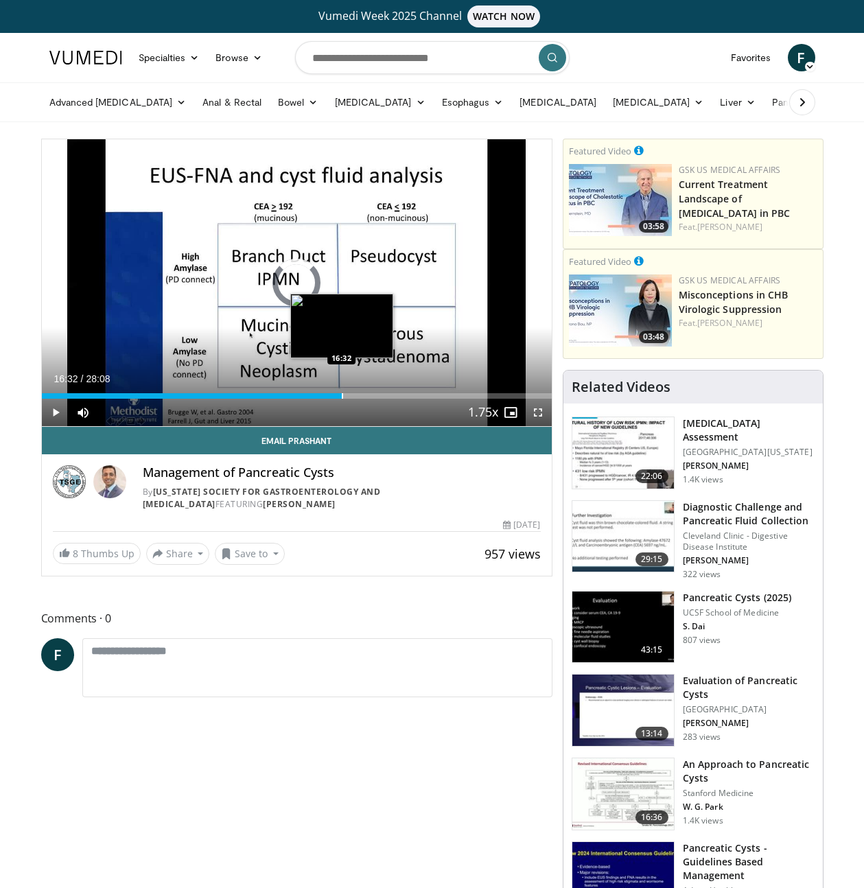
drag, startPoint x: 341, startPoint y: 395, endPoint x: 423, endPoint y: 393, distance: 82.4
click at [343, 395] on div "Progress Bar" at bounding box center [342, 395] width 1 height 5
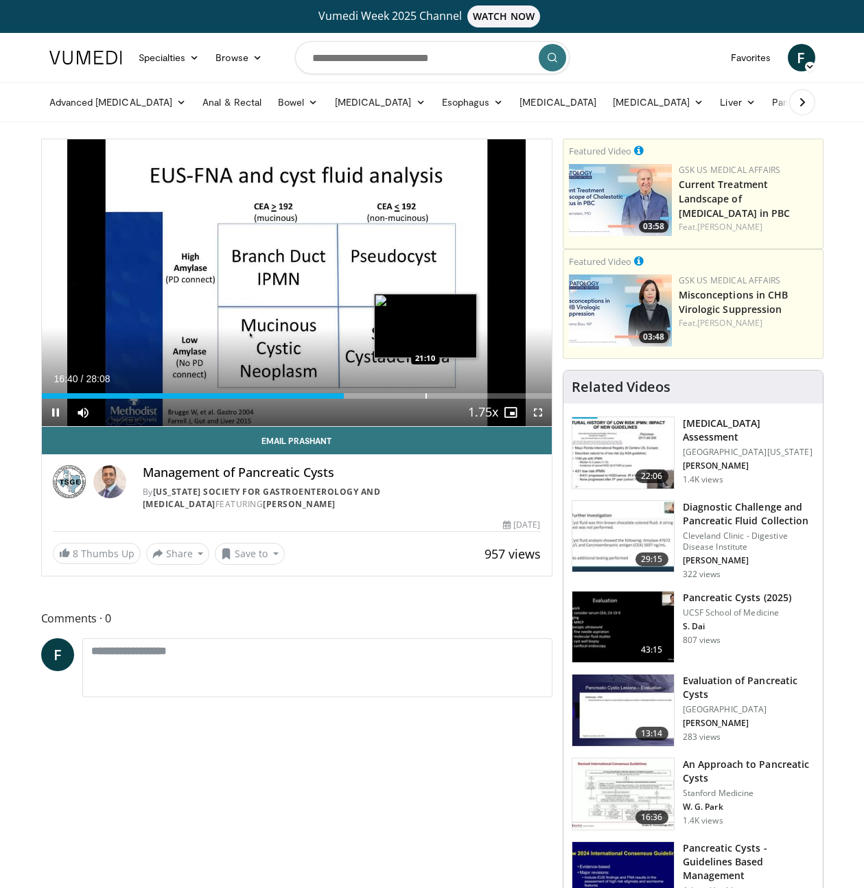
click at [425, 393] on div "Progress Bar" at bounding box center [425, 395] width 1 height 5
click at [458, 396] on div "Progress Bar" at bounding box center [458, 395] width 1 height 5
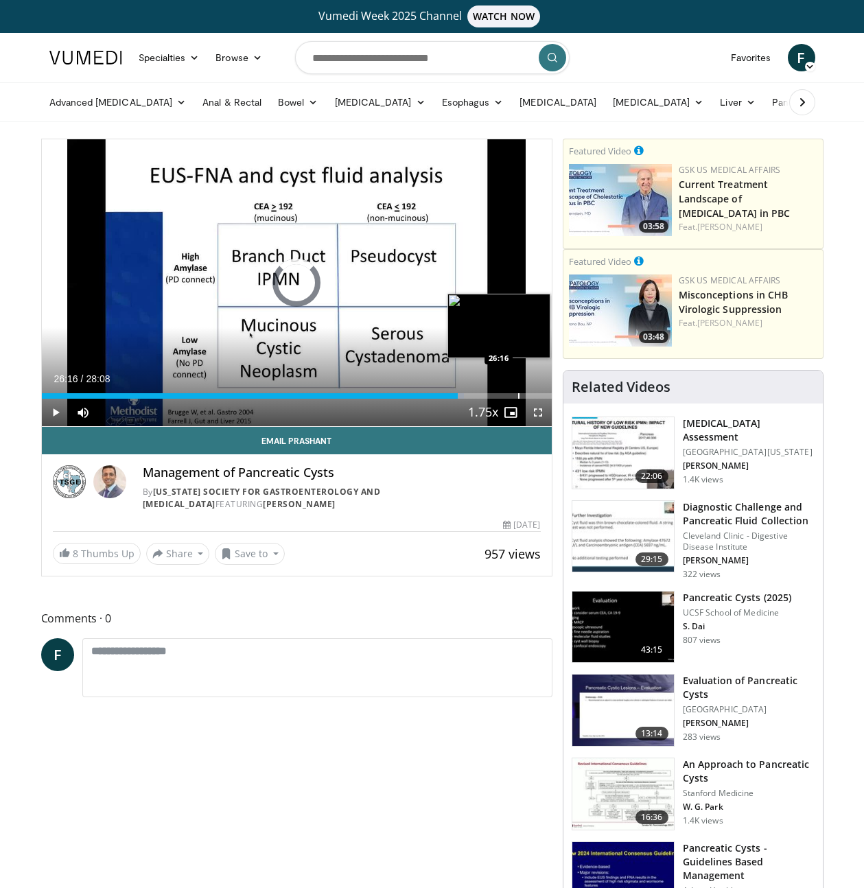
click at [517, 392] on div "Loaded : 82.86% 22:57 26:16" at bounding box center [297, 392] width 510 height 13
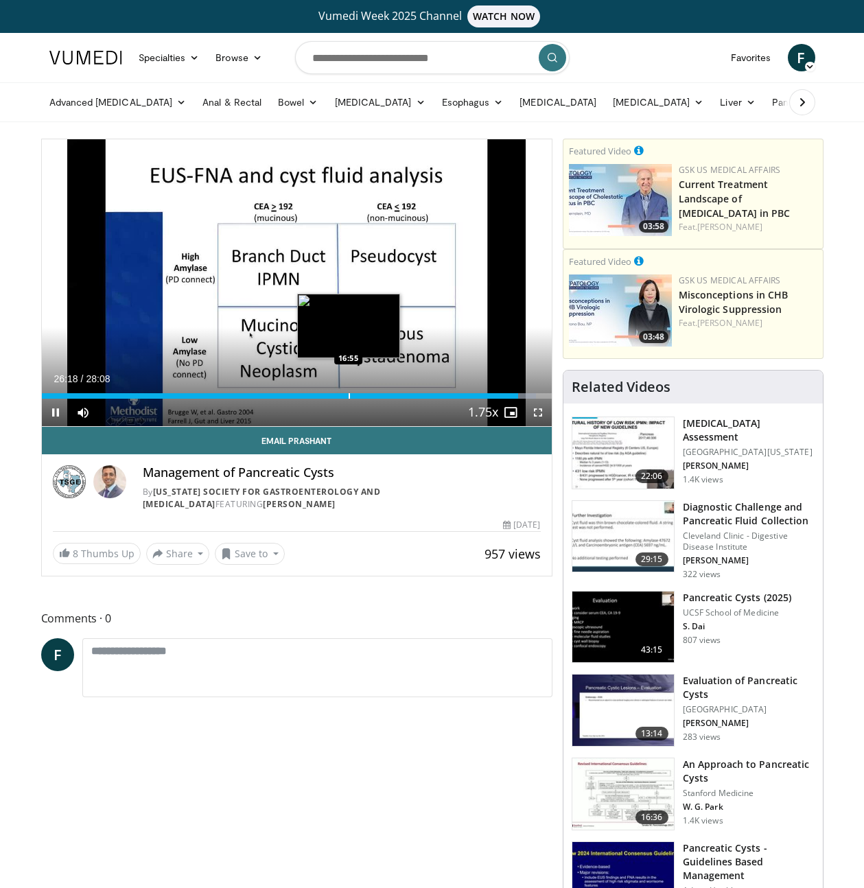
click at [348, 392] on div "Loaded : 96.96% 26:18 16:55" at bounding box center [297, 392] width 510 height 13
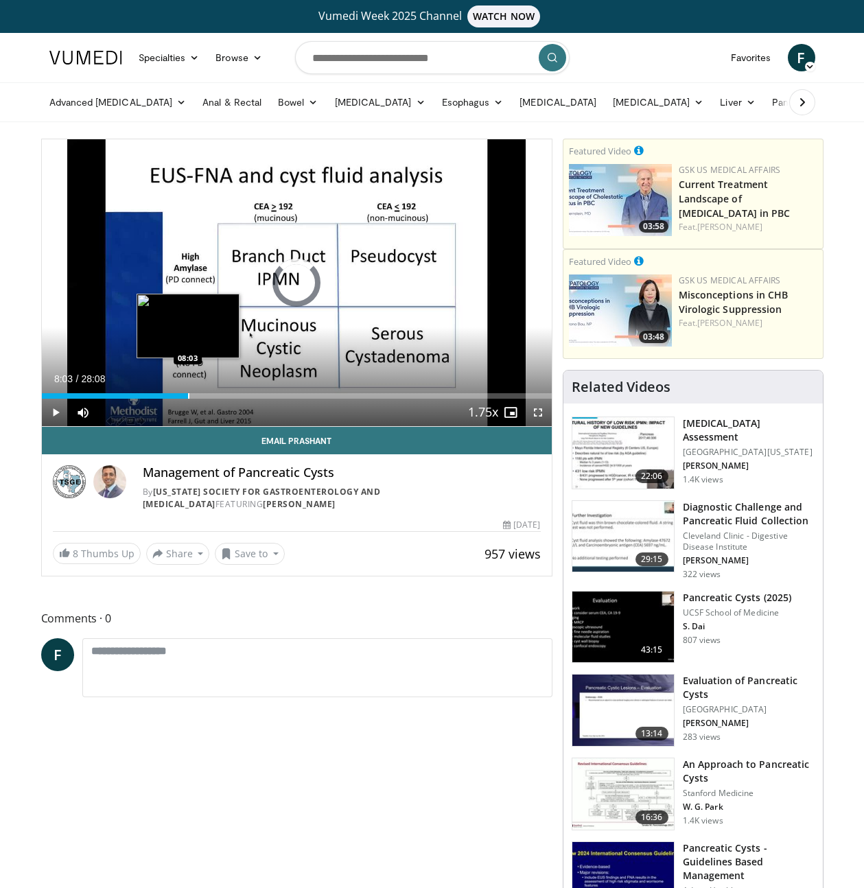
click at [188, 394] on div "Progress Bar" at bounding box center [188, 395] width 1 height 5
click at [148, 390] on div "Loaded : 32.58% 08:07 06:05" at bounding box center [297, 392] width 510 height 13
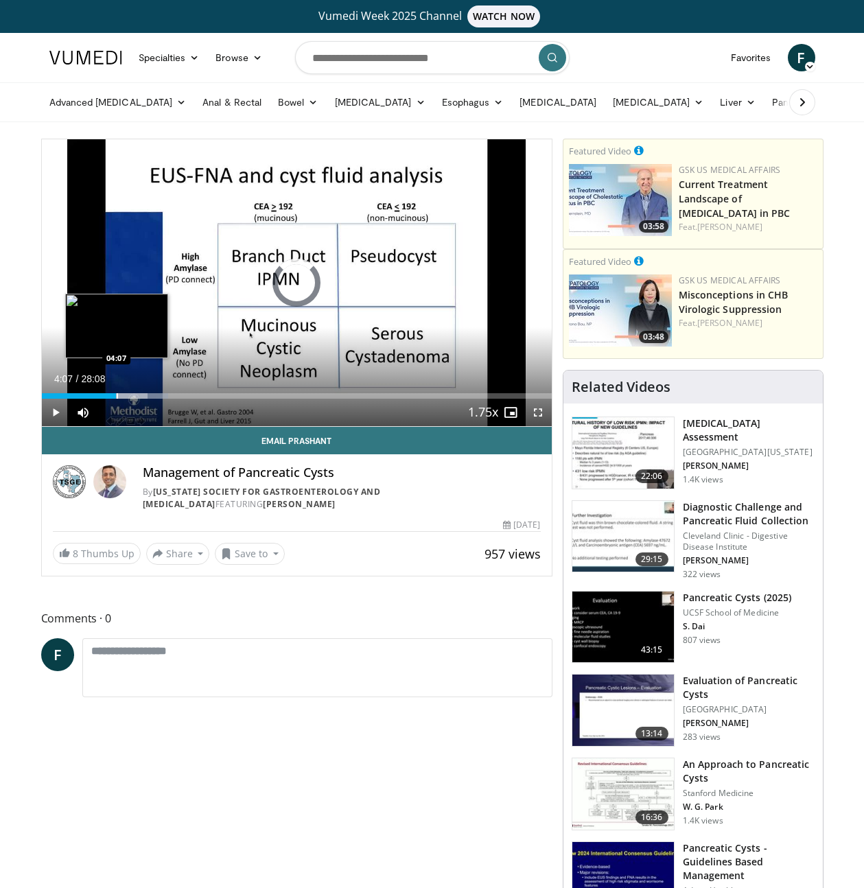
click at [116, 391] on div "Loaded : 24.88% 04:07 04:07" at bounding box center [297, 392] width 510 height 13
click at [99, 391] on div "Loaded : 15.87% 04:08 03:13" at bounding box center [297, 392] width 510 height 13
click at [110, 393] on div "Loaded : 15.28% 03:14 03:51" at bounding box center [297, 395] width 510 height 5
click at [123, 393] on div "Progress Bar" at bounding box center [122, 395] width 1 height 5
click at [117, 393] on div "Progress Bar" at bounding box center [117, 395] width 1 height 5
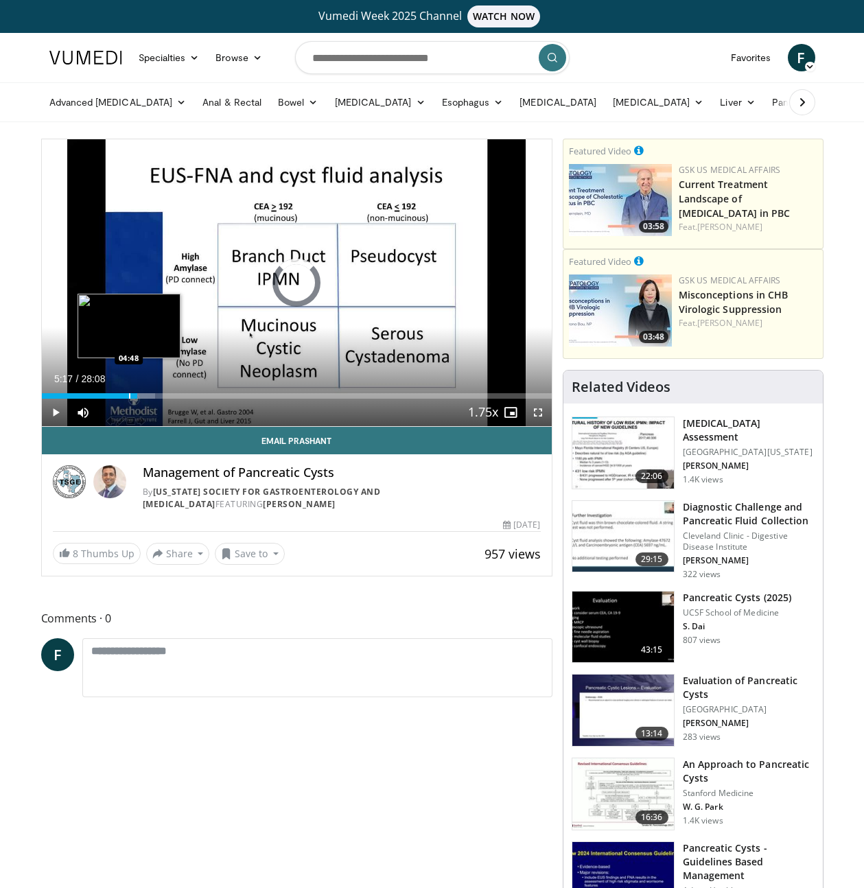
click at [129, 397] on div "Progress Bar" at bounding box center [129, 395] width 1 height 5
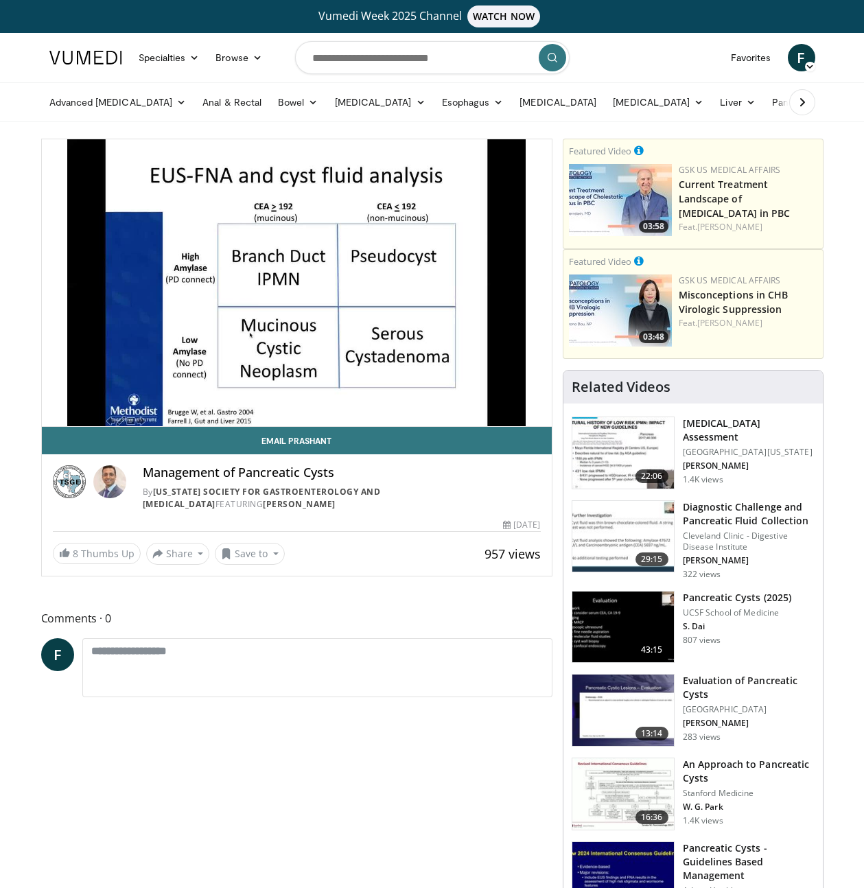
click at [250, 318] on div "10 seconds Tap to unmute" at bounding box center [297, 282] width 510 height 287
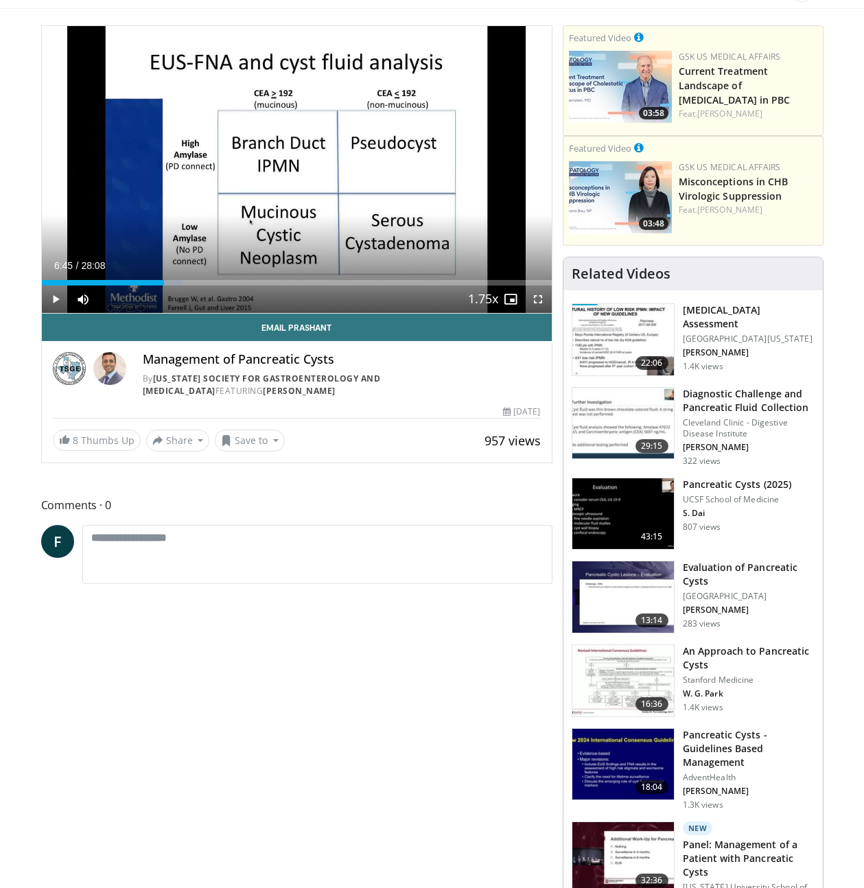
scroll to position [122, 0]
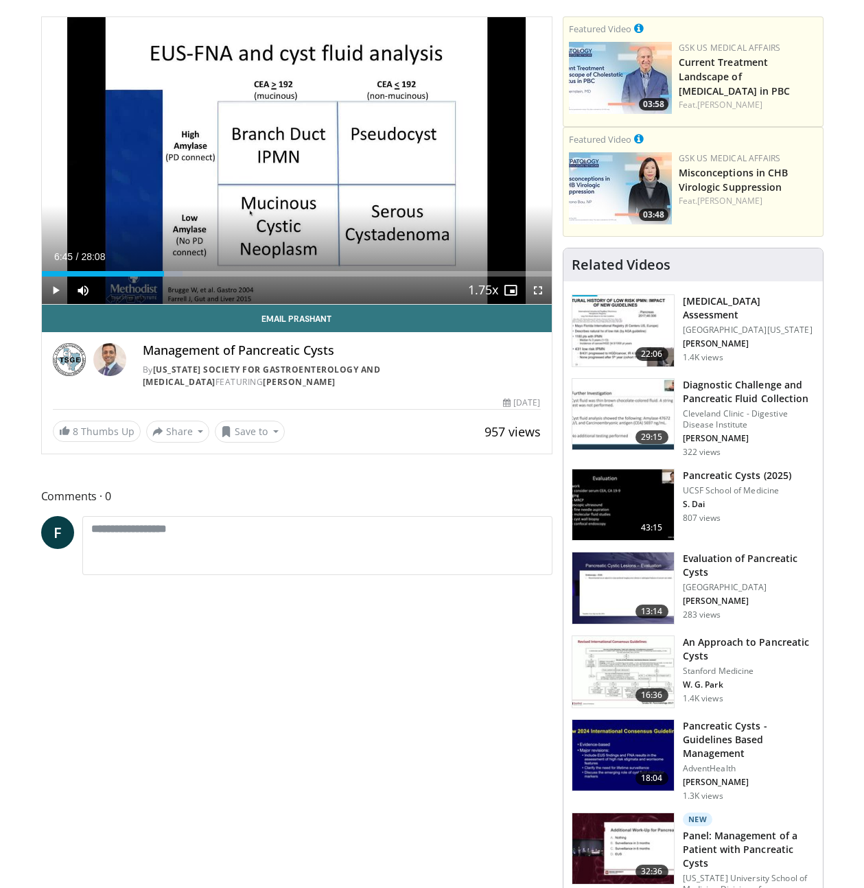
click at [614, 659] on img at bounding box center [623, 671] width 102 height 71
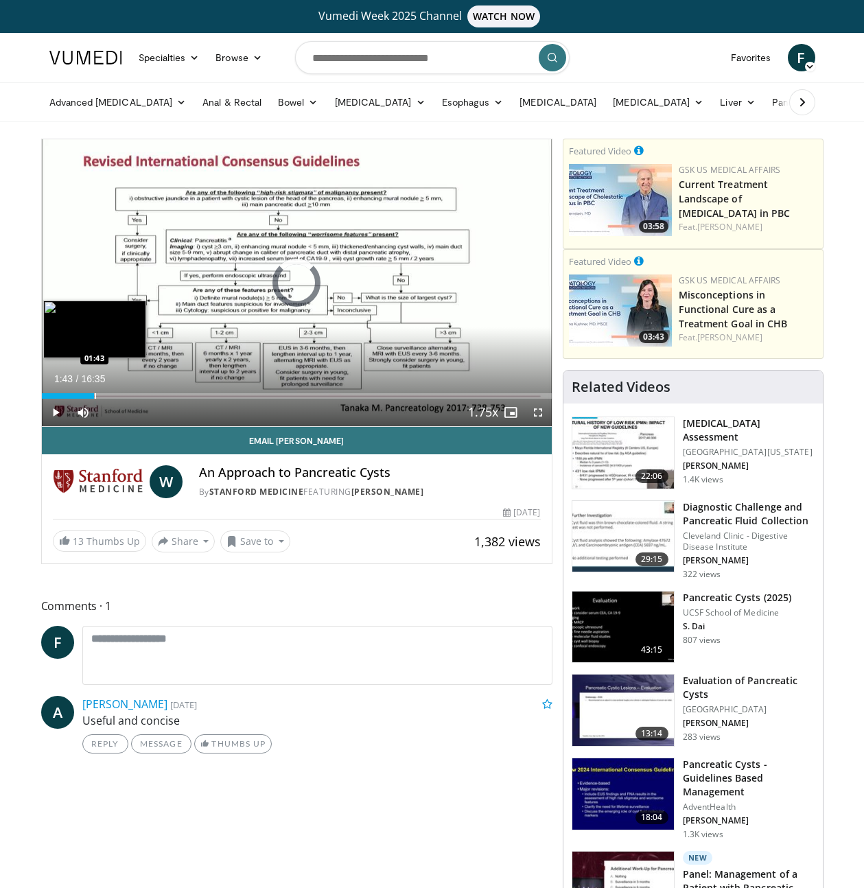
click at [95, 393] on div "Progress Bar" at bounding box center [95, 395] width 1 height 5
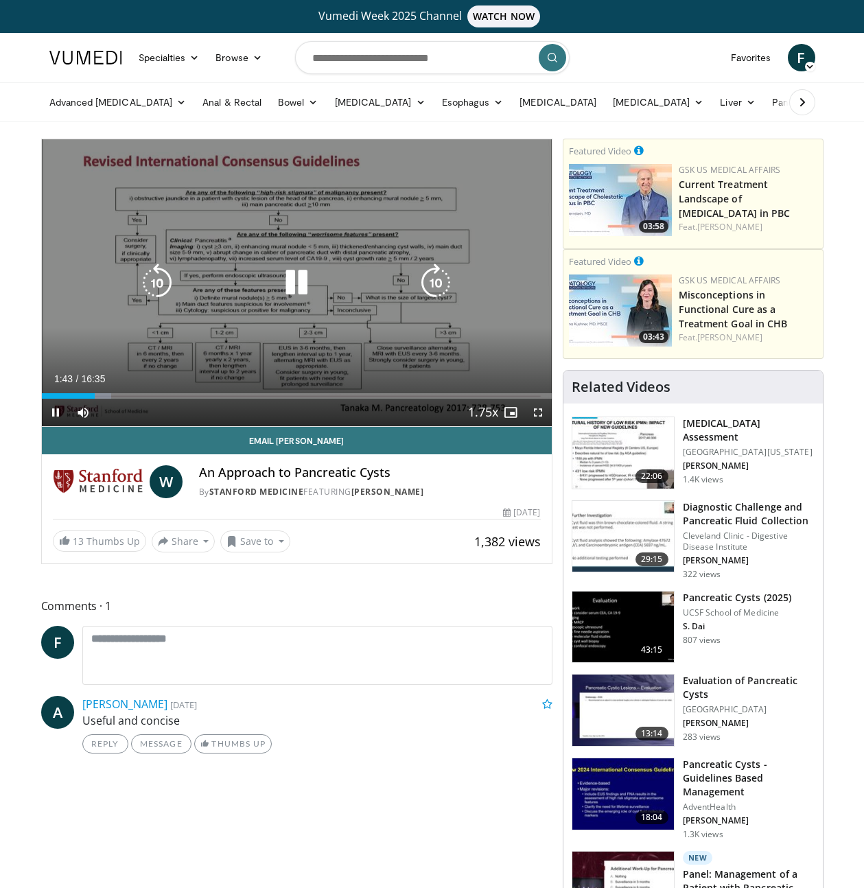
click at [0, 0] on div "Progress Bar" at bounding box center [0, 0] width 0 height 0
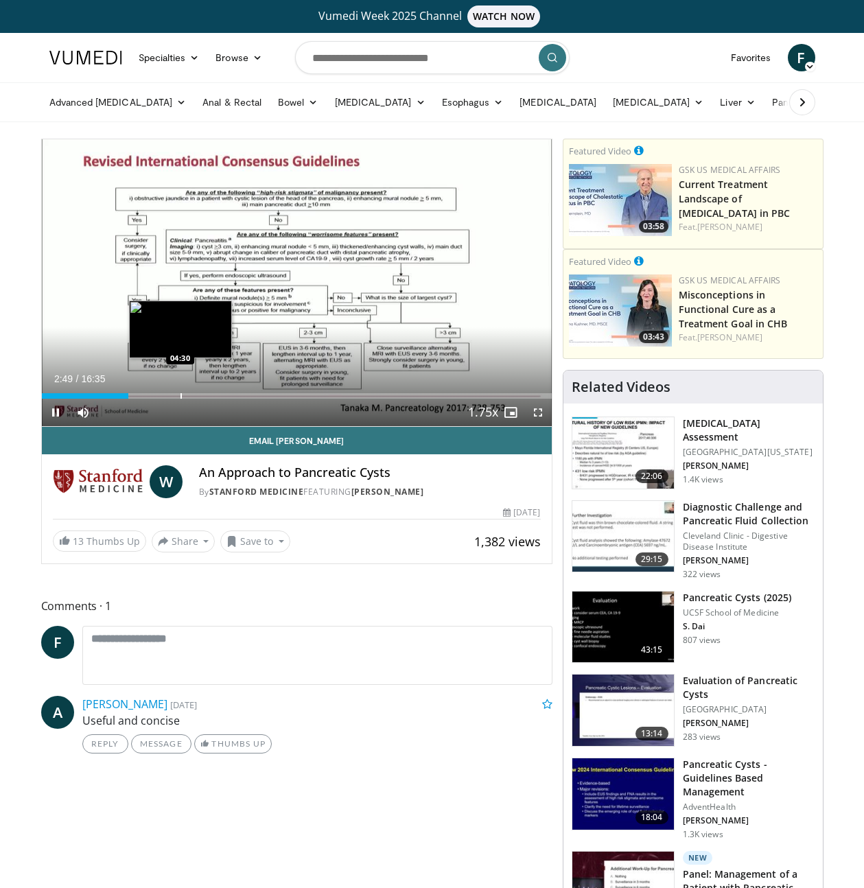
drag, startPoint x: 180, startPoint y: 395, endPoint x: 210, endPoint y: 395, distance: 30.2
click at [204, 395] on div "Loaded : 17.06% 02:48 04:30" at bounding box center [297, 395] width 510 height 5
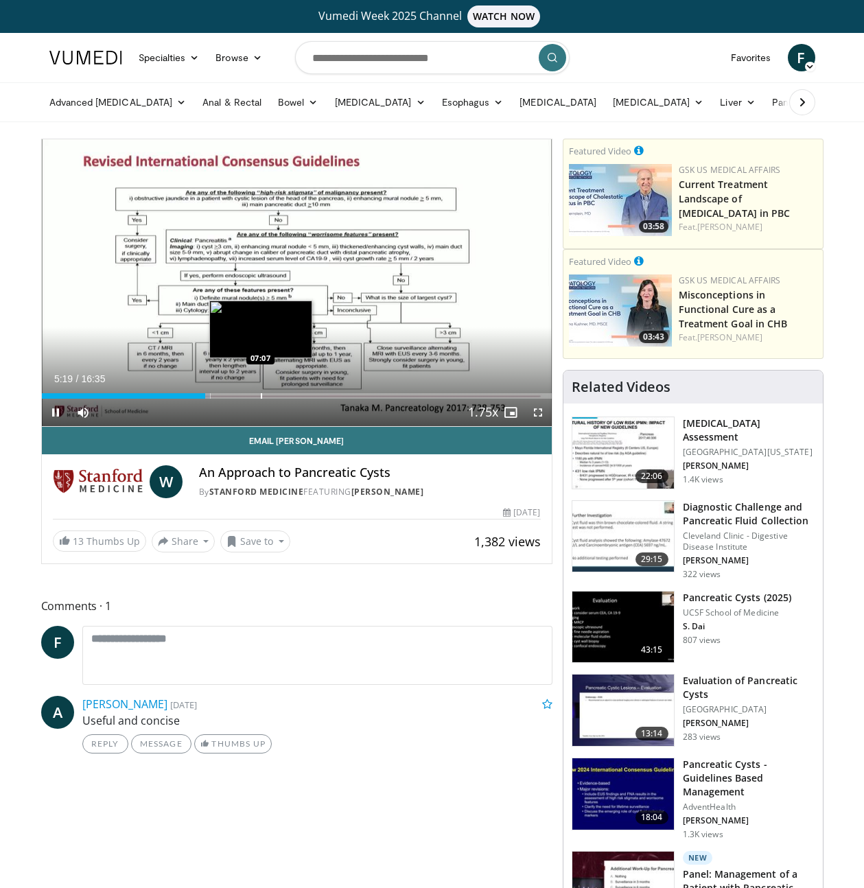
drag, startPoint x: 260, startPoint y: 397, endPoint x: 336, endPoint y: 394, distance: 76.2
click at [309, 394] on div "Loaded : 33.11% 05:19 07:07" at bounding box center [297, 395] width 510 height 5
click at [539, 411] on span "Video Player" at bounding box center [537, 412] width 27 height 27
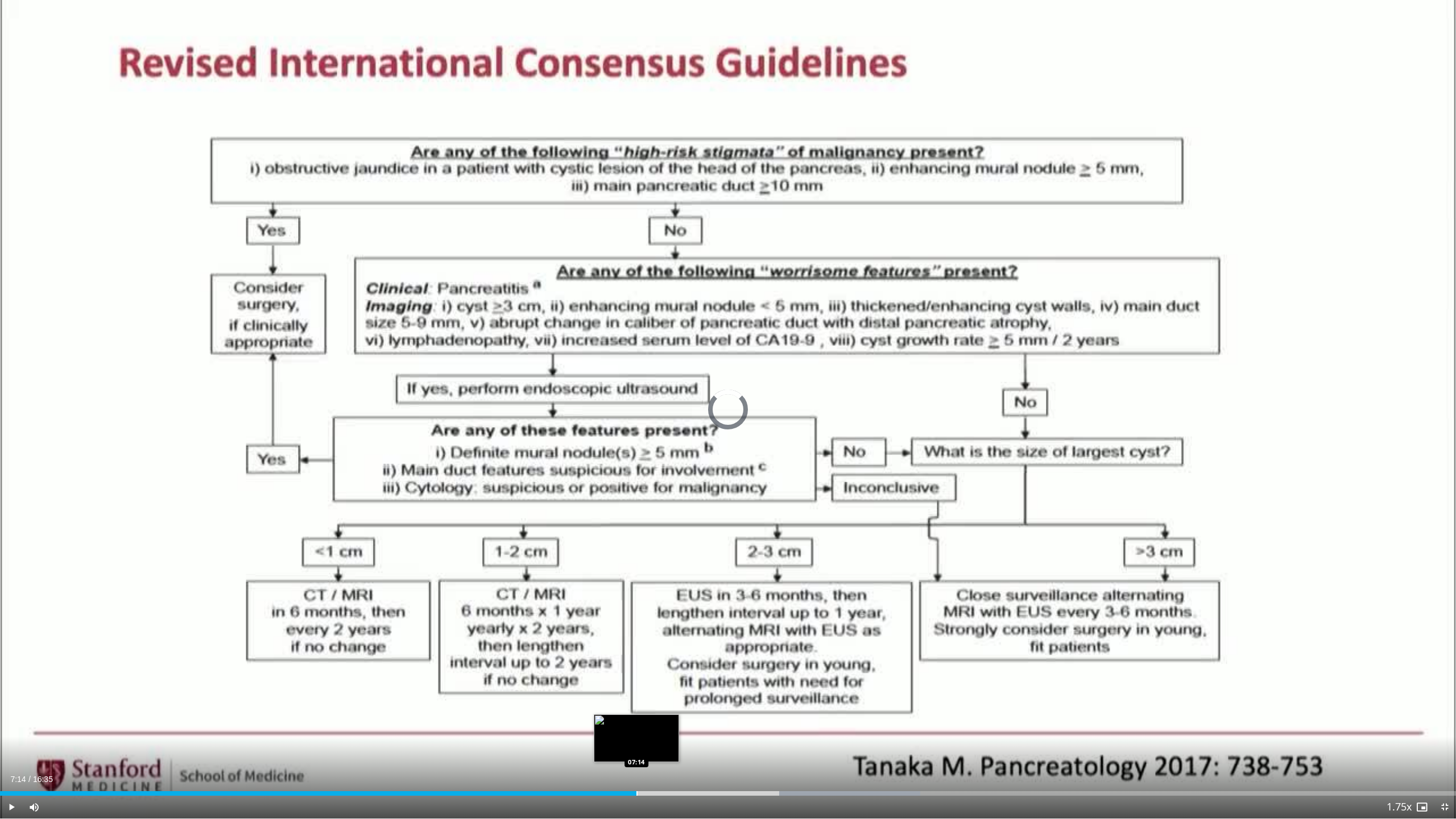
click at [637, 735] on div "Progress Bar" at bounding box center [637, 792] width 1 height 4
click at [668, 735] on div "Progress Bar" at bounding box center [668, 792] width 1 height 4
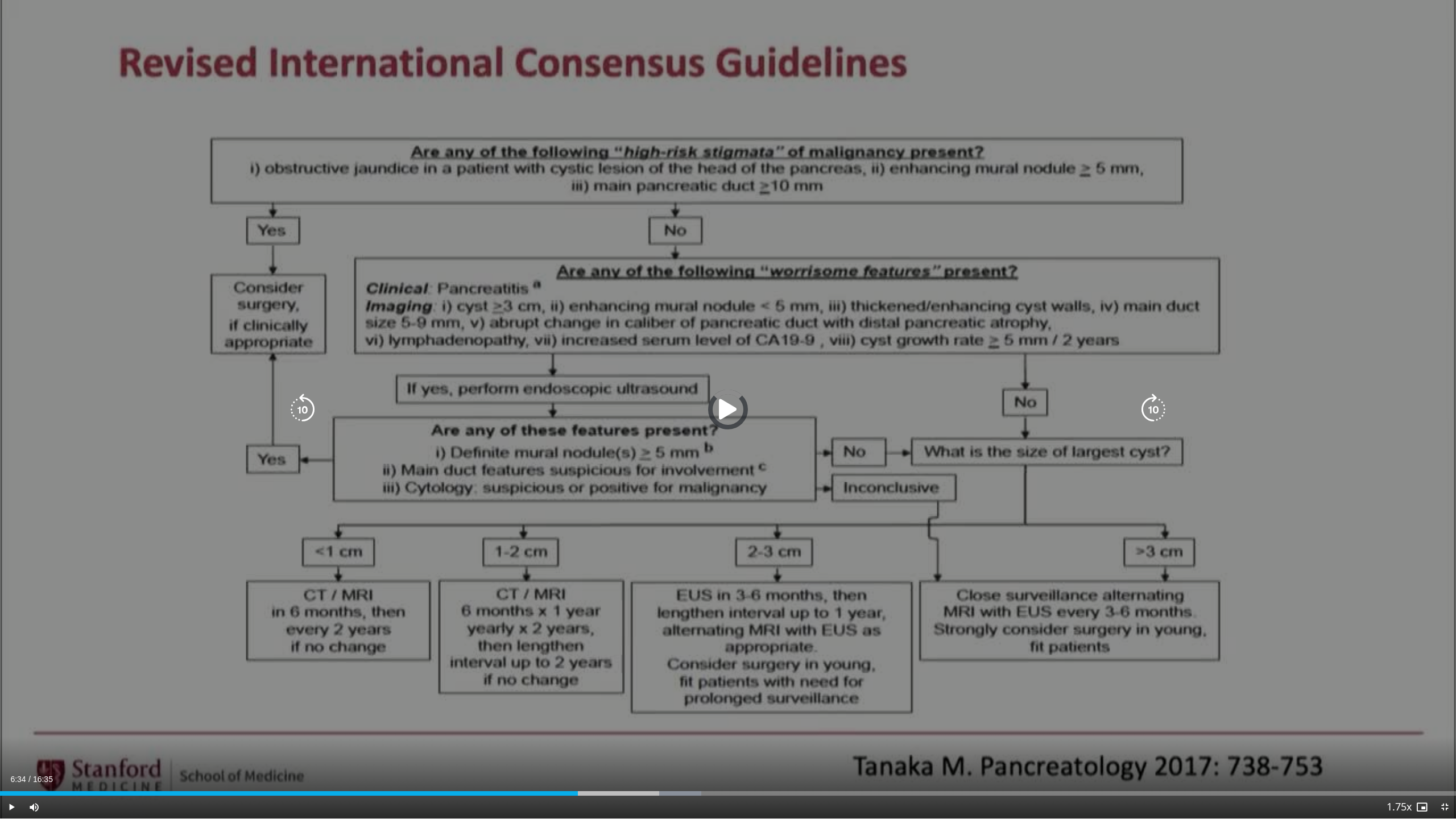
click at [579, 735] on div "Loaded : 48.16% 06:34 06:35" at bounding box center [728, 790] width 1456 height 11
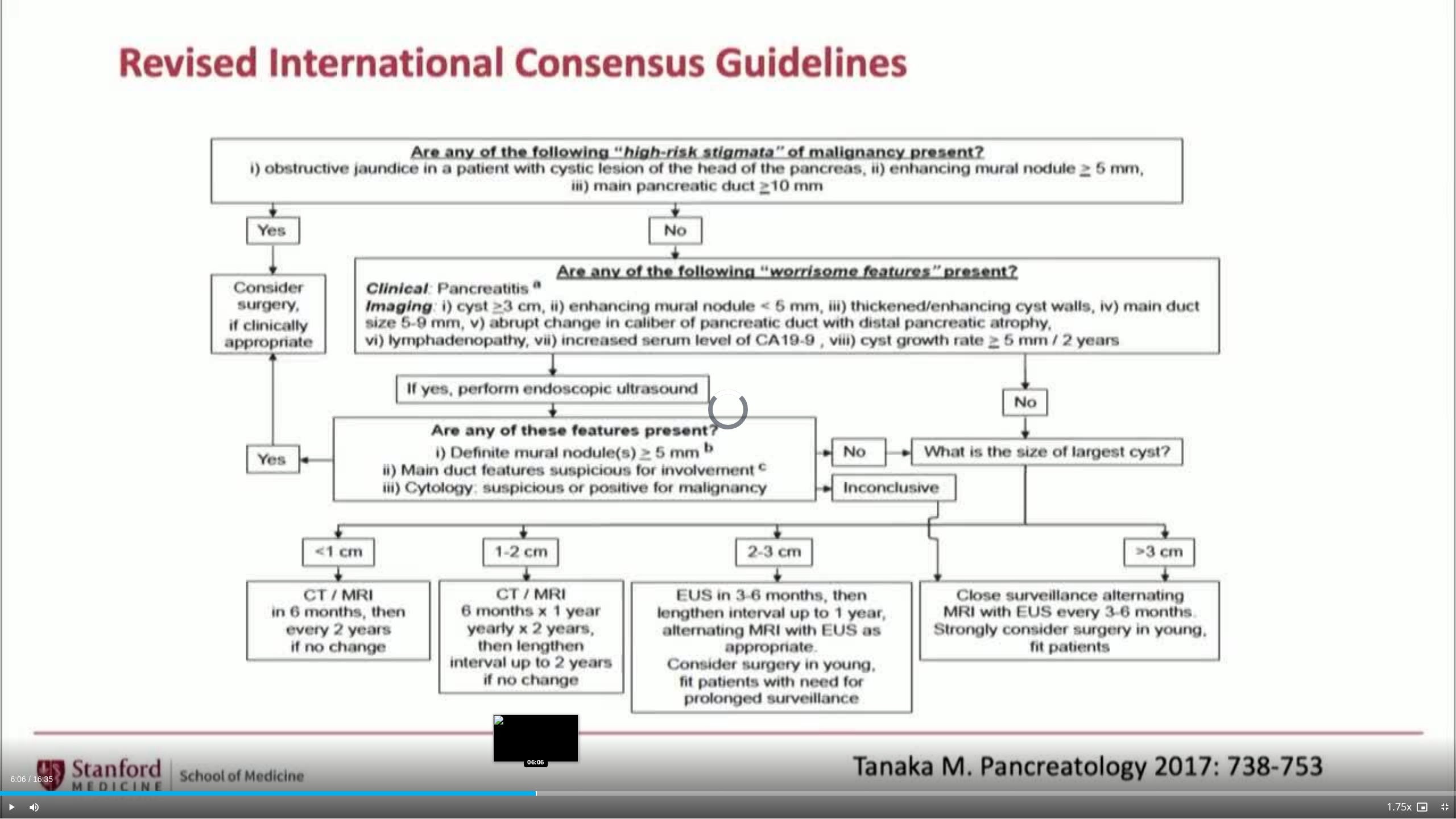
click at [536, 735] on div "Loaded : 0.00% 06:06 06:06" at bounding box center [728, 790] width 1456 height 11
click at [500, 735] on div "Current Time 6:07 / Duration 16:35" at bounding box center [728, 779] width 1456 height 10
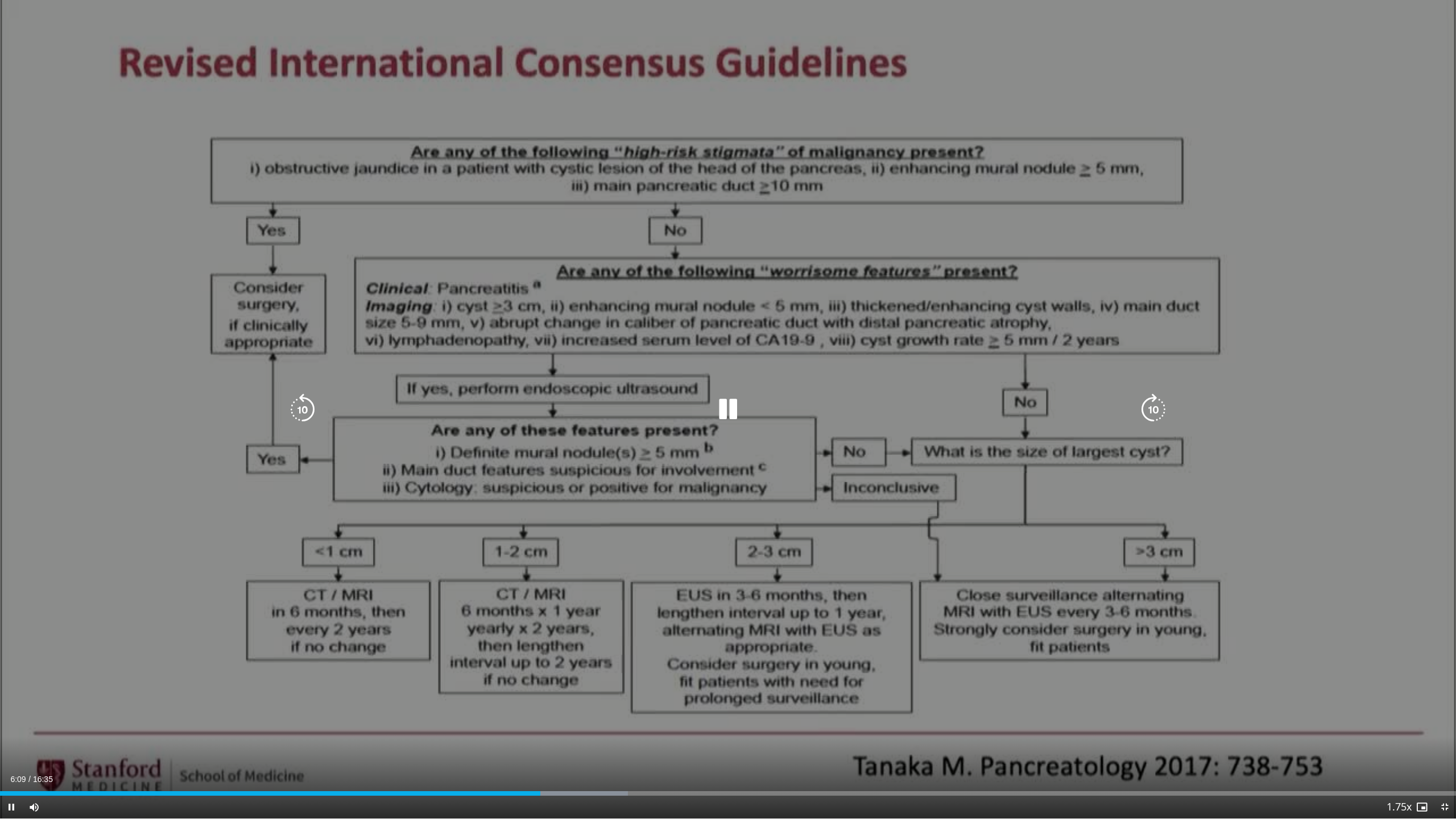
click at [439, 735] on div "10 seconds Tap to unmute" at bounding box center [728, 409] width 1456 height 818
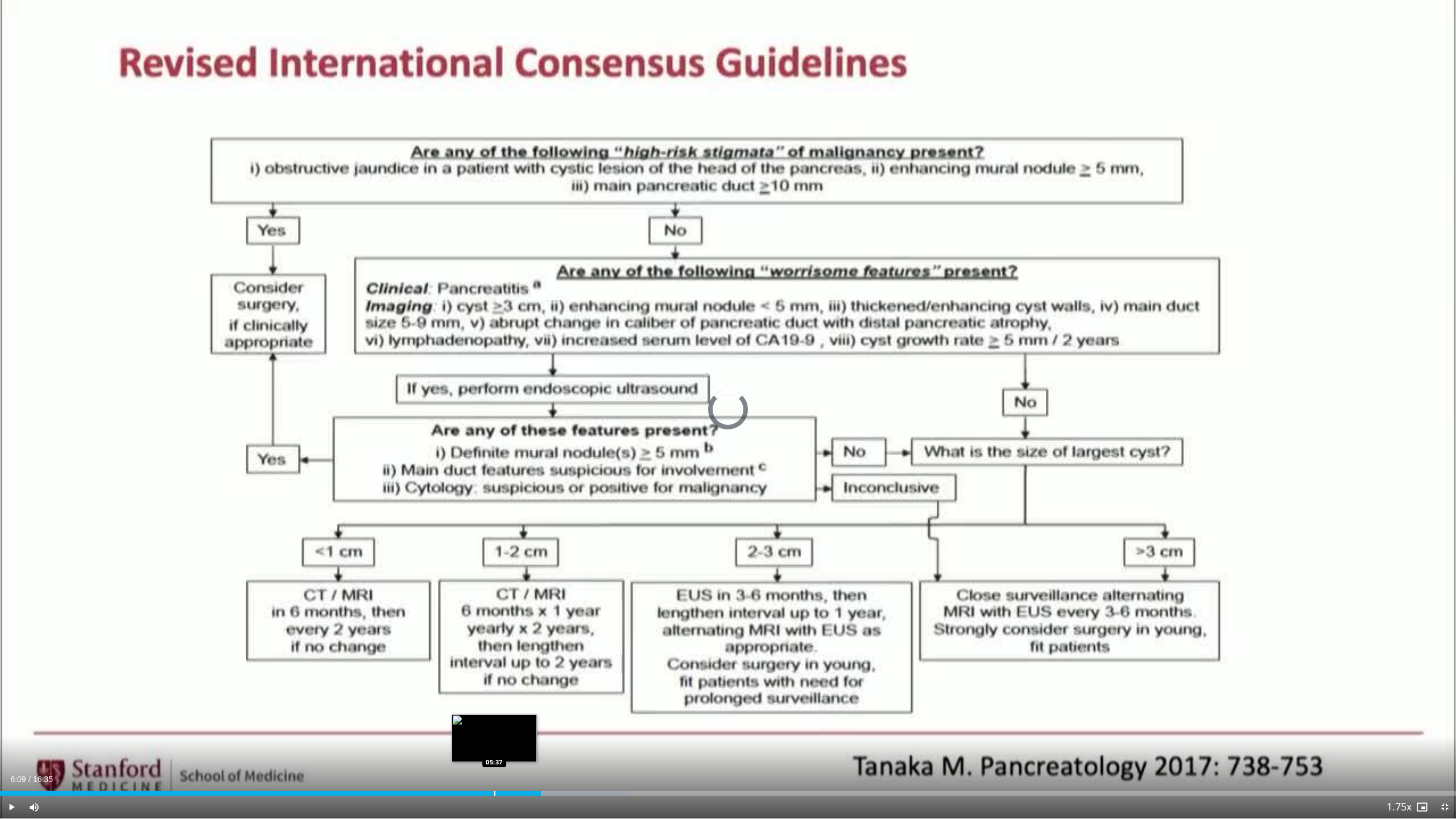
click at [494, 735] on div "Progress Bar" at bounding box center [494, 792] width 1 height 4
click at [455, 735] on div "Loaded : 40.13% 05:11 05:11" at bounding box center [728, 790] width 1456 height 11
click at [433, 735] on div "Progress Bar" at bounding box center [433, 792] width 1 height 4
click at [405, 735] on div "Loaded : 0.00% 04:38 04:37" at bounding box center [728, 792] width 1456 height 4
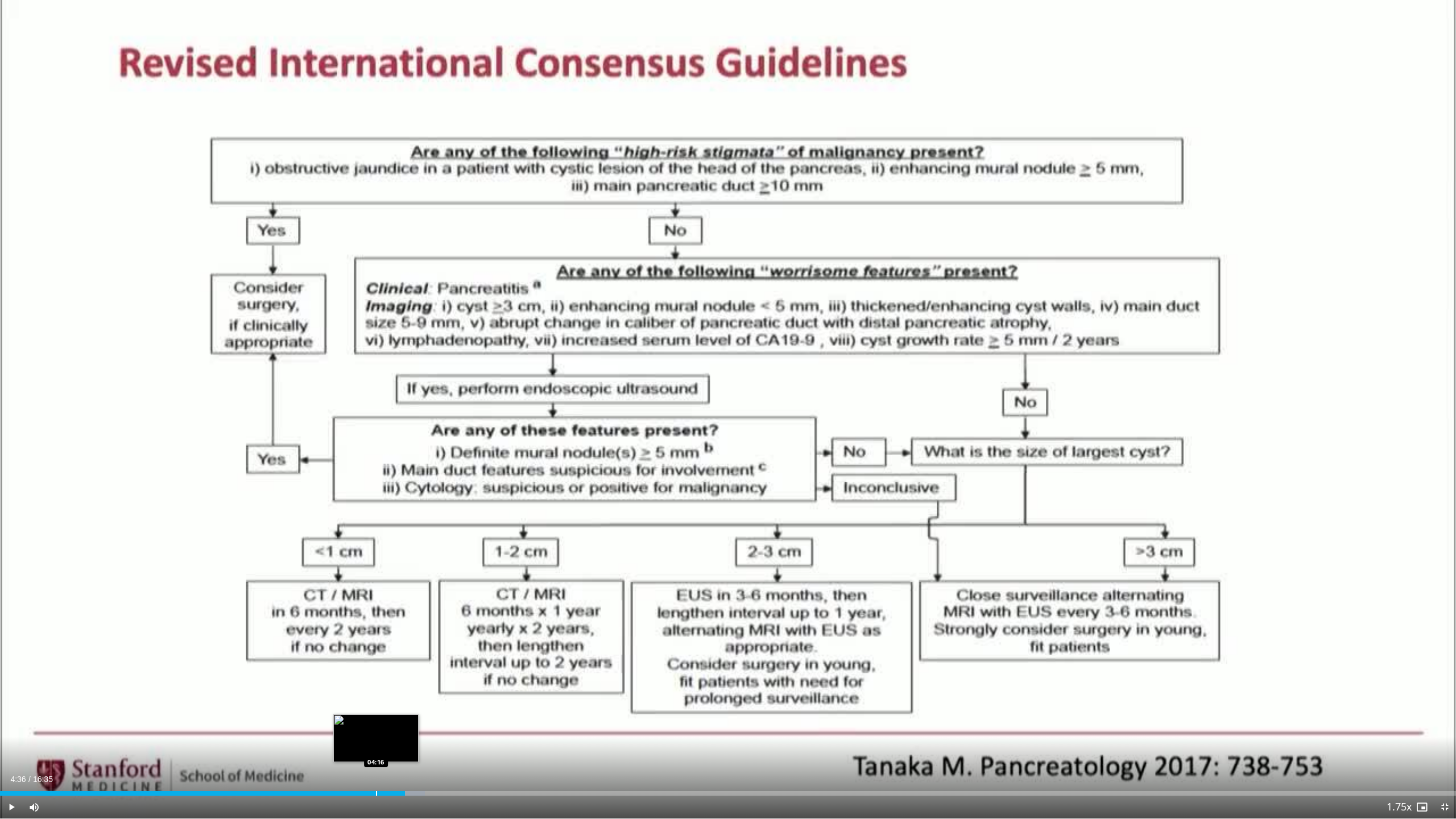
click at [376, 735] on div "Progress Bar" at bounding box center [376, 792] width 1 height 4
drag, startPoint x: 329, startPoint y: 791, endPoint x: 323, endPoint y: 788, distance: 6.7
click at [328, 735] on div "Loaded : 30.18% 03:45 03:45" at bounding box center [728, 792] width 1456 height 4
click at [392, 735] on div "Loaded : 29.09% 03:44 04:28" at bounding box center [728, 790] width 1456 height 11
drag, startPoint x: 435, startPoint y: 792, endPoint x: 465, endPoint y: 789, distance: 30.1
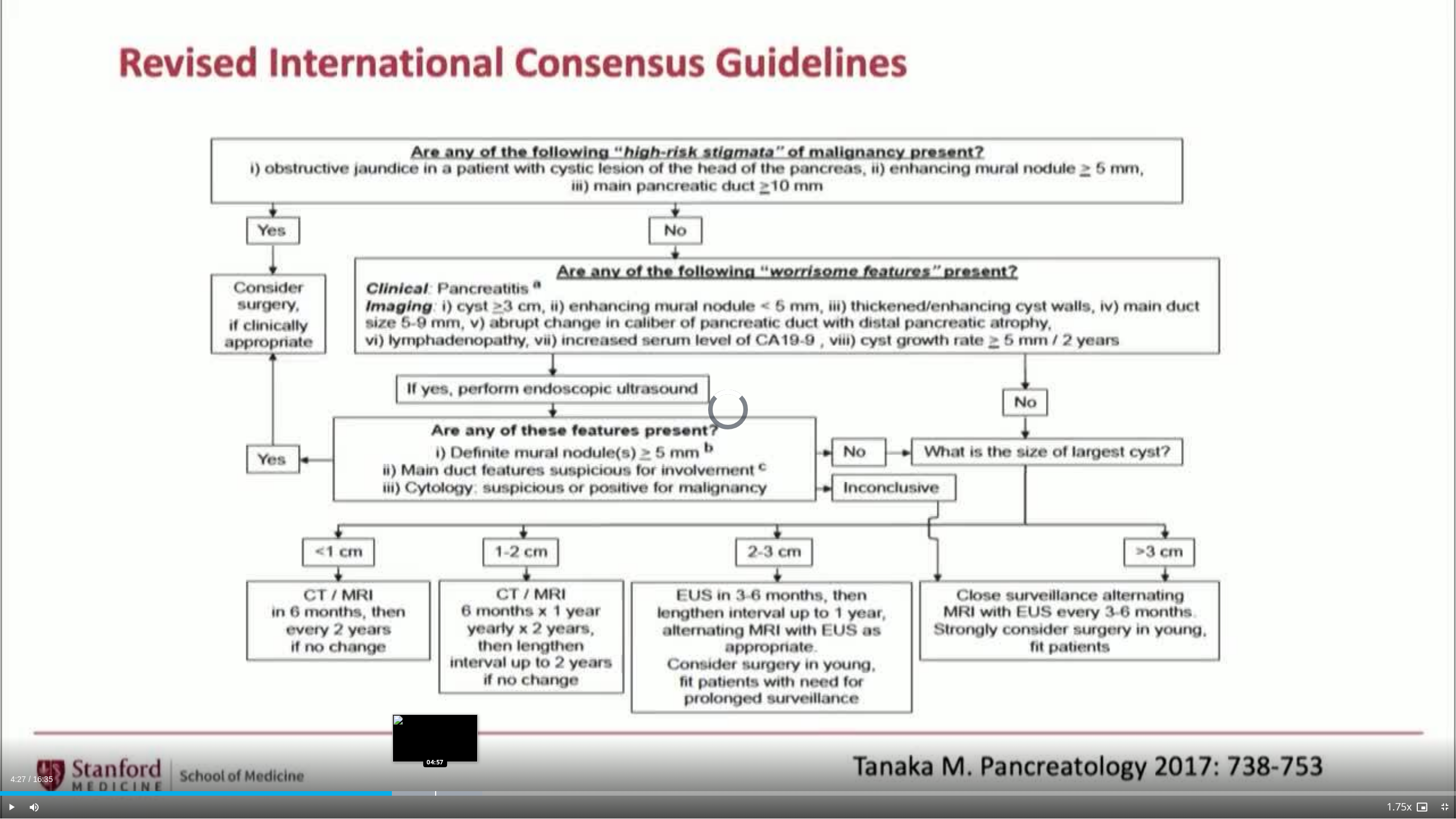
click at [438, 735] on div "Loaded : 33.11% 04:27 04:57" at bounding box center [728, 792] width 1456 height 4
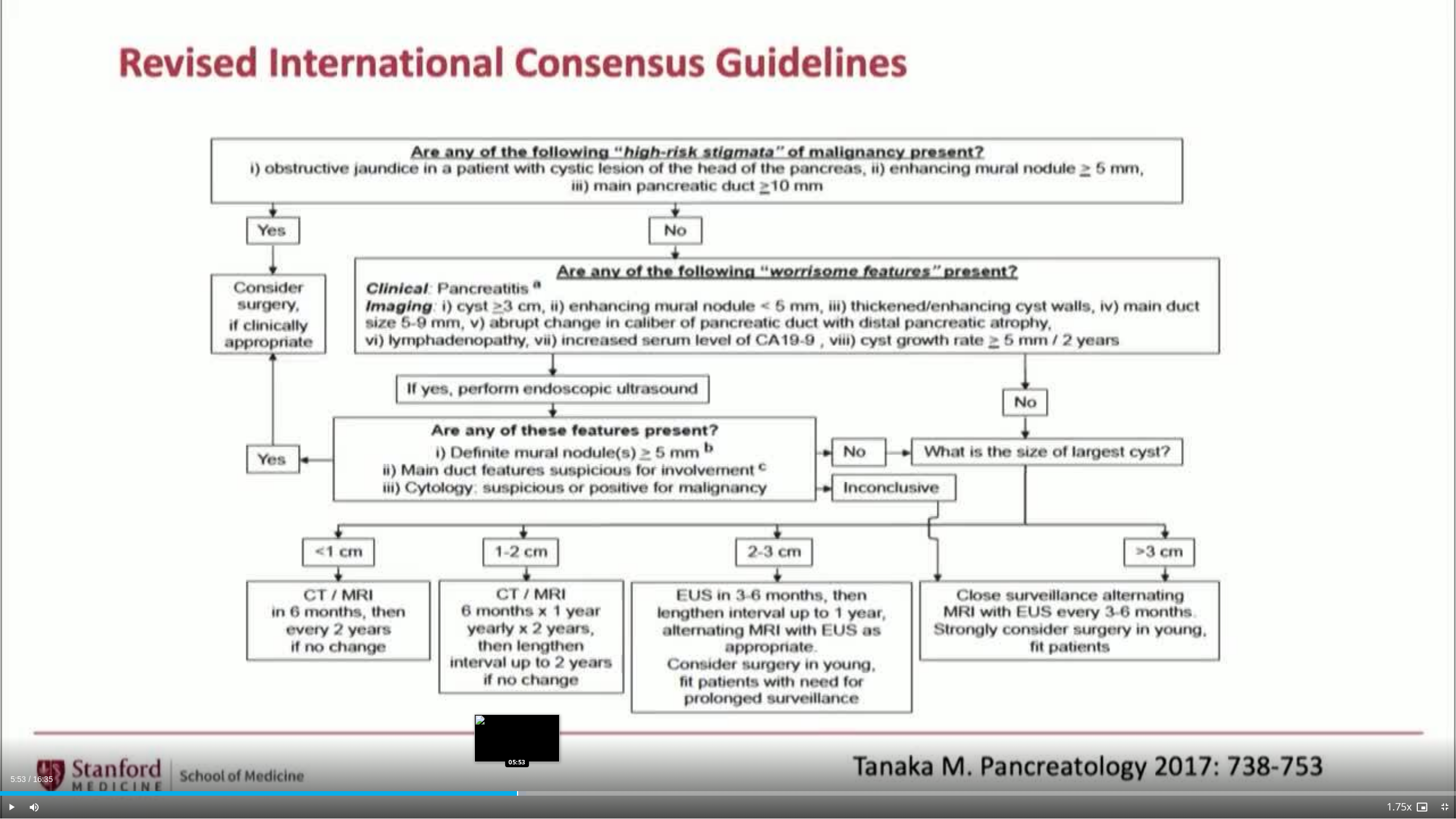
click at [517, 735] on div "Loaded : 36.12% 05:53 05:53" at bounding box center [728, 790] width 1456 height 11
click at [570, 735] on div "Current Time 5:53 / Duration 16:35" at bounding box center [728, 779] width 1456 height 10
click at [569, 735] on div "Progress Bar" at bounding box center [568, 792] width 1 height 4
click at [599, 735] on div "Progress Bar" at bounding box center [598, 792] width 1 height 4
click at [630, 735] on div "Current Time 6:52 / Duration 16:35 Play Skip Backward Skip Forward Mute Loaded …" at bounding box center [728, 807] width 1456 height 22
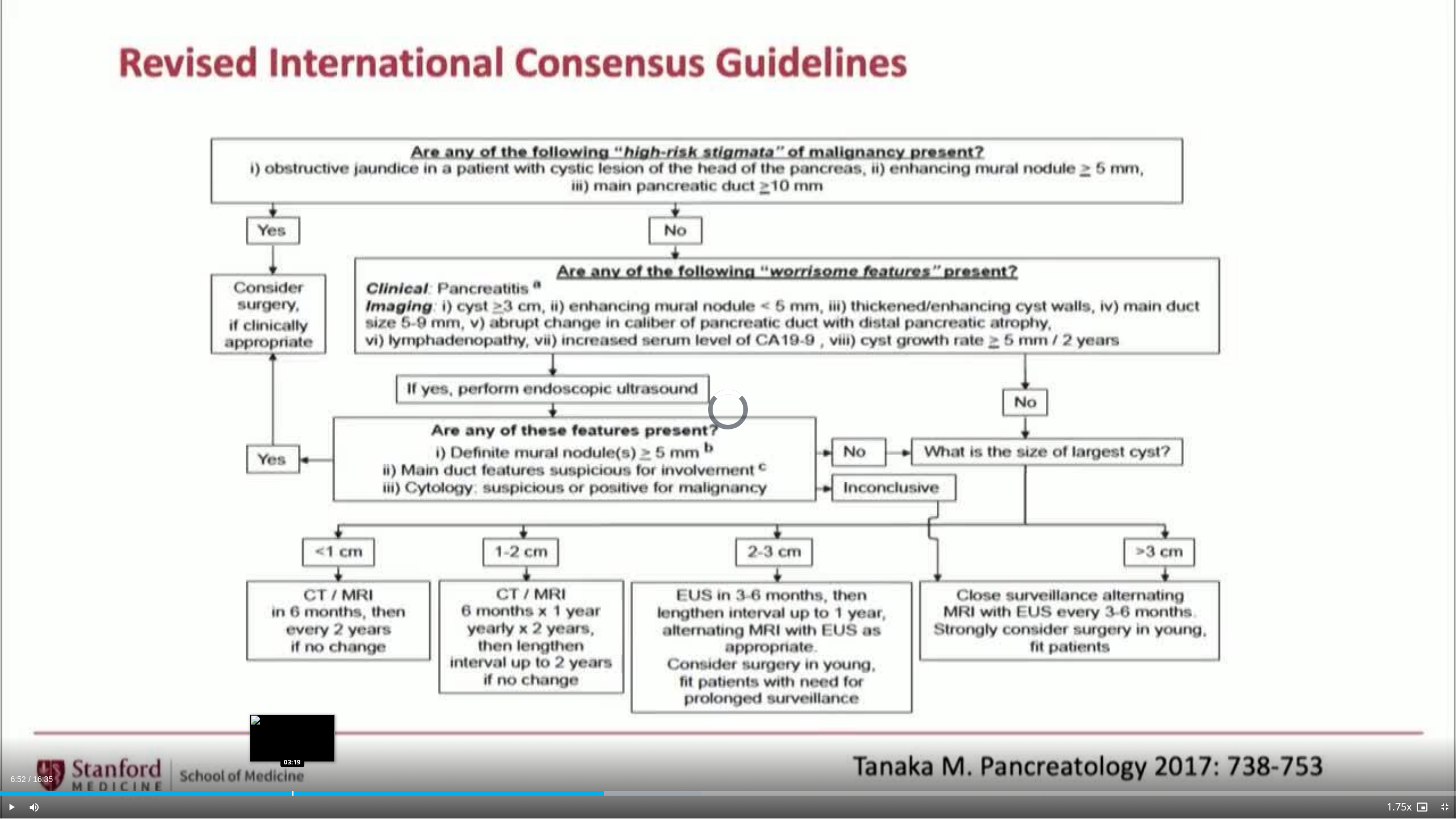
click at [293, 735] on div "Progress Bar" at bounding box center [293, 792] width 1 height 4
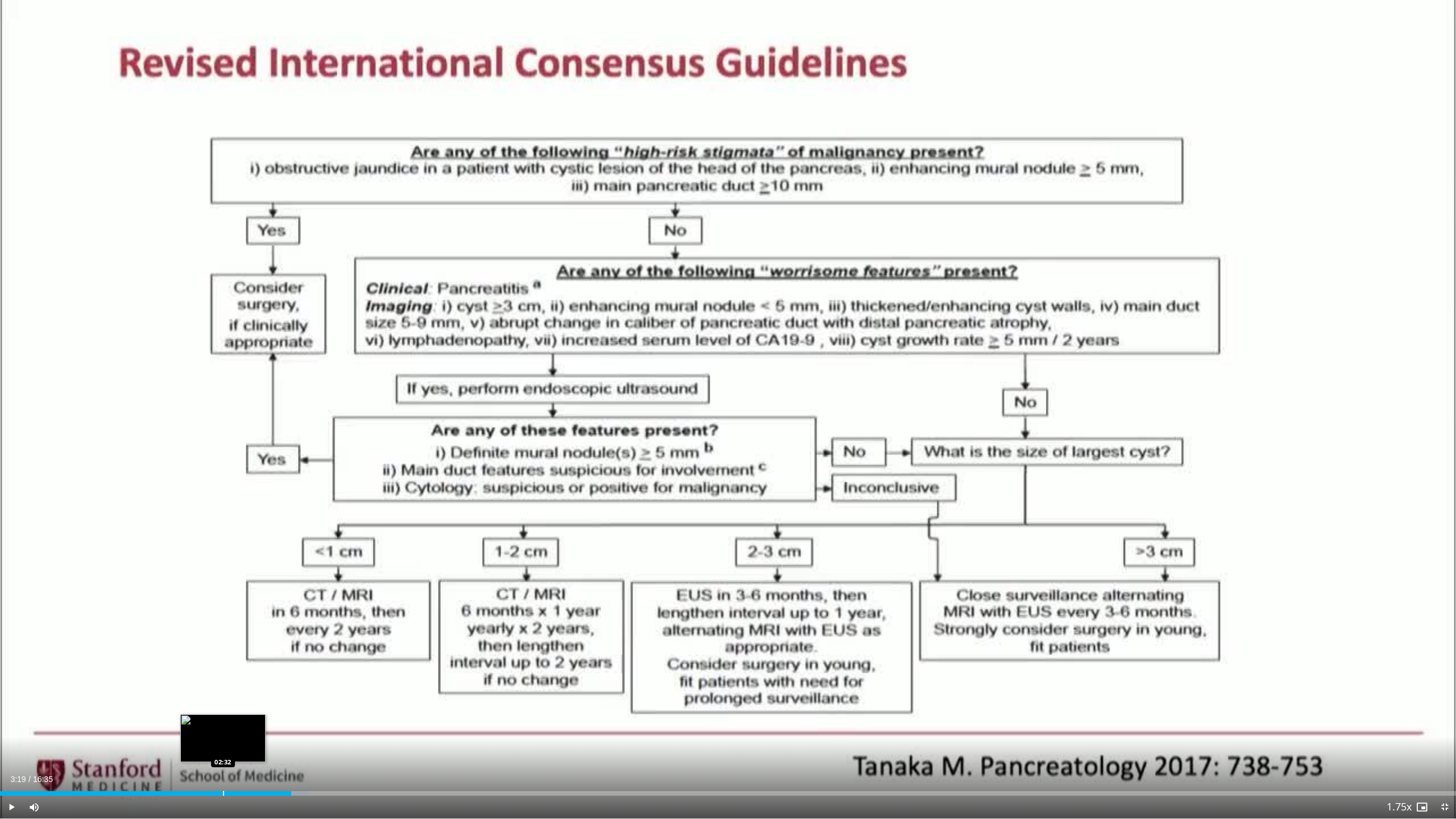
drag, startPoint x: 222, startPoint y: 794, endPoint x: 179, endPoint y: 789, distance: 43.3
click at [214, 735] on div "Loaded : 21.13% 03:19 02:32" at bounding box center [728, 792] width 1456 height 4
click at [120, 735] on div "Loaded : 16.05% 02:26 01:26" at bounding box center [728, 790] width 1456 height 11
click at [158, 735] on div "Loaded : 11.03% 01:48 01:48" at bounding box center [728, 790] width 1456 height 11
click at [716, 735] on span "Video Player" at bounding box center [1444, 807] width 22 height 22
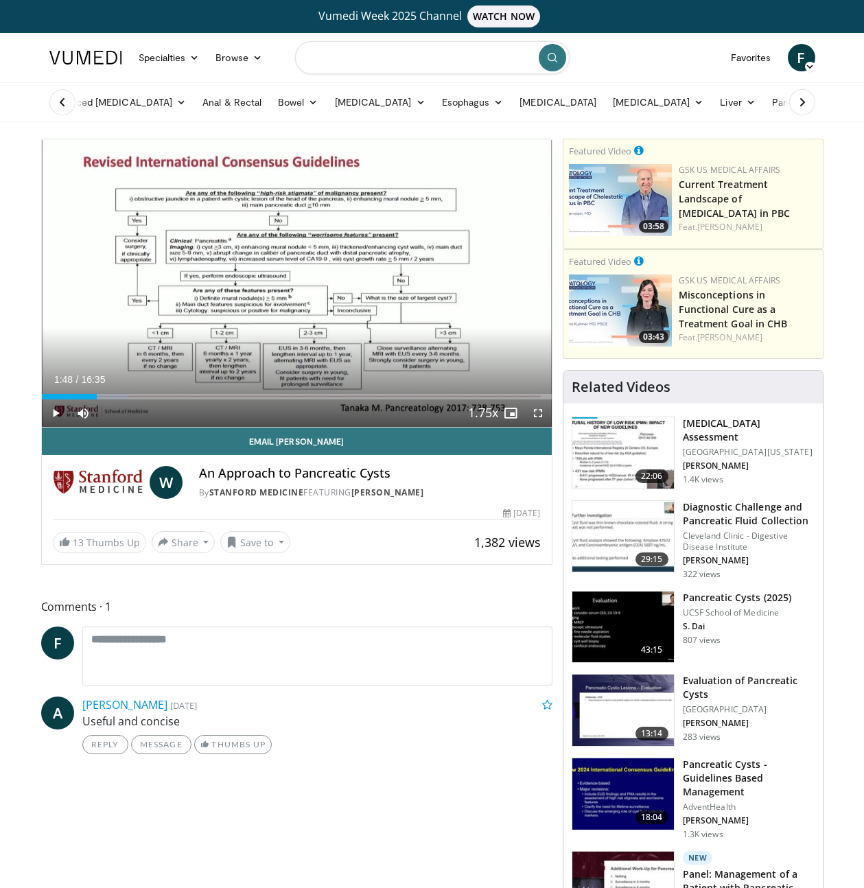
click at [408, 65] on input "Search topics, interventions" at bounding box center [432, 57] width 274 height 33
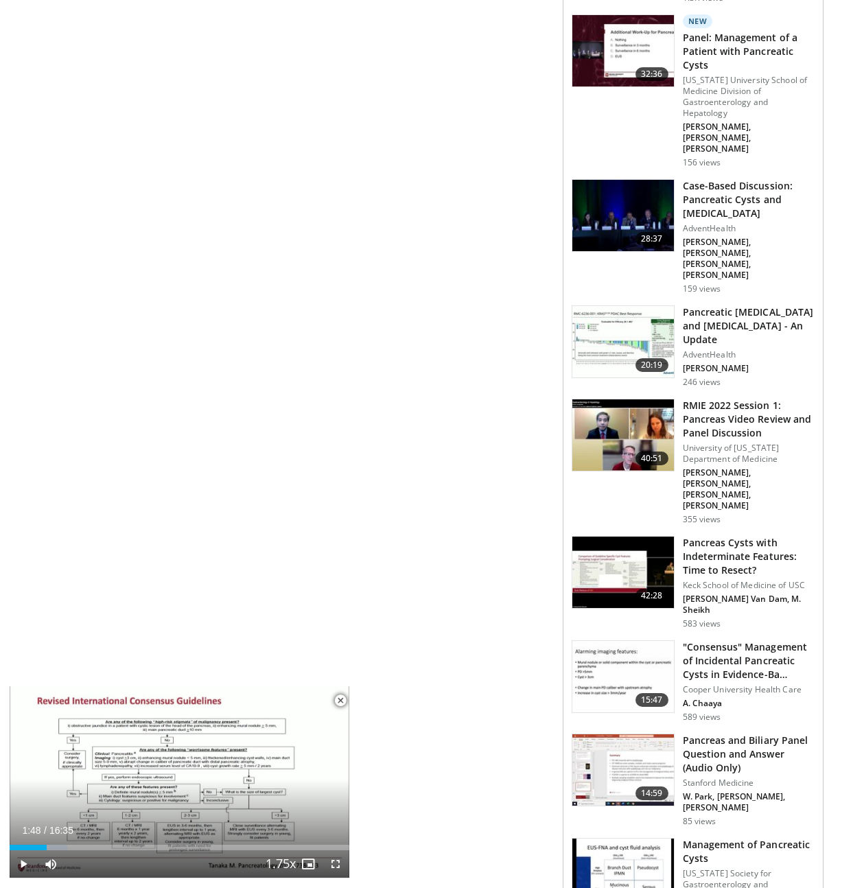
scroll to position [870, 0]
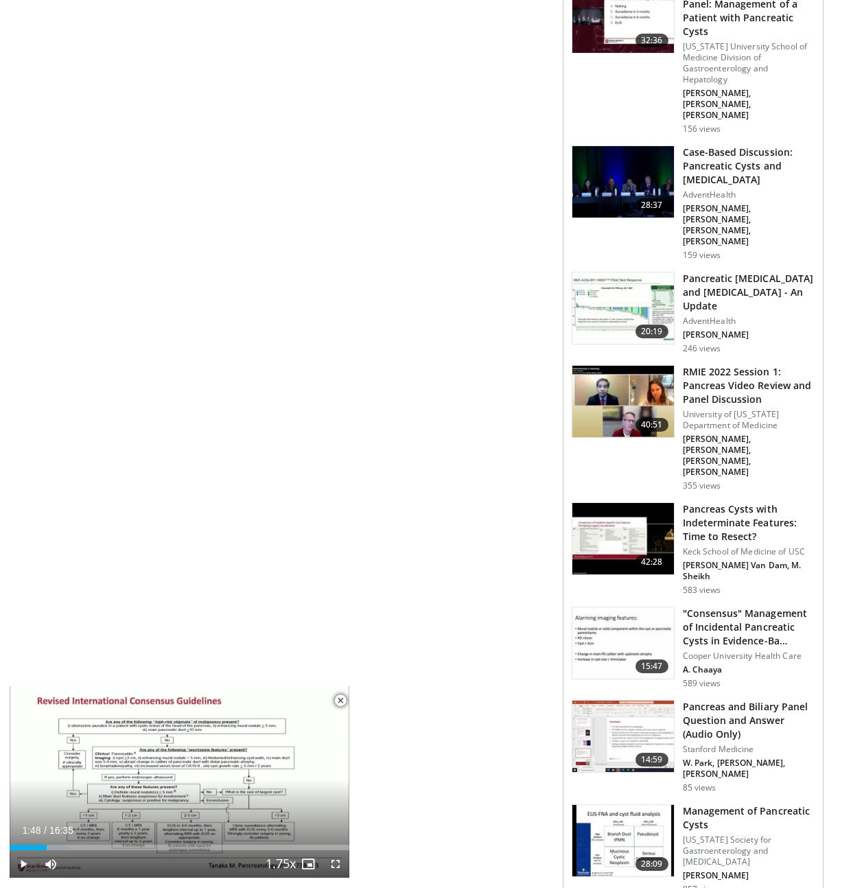
click at [390, 390] on div "**********" at bounding box center [301, 460] width 521 height 2383
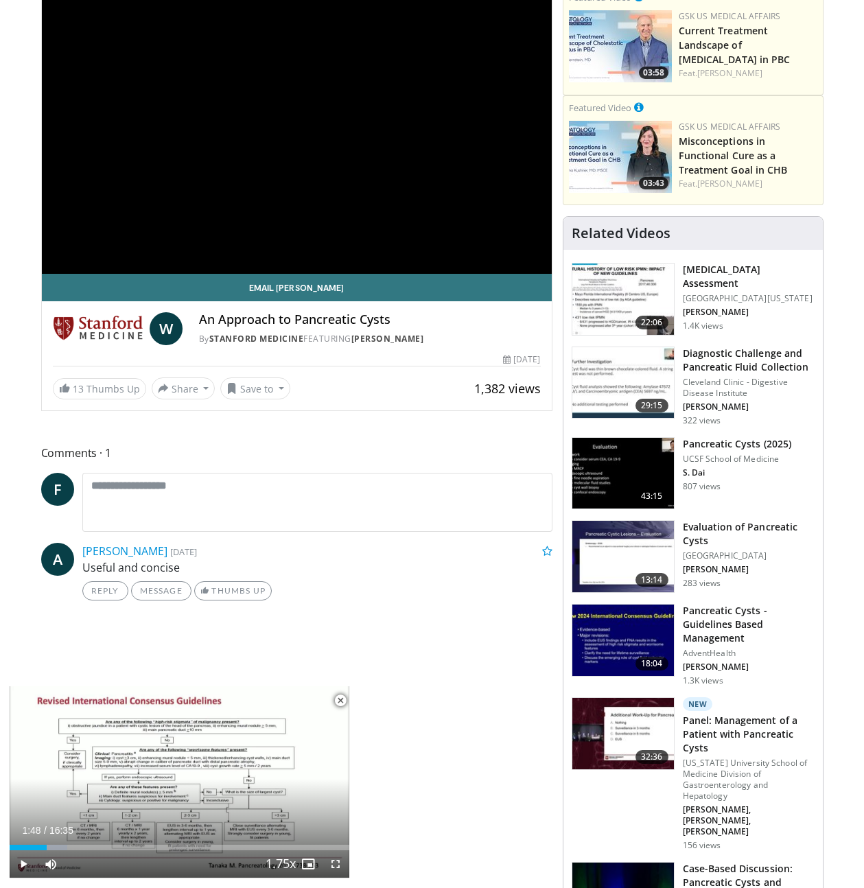
scroll to position [0, 0]
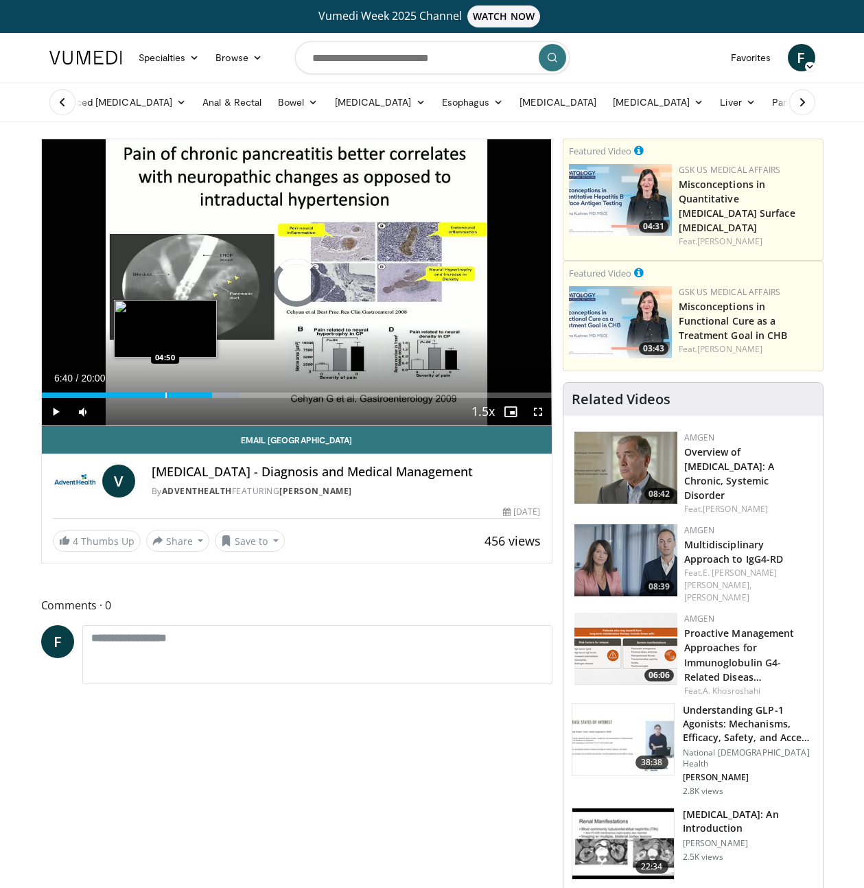
click at [165, 394] on div "Progress Bar" at bounding box center [165, 394] width 1 height 5
click at [143, 390] on div "Loaded : 0.00% 04:50 04:03" at bounding box center [297, 391] width 510 height 13
click at [121, 390] on div "Loaded : 18.18% 03:07 03:07" at bounding box center [297, 391] width 510 height 13
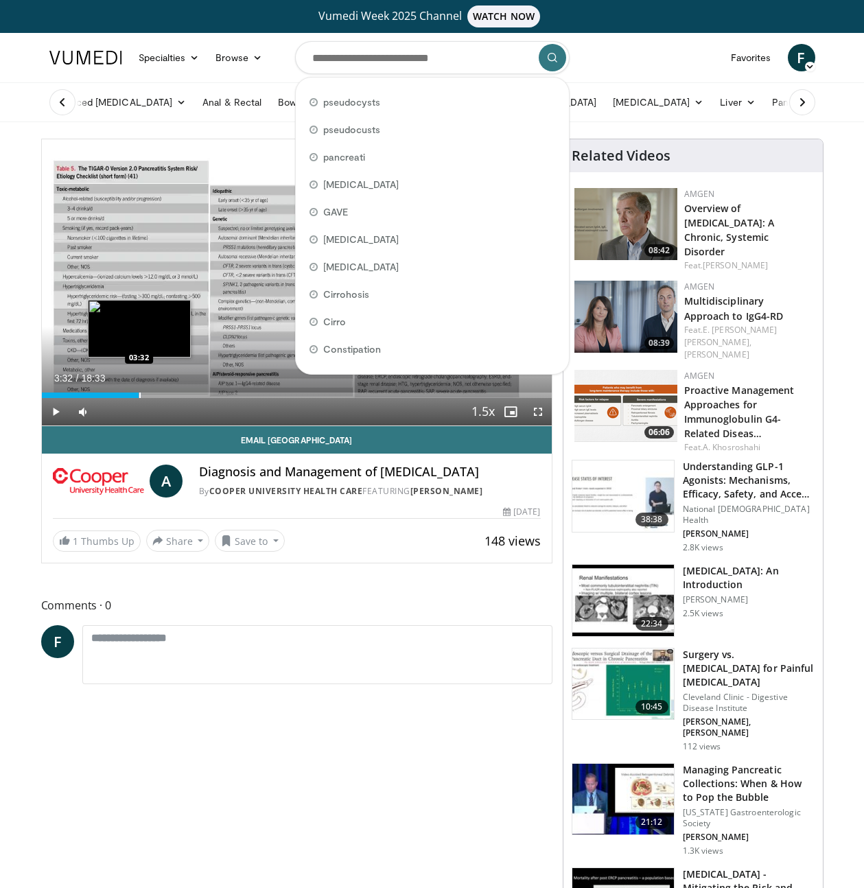
click at [139, 390] on div "Loaded : 19.59% 03:32 03:32" at bounding box center [297, 391] width 510 height 13
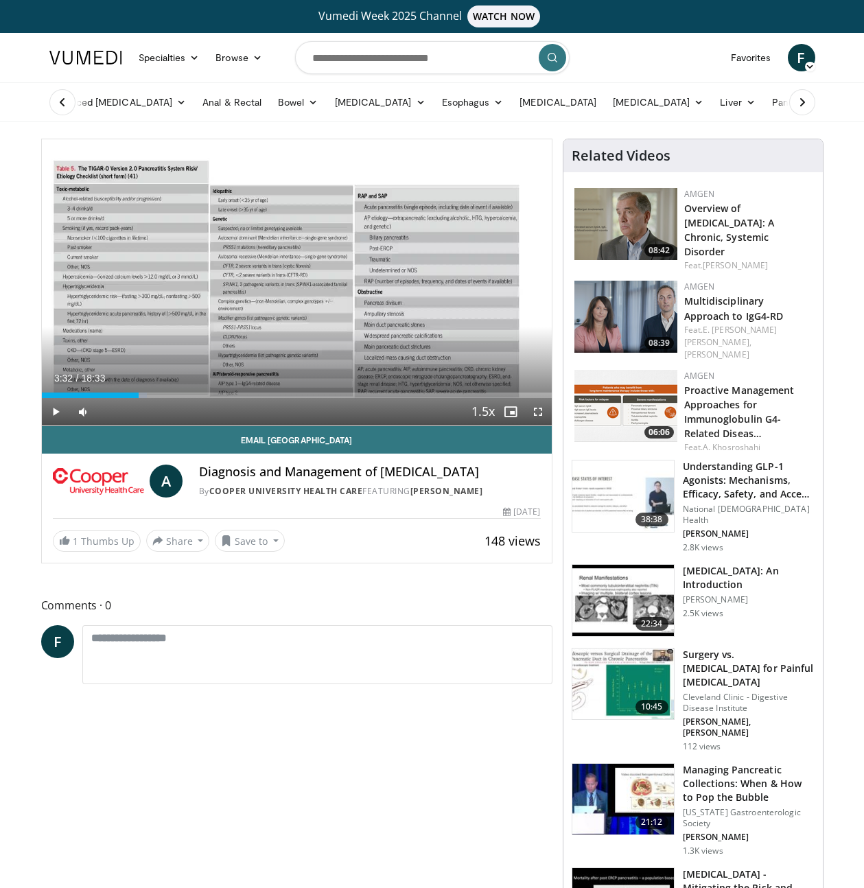
click at [146, 395] on div "Progress Bar" at bounding box center [146, 394] width 1 height 5
click at [151, 394] on div "Progress Bar" at bounding box center [151, 394] width 1 height 5
